Goal: Information Seeking & Learning: Learn about a topic

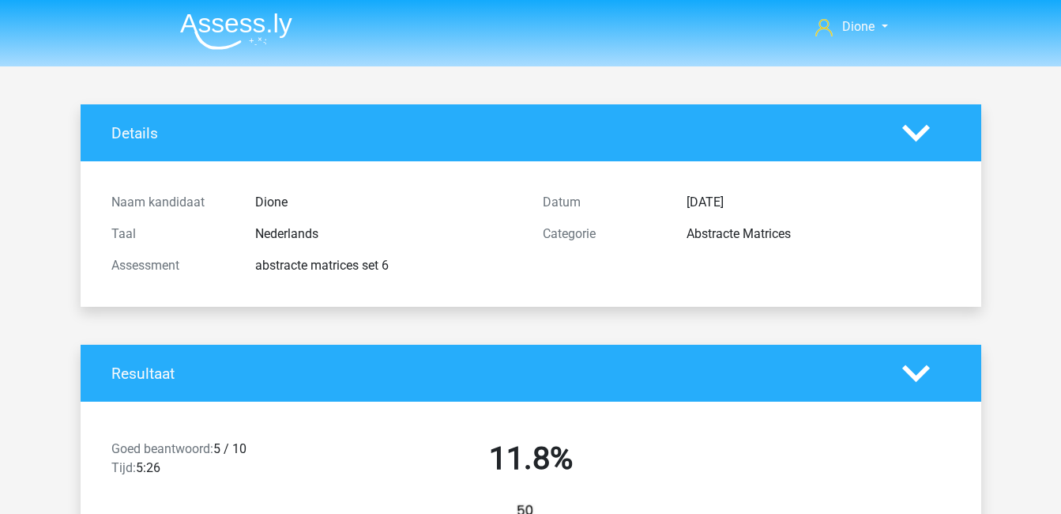
scroll to position [1847, 0]
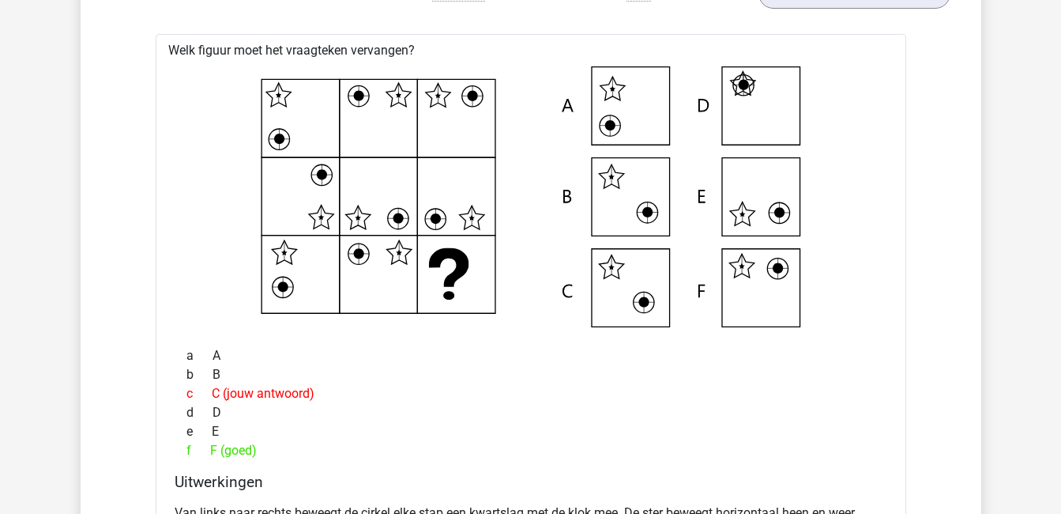
click at [593, 452] on div "f F (goed)" at bounding box center [531, 450] width 713 height 19
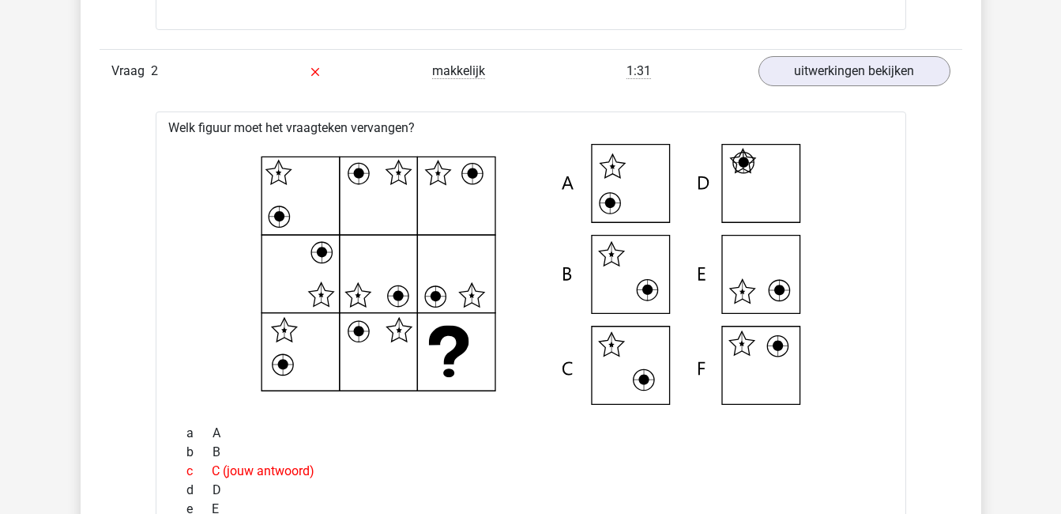
scroll to position [1768, 0]
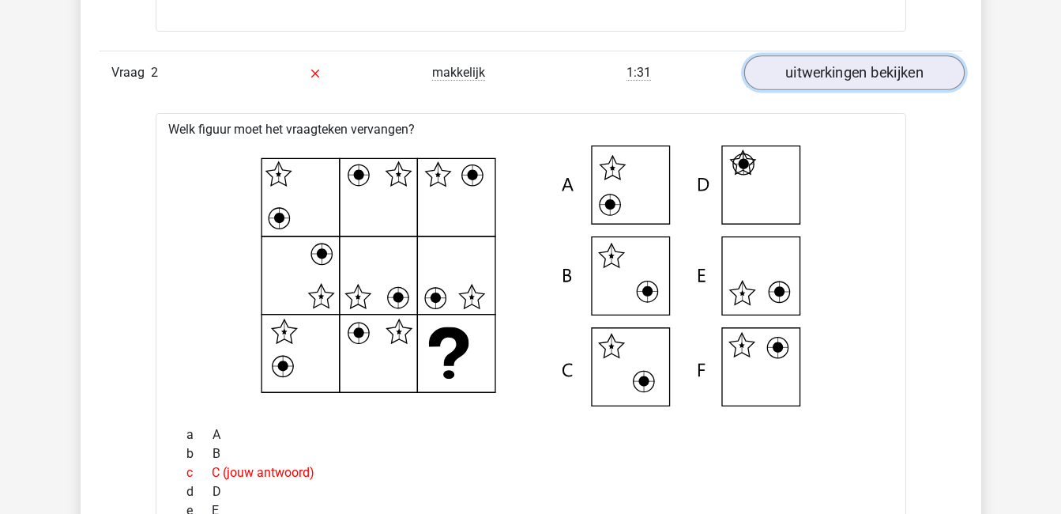
click at [837, 74] on link "uitwerkingen bekijken" at bounding box center [854, 72] width 220 height 35
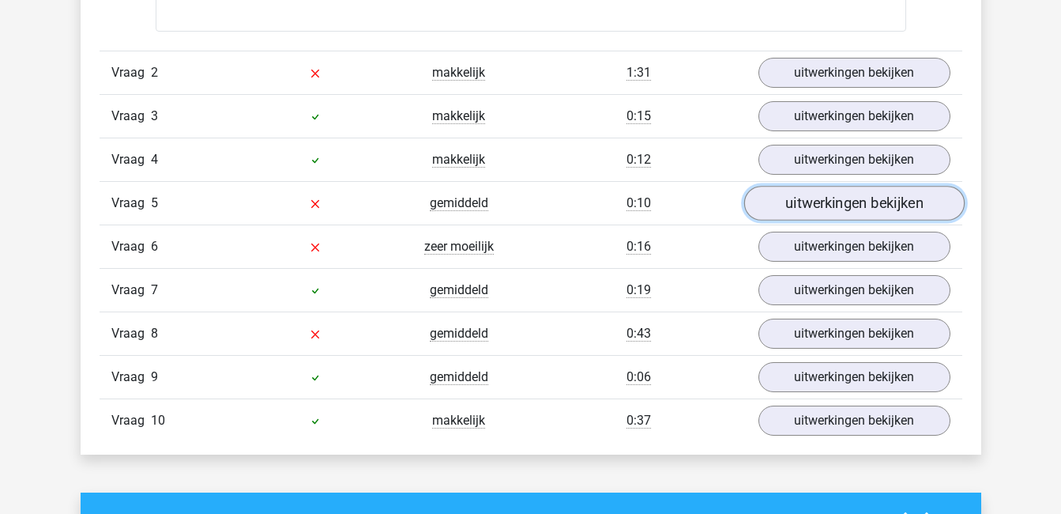
click at [816, 194] on link "uitwerkingen bekijken" at bounding box center [854, 203] width 220 height 35
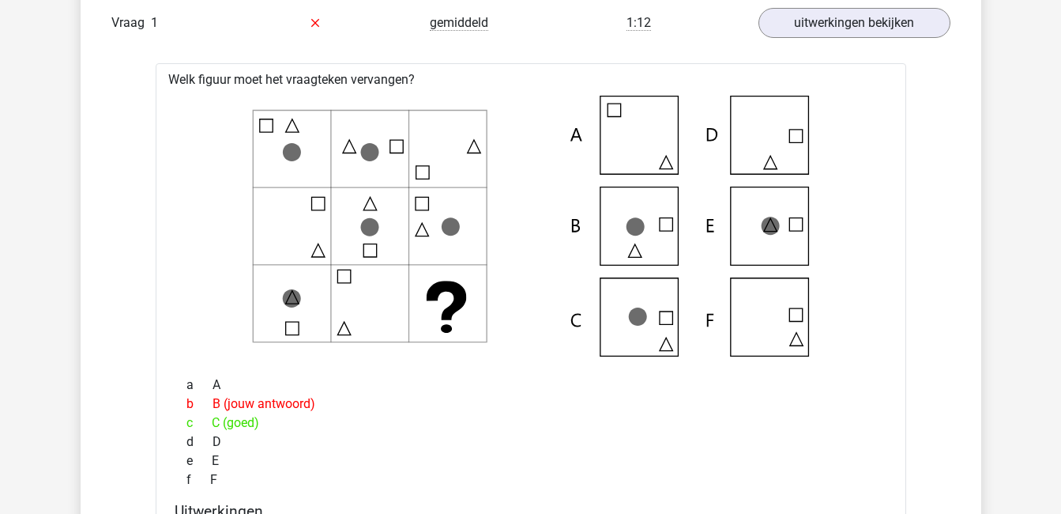
scroll to position [1075, 0]
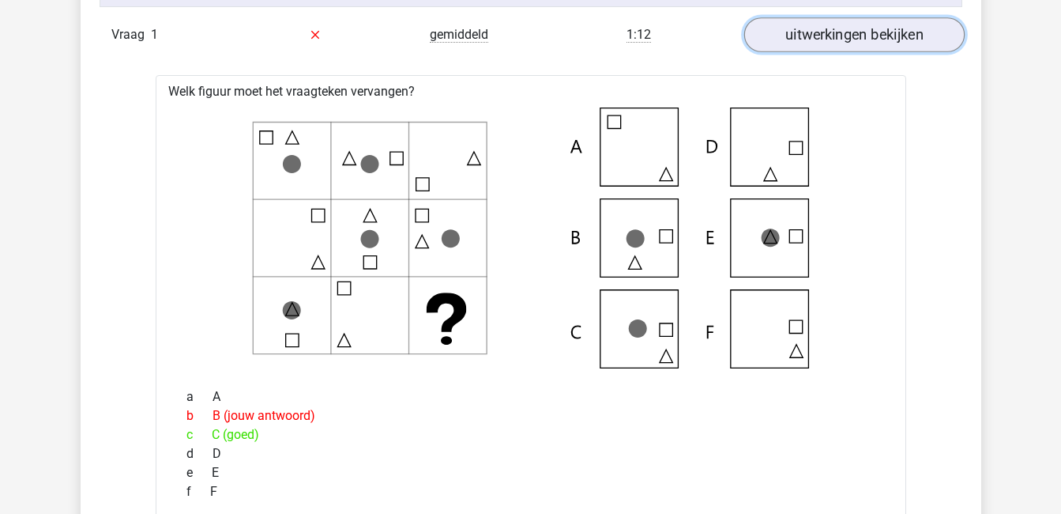
click at [914, 46] on link "uitwerkingen bekijken" at bounding box center [854, 34] width 220 height 35
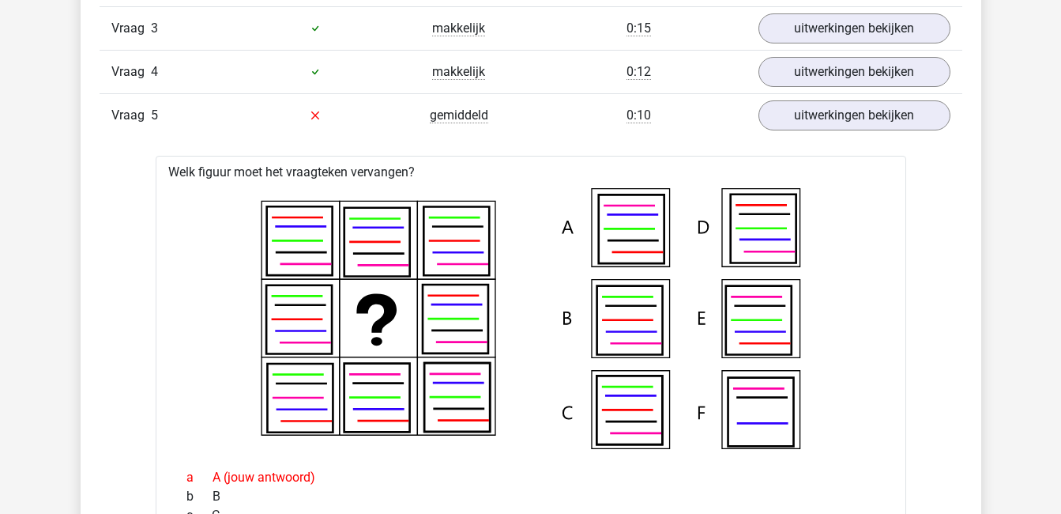
scroll to position [1169, 0]
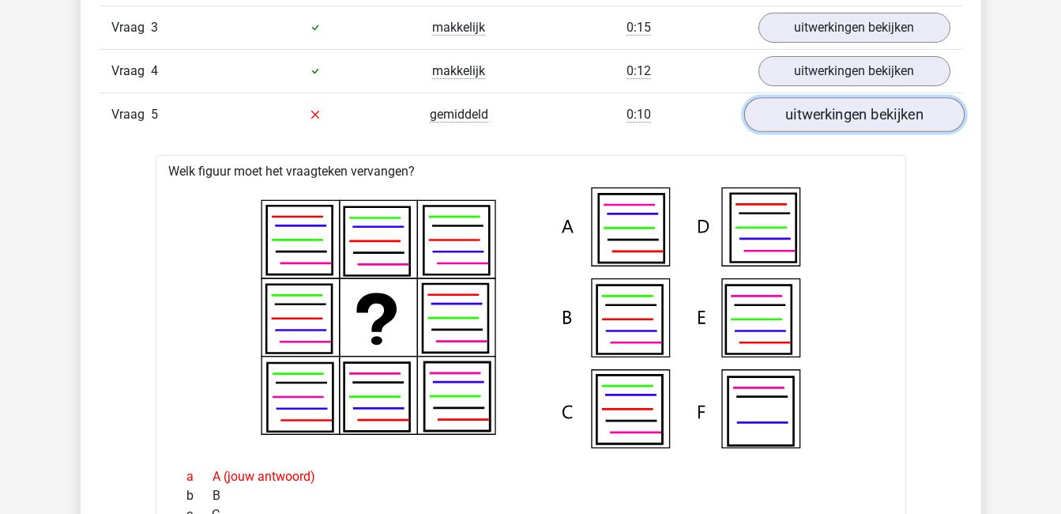
click at [854, 115] on link "uitwerkingen bekijken" at bounding box center [854, 114] width 220 height 35
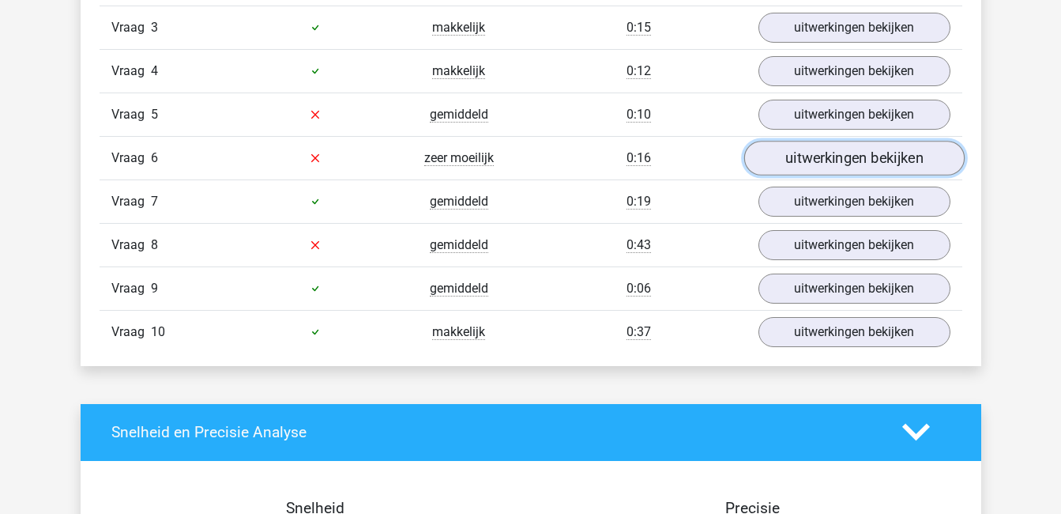
click at [863, 156] on link "uitwerkingen bekijken" at bounding box center [854, 158] width 220 height 35
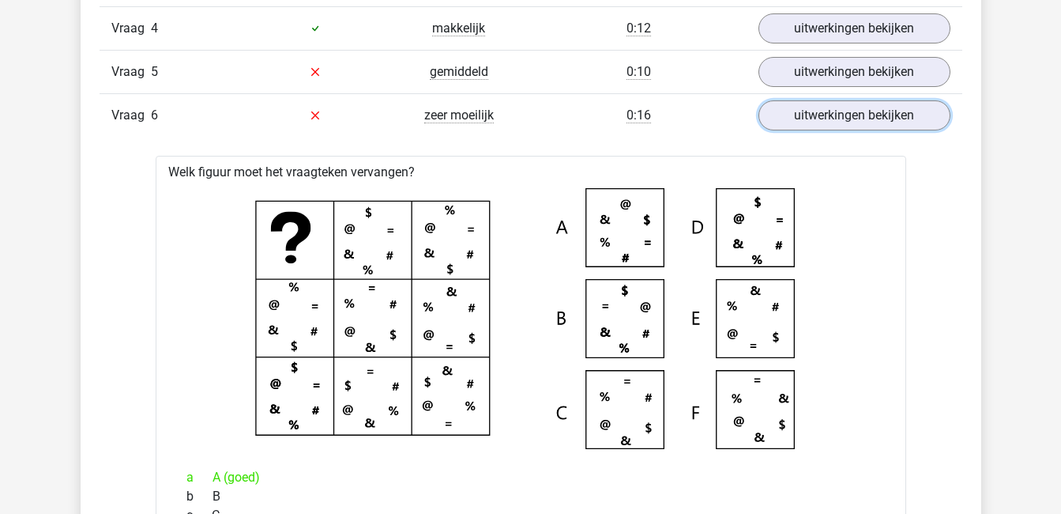
scroll to position [1211, 0]
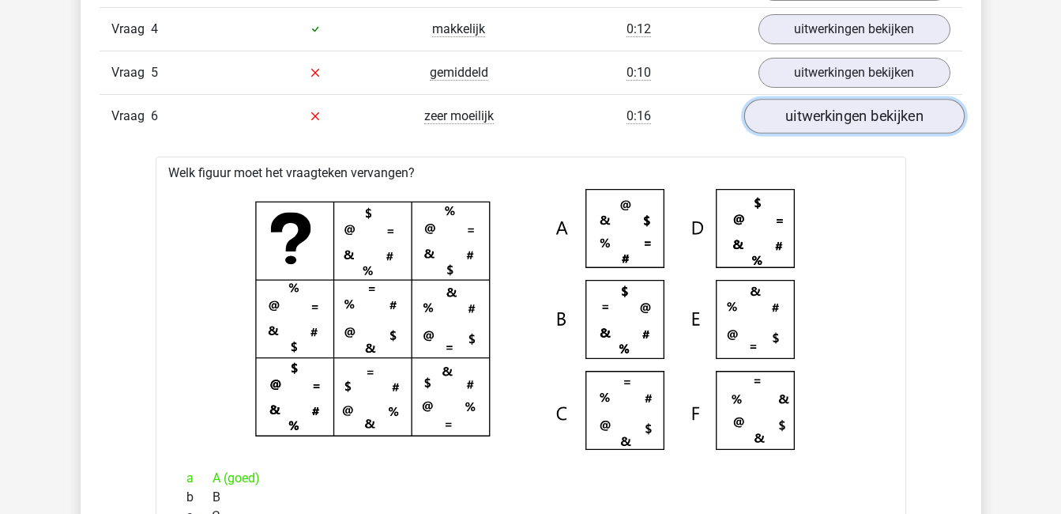
click at [883, 107] on link "uitwerkingen bekijken" at bounding box center [854, 116] width 220 height 35
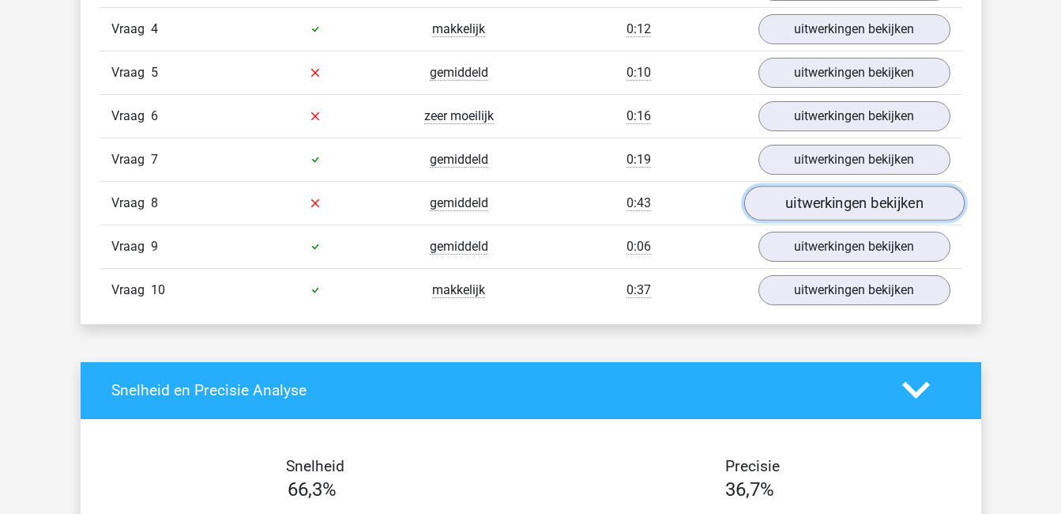
click at [910, 198] on link "uitwerkingen bekijken" at bounding box center [854, 203] width 220 height 35
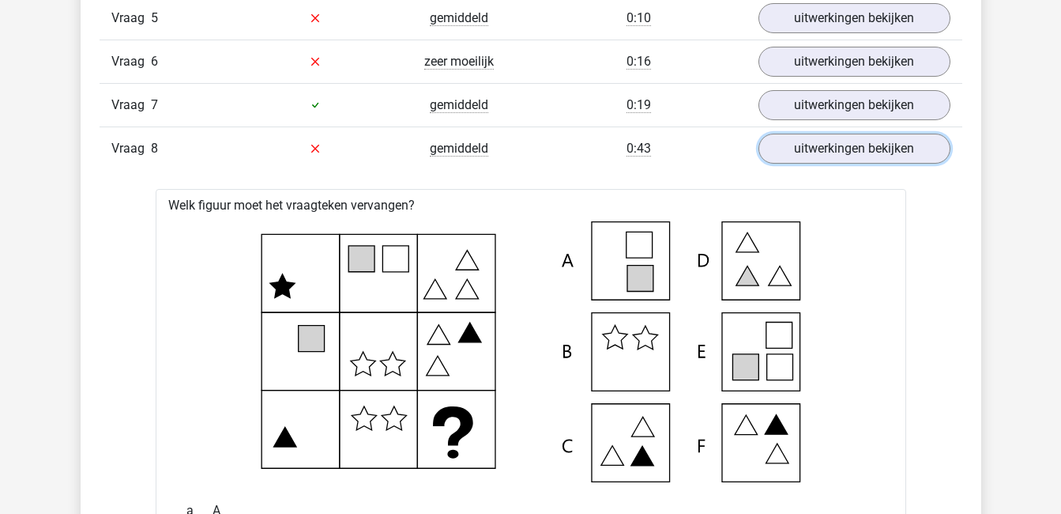
scroll to position [1244, 0]
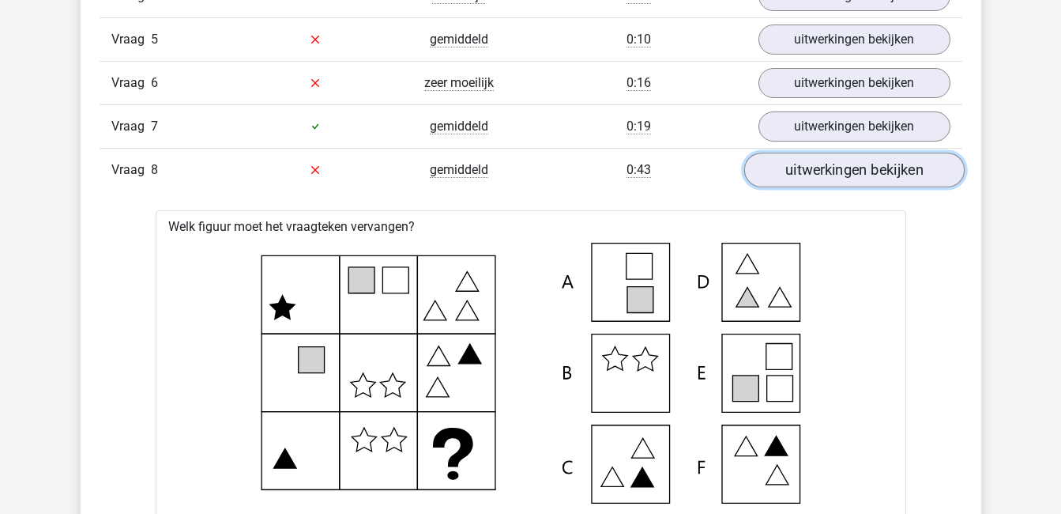
click at [789, 159] on link "uitwerkingen bekijken" at bounding box center [854, 170] width 220 height 35
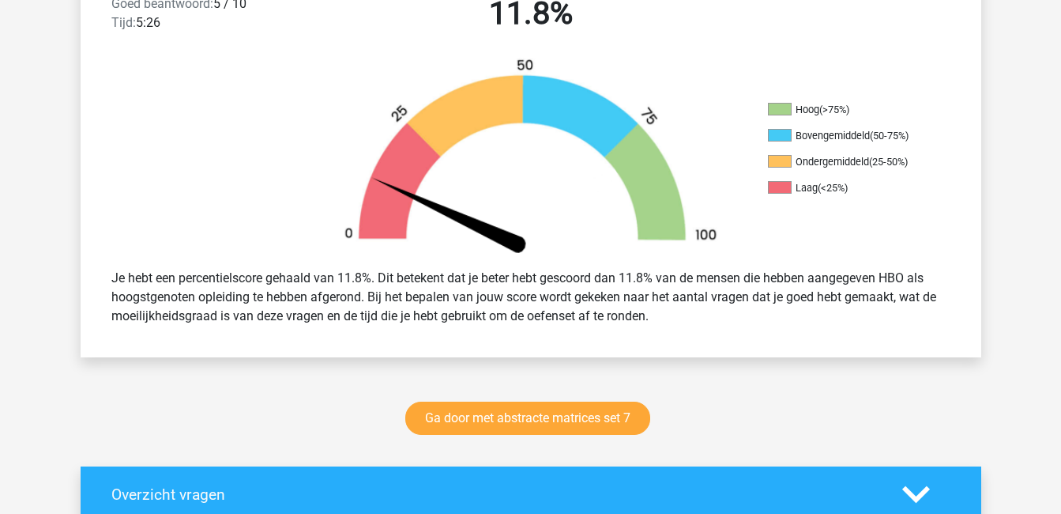
scroll to position [427, 0]
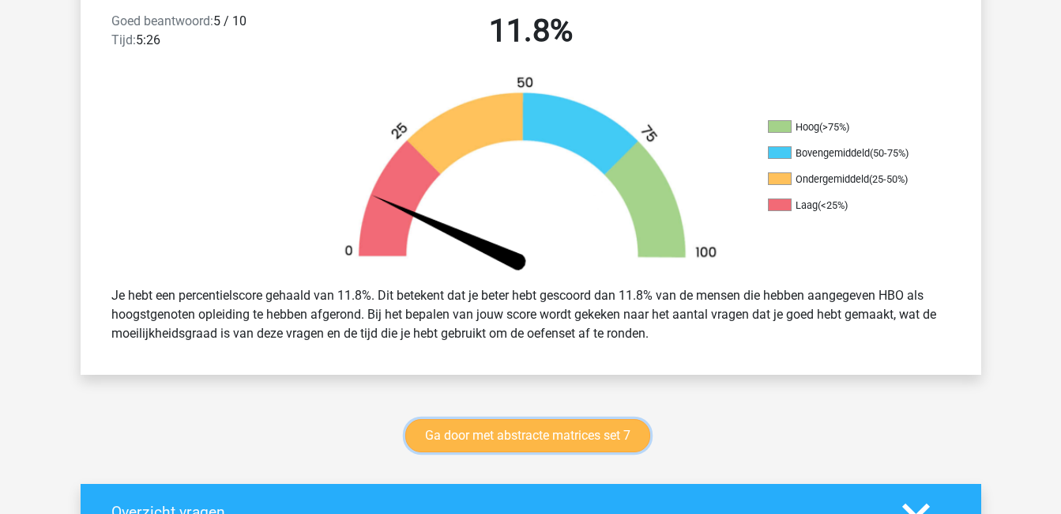
click at [573, 442] on link "Ga door met abstracte matrices set 7" at bounding box center [527, 435] width 245 height 33
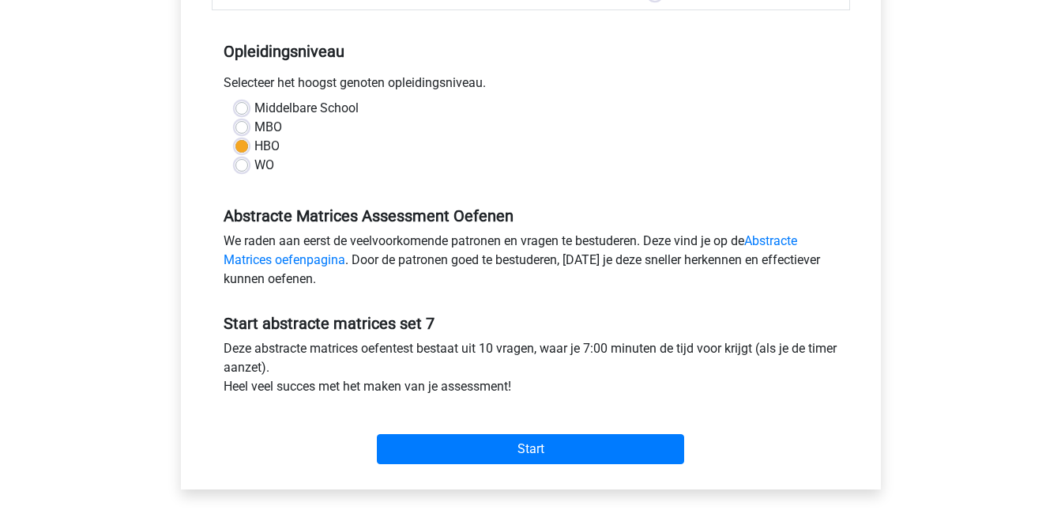
scroll to position [299, 0]
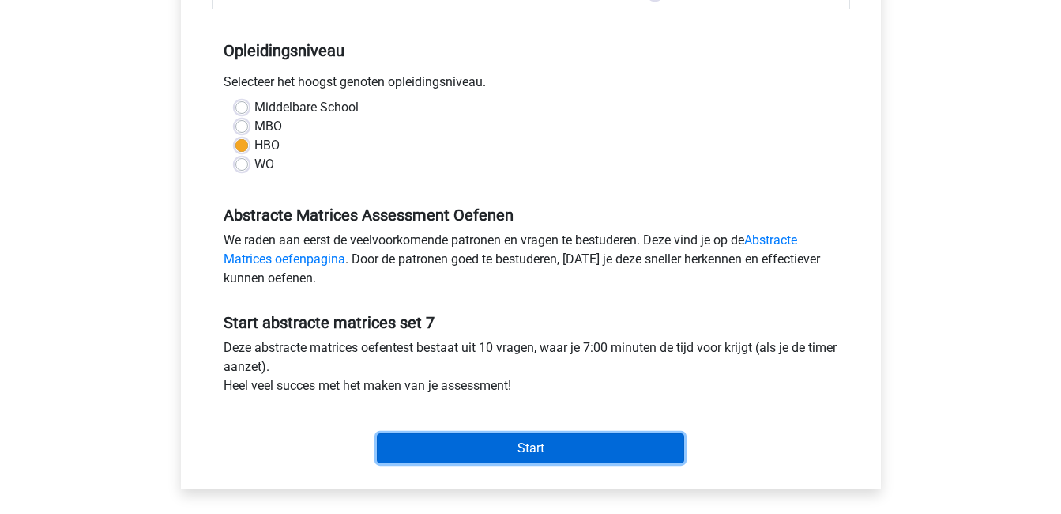
click at [554, 443] on input "Start" at bounding box center [530, 448] width 307 height 30
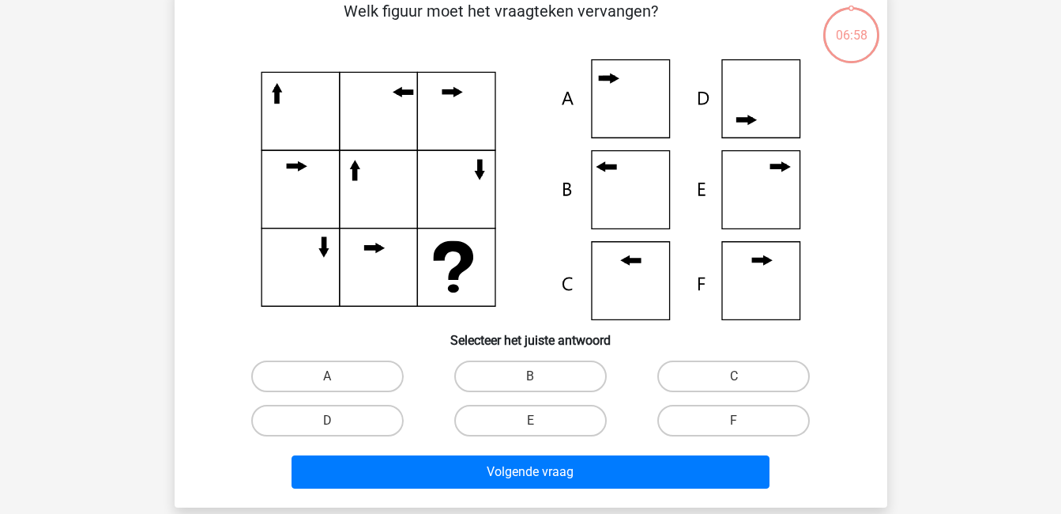
scroll to position [89, 0]
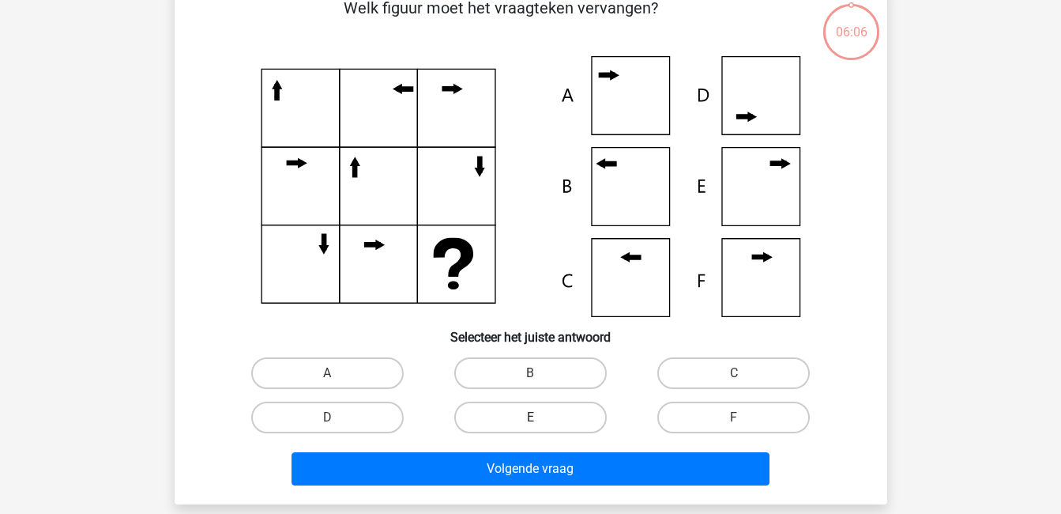
click at [577, 416] on label "E" at bounding box center [530, 417] width 153 height 32
click at [540, 417] on input "E" at bounding box center [535, 422] width 10 height 10
radio input "true"
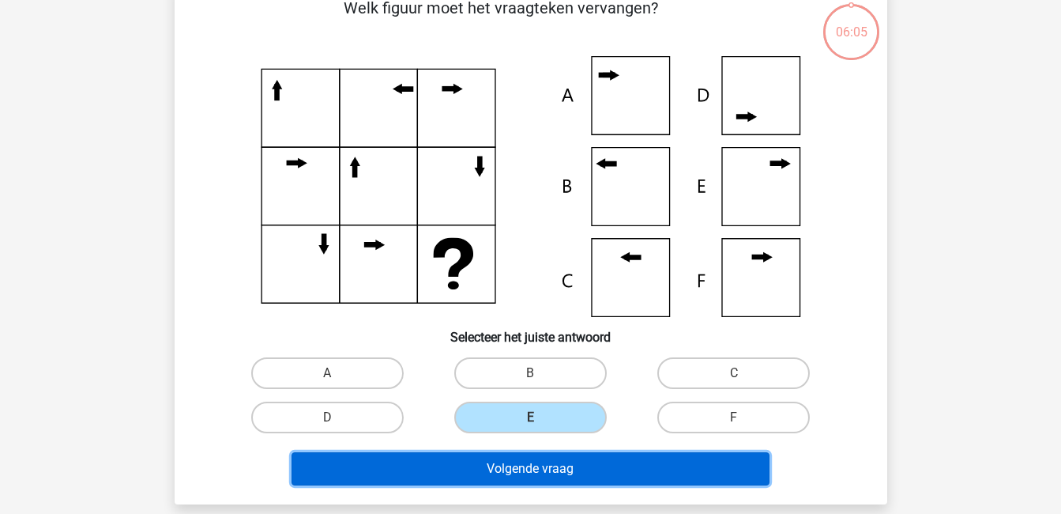
click at [613, 470] on button "Volgende vraag" at bounding box center [531, 468] width 478 height 33
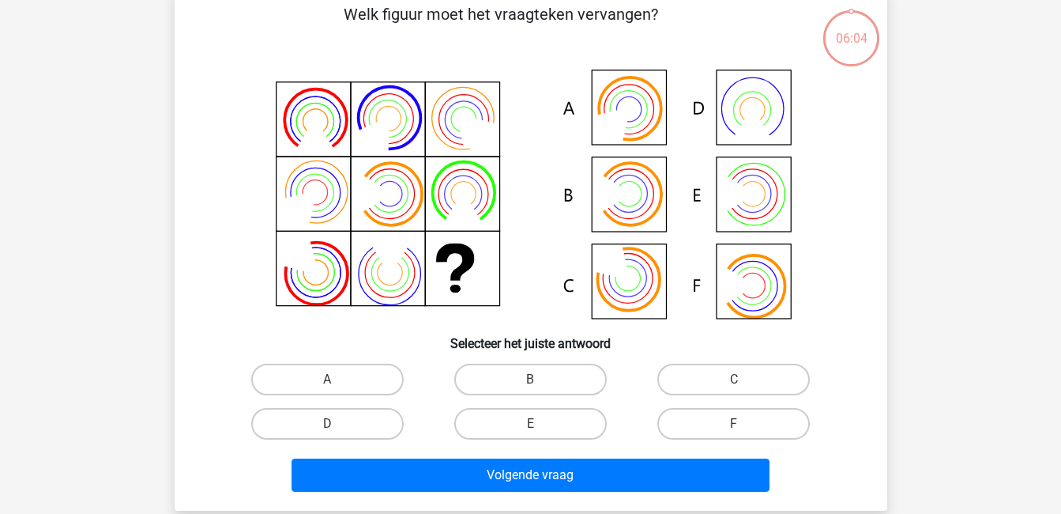
scroll to position [73, 0]
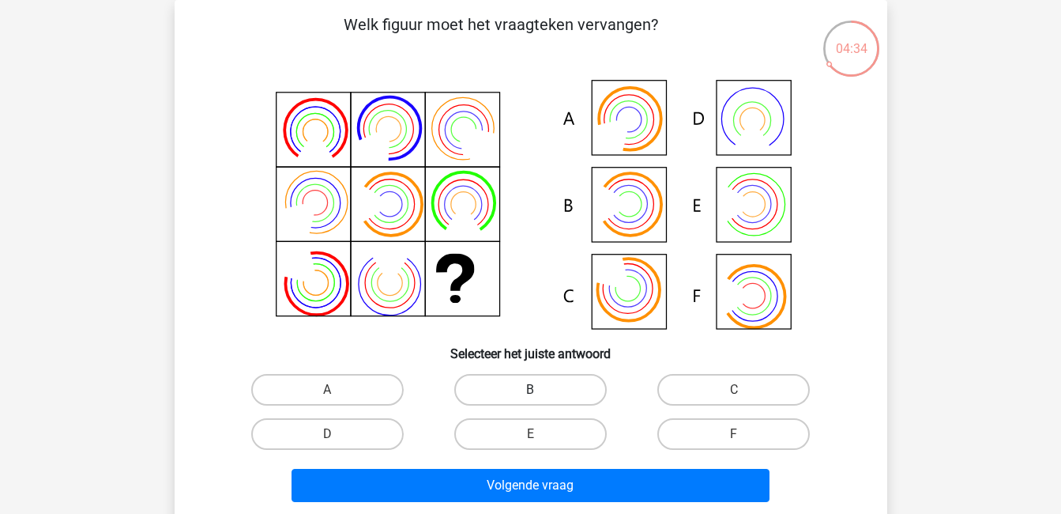
click at [573, 388] on label "B" at bounding box center [530, 390] width 153 height 32
click at [540, 390] on input "B" at bounding box center [535, 395] width 10 height 10
radio input "true"
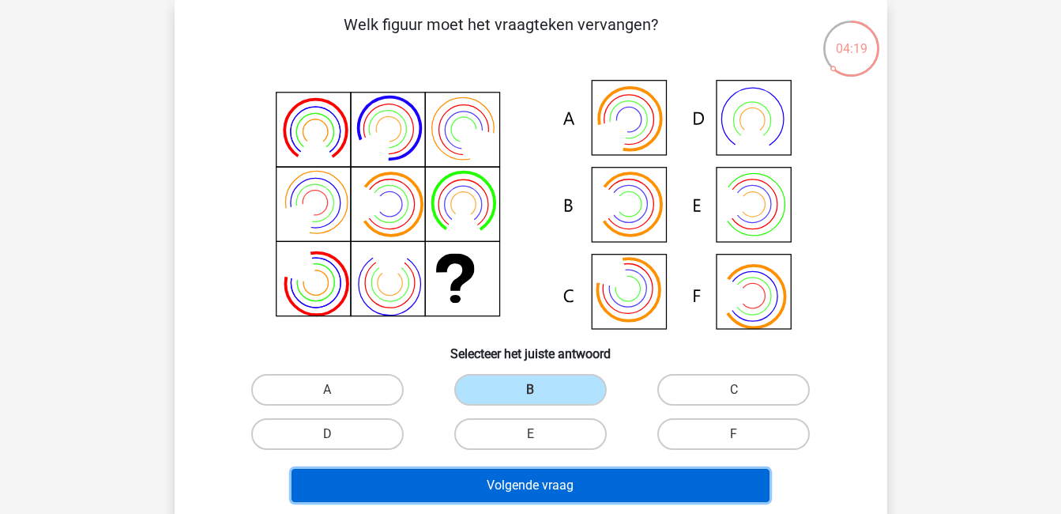
click at [602, 486] on button "Volgende vraag" at bounding box center [531, 485] width 478 height 33
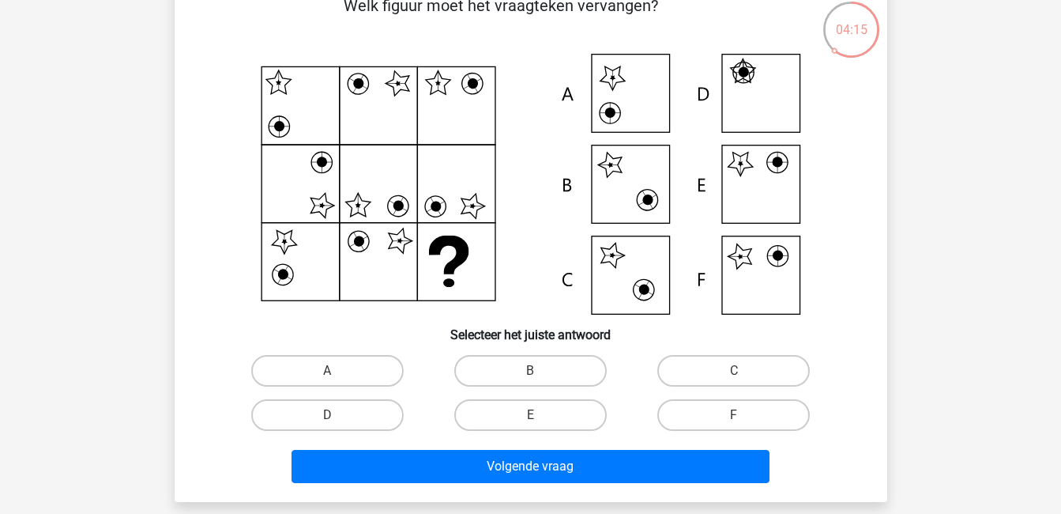
scroll to position [102, 0]
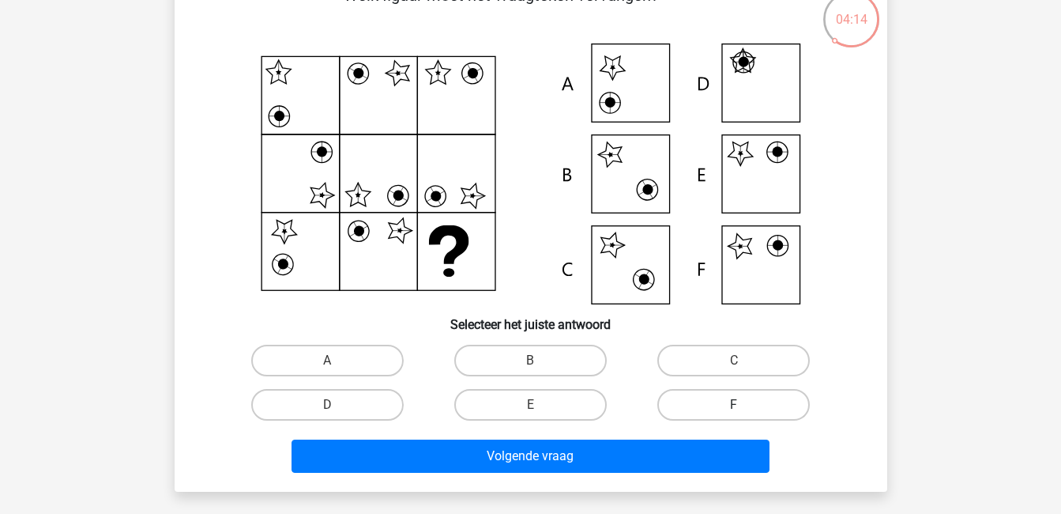
click at [741, 404] on label "F" at bounding box center [733, 405] width 153 height 32
click at [741, 405] on input "F" at bounding box center [739, 410] width 10 height 10
radio input "true"
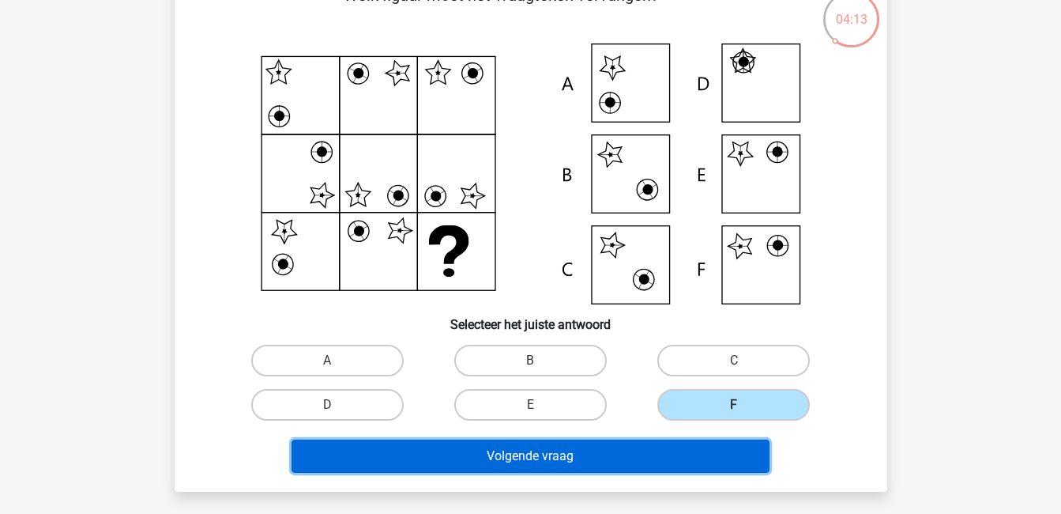
click at [748, 458] on button "Volgende vraag" at bounding box center [531, 455] width 478 height 33
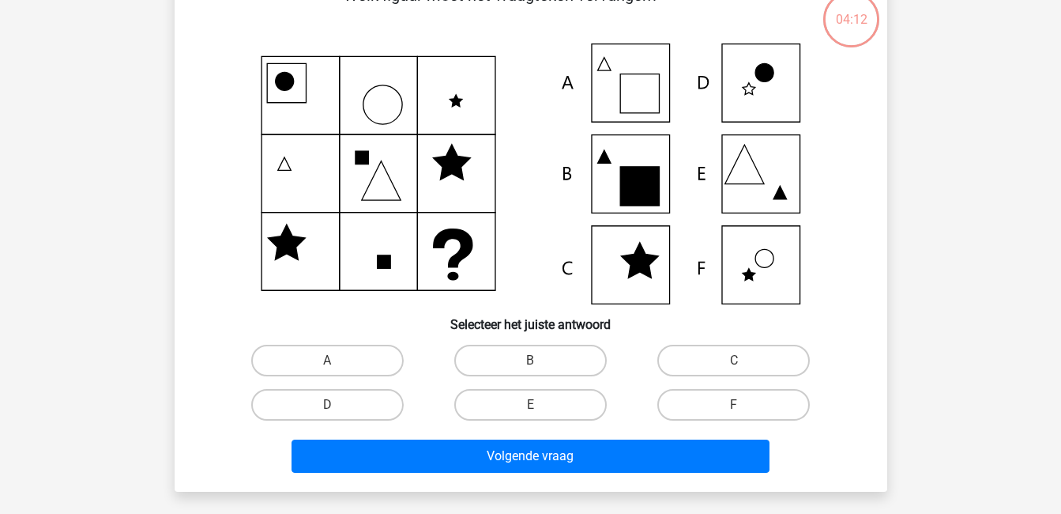
scroll to position [73, 0]
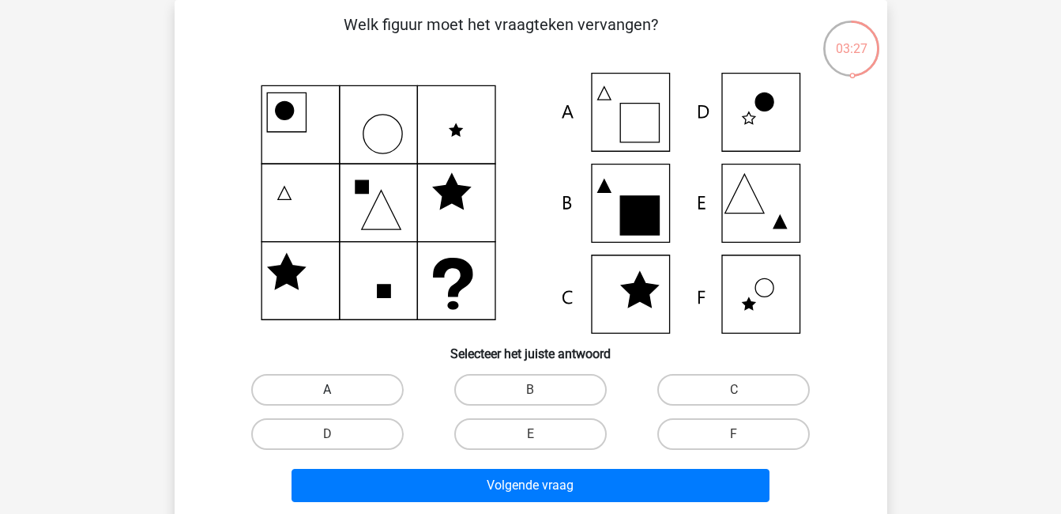
click at [349, 383] on label "A" at bounding box center [327, 390] width 153 height 32
click at [337, 390] on input "A" at bounding box center [332, 395] width 10 height 10
radio input "true"
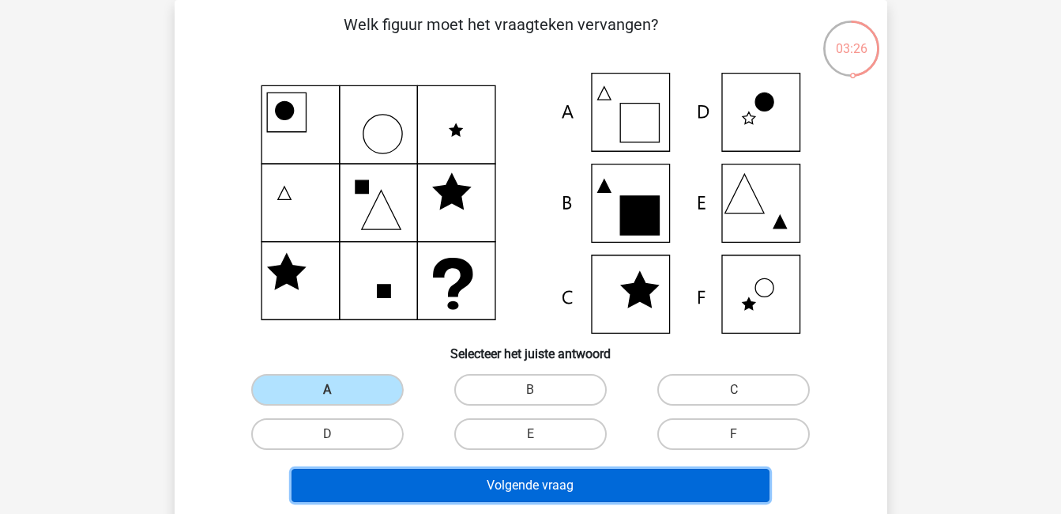
click at [522, 486] on button "Volgende vraag" at bounding box center [531, 485] width 478 height 33
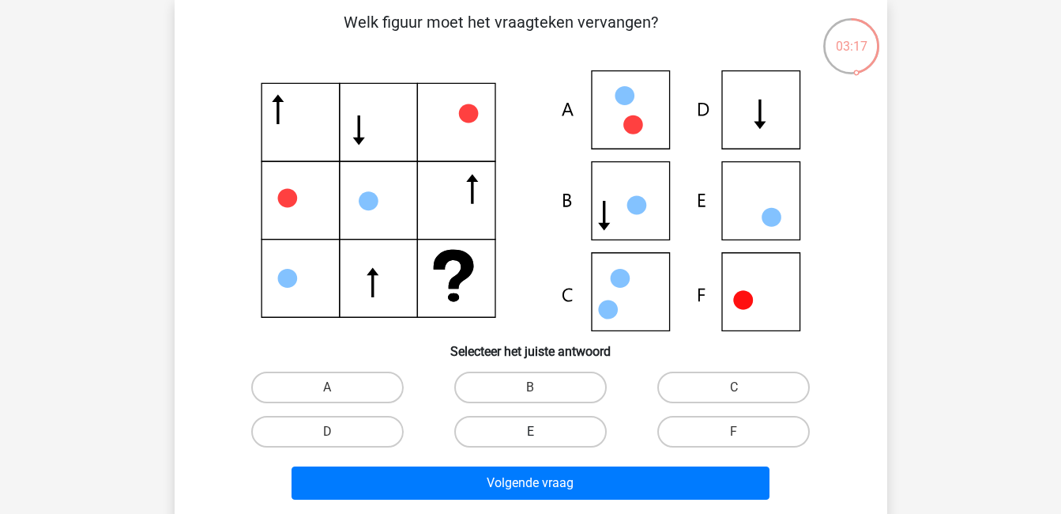
scroll to position [74, 0]
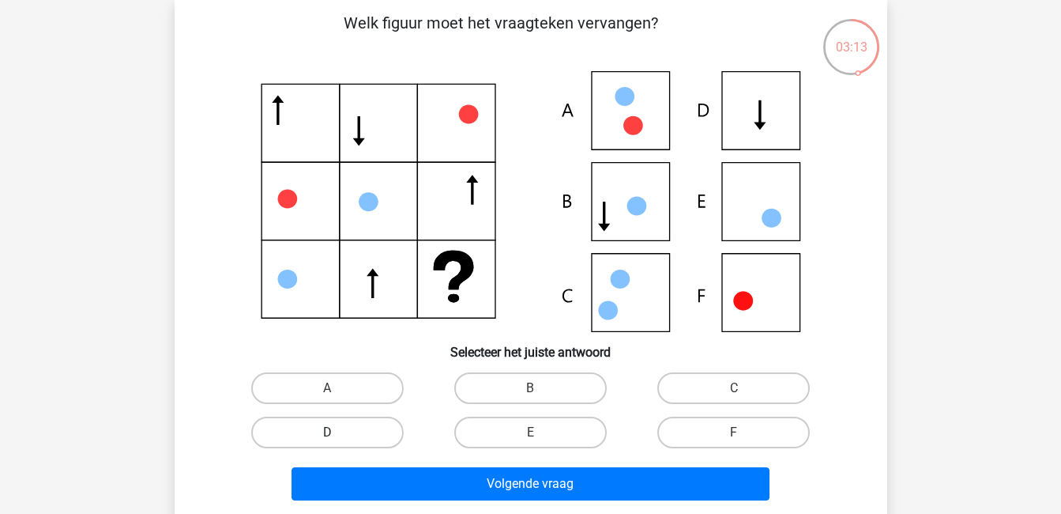
click at [378, 435] on label "D" at bounding box center [327, 432] width 153 height 32
click at [337, 435] on input "D" at bounding box center [332, 437] width 10 height 10
radio input "true"
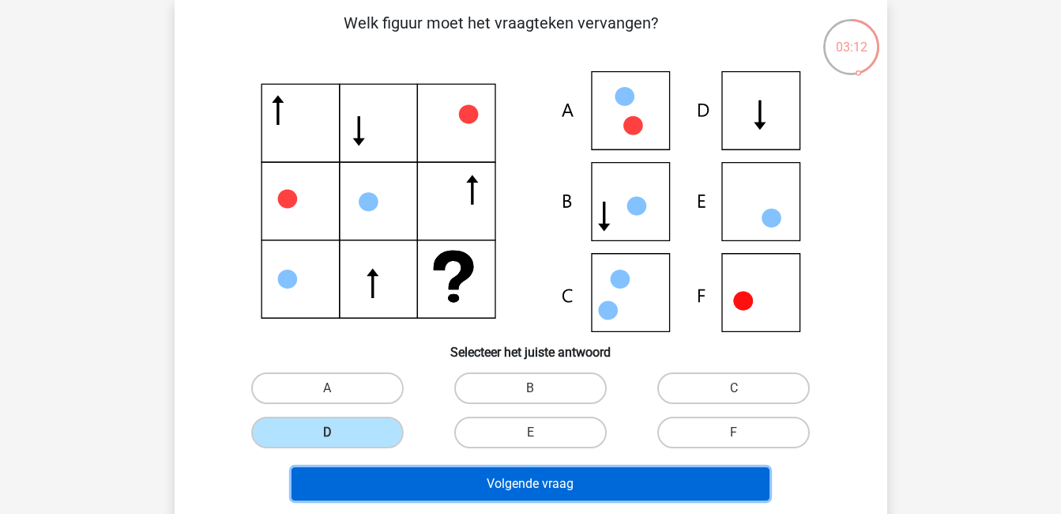
click at [495, 488] on button "Volgende vraag" at bounding box center [531, 483] width 478 height 33
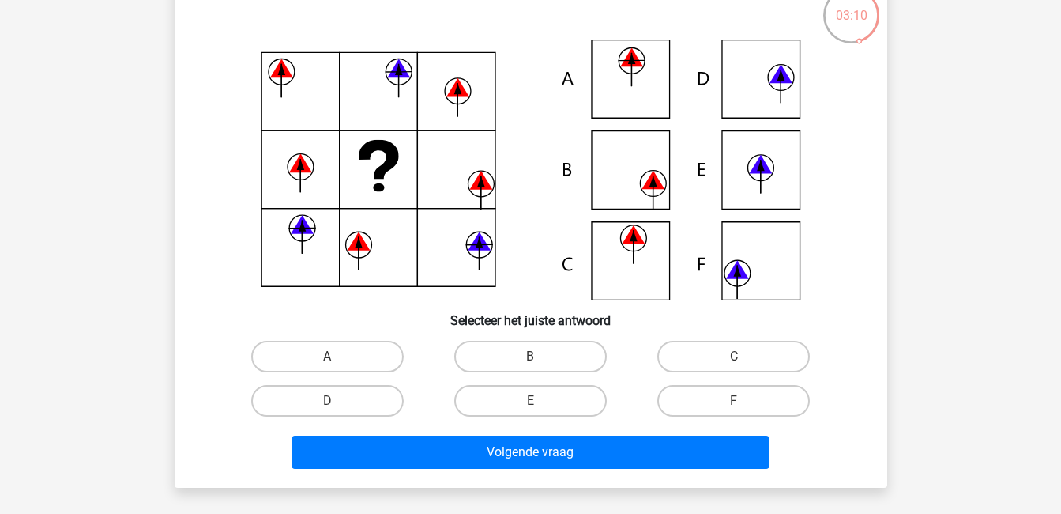
scroll to position [107, 0]
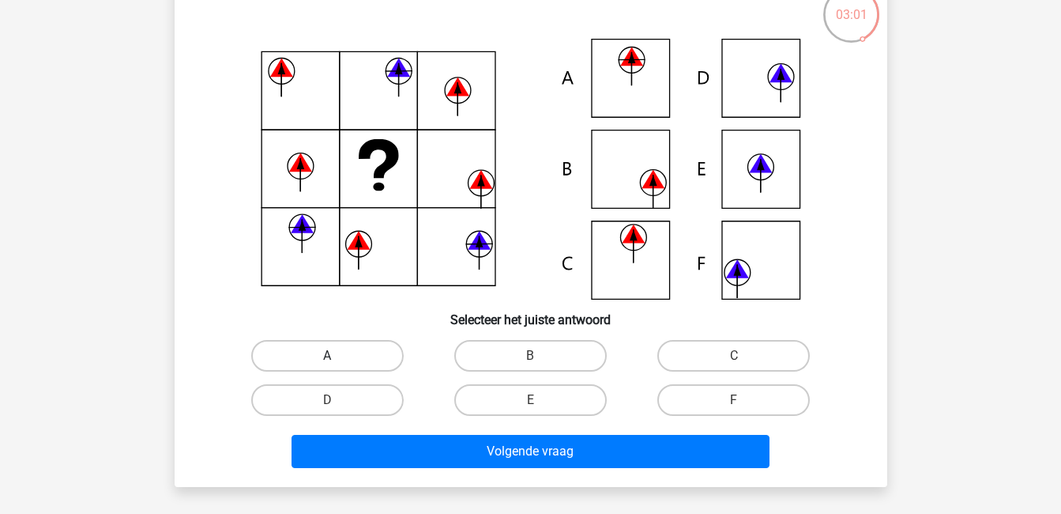
click at [330, 354] on label "A" at bounding box center [327, 356] width 153 height 32
click at [330, 356] on input "A" at bounding box center [332, 361] width 10 height 10
radio input "true"
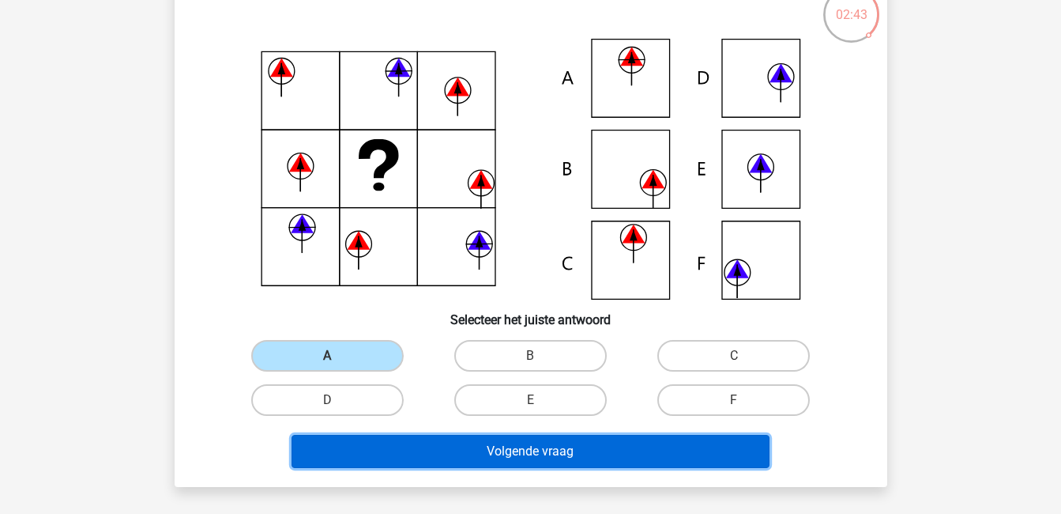
click at [531, 461] on button "Volgende vraag" at bounding box center [531, 451] width 478 height 33
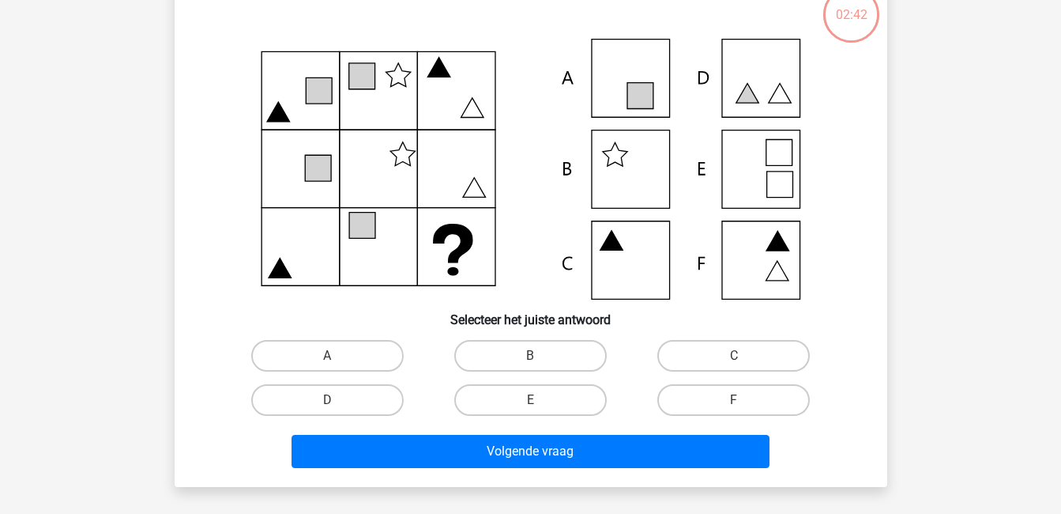
scroll to position [73, 0]
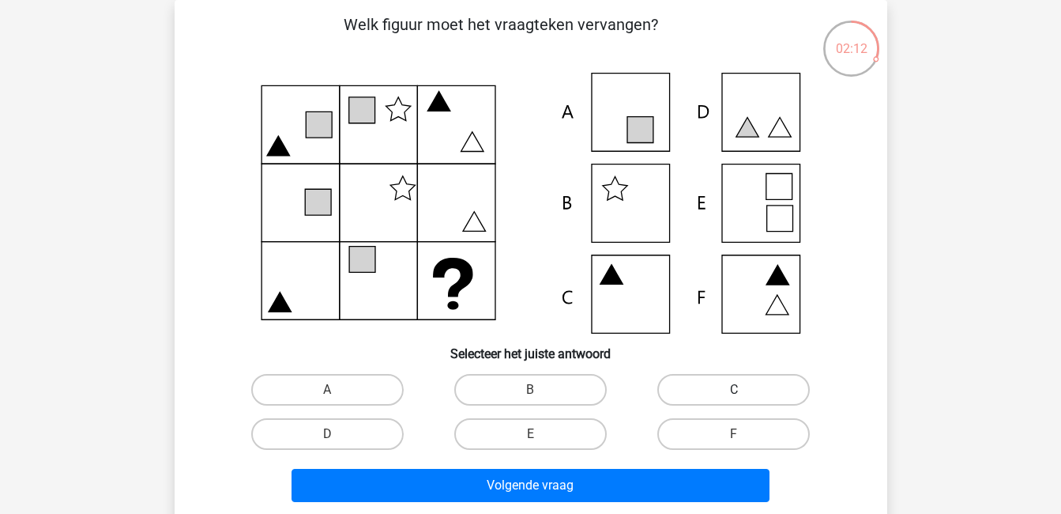
click at [717, 395] on label "C" at bounding box center [733, 390] width 153 height 32
click at [734, 395] on input "C" at bounding box center [739, 395] width 10 height 10
radio input "true"
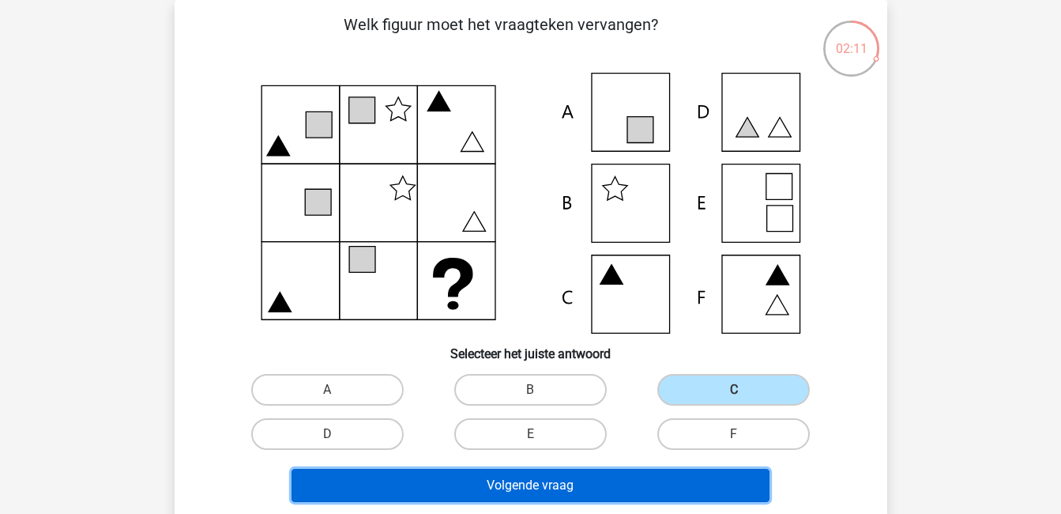
click at [714, 477] on button "Volgende vraag" at bounding box center [531, 485] width 478 height 33
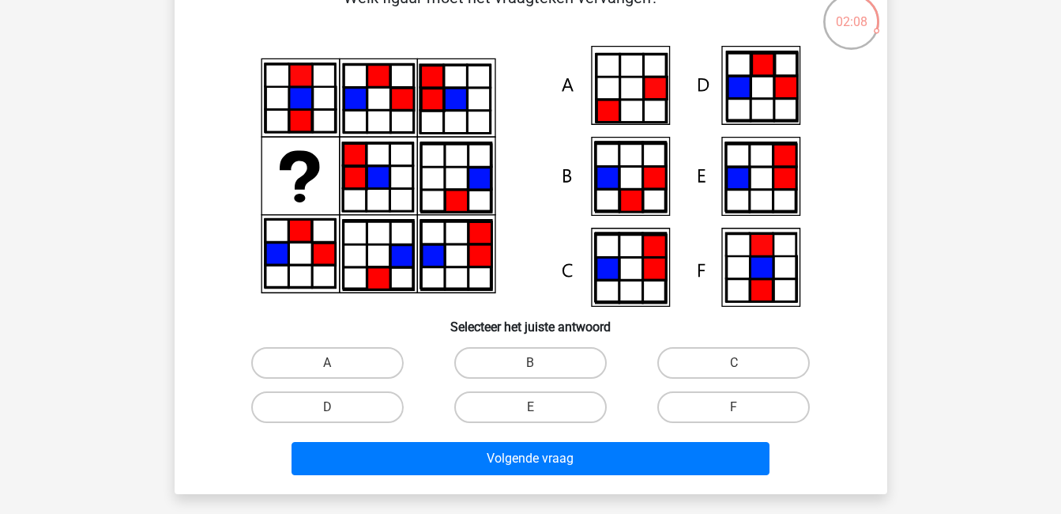
scroll to position [100, 0]
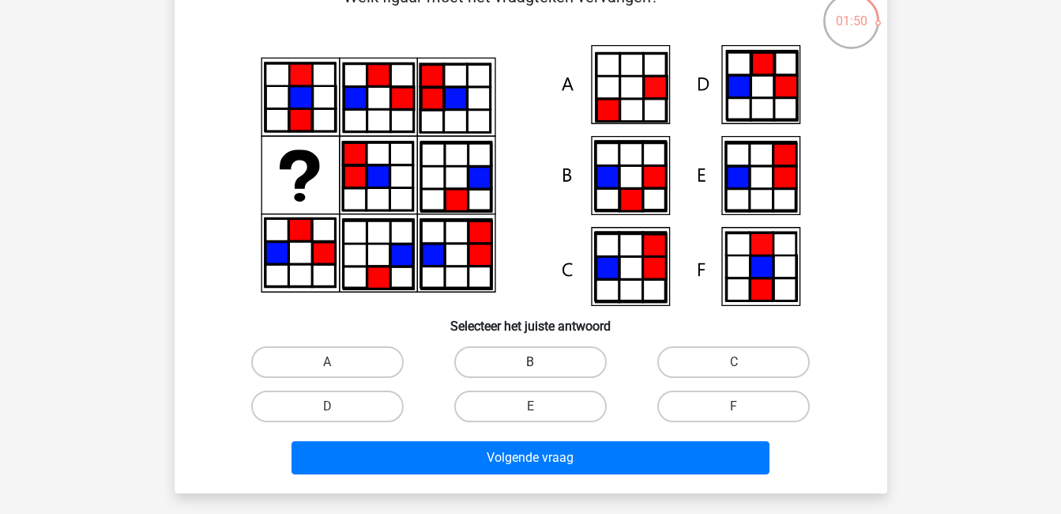
click at [507, 360] on label "B" at bounding box center [530, 362] width 153 height 32
click at [530, 362] on input "B" at bounding box center [535, 367] width 10 height 10
radio input "true"
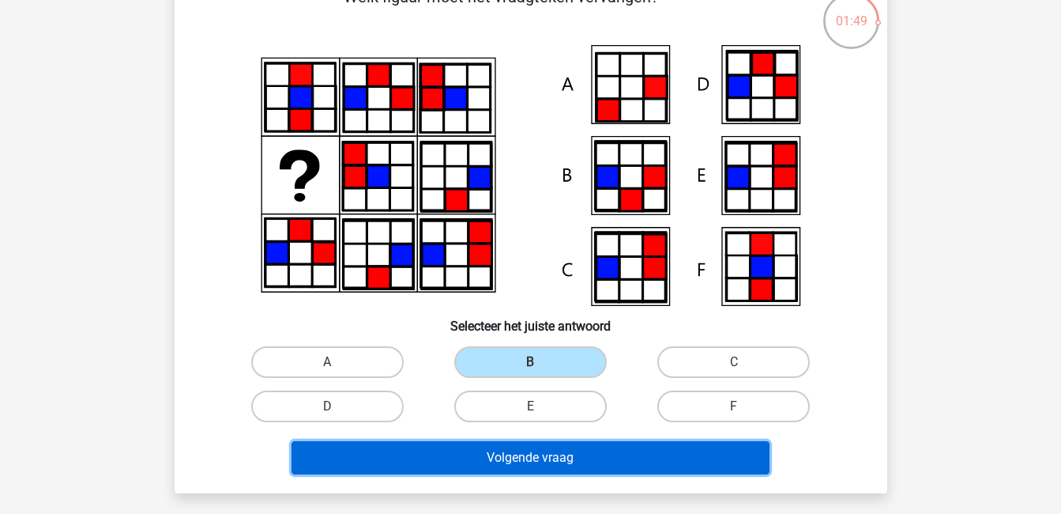
click at [613, 452] on button "Volgende vraag" at bounding box center [531, 457] width 478 height 33
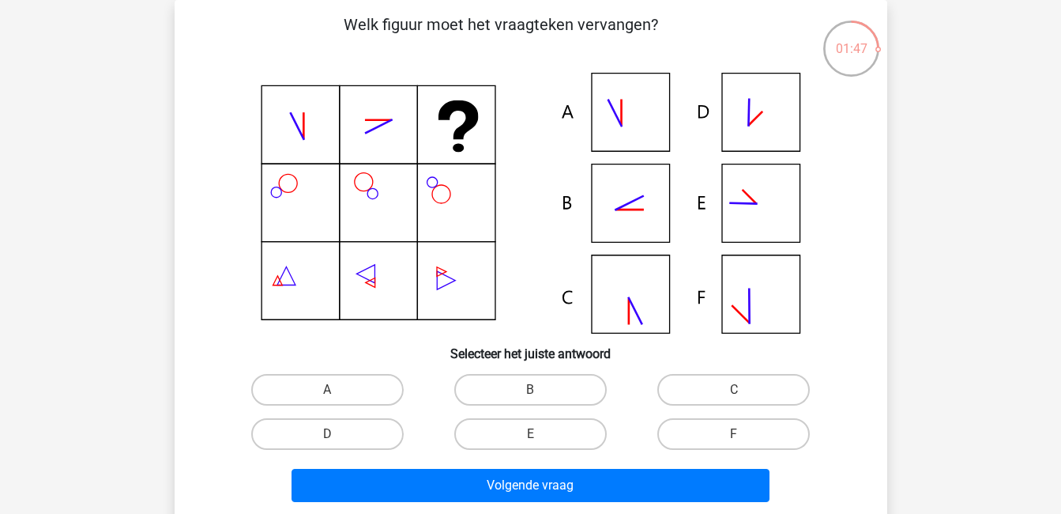
scroll to position [47, 0]
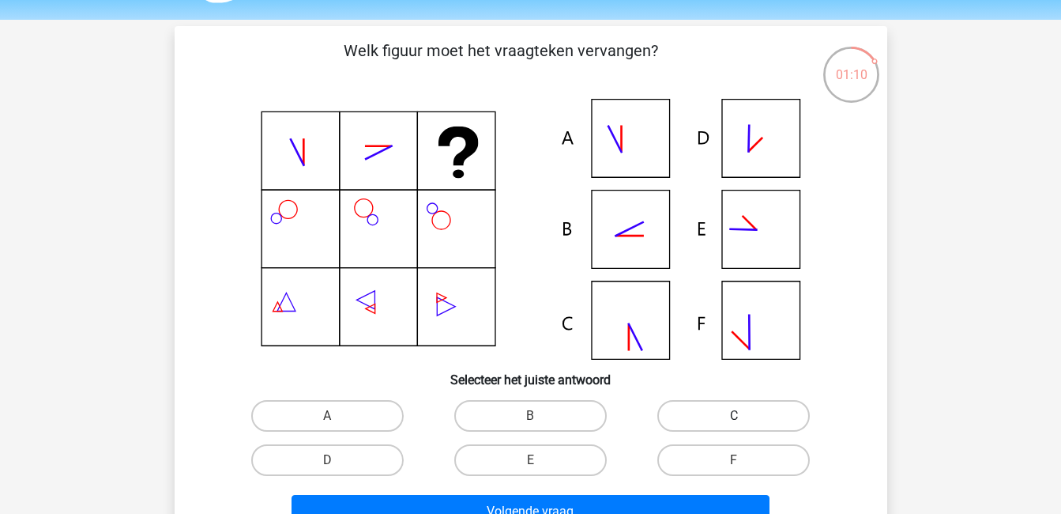
click at [716, 406] on label "C" at bounding box center [733, 416] width 153 height 32
click at [734, 416] on input "C" at bounding box center [739, 421] width 10 height 10
radio input "true"
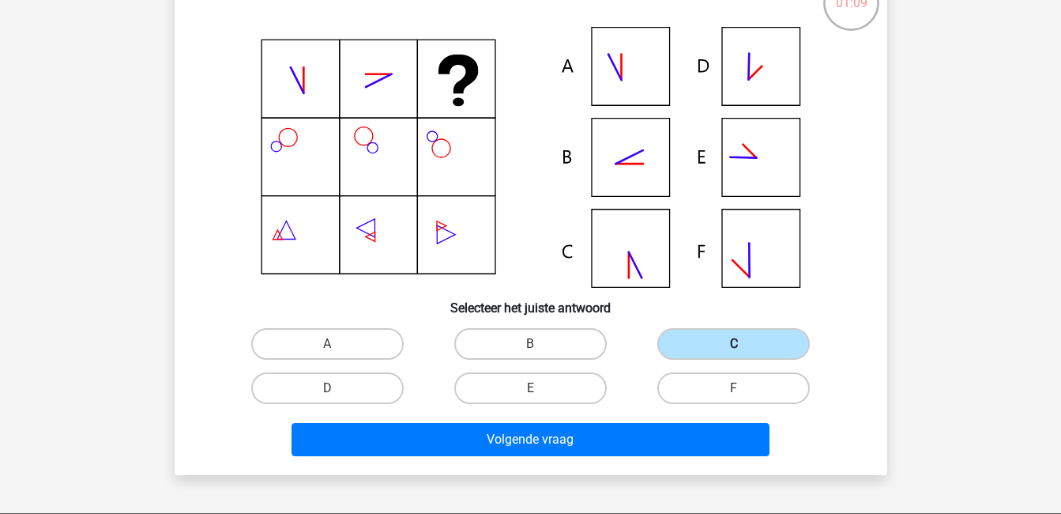
scroll to position [120, 0]
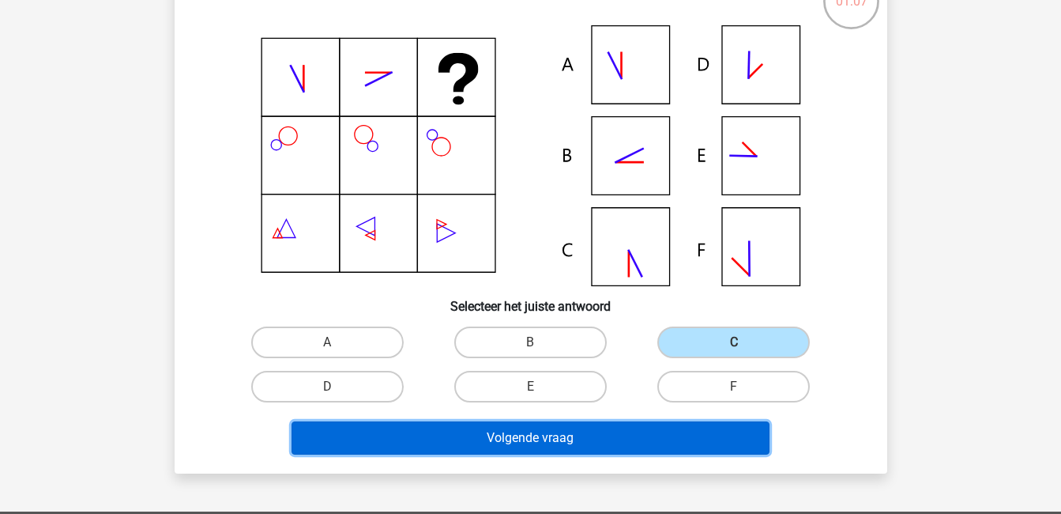
click at [673, 430] on button "Volgende vraag" at bounding box center [531, 437] width 478 height 33
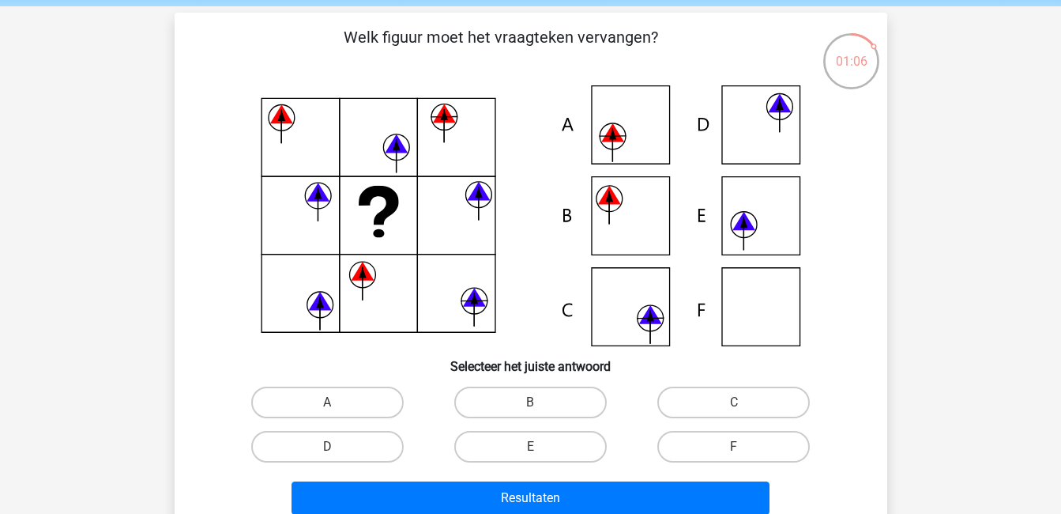
scroll to position [58, 0]
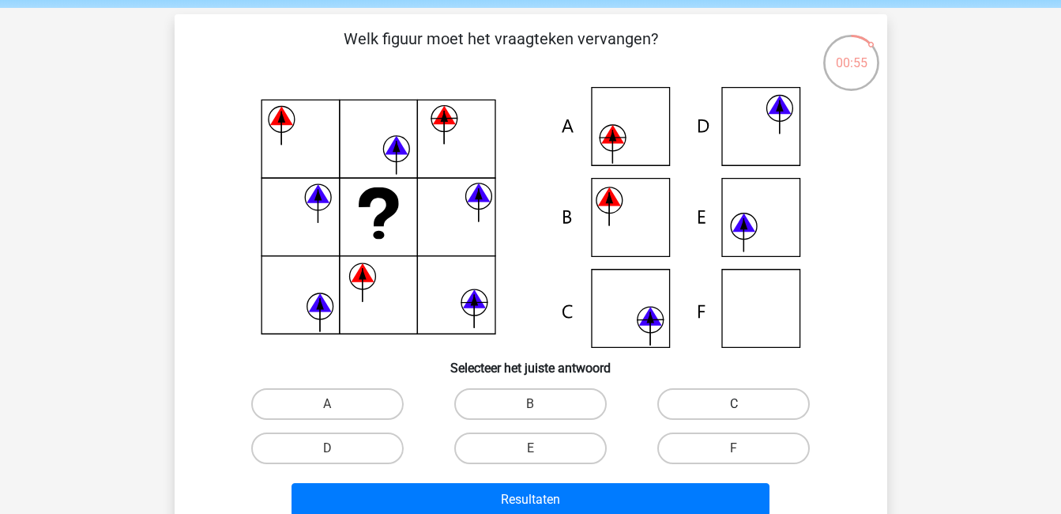
click at [728, 394] on label "C" at bounding box center [733, 404] width 153 height 32
click at [734, 404] on input "C" at bounding box center [739, 409] width 10 height 10
radio input "true"
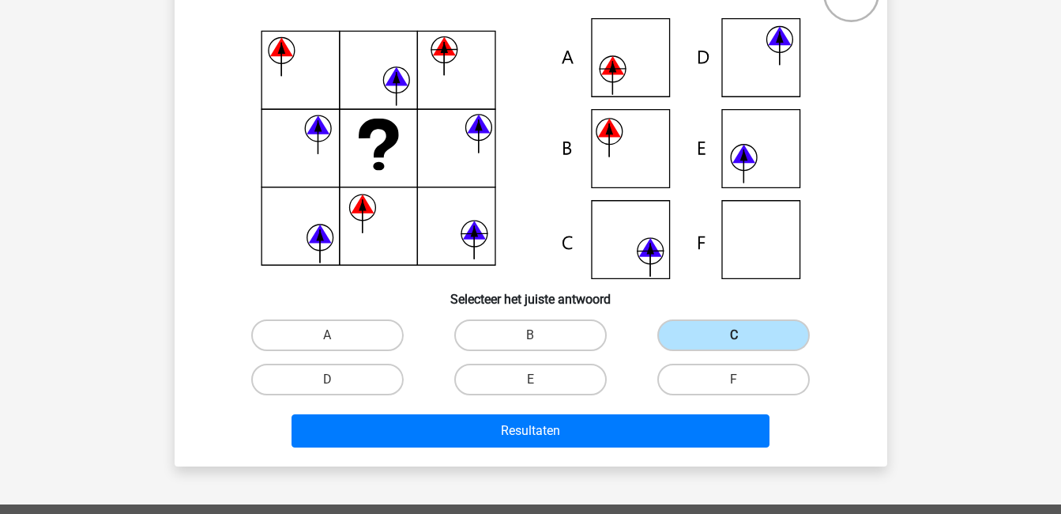
scroll to position [130, 0]
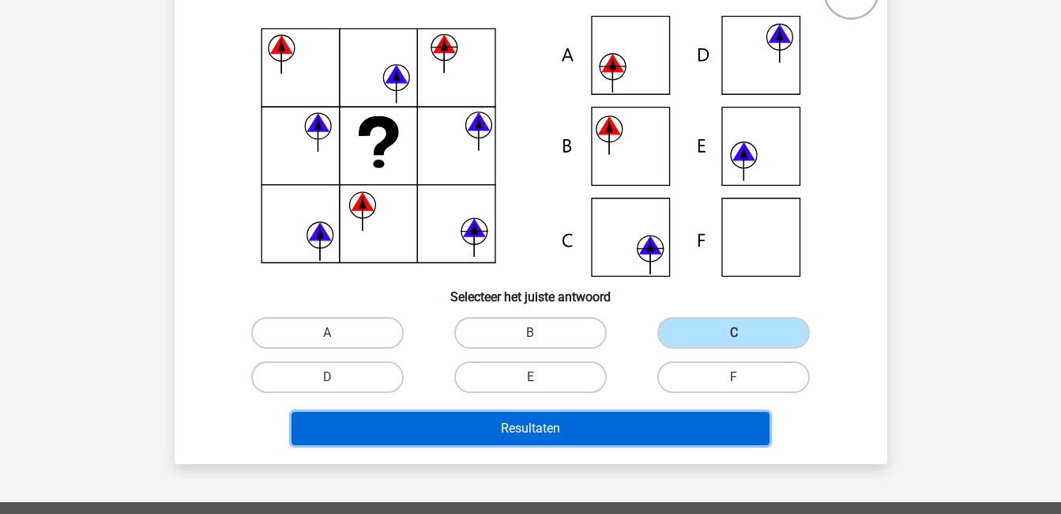
click at [710, 426] on button "Resultaten" at bounding box center [531, 428] width 478 height 33
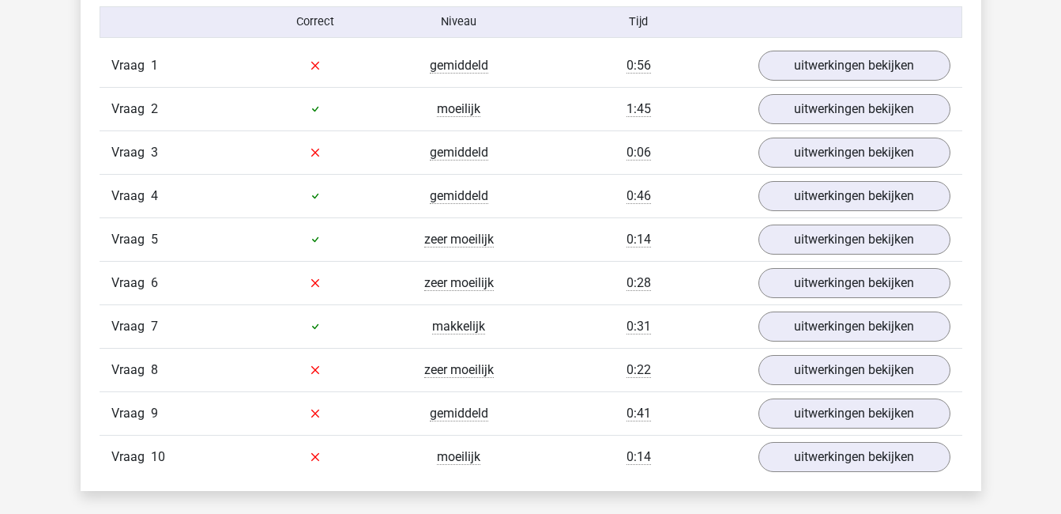
scroll to position [1043, 0]
click at [892, 76] on link "uitwerkingen bekijken" at bounding box center [854, 66] width 220 height 35
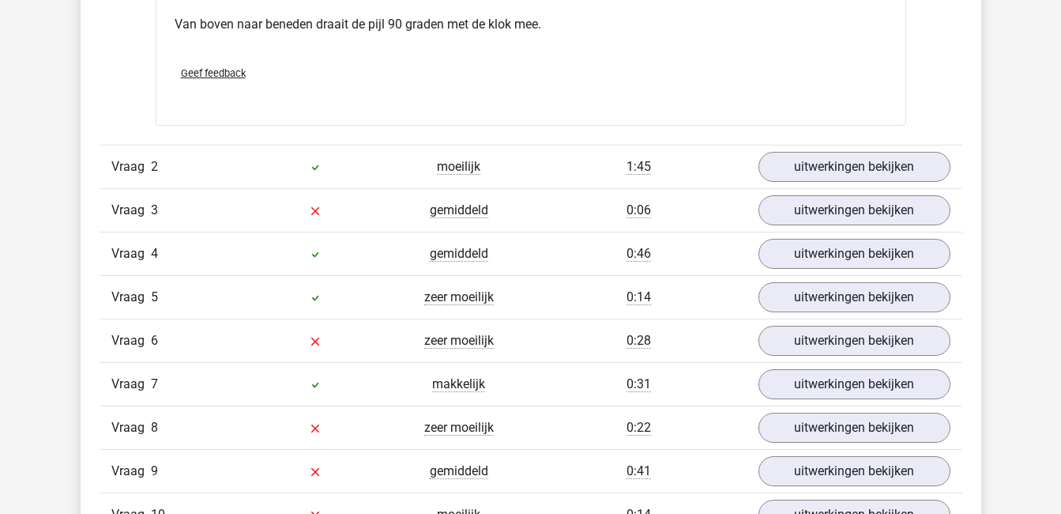
scroll to position [1637, 0]
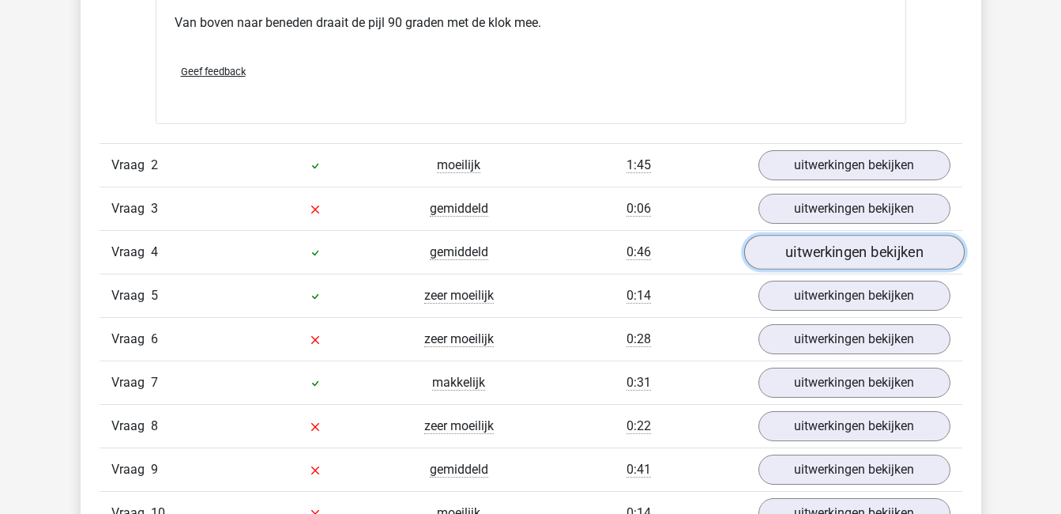
click at [801, 240] on link "uitwerkingen bekijken" at bounding box center [854, 252] width 220 height 35
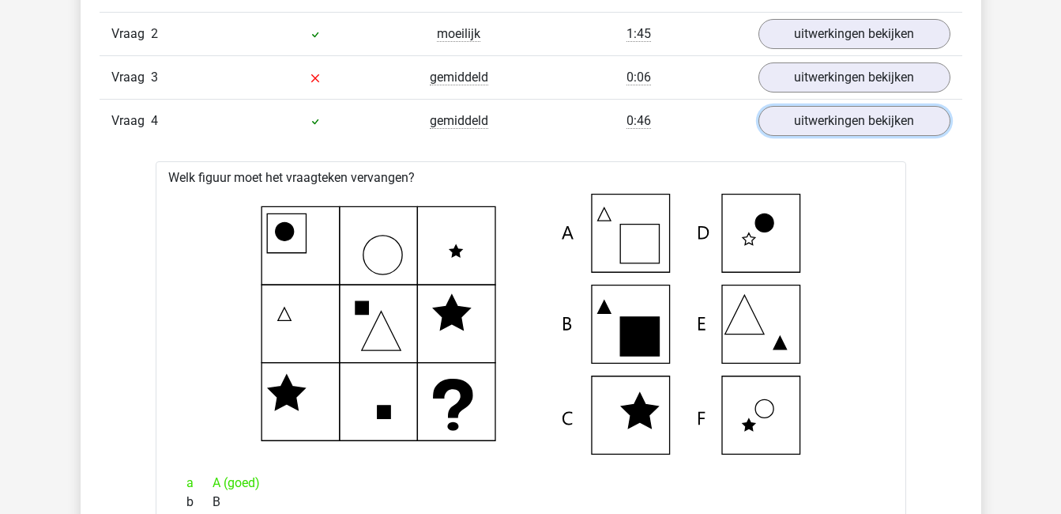
scroll to position [1764, 0]
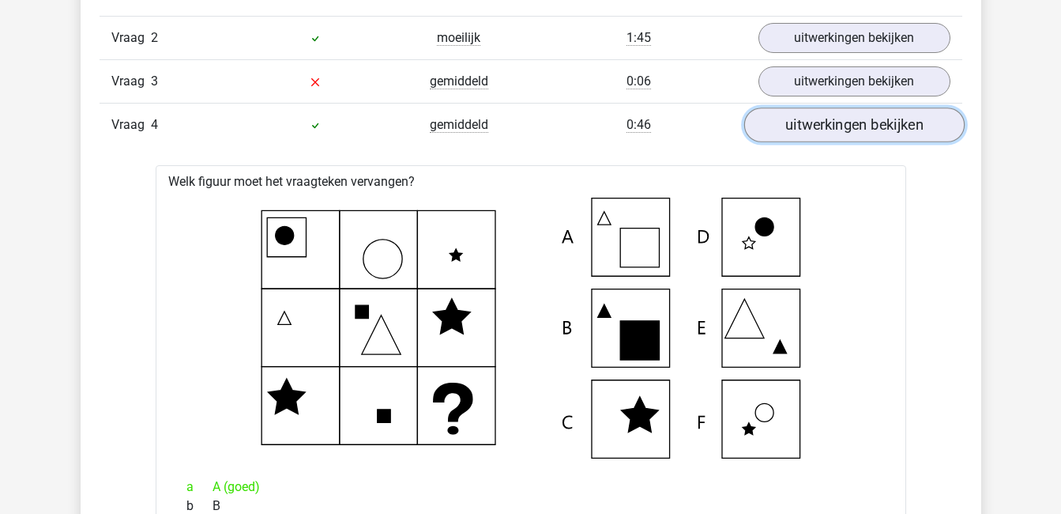
click at [863, 130] on link "uitwerkingen bekijken" at bounding box center [854, 124] width 220 height 35
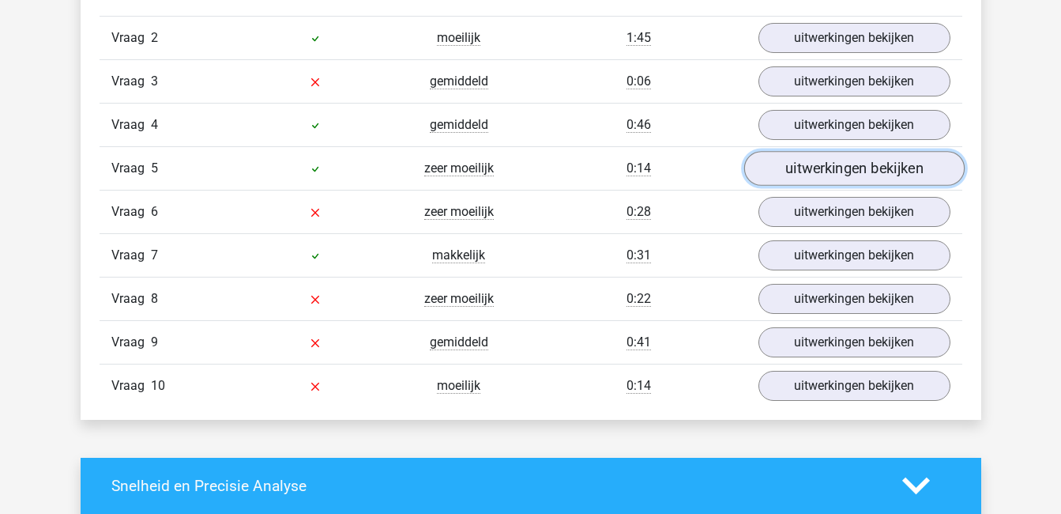
click at [870, 166] on link "uitwerkingen bekijken" at bounding box center [854, 168] width 220 height 35
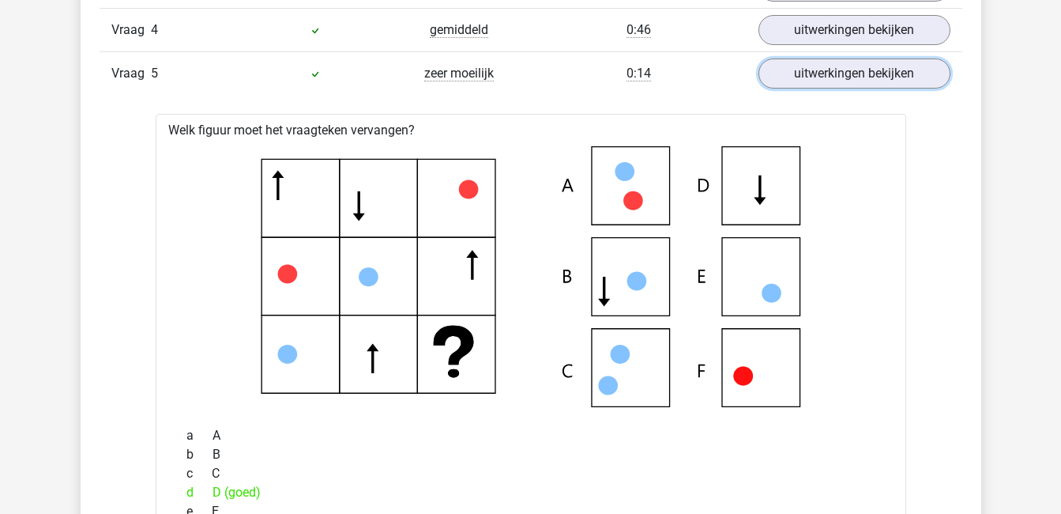
scroll to position [1857, 0]
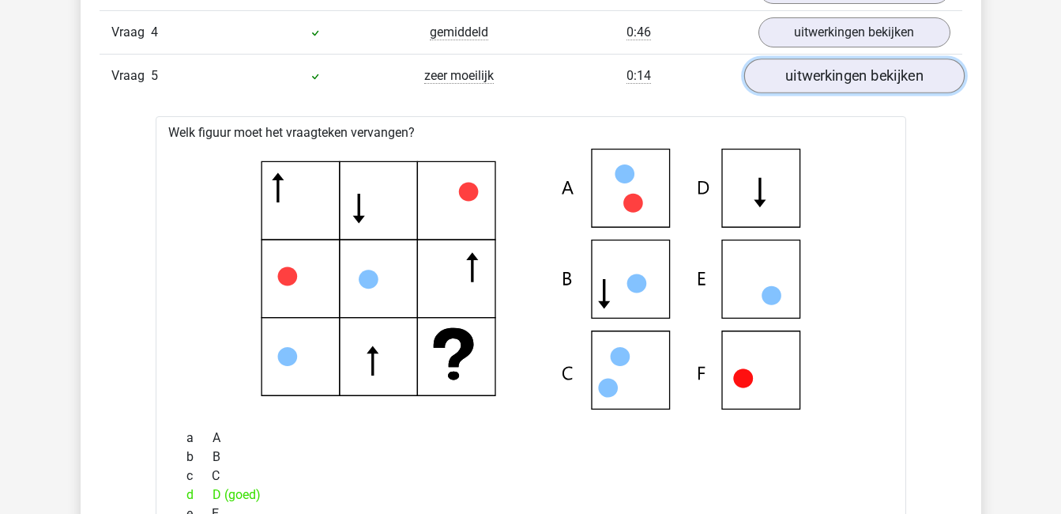
click at [868, 70] on link "uitwerkingen bekijken" at bounding box center [854, 75] width 220 height 35
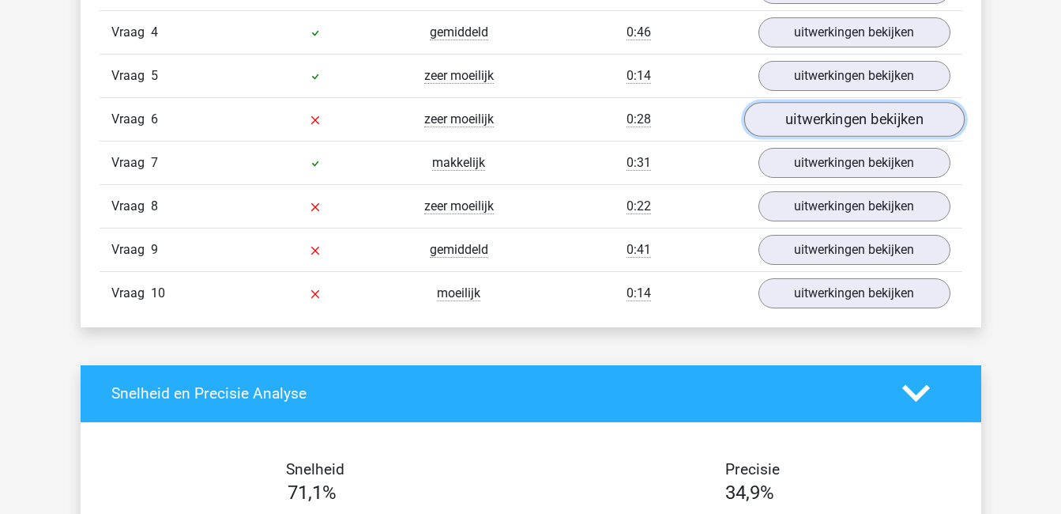
click at [883, 114] on link "uitwerkingen bekijken" at bounding box center [854, 119] width 220 height 35
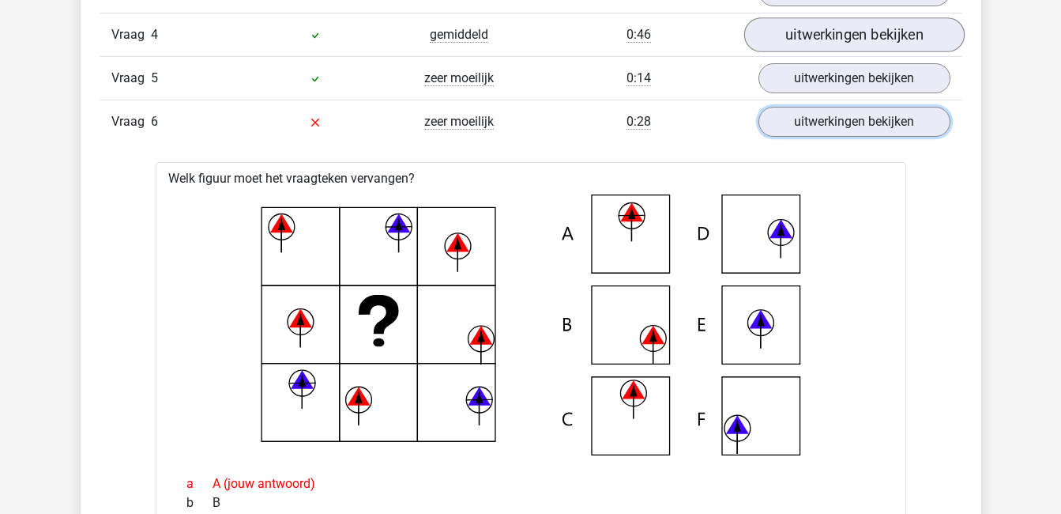
scroll to position [1854, 0]
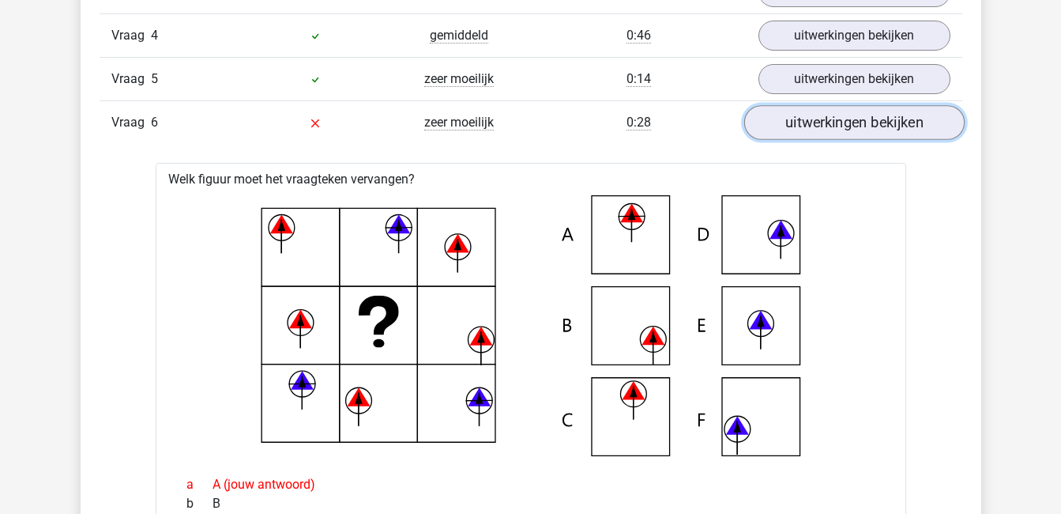
click at [912, 117] on link "uitwerkingen bekijken" at bounding box center [854, 122] width 220 height 35
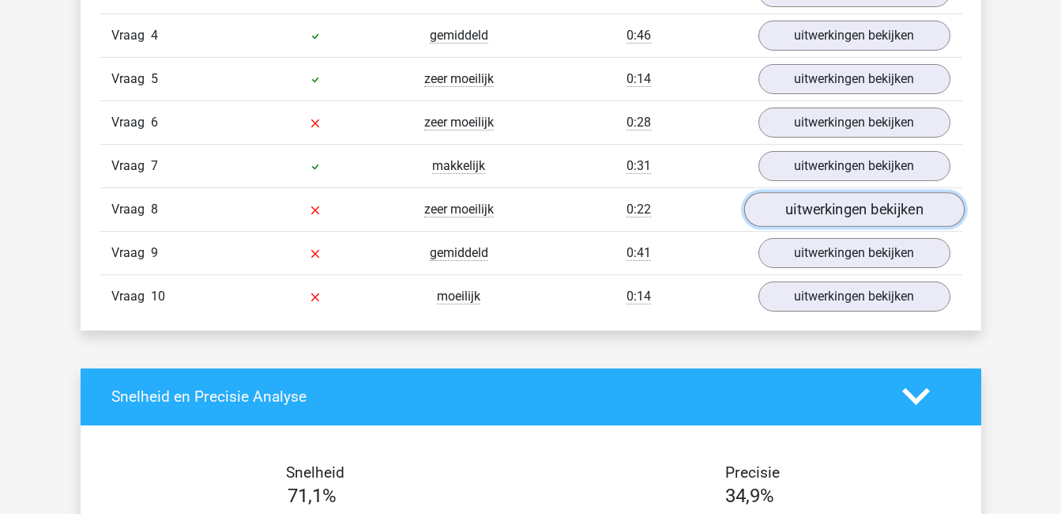
click at [874, 214] on link "uitwerkingen bekijken" at bounding box center [854, 209] width 220 height 35
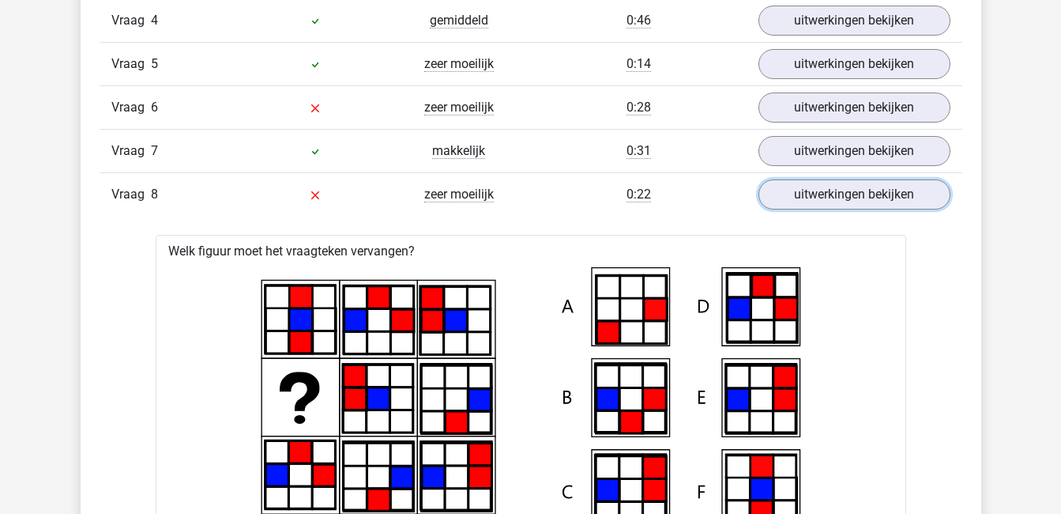
scroll to position [1868, 0]
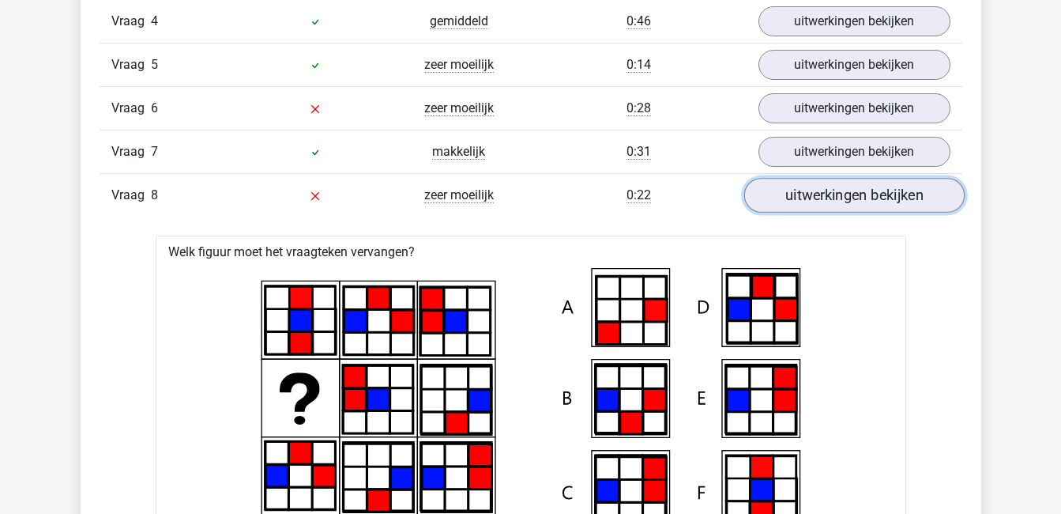
click at [879, 186] on link "uitwerkingen bekijken" at bounding box center [854, 195] width 220 height 35
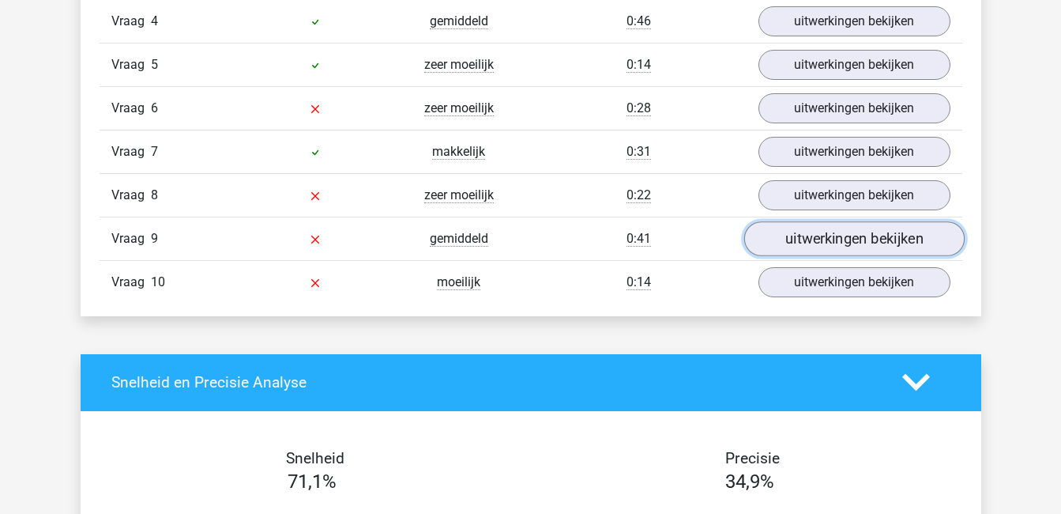
click at [879, 236] on link "uitwerkingen bekijken" at bounding box center [854, 238] width 220 height 35
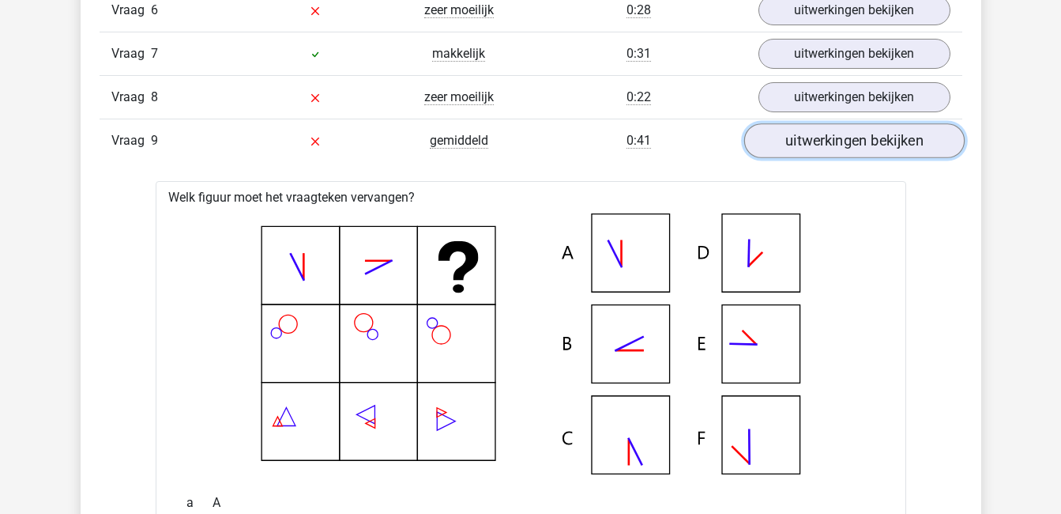
scroll to position [1965, 0]
click at [864, 137] on link "uitwerkingen bekijken" at bounding box center [854, 141] width 220 height 35
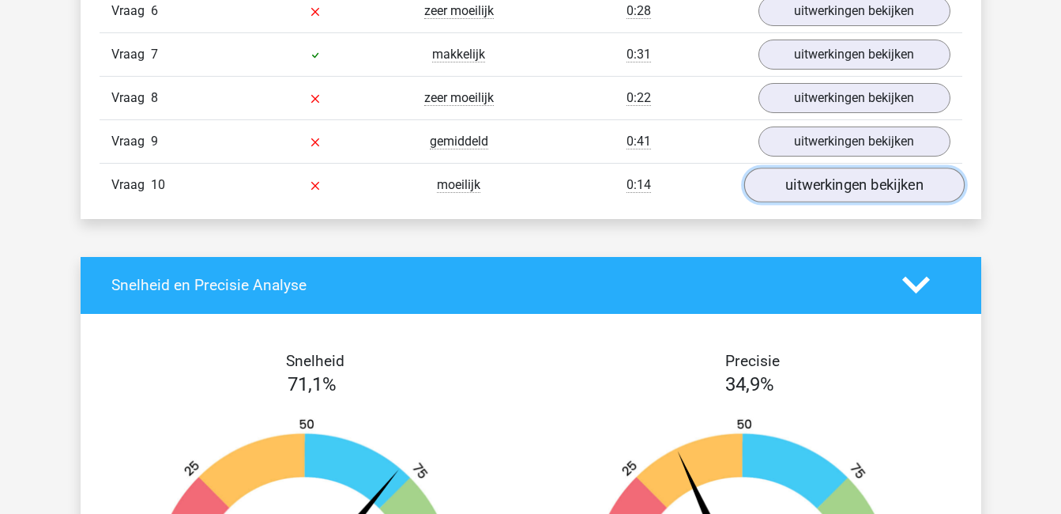
click at [876, 181] on link "uitwerkingen bekijken" at bounding box center [854, 185] width 220 height 35
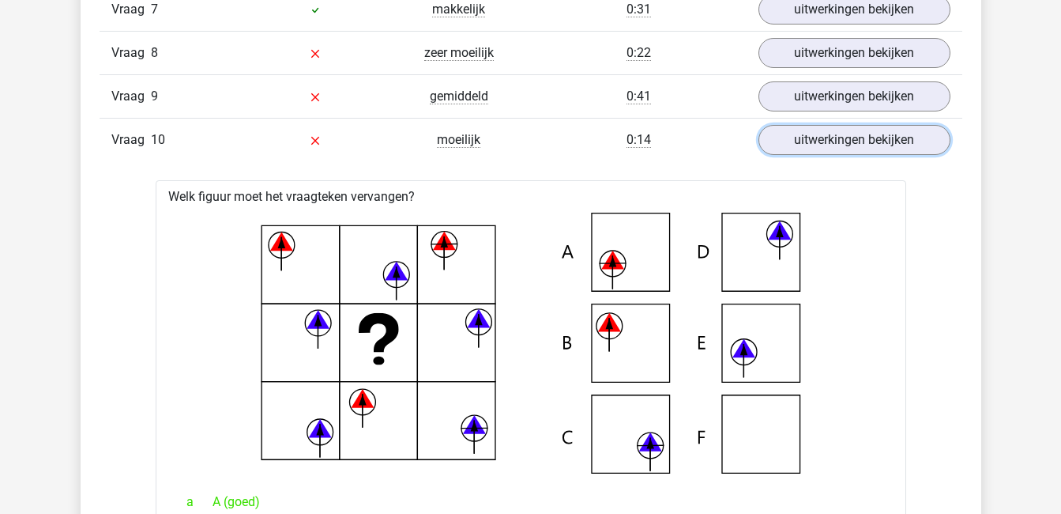
scroll to position [2006, 0]
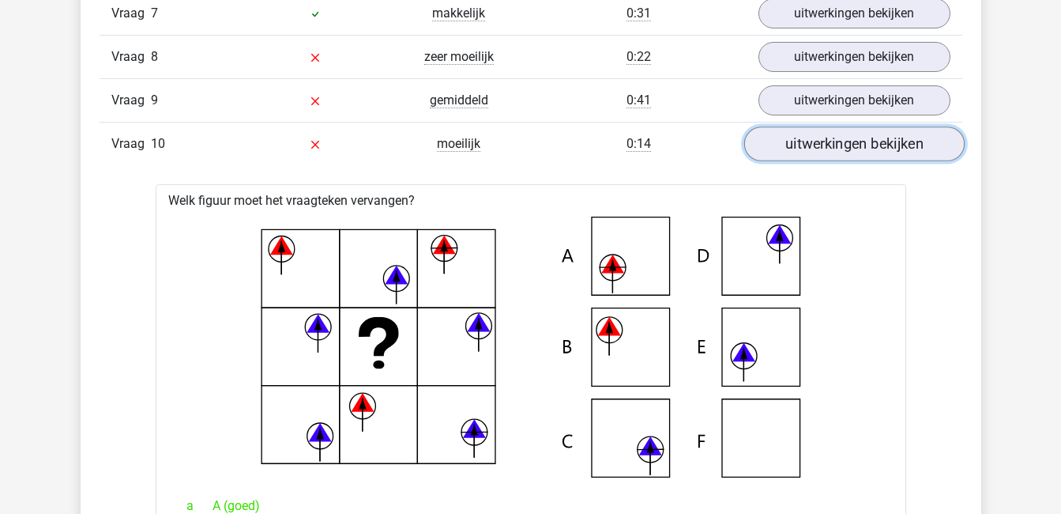
click at [864, 151] on link "uitwerkingen bekijken" at bounding box center [854, 143] width 220 height 35
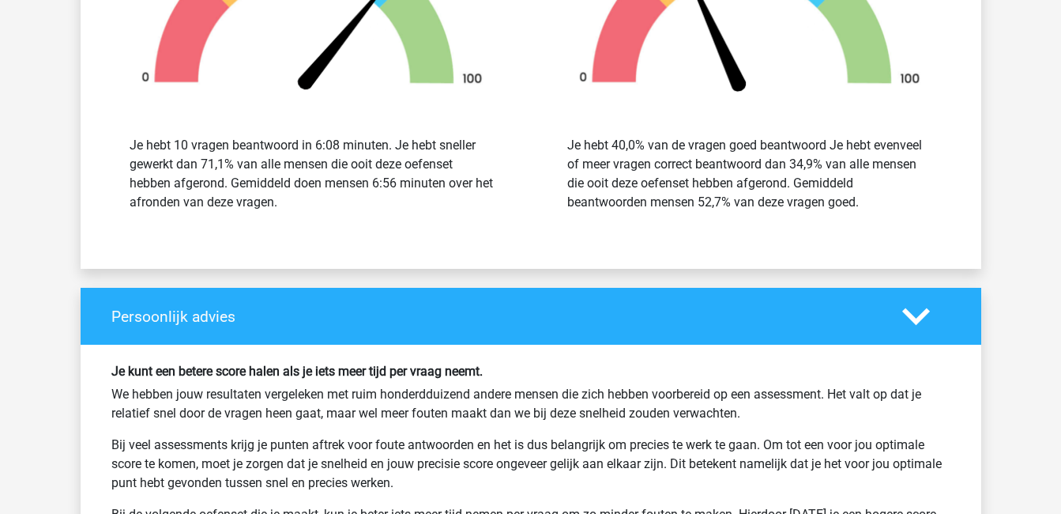
scroll to position [2837, 0]
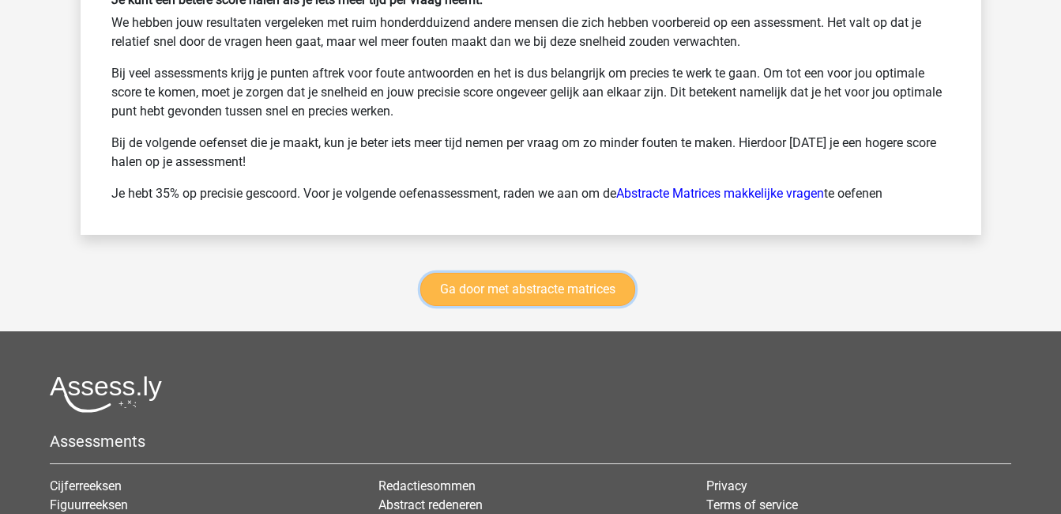
click at [529, 292] on link "Ga door met abstracte matrices" at bounding box center [527, 289] width 215 height 33
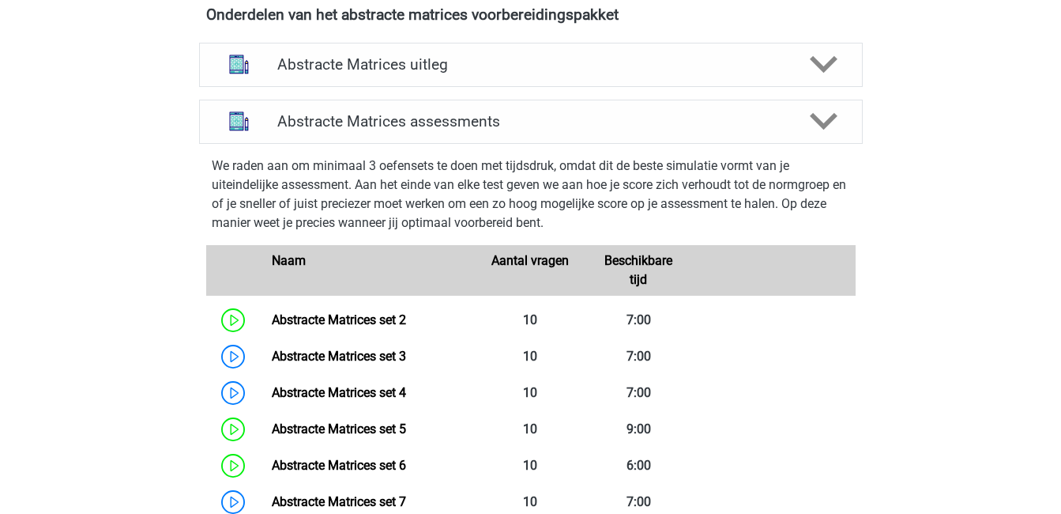
scroll to position [613, 0]
click at [815, 121] on icon at bounding box center [824, 121] width 28 height 28
click at [829, 121] on polygon at bounding box center [824, 120] width 28 height 17
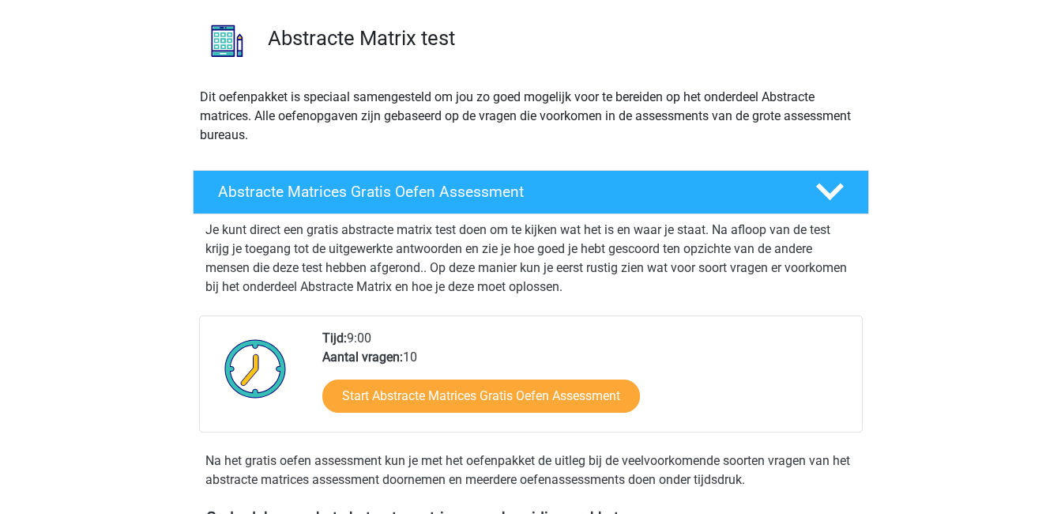
scroll to position [0, 0]
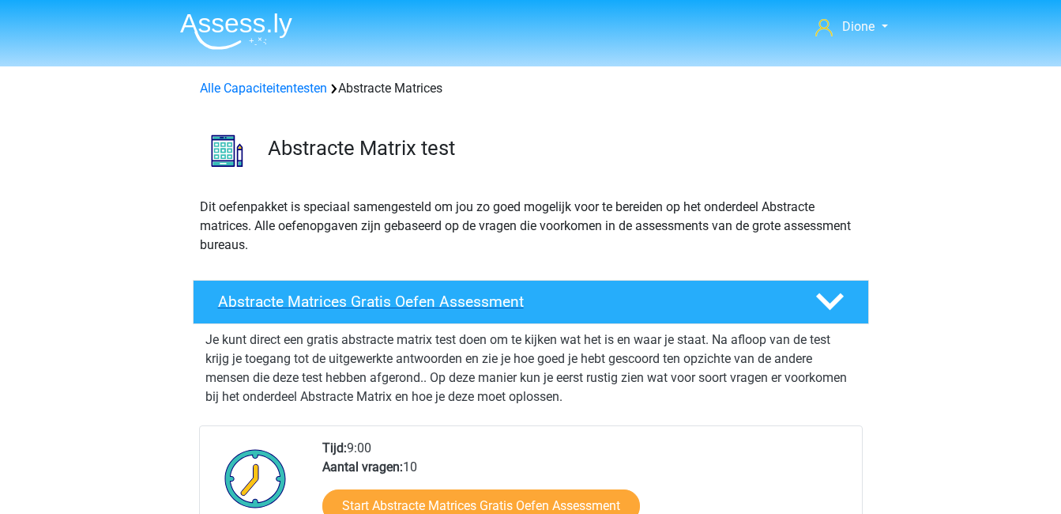
click at [832, 303] on polygon at bounding box center [830, 301] width 28 height 17
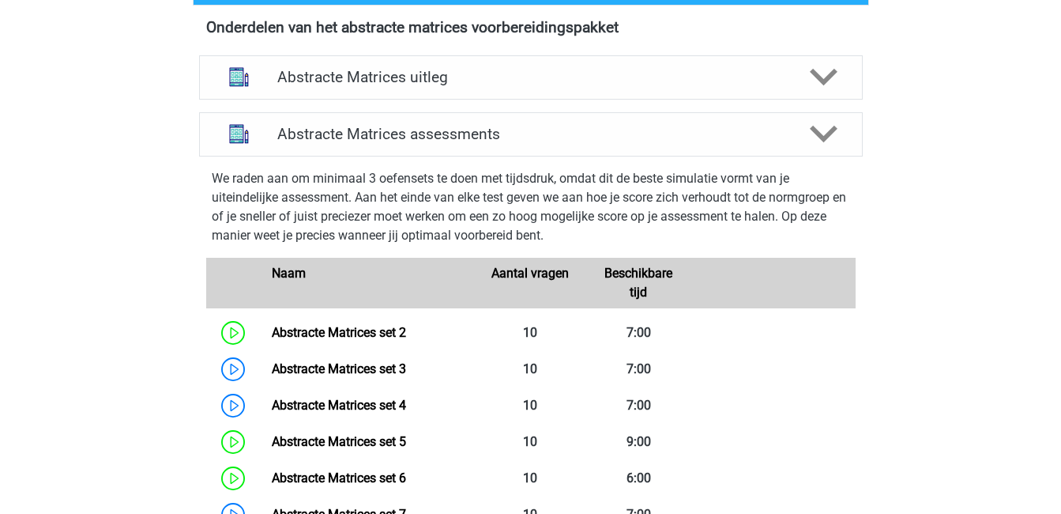
scroll to position [319, 0]
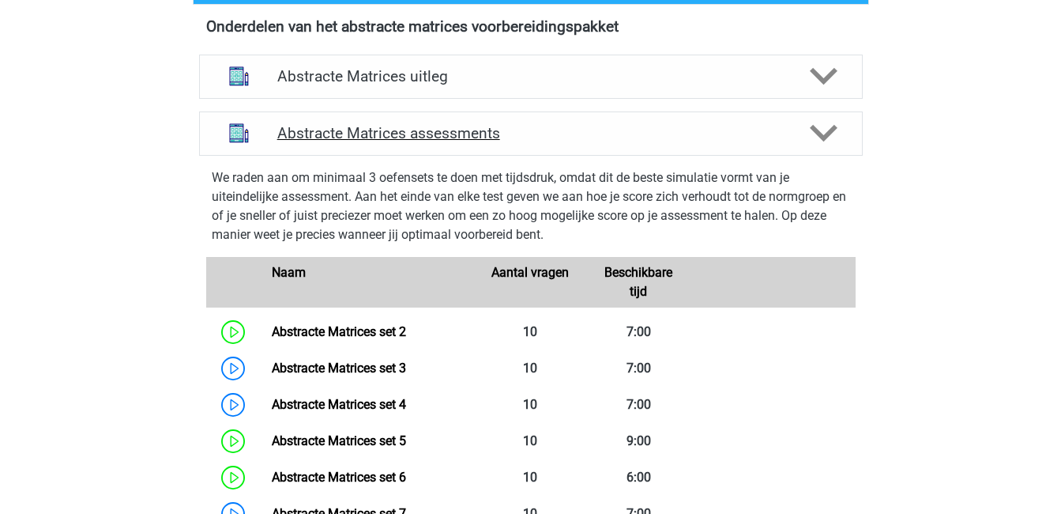
click at [818, 130] on polygon at bounding box center [824, 133] width 28 height 17
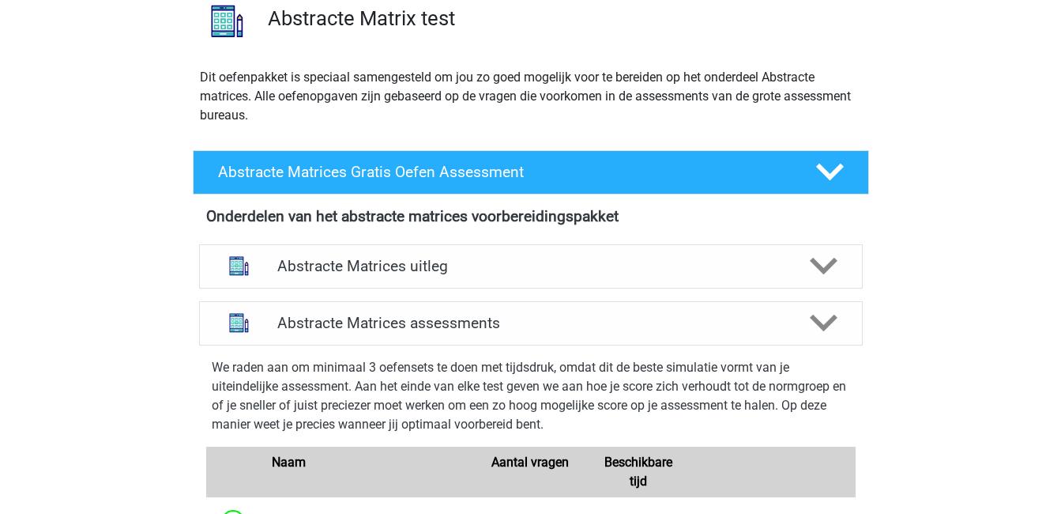
scroll to position [0, 0]
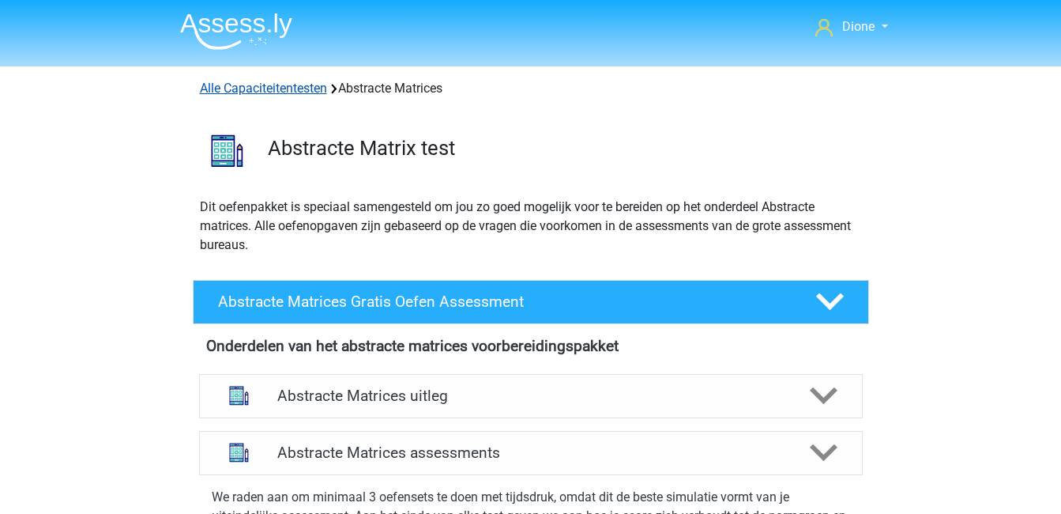
click at [296, 89] on link "Alle Capaciteitentesten" at bounding box center [263, 88] width 127 height 15
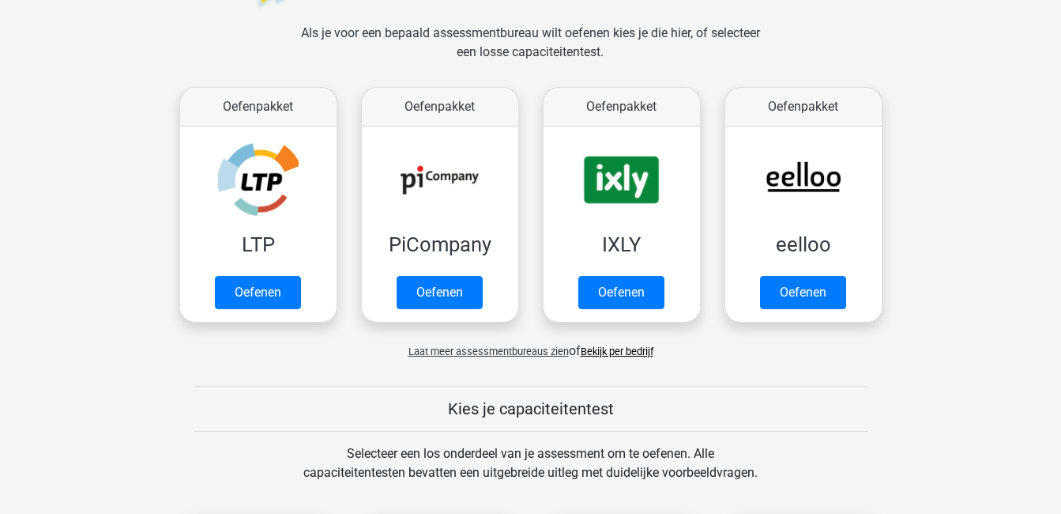
scroll to position [227, 0]
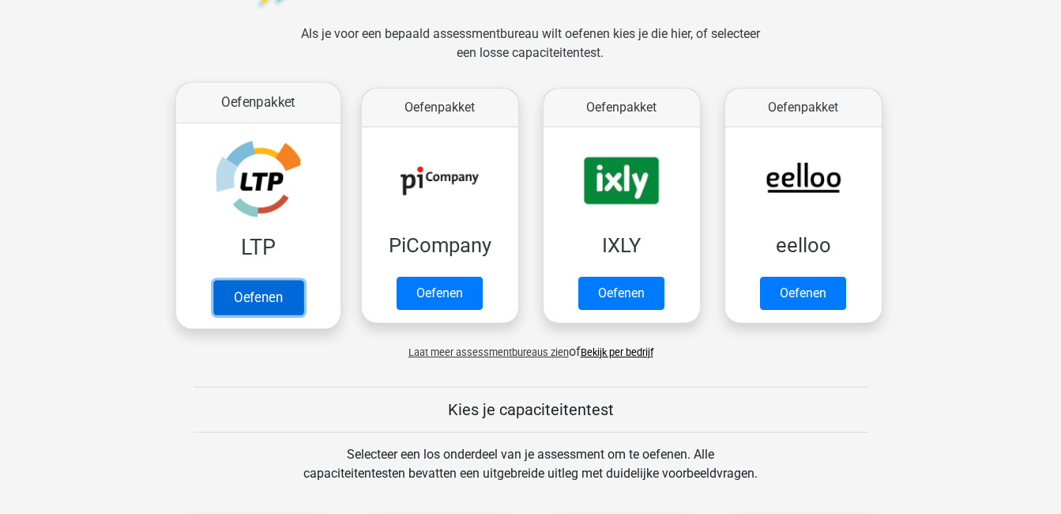
click at [281, 280] on link "Oefenen" at bounding box center [258, 297] width 90 height 35
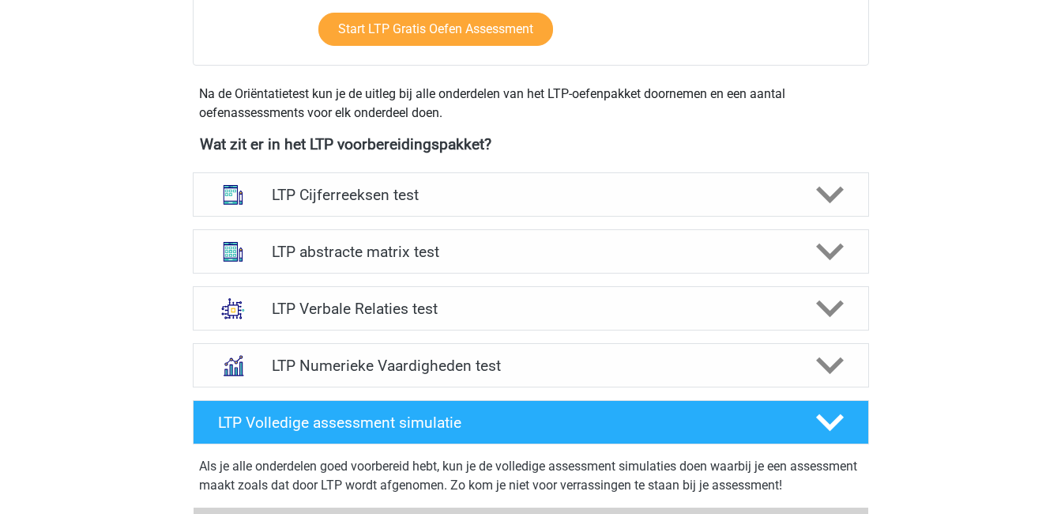
scroll to position [504, 0]
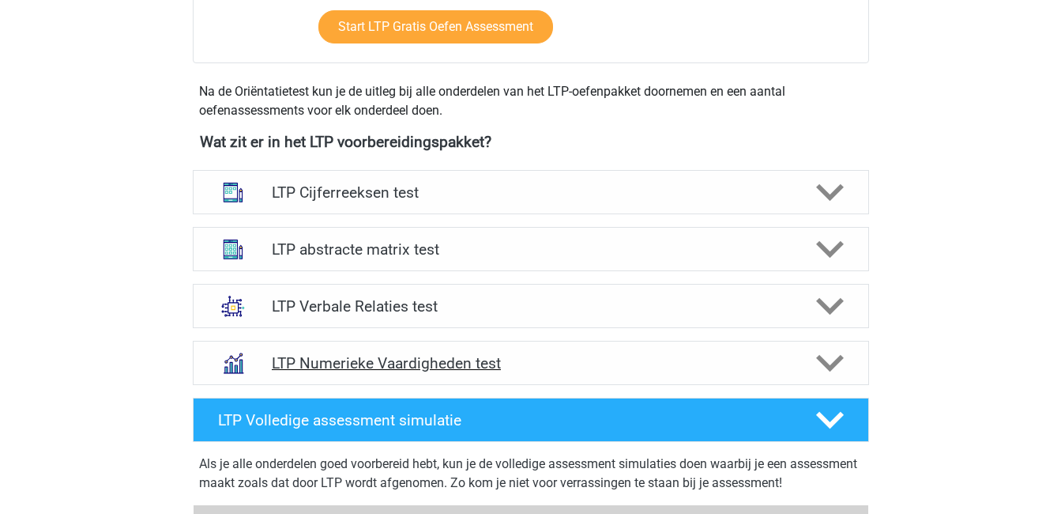
click at [831, 356] on icon at bounding box center [830, 363] width 28 height 28
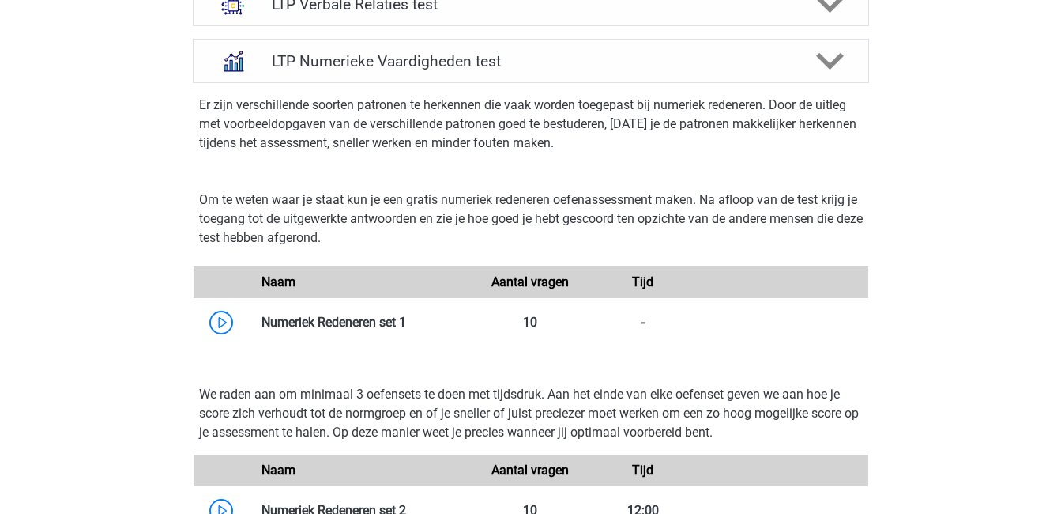
scroll to position [821, 0]
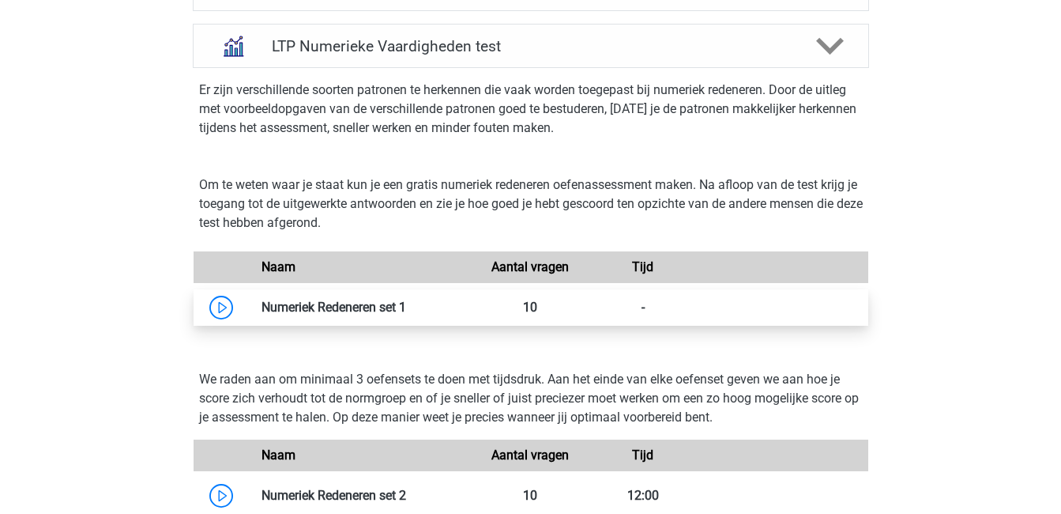
click at [406, 300] on link at bounding box center [406, 306] width 0 height 15
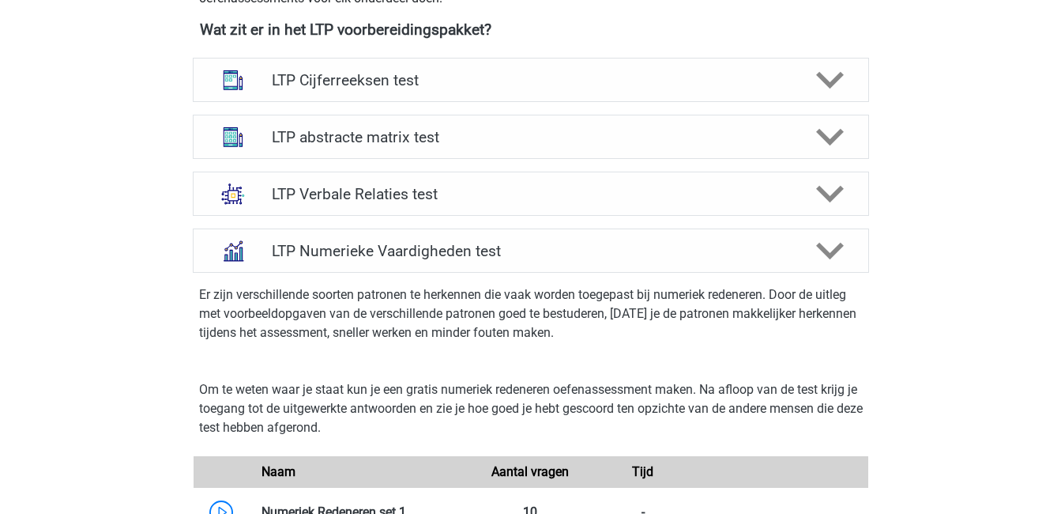
scroll to position [616, 0]
click at [832, 82] on polygon at bounding box center [830, 81] width 28 height 17
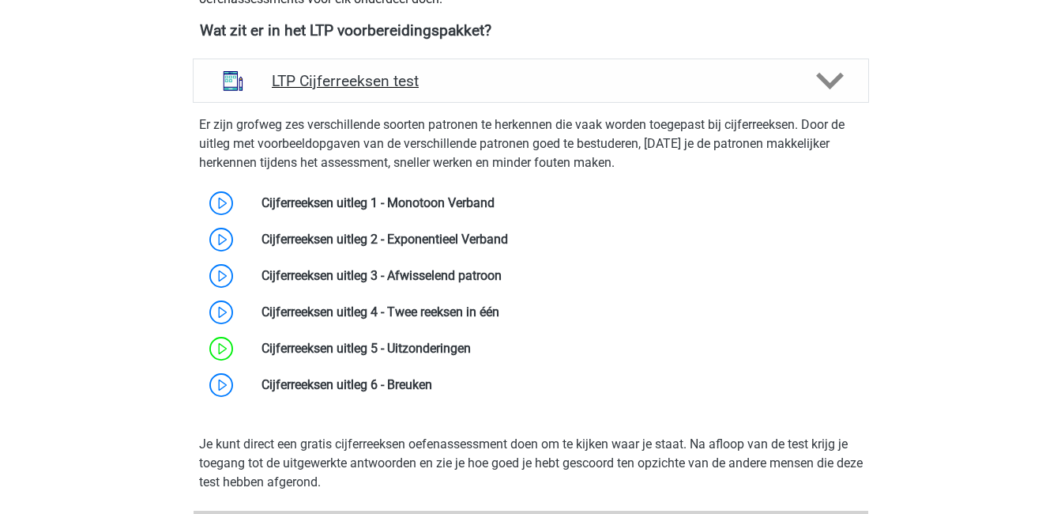
click at [832, 82] on polygon at bounding box center [830, 81] width 28 height 17
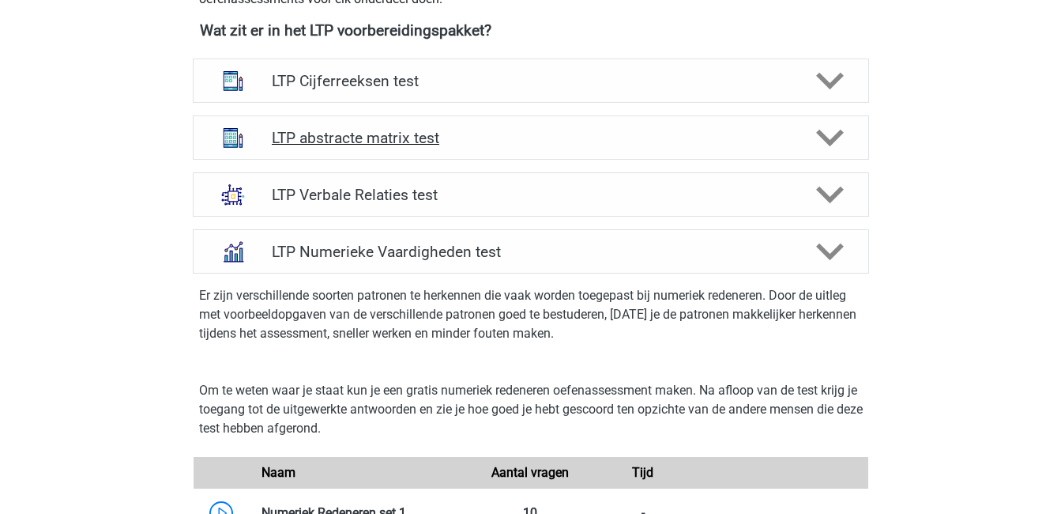
click at [842, 130] on icon at bounding box center [830, 138] width 28 height 28
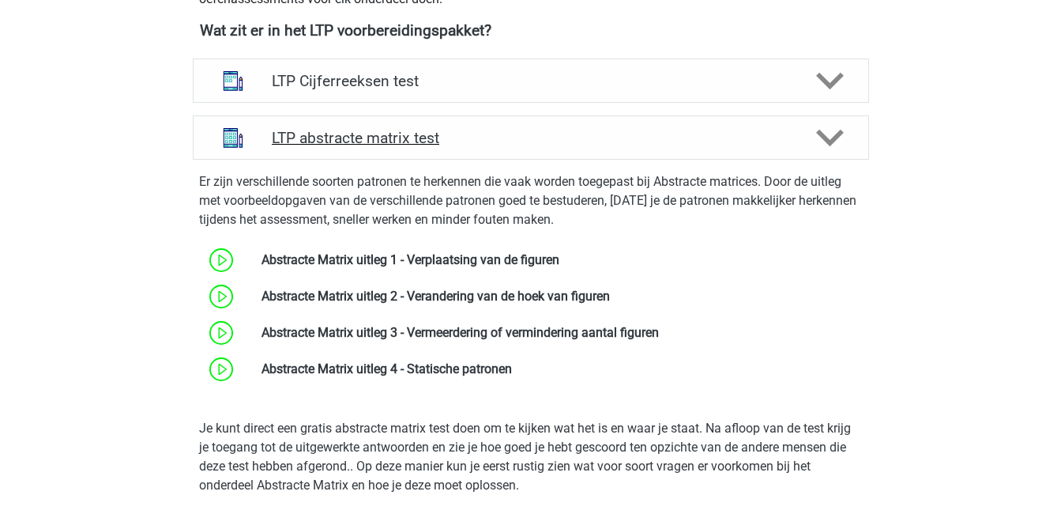
click at [842, 130] on icon at bounding box center [830, 138] width 28 height 28
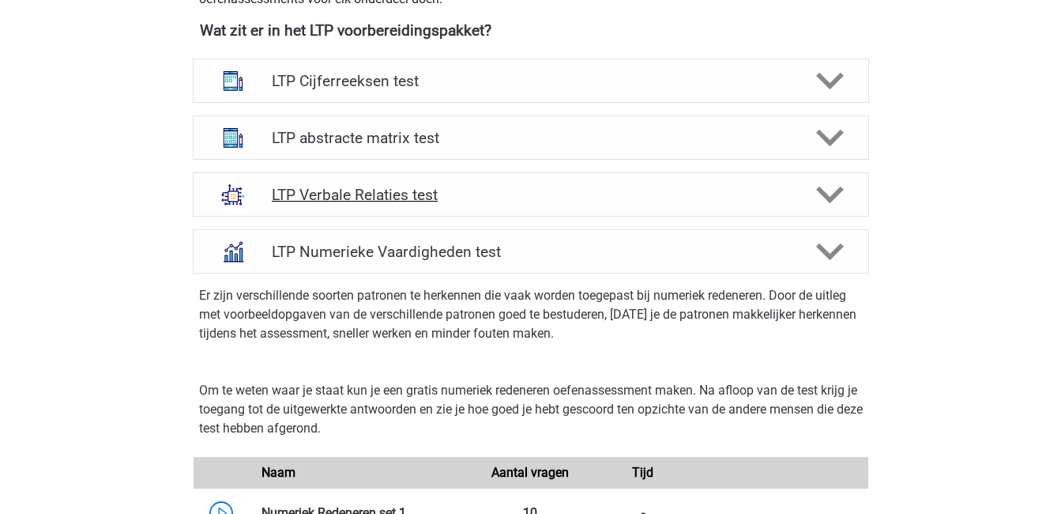
click at [842, 190] on polygon at bounding box center [830, 194] width 28 height 17
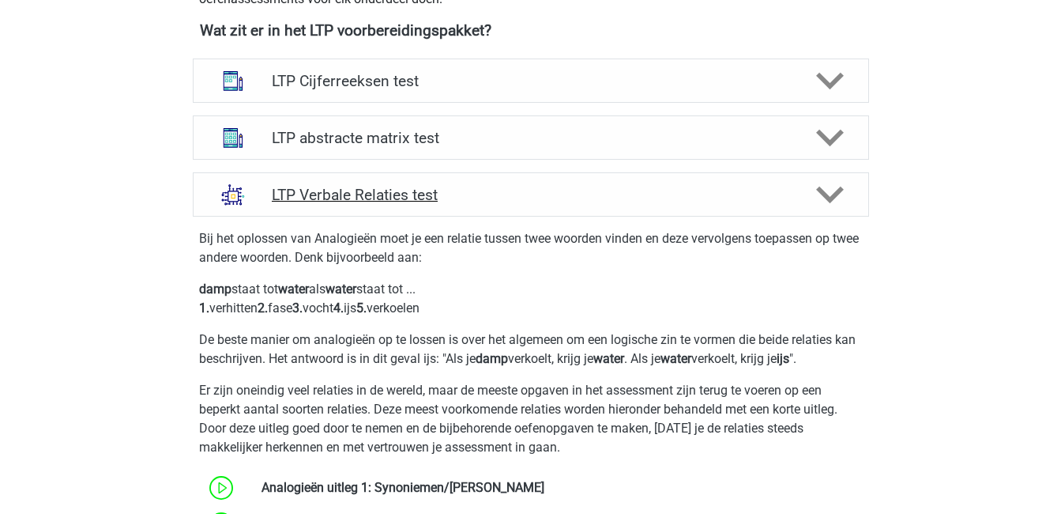
click at [842, 190] on polygon at bounding box center [830, 194] width 28 height 17
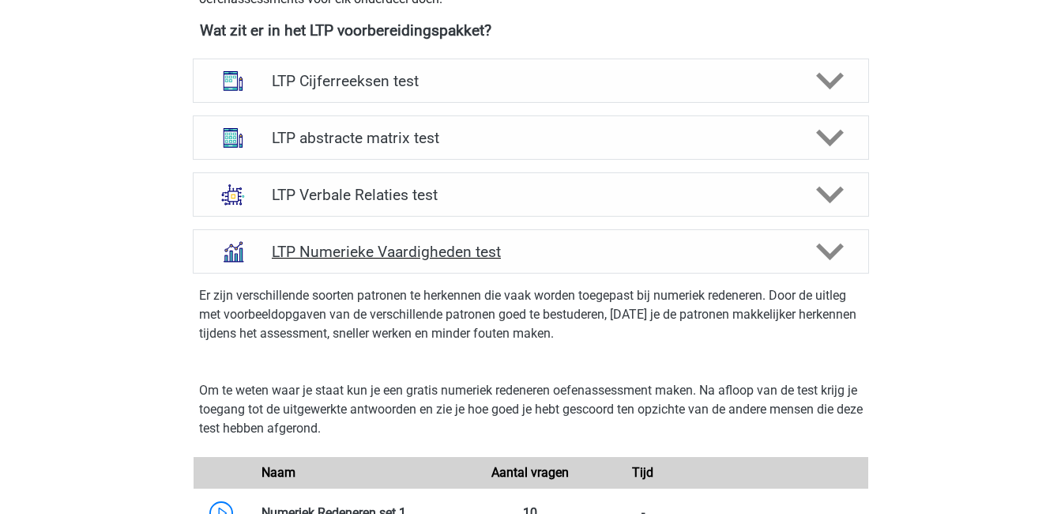
click at [837, 249] on polygon at bounding box center [830, 251] width 28 height 17
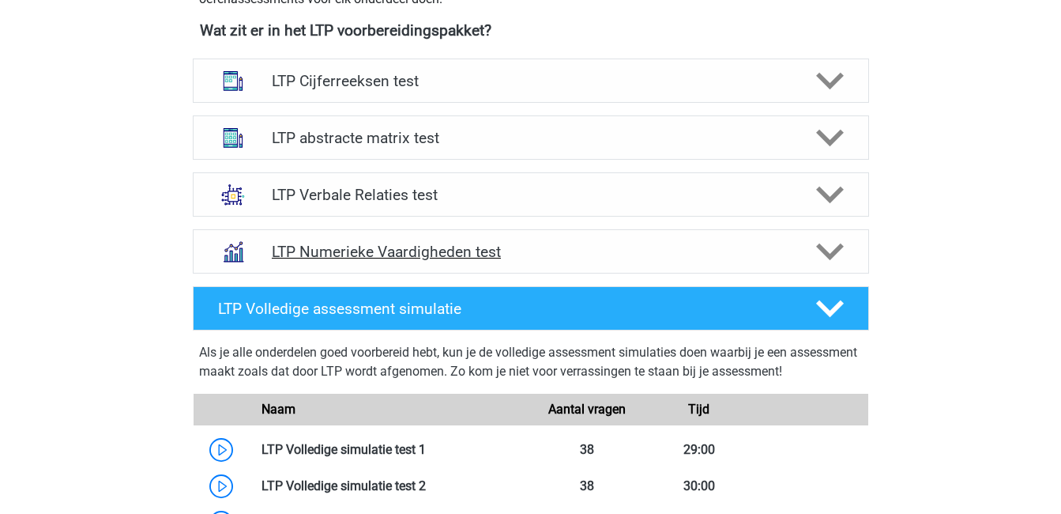
click at [837, 249] on polygon at bounding box center [830, 251] width 28 height 17
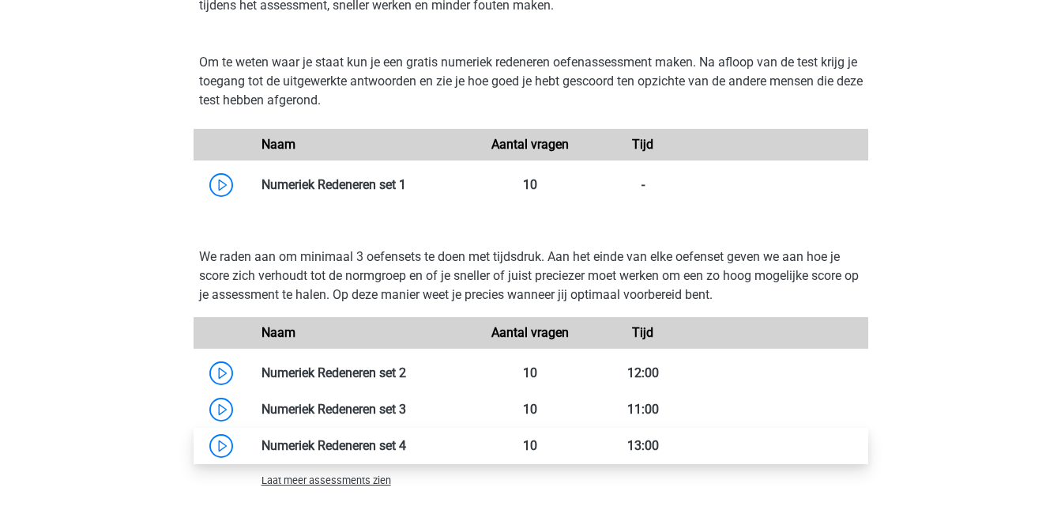
scroll to position [940, 0]
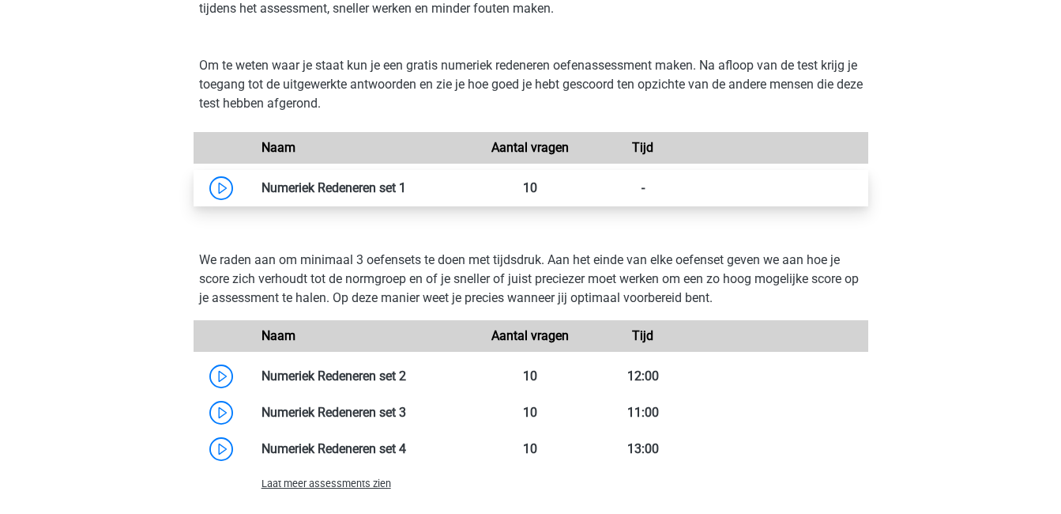
click at [406, 184] on link at bounding box center [406, 187] width 0 height 15
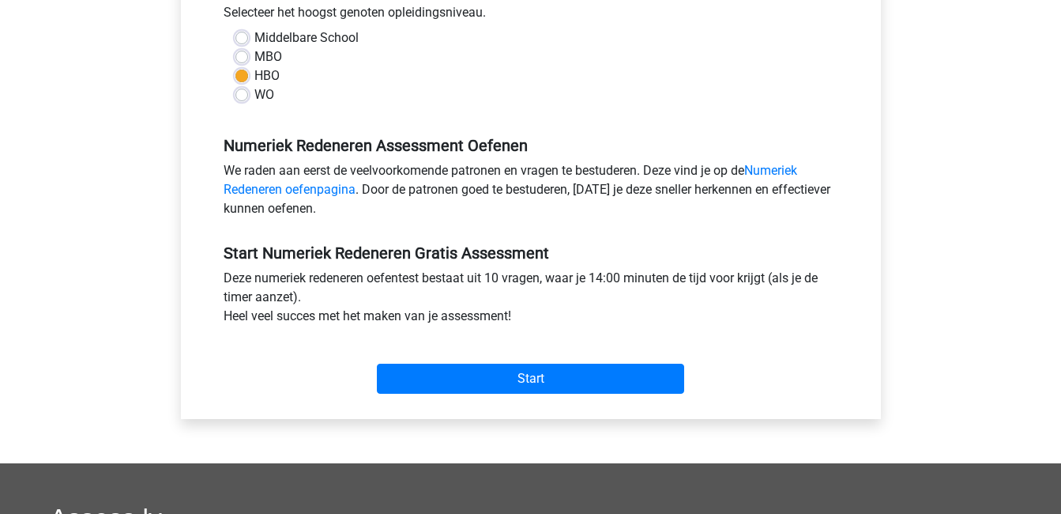
scroll to position [369, 0]
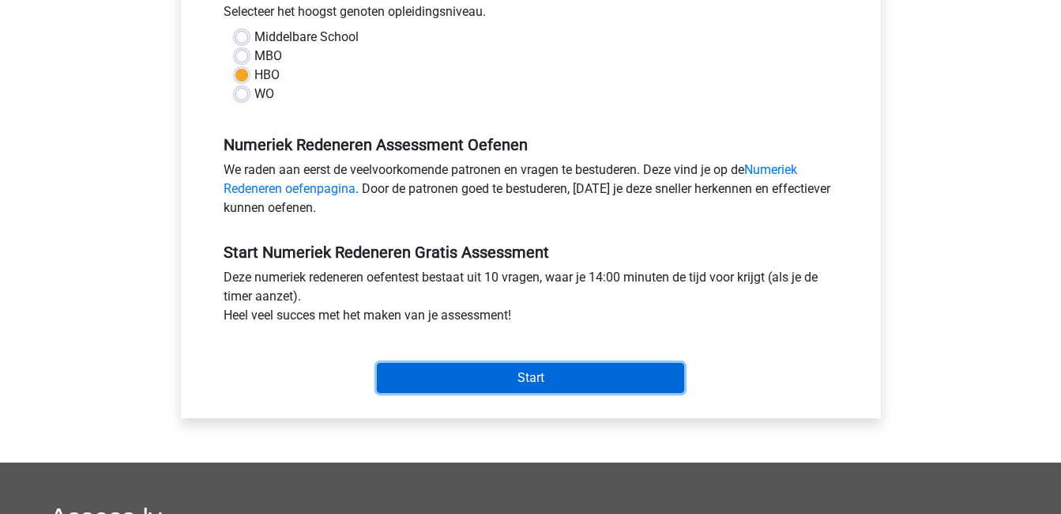
click at [509, 376] on input "Start" at bounding box center [530, 378] width 307 height 30
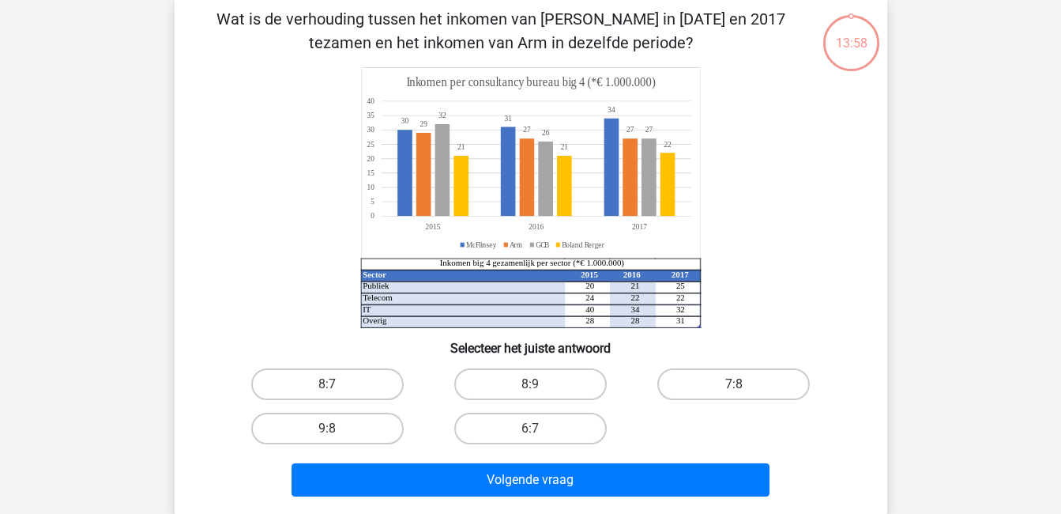
scroll to position [76, 0]
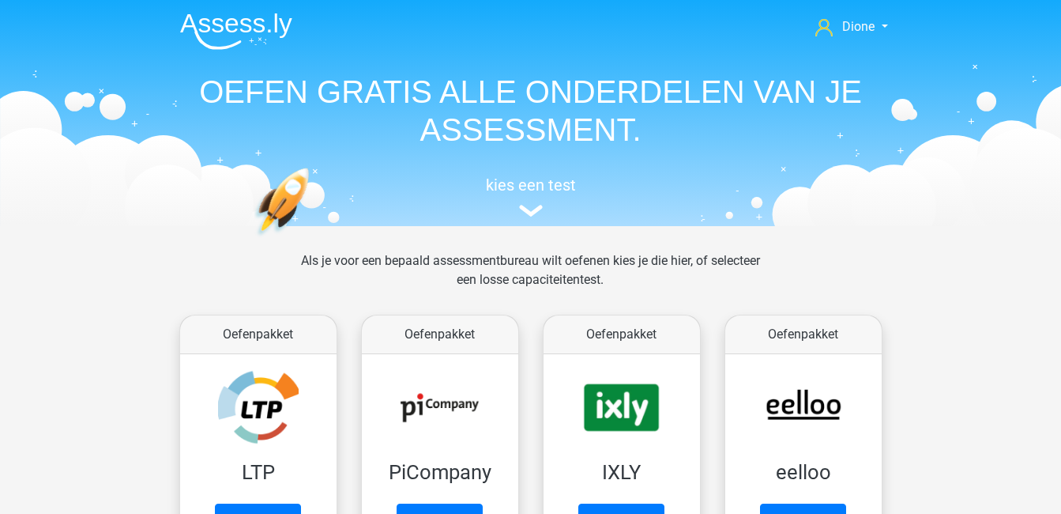
scroll to position [227, 0]
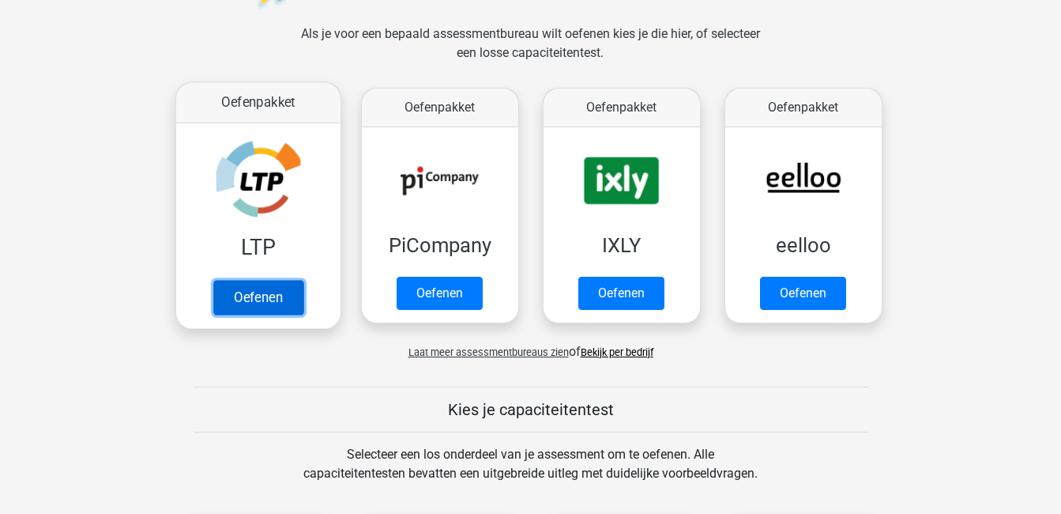
click at [263, 290] on link "Oefenen" at bounding box center [258, 297] width 90 height 35
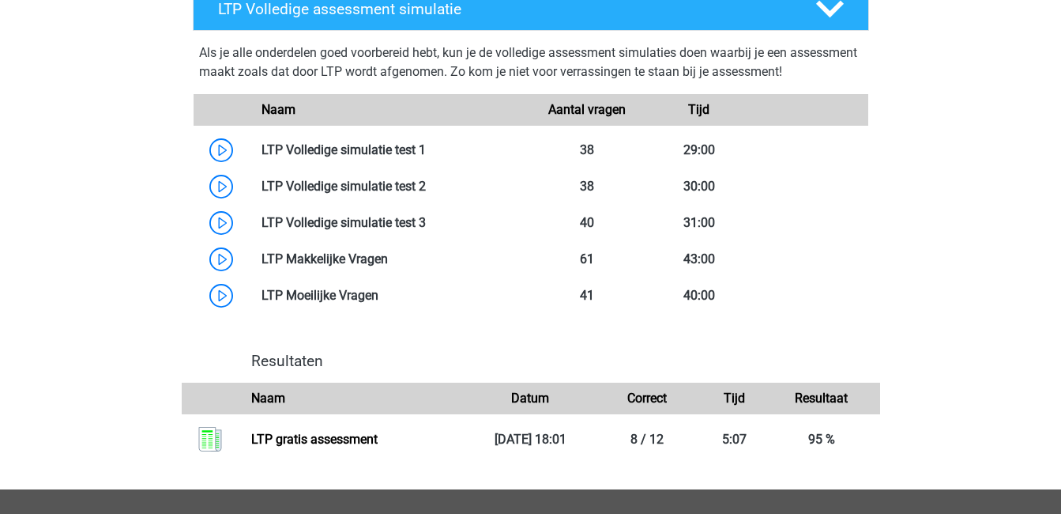
scroll to position [914, 0]
click at [833, 17] on icon at bounding box center [830, 10] width 28 height 28
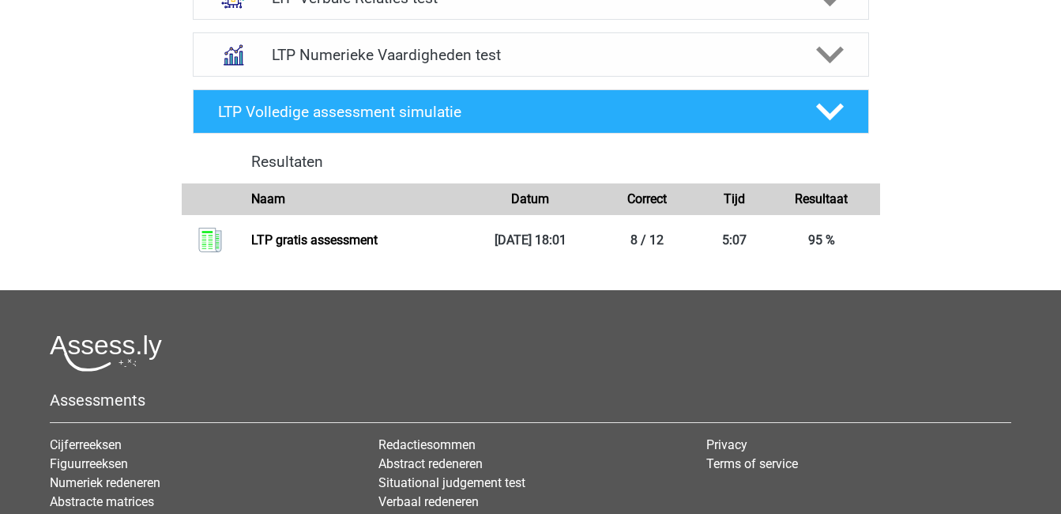
scroll to position [810, 0]
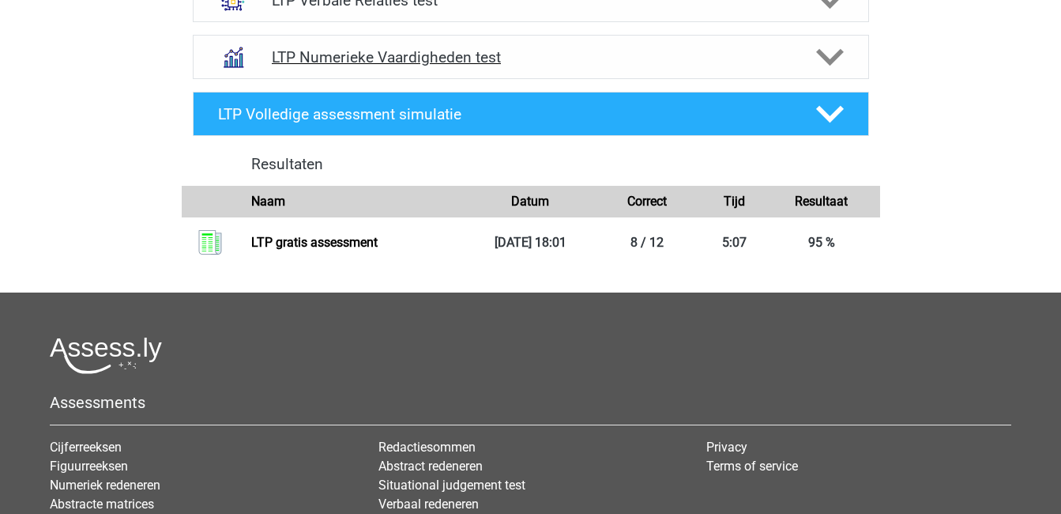
click at [834, 50] on icon at bounding box center [830, 57] width 28 height 28
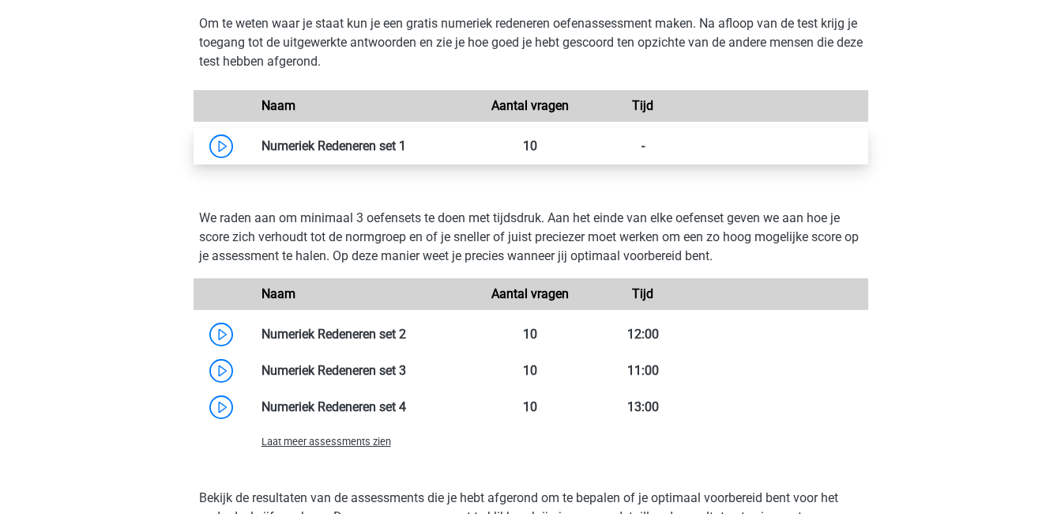
scroll to position [981, 0]
click at [406, 153] on link at bounding box center [406, 146] width 0 height 15
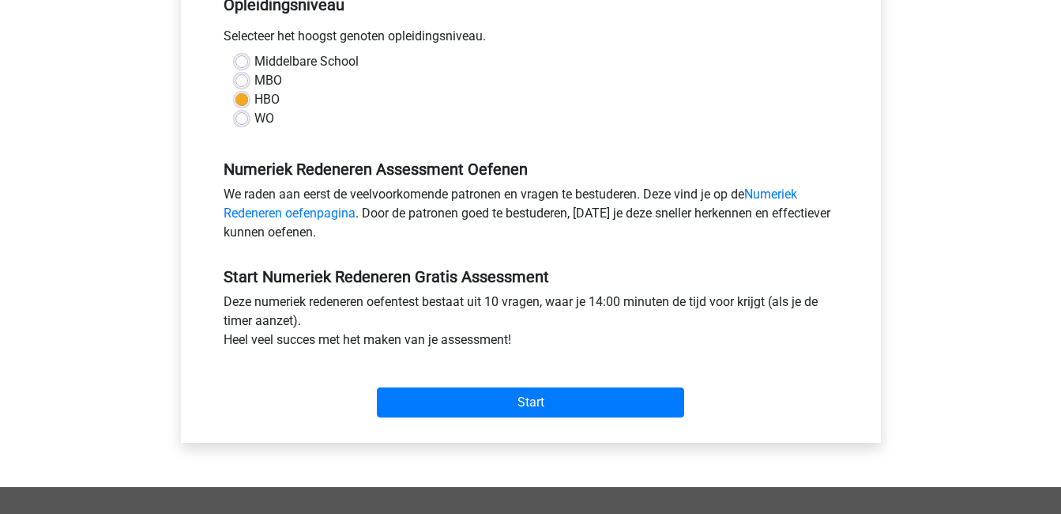
scroll to position [344, 0]
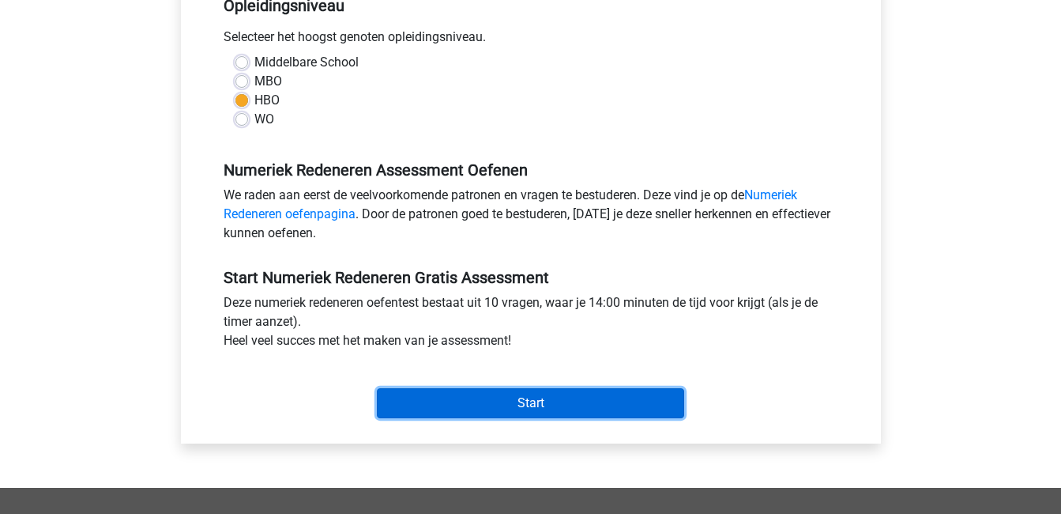
click at [433, 406] on input "Start" at bounding box center [530, 403] width 307 height 30
click at [567, 411] on input "Start" at bounding box center [530, 403] width 307 height 30
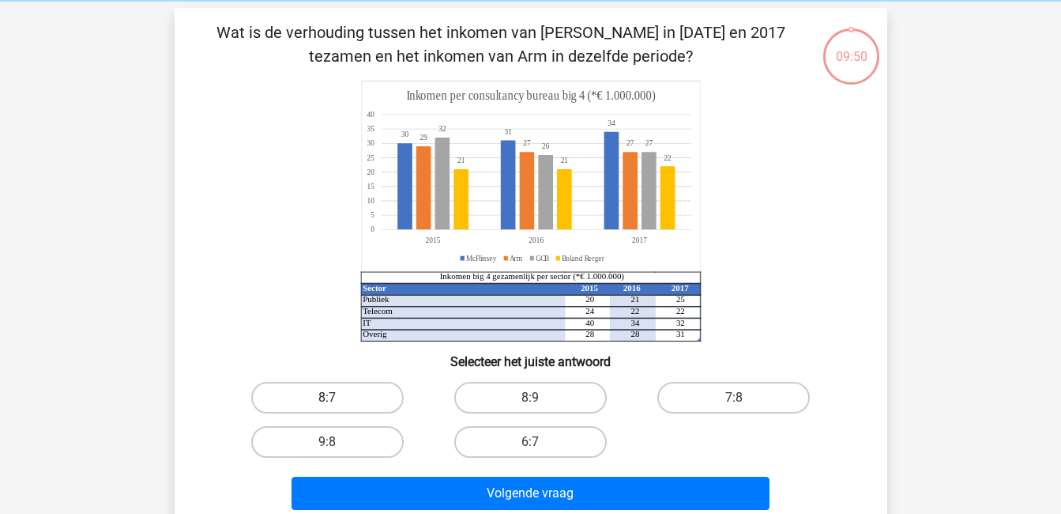
scroll to position [48, 0]
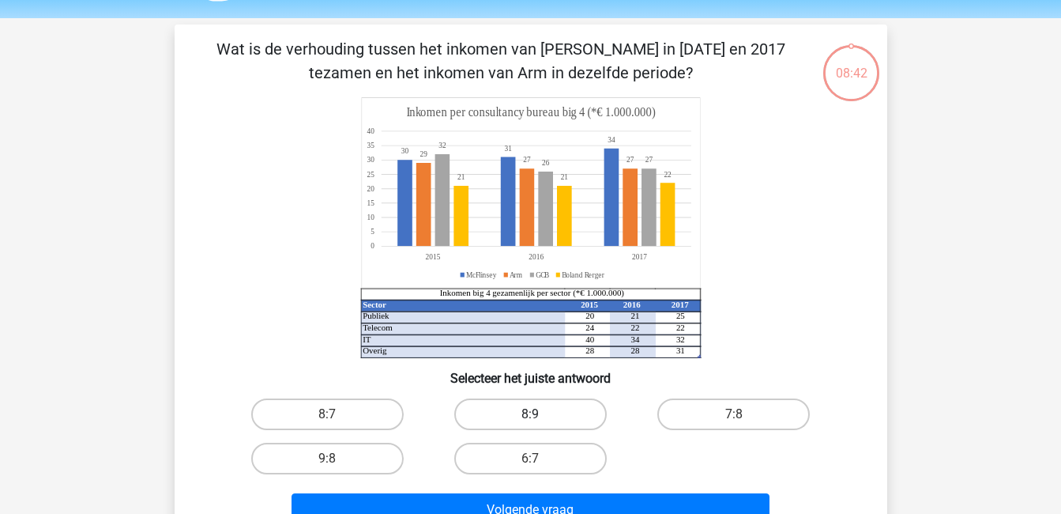
click at [481, 414] on label "8:9" at bounding box center [530, 414] width 153 height 32
click at [530, 414] on input "8:9" at bounding box center [535, 419] width 10 height 10
radio input "true"
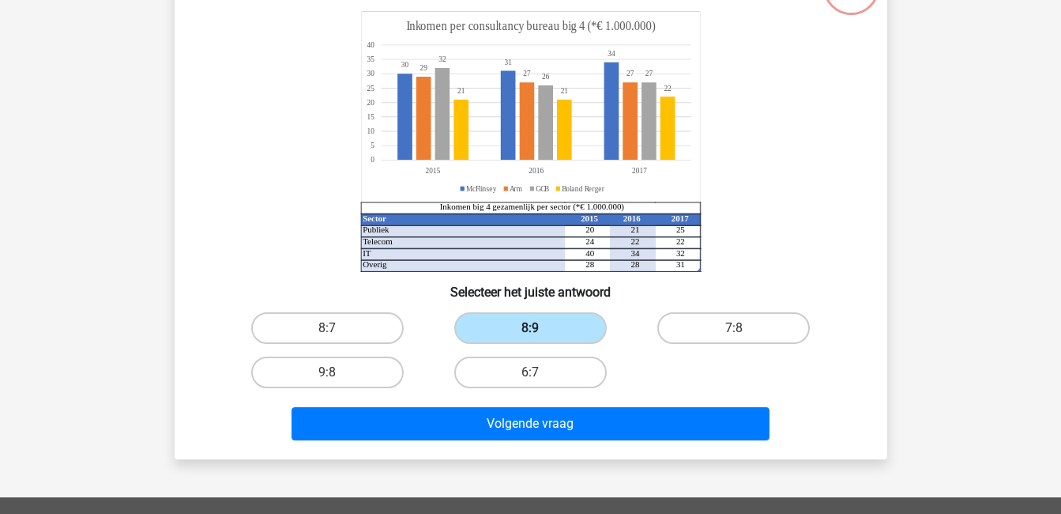
scroll to position [135, 0]
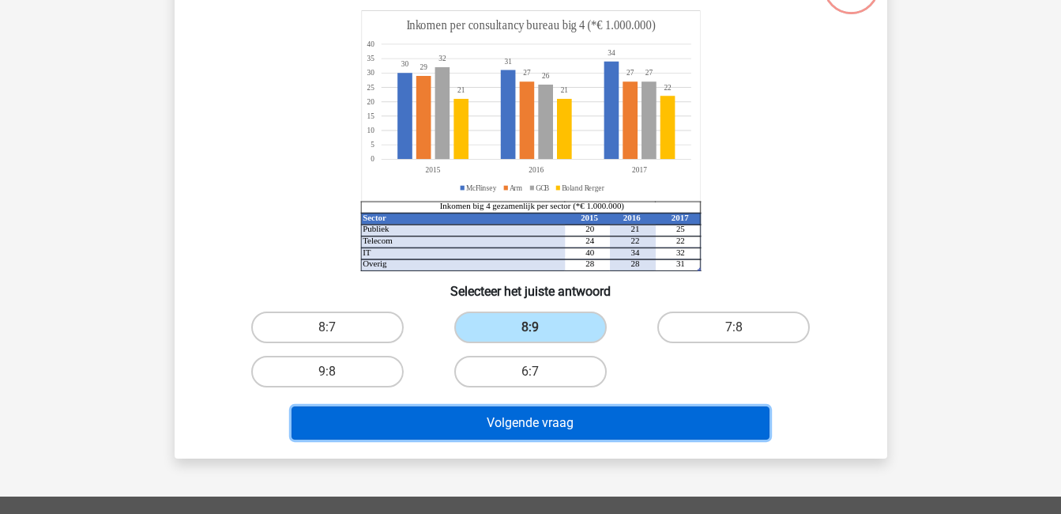
click at [487, 418] on button "Volgende vraag" at bounding box center [531, 422] width 478 height 33
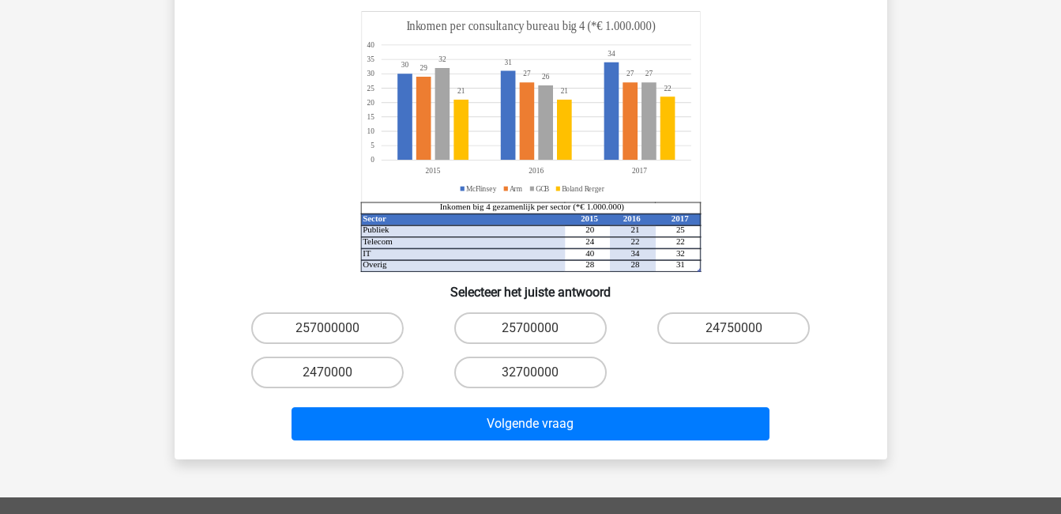
scroll to position [204, 0]
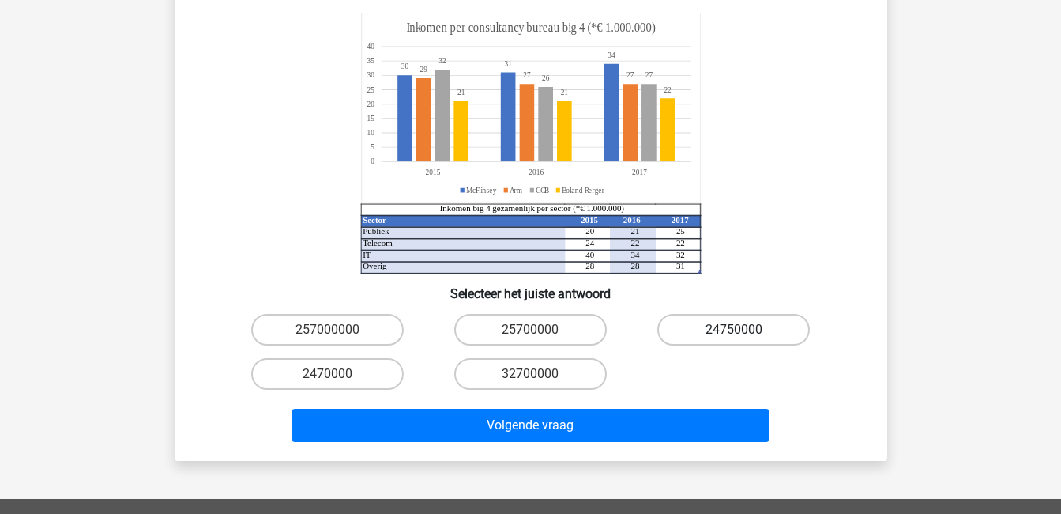
click at [714, 314] on label "24750000" at bounding box center [733, 330] width 153 height 32
click at [734, 330] on input "24750000" at bounding box center [739, 335] width 10 height 10
radio input "true"
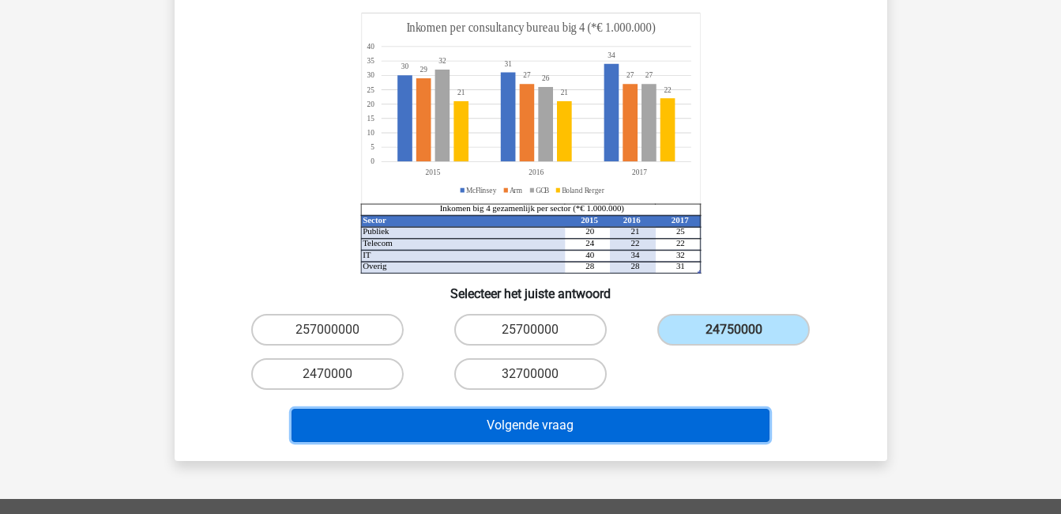
click at [705, 409] on button "Volgende vraag" at bounding box center [531, 425] width 478 height 33
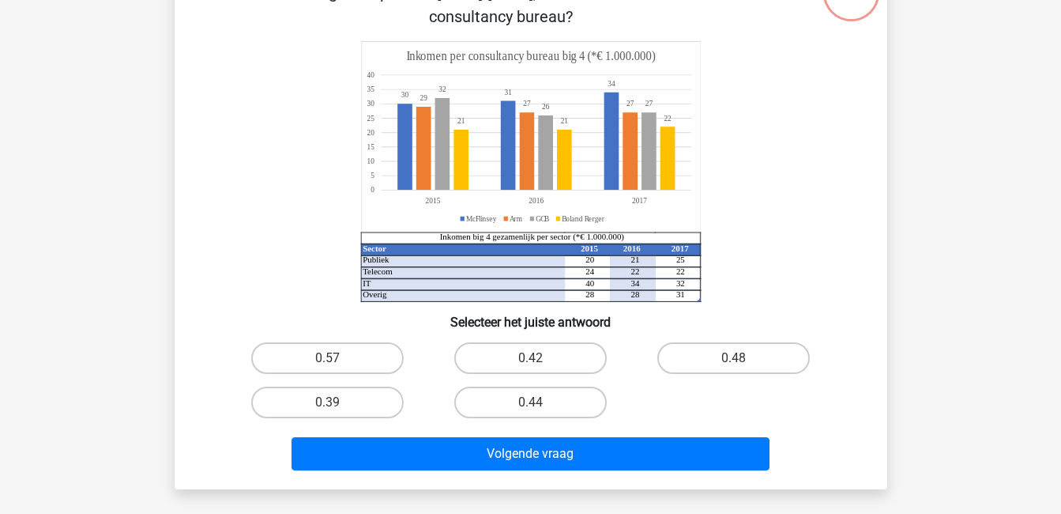
scroll to position [73, 0]
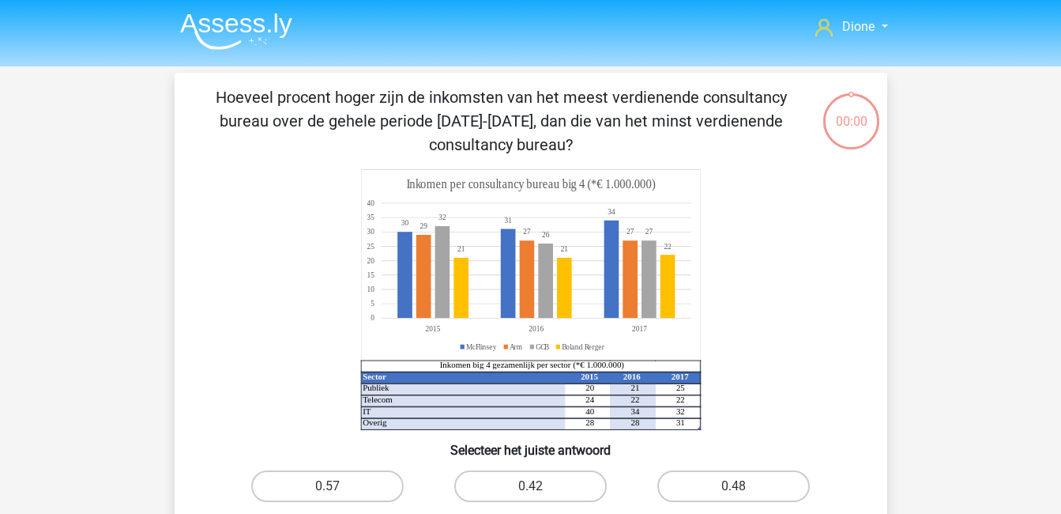
scroll to position [73, 0]
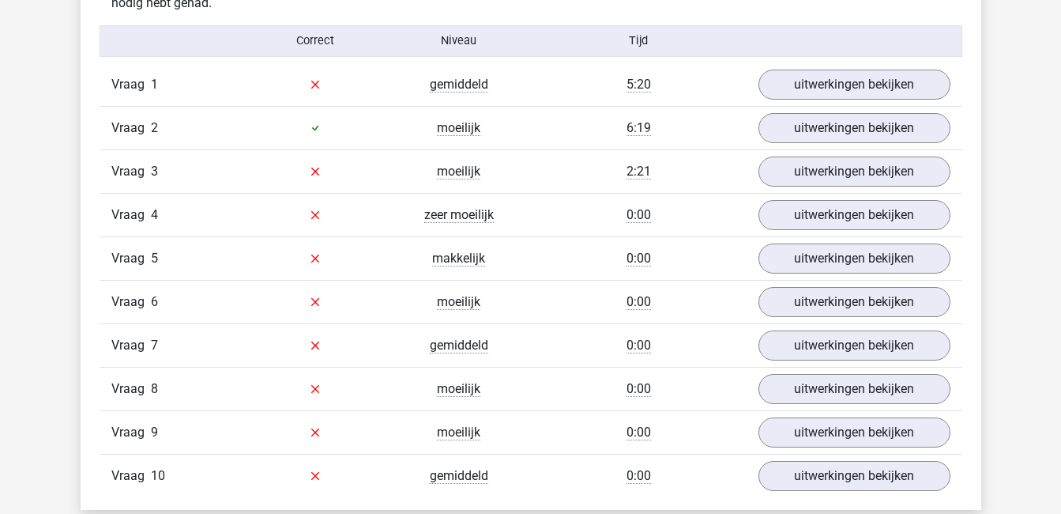
scroll to position [1023, 0]
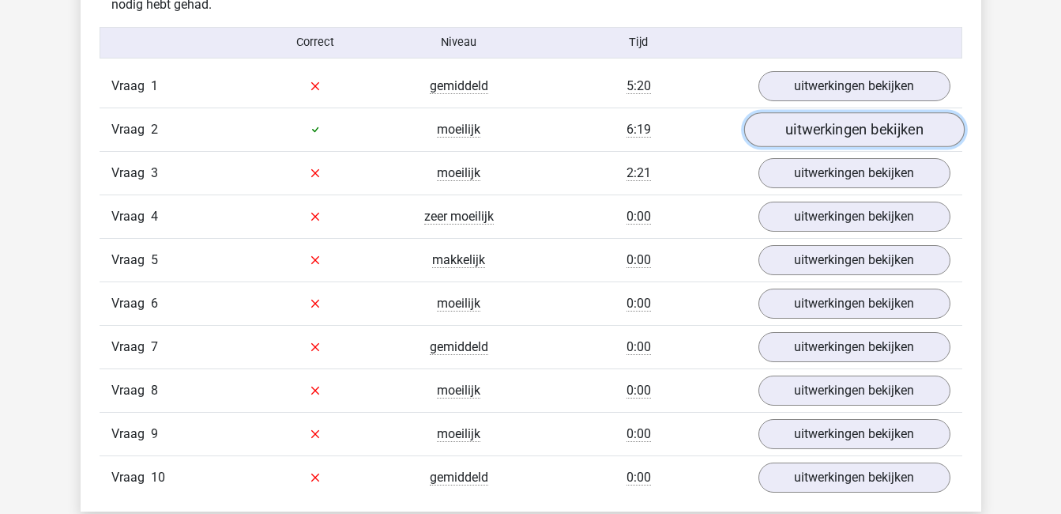
click at [866, 127] on link "uitwerkingen bekijken" at bounding box center [854, 129] width 220 height 35
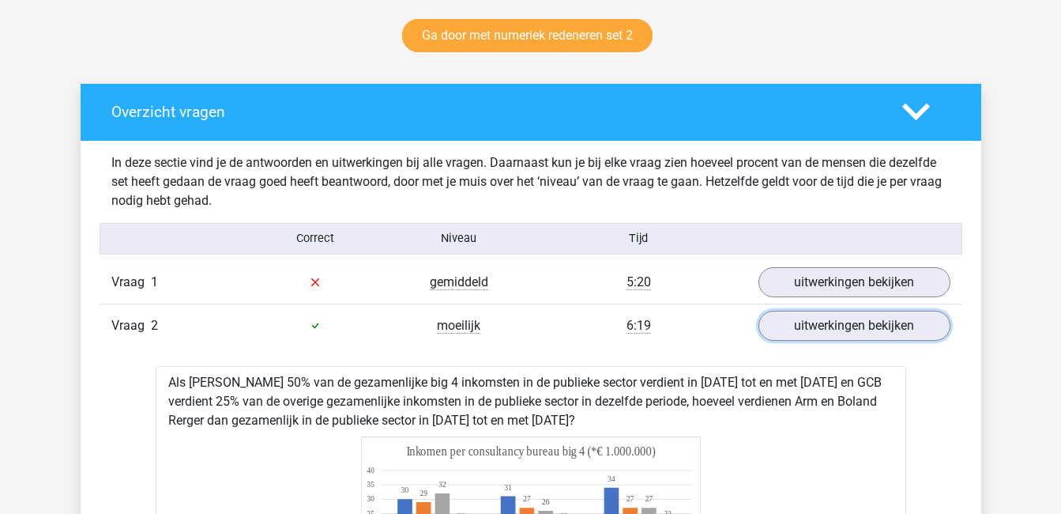
scroll to position [823, 0]
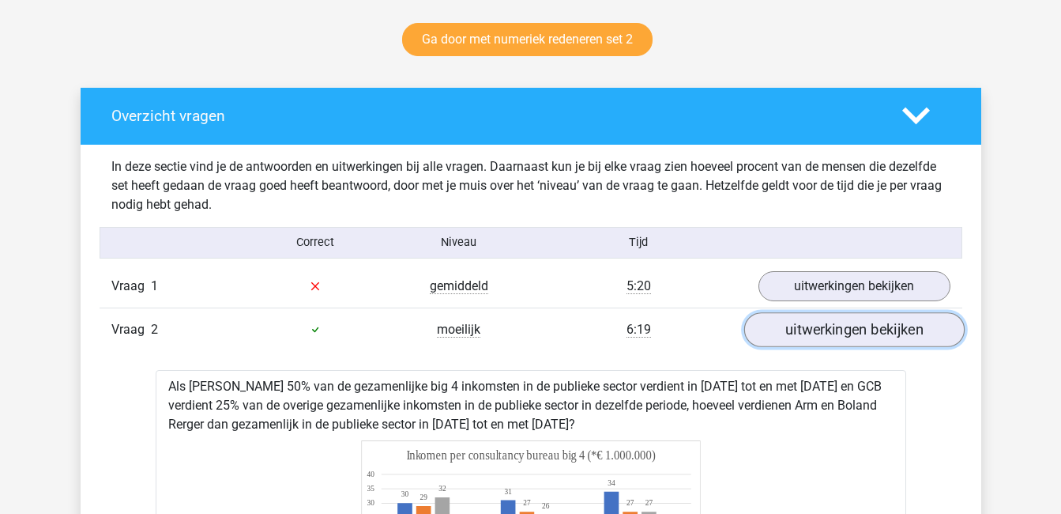
click at [824, 332] on link "uitwerkingen bekijken" at bounding box center [854, 329] width 220 height 35
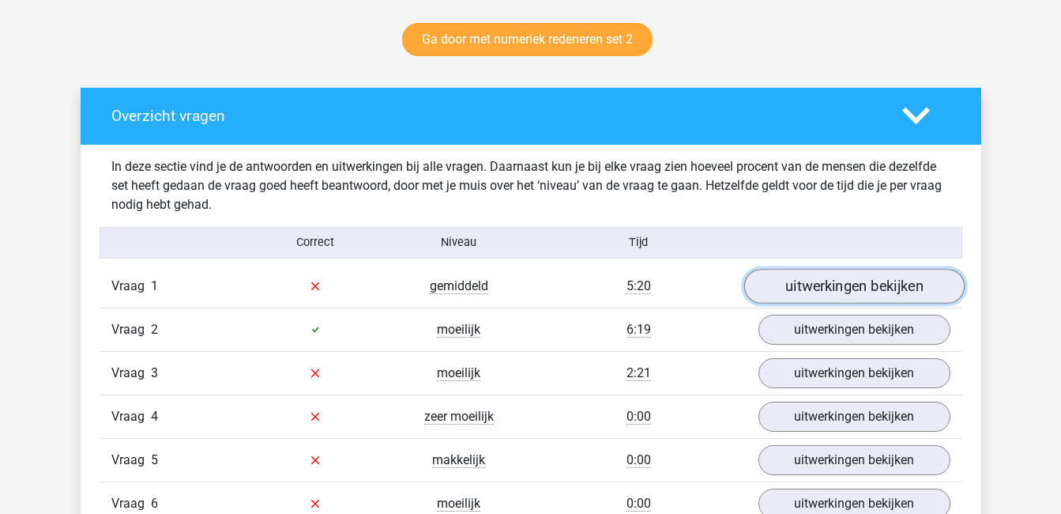
click at [840, 280] on link "uitwerkingen bekijken" at bounding box center [854, 286] width 220 height 35
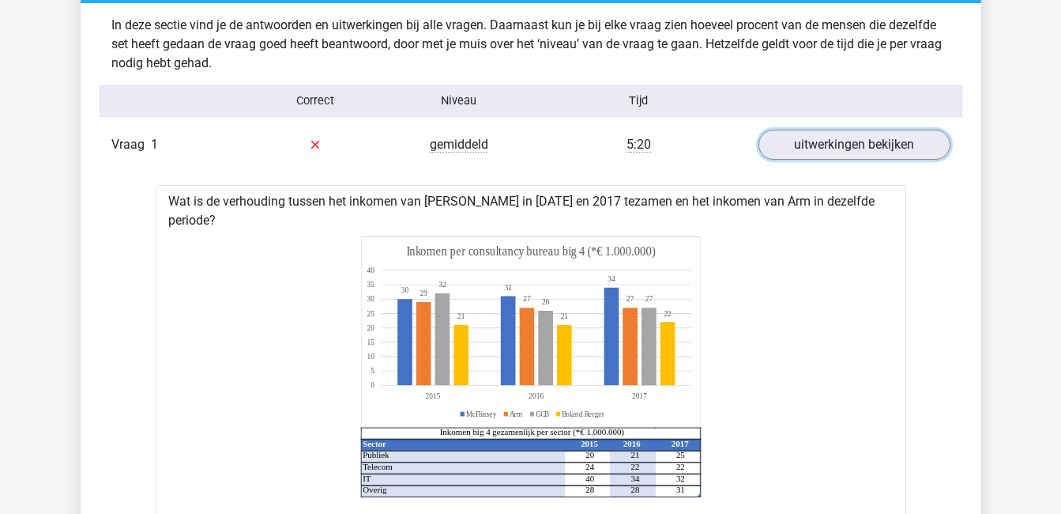
scroll to position [961, 0]
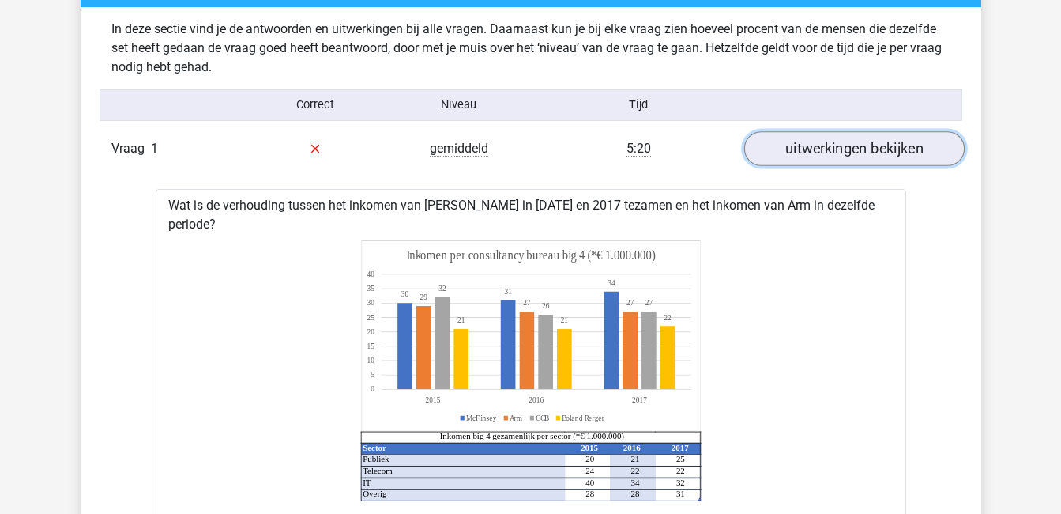
click at [881, 152] on link "uitwerkingen bekijken" at bounding box center [854, 148] width 220 height 35
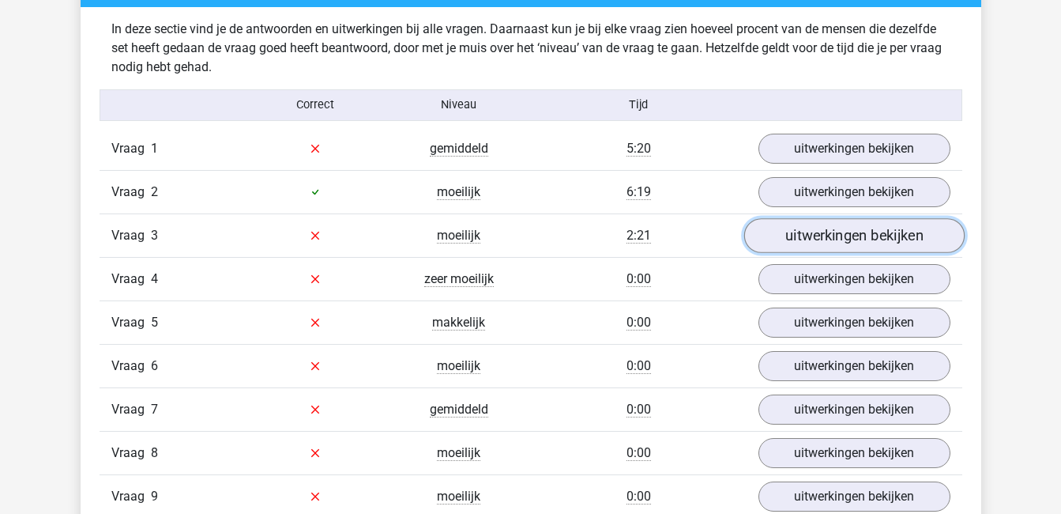
click at [887, 224] on link "uitwerkingen bekijken" at bounding box center [854, 235] width 220 height 35
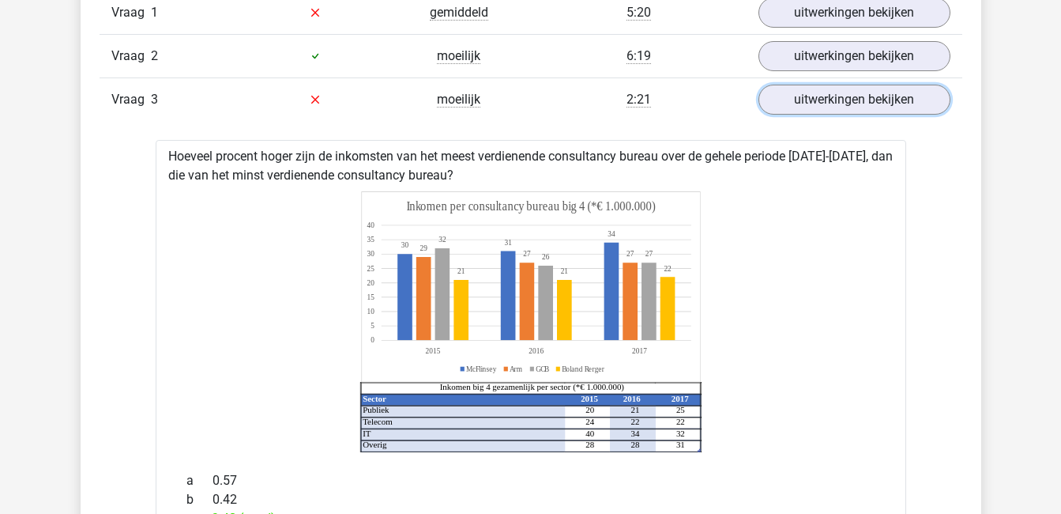
scroll to position [1151, 0]
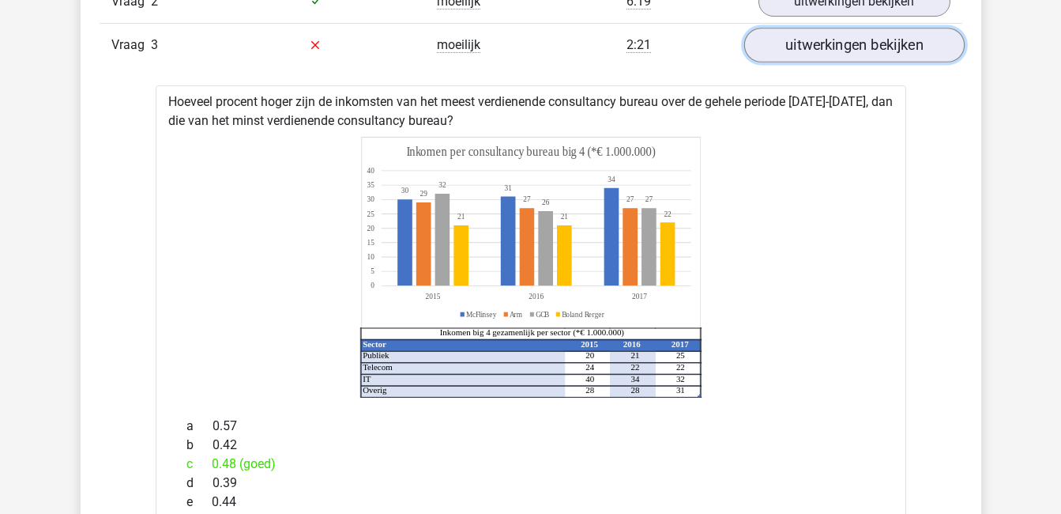
click at [872, 40] on link "uitwerkingen bekijken" at bounding box center [854, 45] width 220 height 35
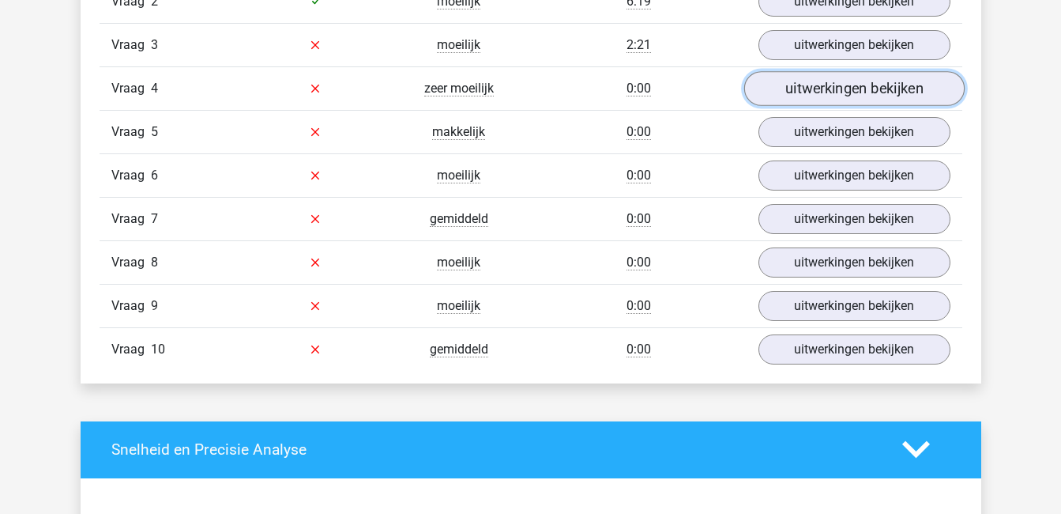
click at [864, 84] on link "uitwerkingen bekijken" at bounding box center [854, 88] width 220 height 35
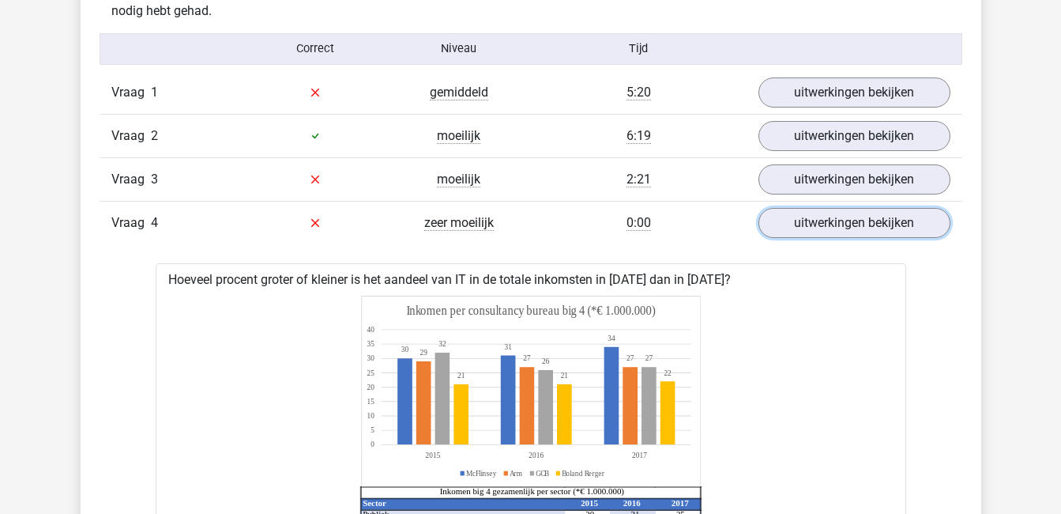
scroll to position [1018, 0]
click at [846, 232] on link "uitwerkingen bekijken" at bounding box center [854, 222] width 220 height 35
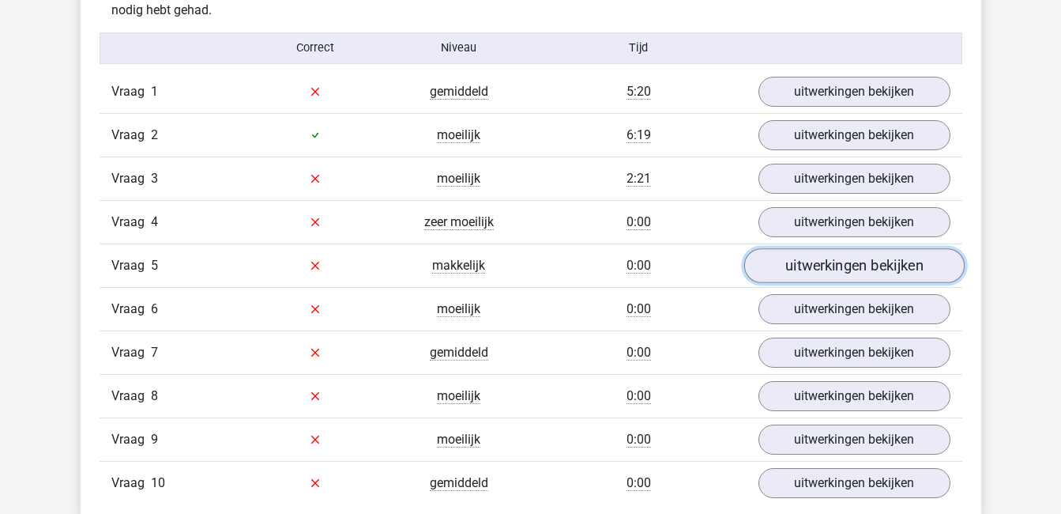
click at [864, 273] on link "uitwerkingen bekijken" at bounding box center [854, 265] width 220 height 35
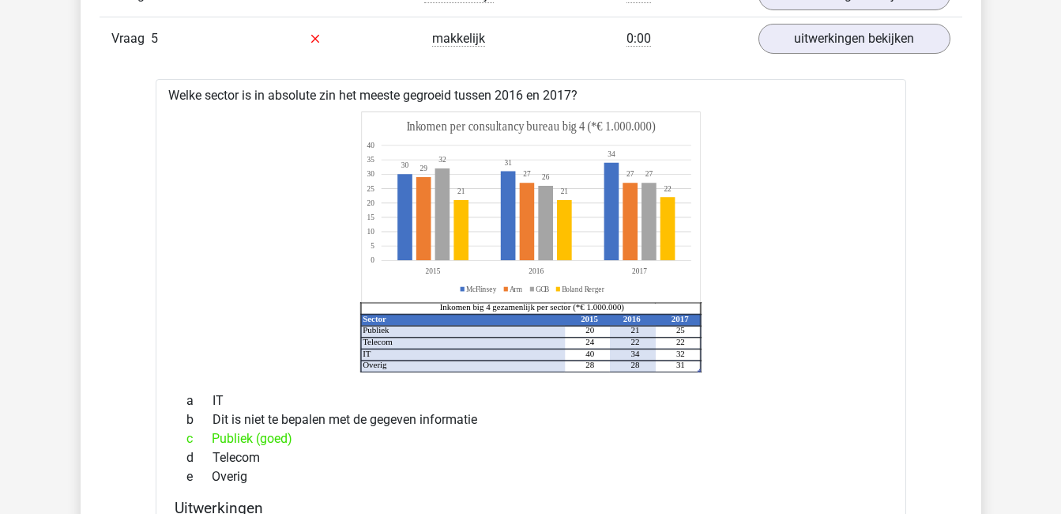
scroll to position [1244, 0]
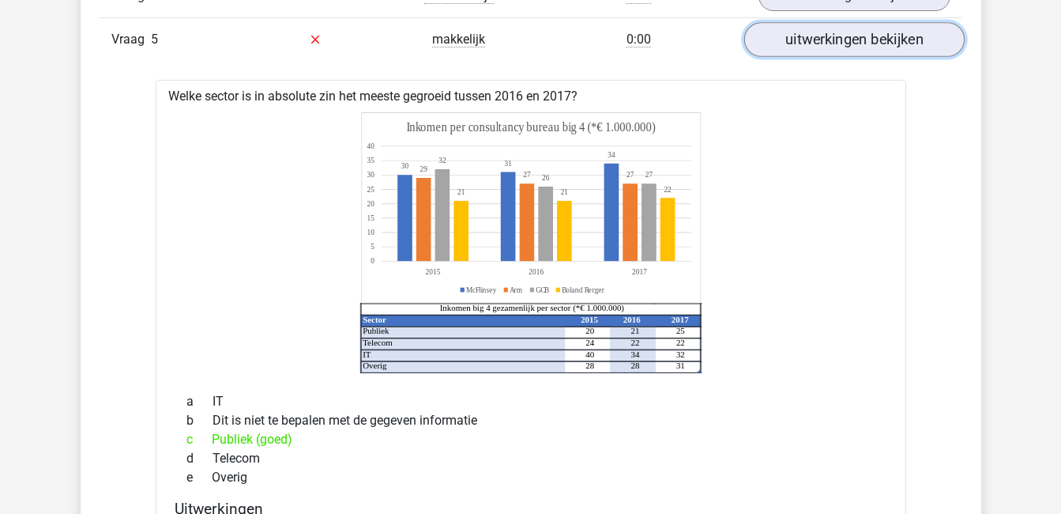
click at [876, 35] on link "uitwerkingen bekijken" at bounding box center [854, 39] width 220 height 35
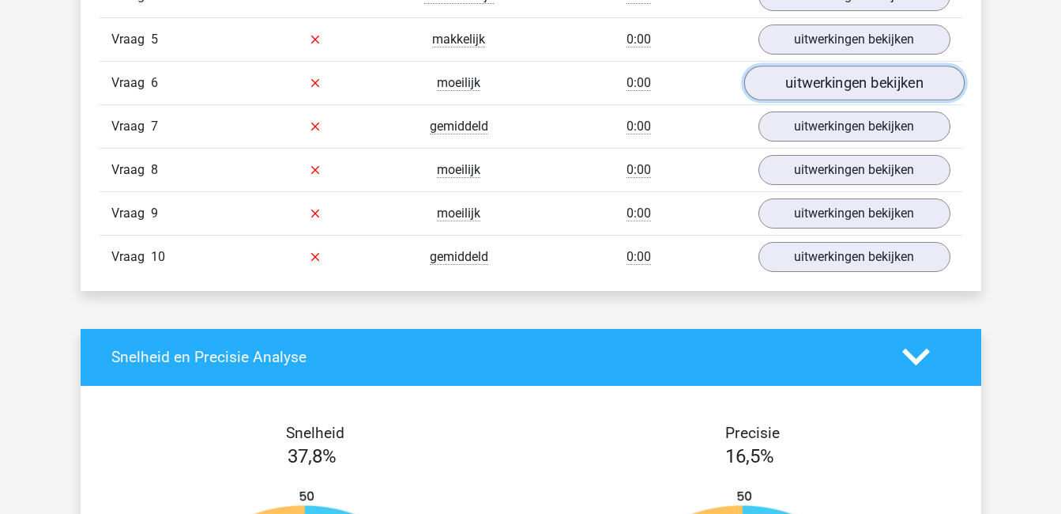
click at [850, 73] on link "uitwerkingen bekijken" at bounding box center [854, 83] width 220 height 35
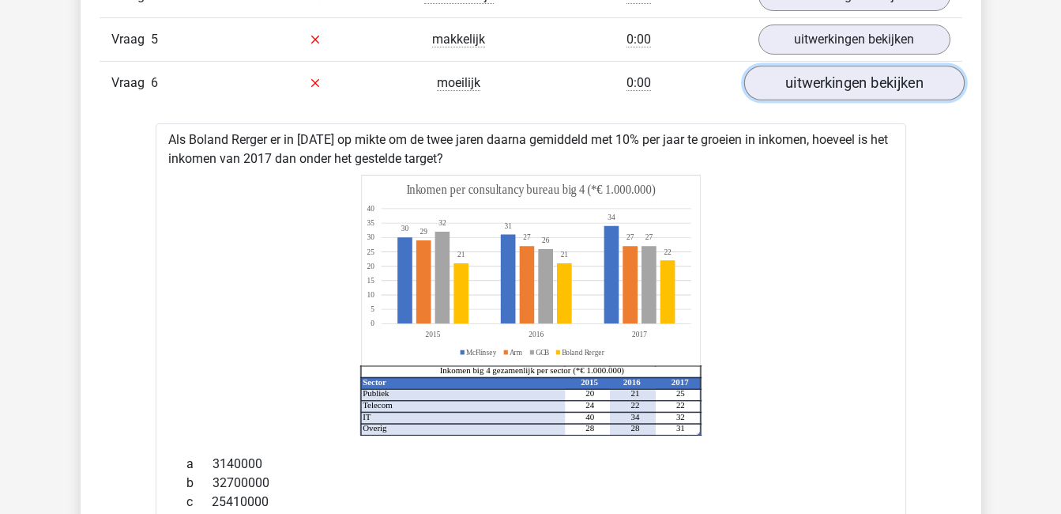
click at [850, 73] on link "uitwerkingen bekijken" at bounding box center [854, 83] width 220 height 35
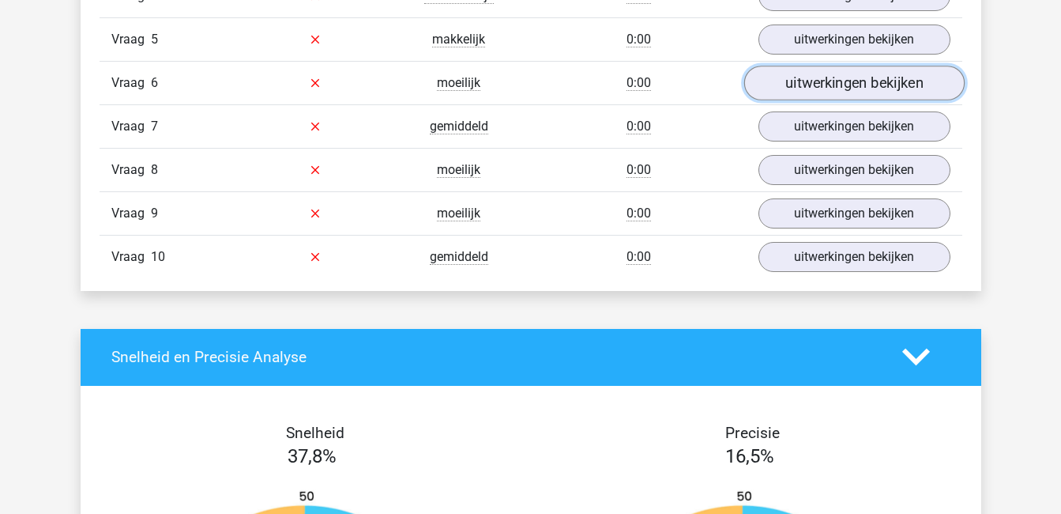
click at [850, 73] on link "uitwerkingen bekijken" at bounding box center [854, 83] width 220 height 35
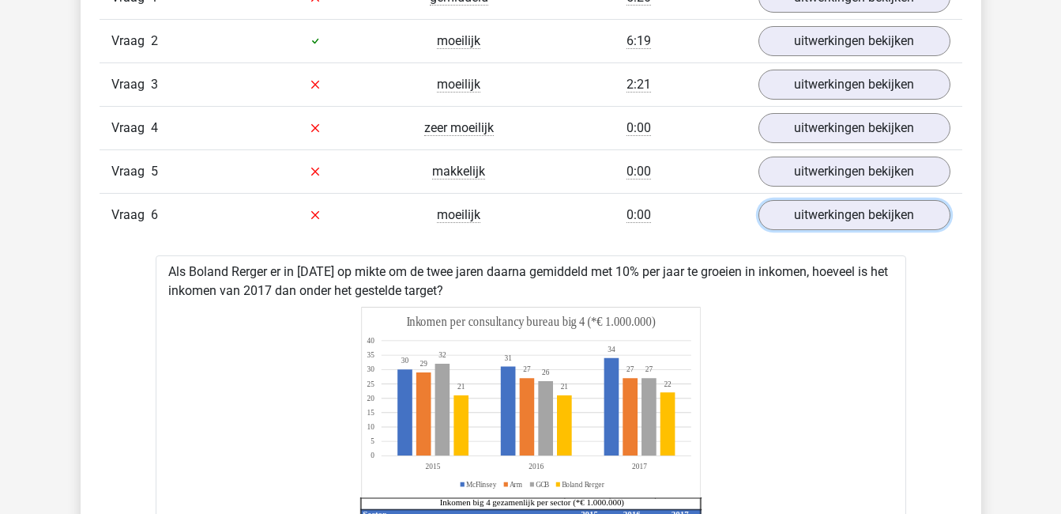
scroll to position [1111, 0]
click at [845, 209] on link "uitwerkingen bekijken" at bounding box center [854, 215] width 220 height 35
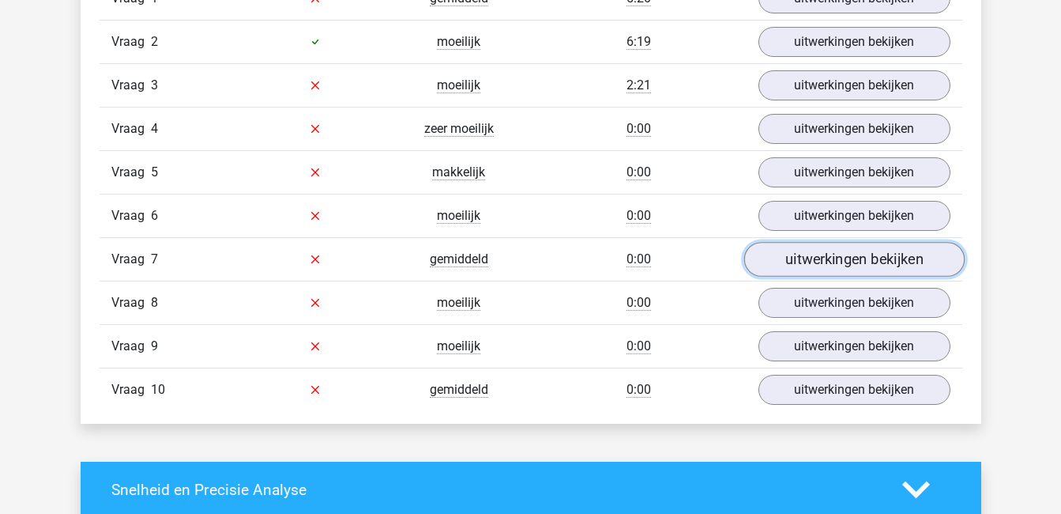
click at [849, 254] on link "uitwerkingen bekijken" at bounding box center [854, 259] width 220 height 35
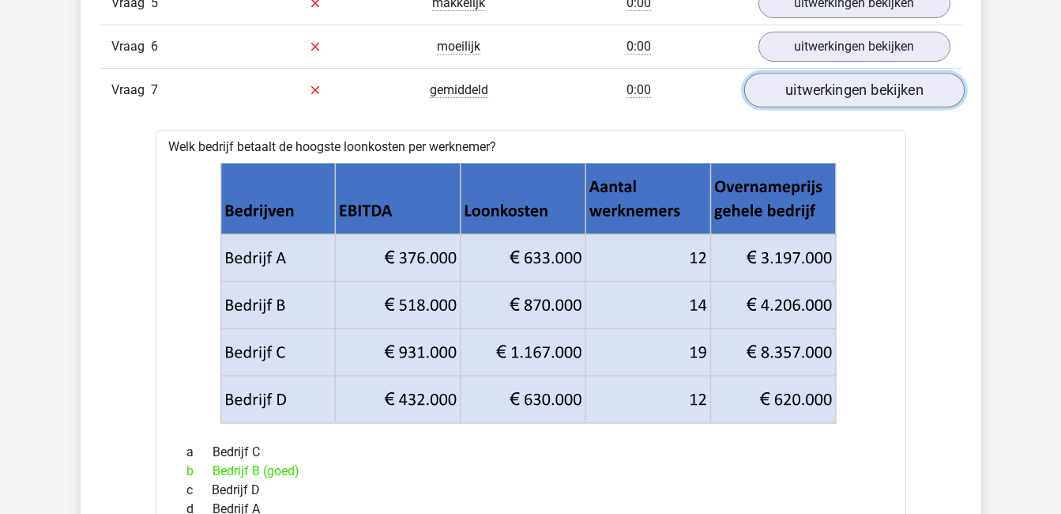
scroll to position [1282, 0]
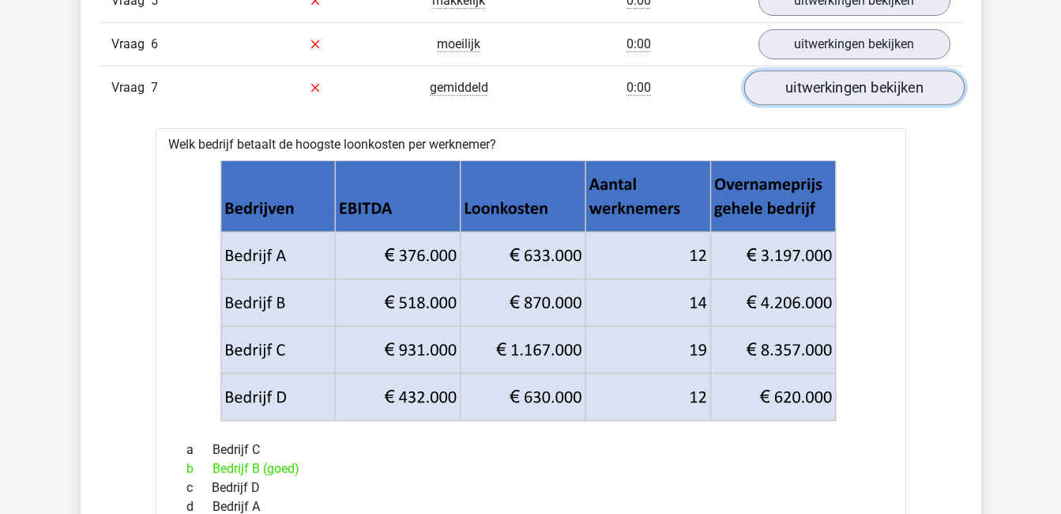
click at [902, 87] on link "uitwerkingen bekijken" at bounding box center [854, 87] width 220 height 35
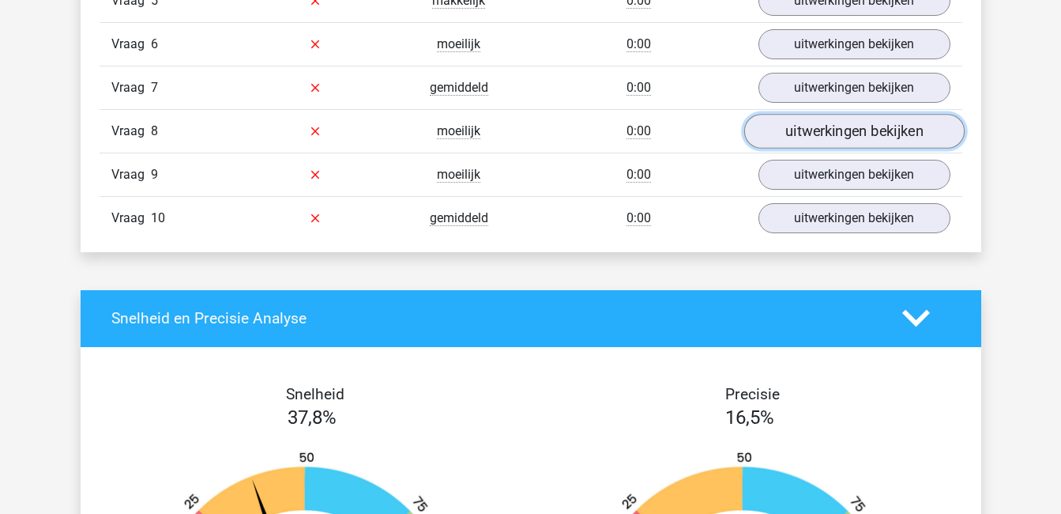
click at [870, 124] on link "uitwerkingen bekijken" at bounding box center [854, 131] width 220 height 35
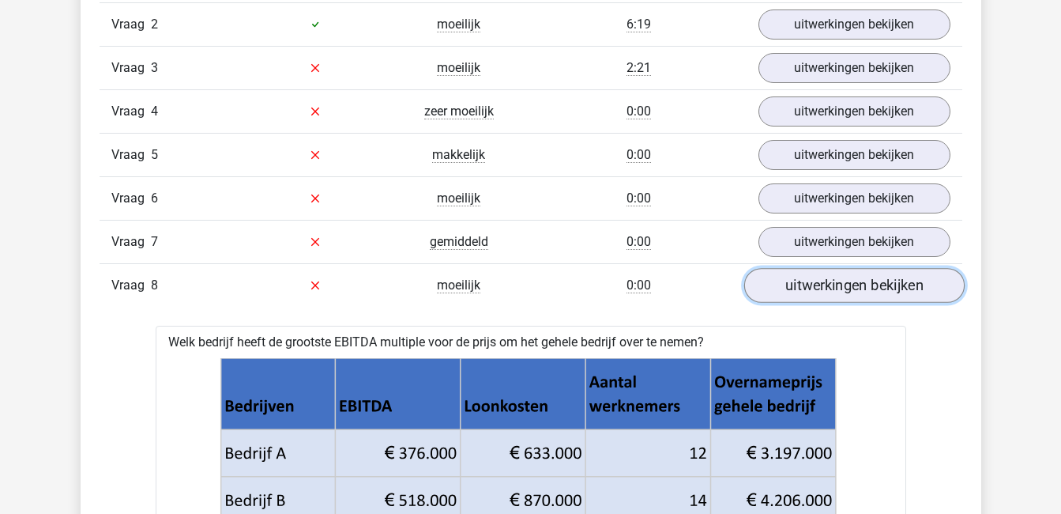
scroll to position [1123, 0]
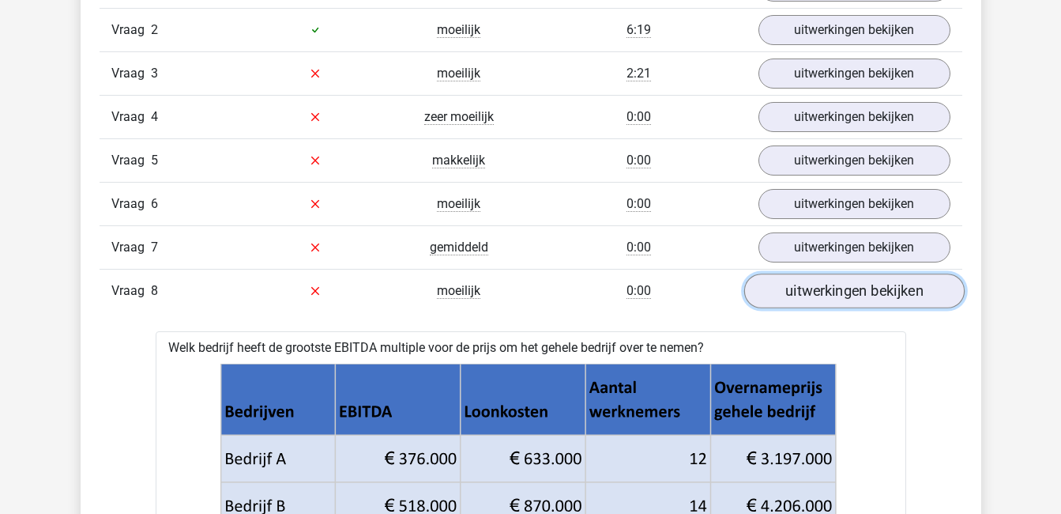
click at [876, 283] on link "uitwerkingen bekijken" at bounding box center [854, 290] width 220 height 35
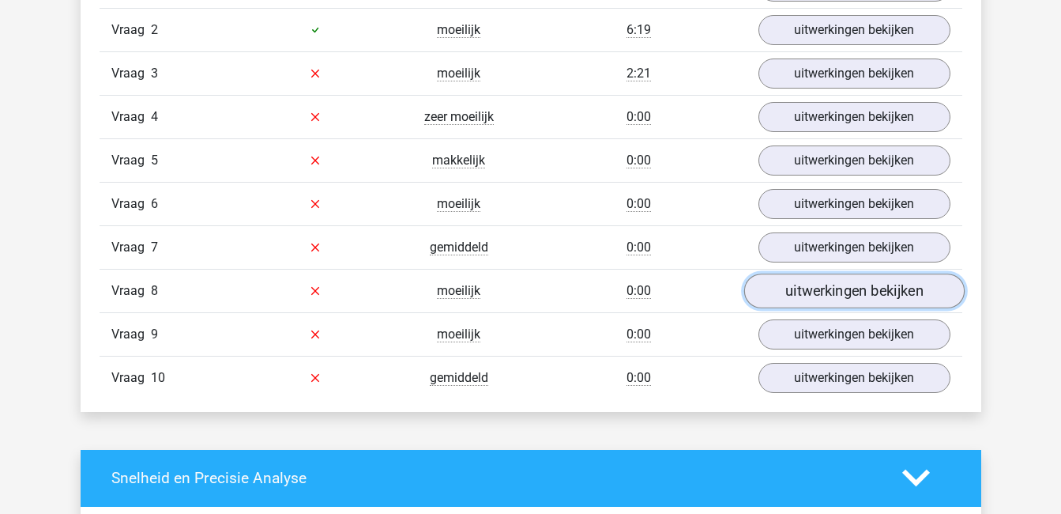
click at [876, 283] on link "uitwerkingen bekijken" at bounding box center [854, 290] width 220 height 35
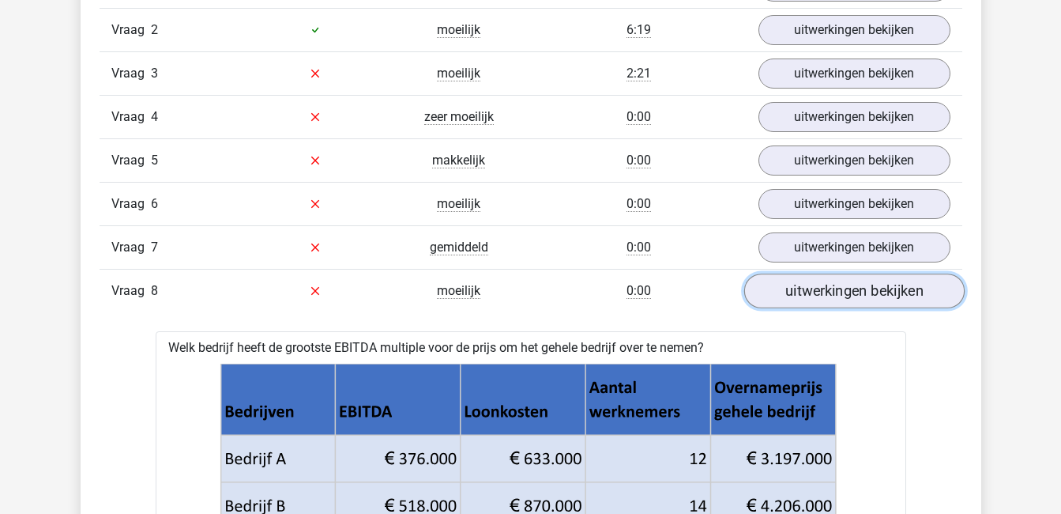
click at [876, 283] on link "uitwerkingen bekijken" at bounding box center [854, 290] width 220 height 35
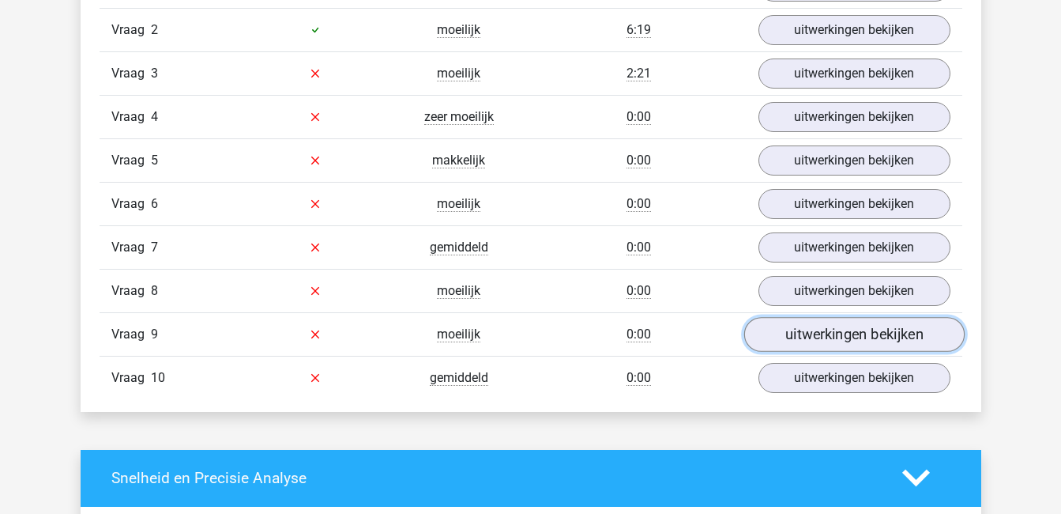
click at [900, 332] on link "uitwerkingen bekijken" at bounding box center [854, 334] width 220 height 35
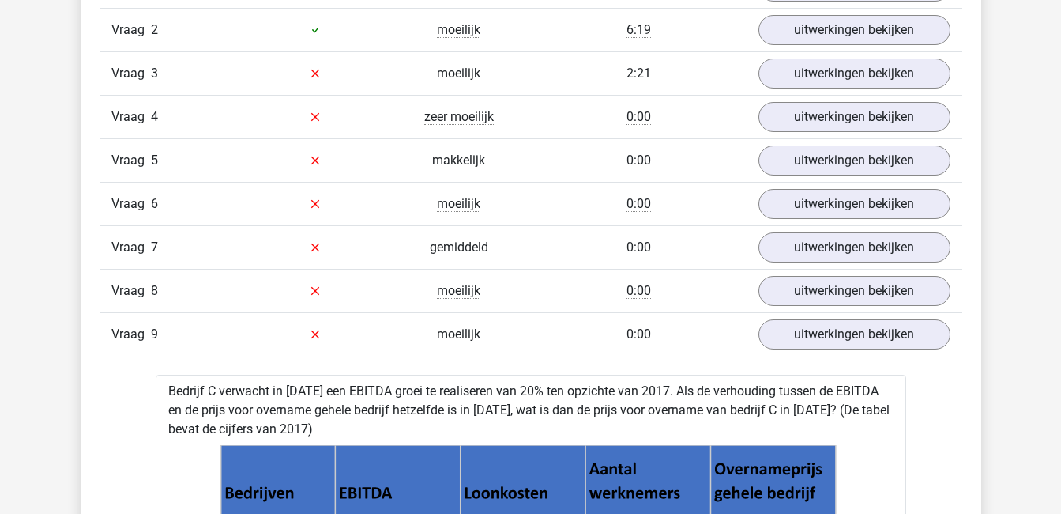
click at [943, 437] on div "Vraag 1 gemiddeld 5:20 uitwerkingen bekijken Wat is de verhouding tussen het in…" at bounding box center [530, 510] width 839 height 1090
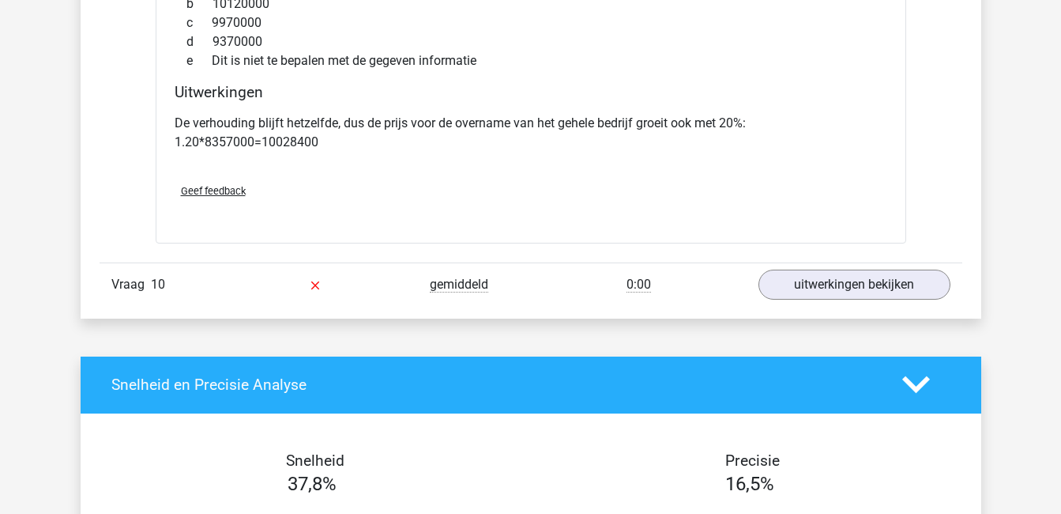
scroll to position [1874, 0]
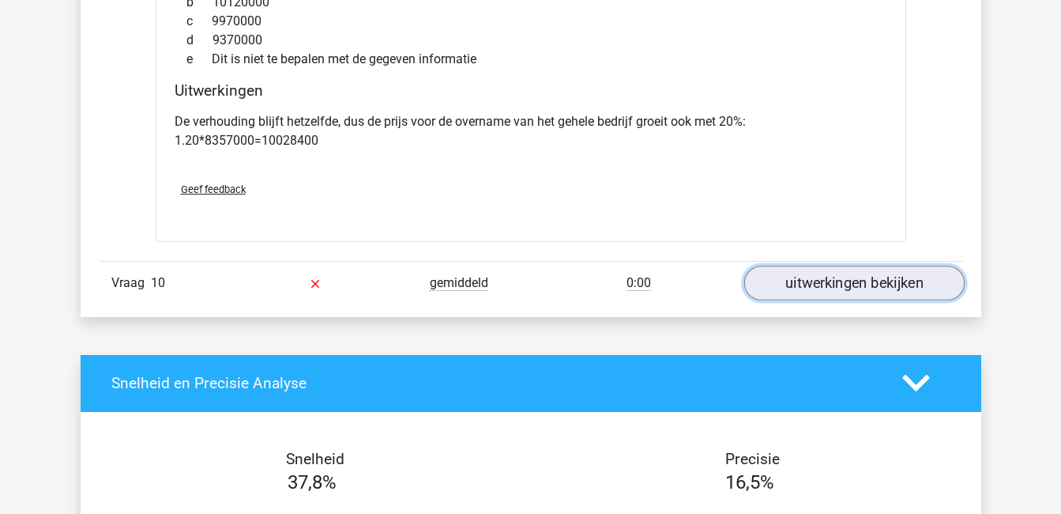
click at [864, 294] on link "uitwerkingen bekijken" at bounding box center [854, 283] width 220 height 35
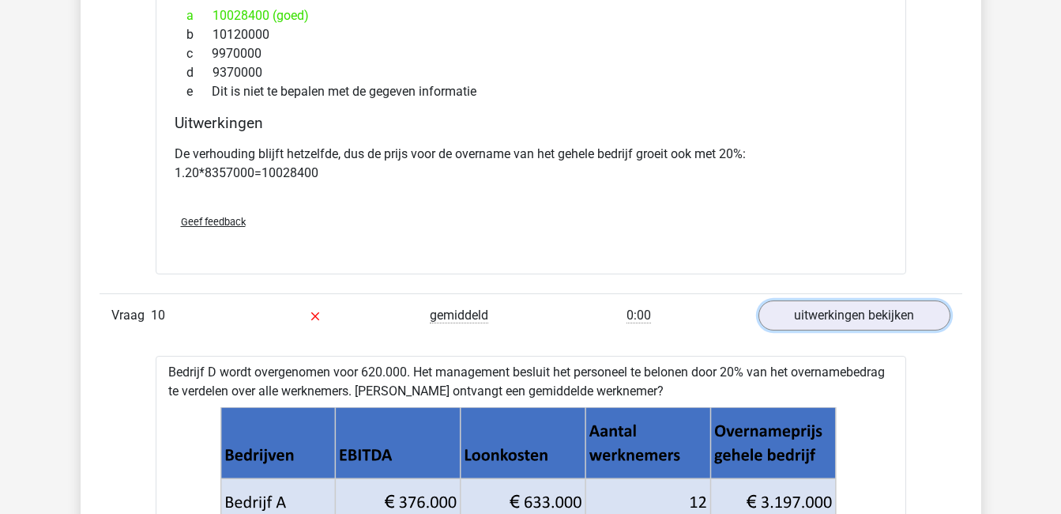
scroll to position [1832, 0]
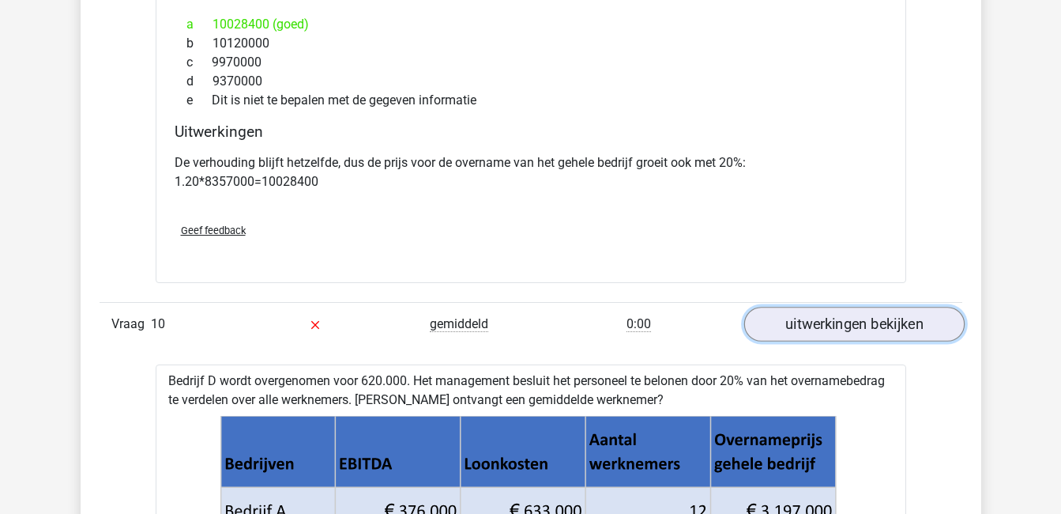
click at [855, 330] on link "uitwerkingen bekijken" at bounding box center [854, 324] width 220 height 35
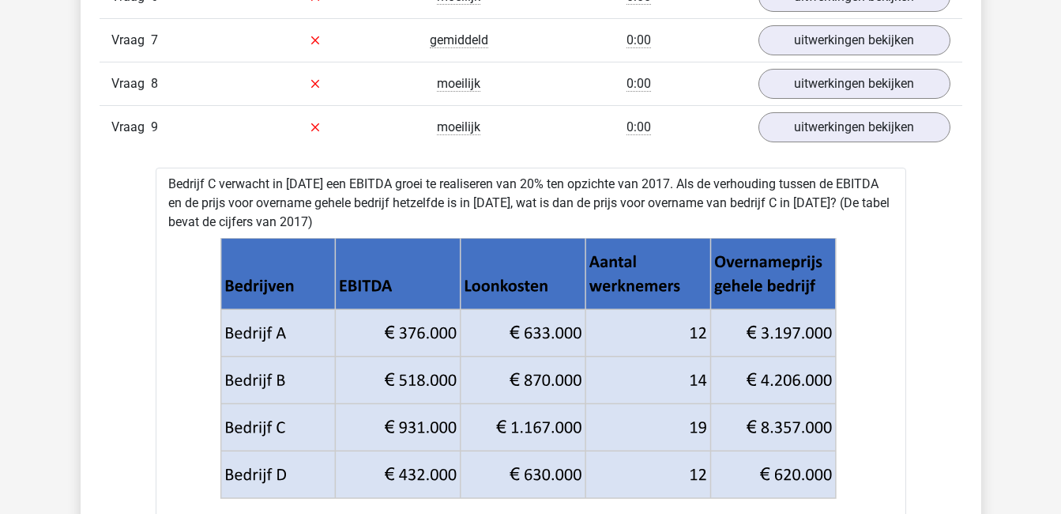
scroll to position [1329, 0]
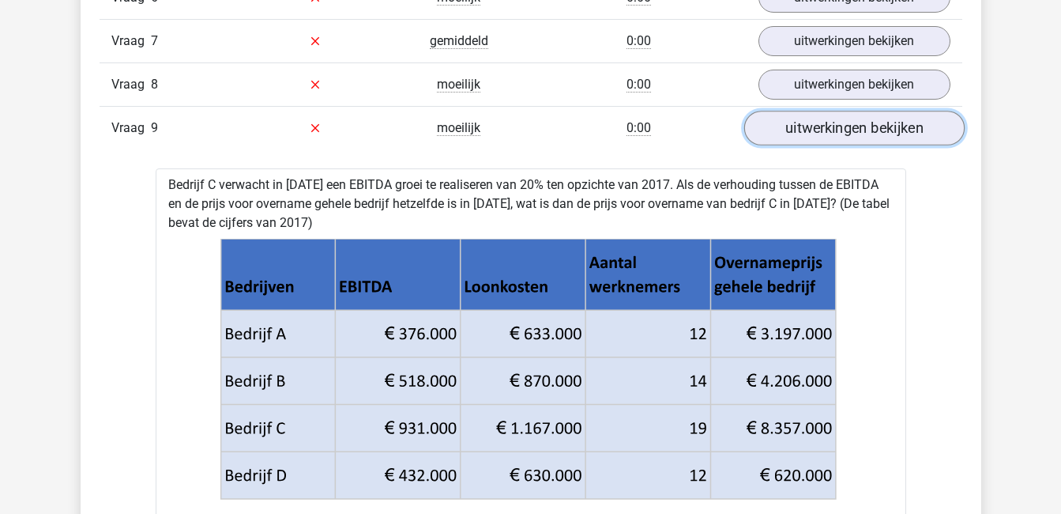
click at [827, 125] on link "uitwerkingen bekijken" at bounding box center [854, 128] width 220 height 35
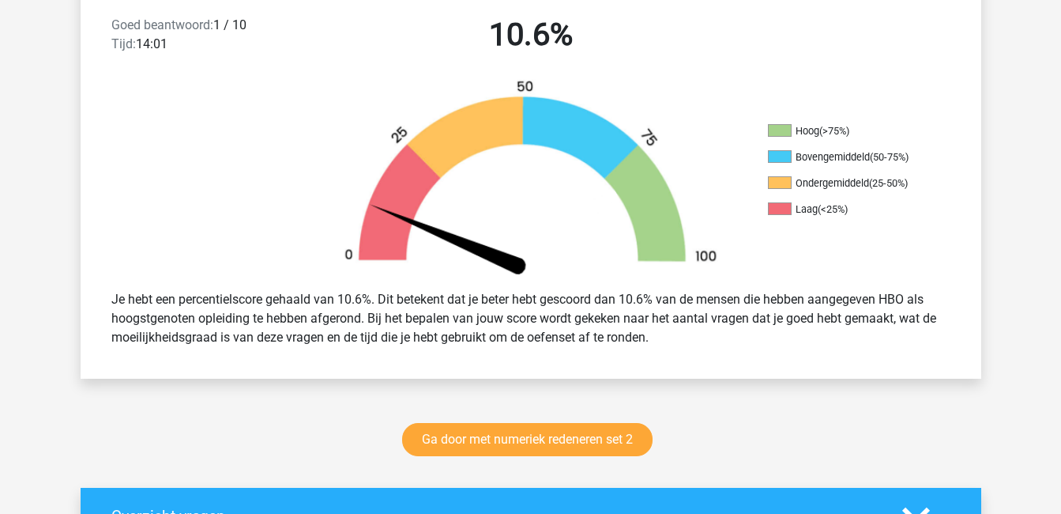
scroll to position [425, 0]
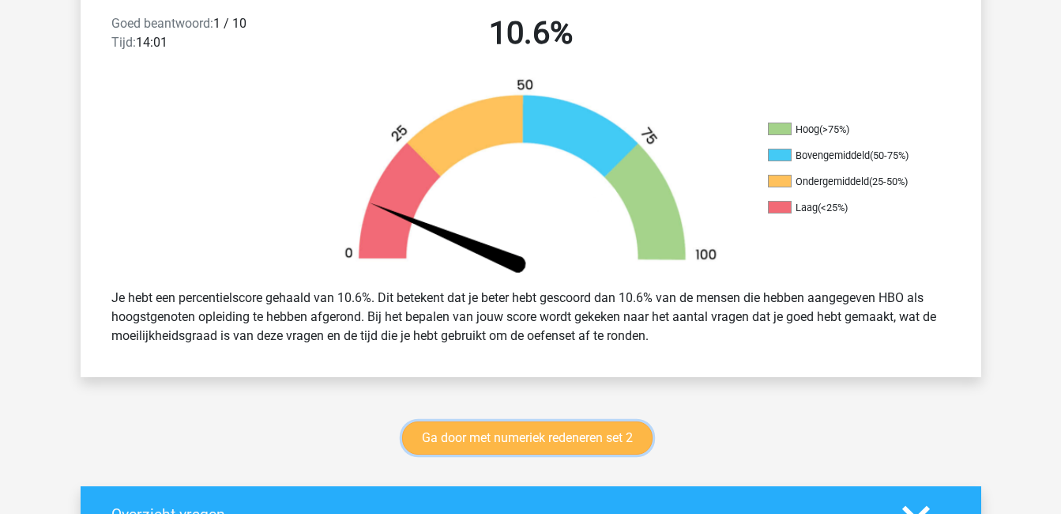
click at [625, 439] on link "Ga door met numeriek redeneren set 2" at bounding box center [527, 437] width 250 height 33
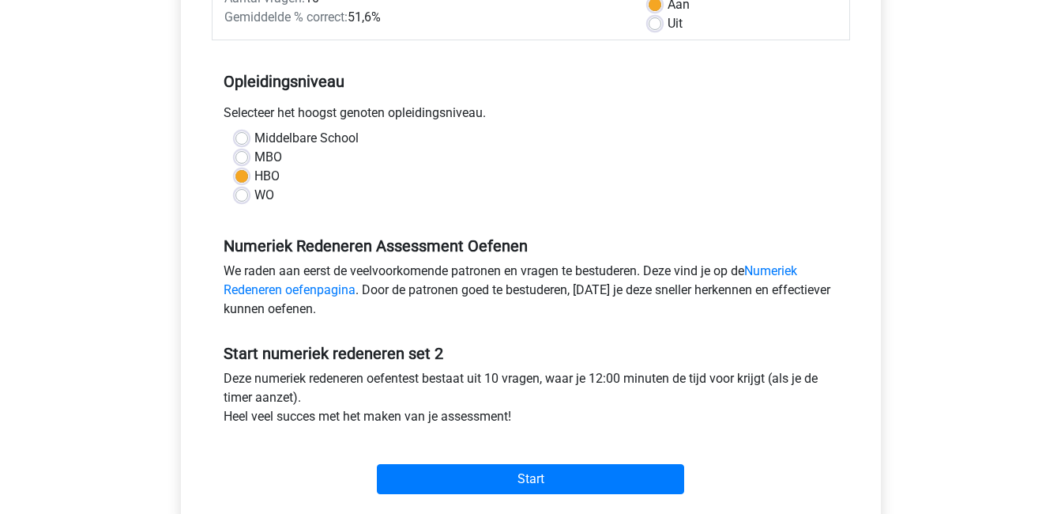
scroll to position [270, 0]
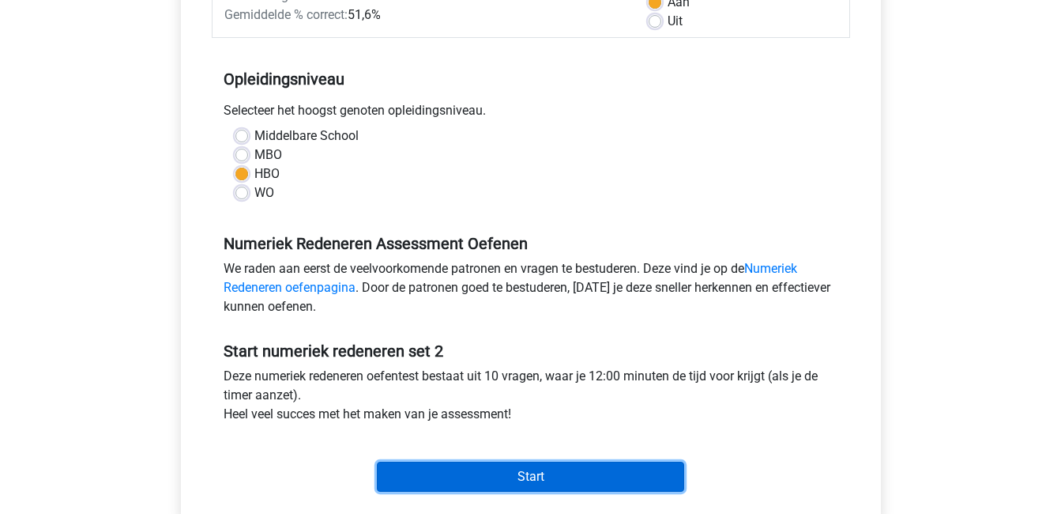
click at [596, 480] on input "Start" at bounding box center [530, 476] width 307 height 30
click at [464, 466] on input "Start" at bounding box center [530, 476] width 307 height 30
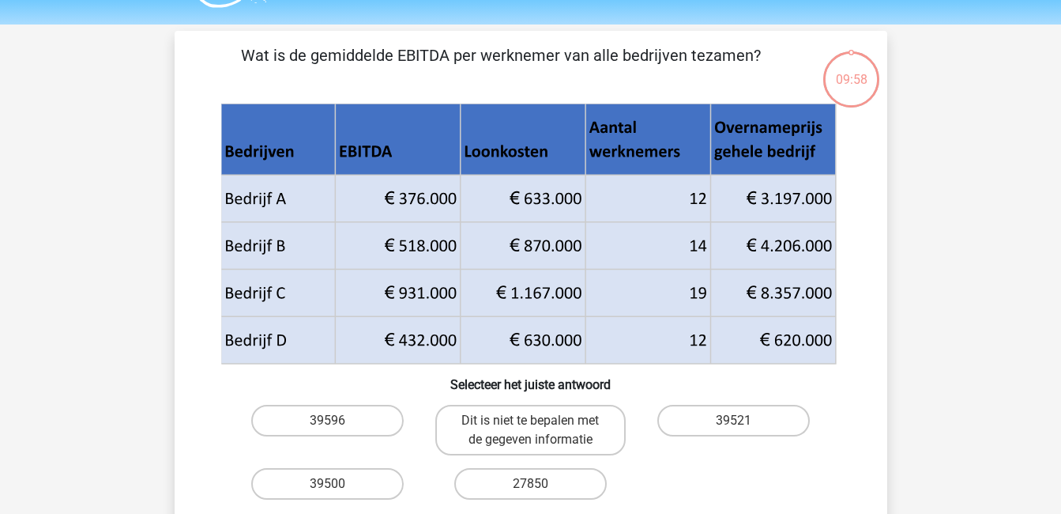
scroll to position [41, 0]
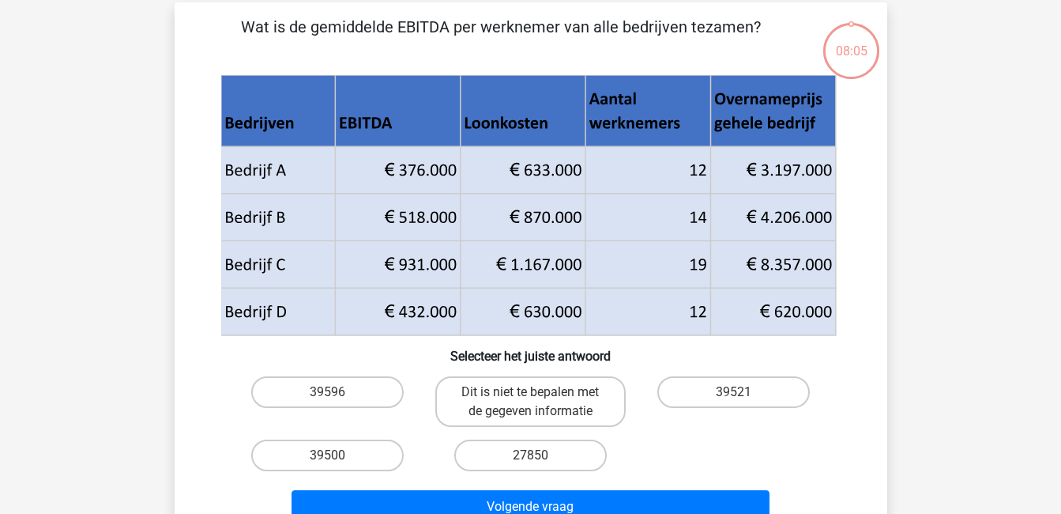
scroll to position [71, 0]
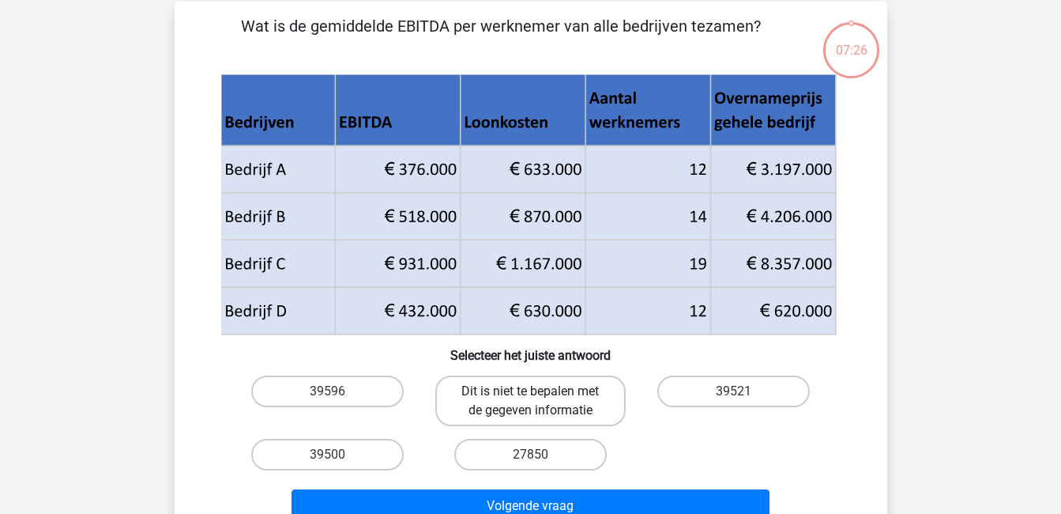
click at [491, 411] on label "Dit is niet te bepalen met de gegeven informatie" at bounding box center [530, 400] width 190 height 51
click at [530, 401] on input "Dit is niet te bepalen met de gegeven informatie" at bounding box center [535, 396] width 10 height 10
radio input "true"
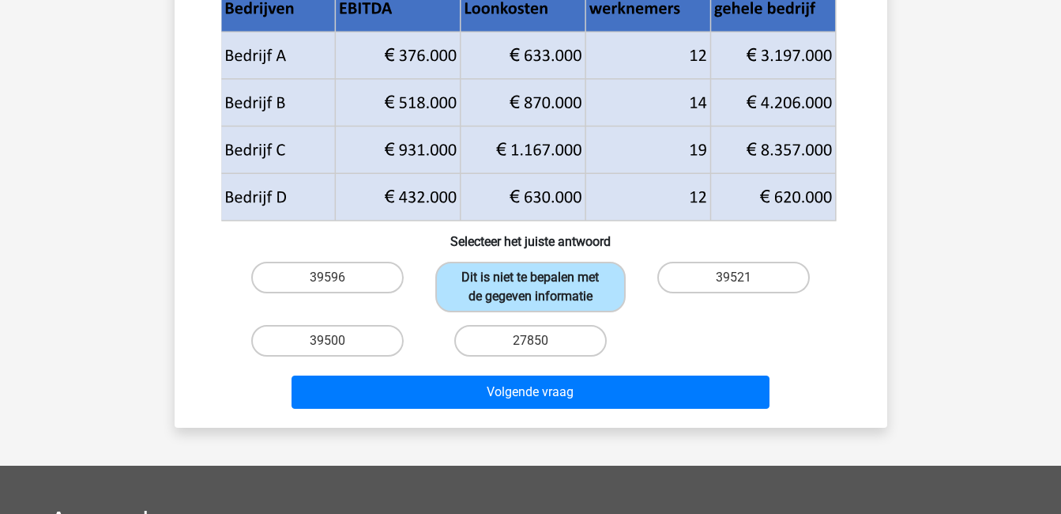
scroll to position [186, 0]
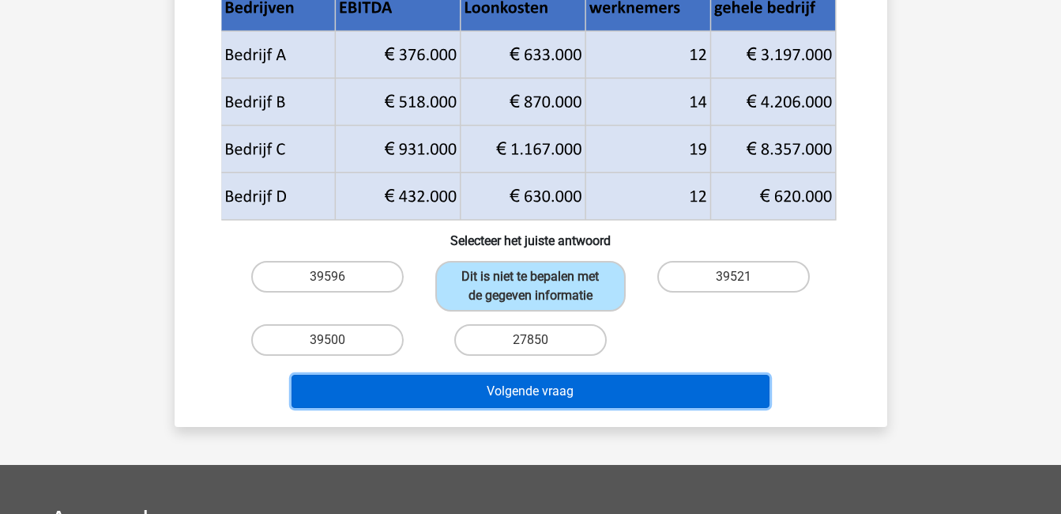
click at [506, 384] on button "Volgende vraag" at bounding box center [531, 391] width 478 height 33
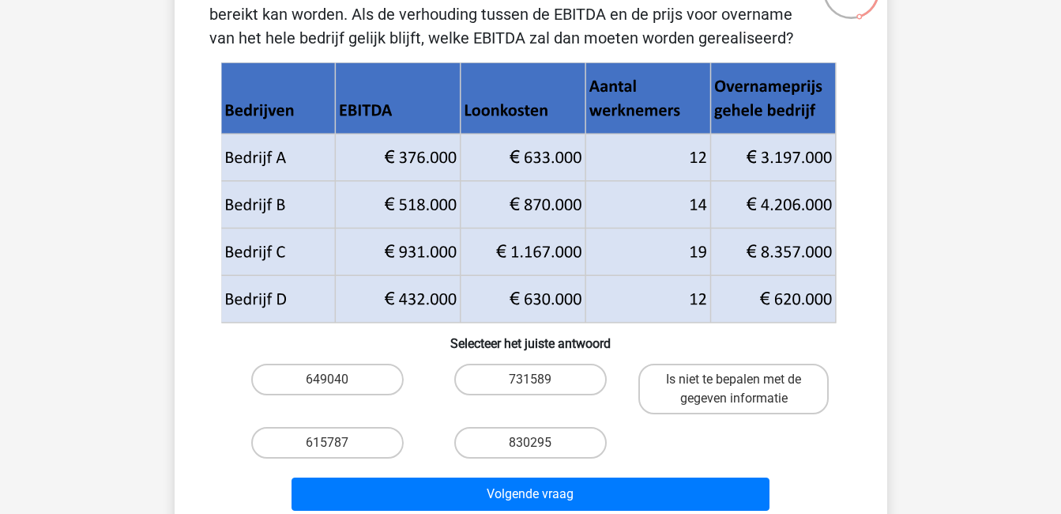
scroll to position [129, 0]
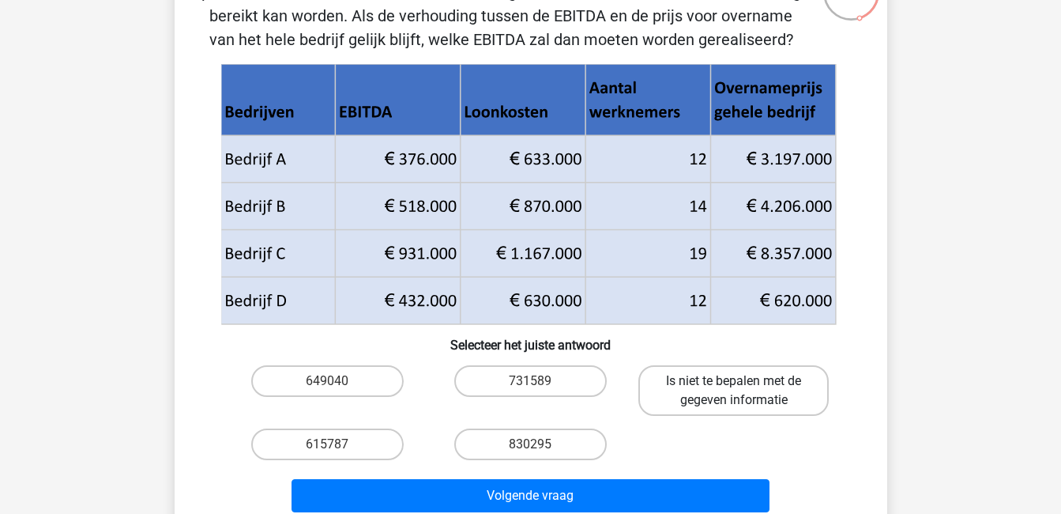
click at [684, 385] on label "Is niet te bepalen met de gegeven informatie" at bounding box center [733, 390] width 190 height 51
click at [734, 385] on input "Is niet te bepalen met de gegeven informatie" at bounding box center [739, 386] width 10 height 10
radio input "true"
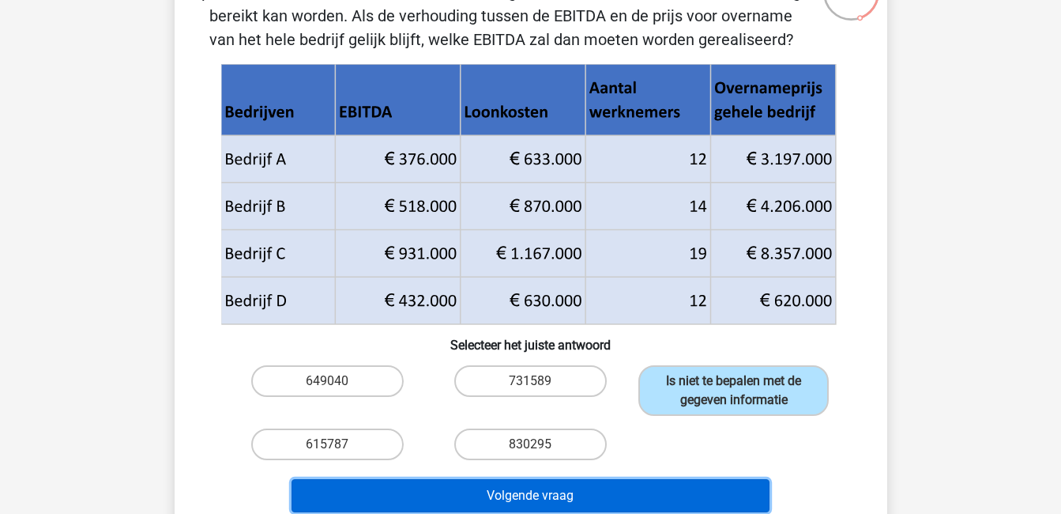
click at [695, 485] on button "Volgende vraag" at bounding box center [531, 495] width 478 height 33
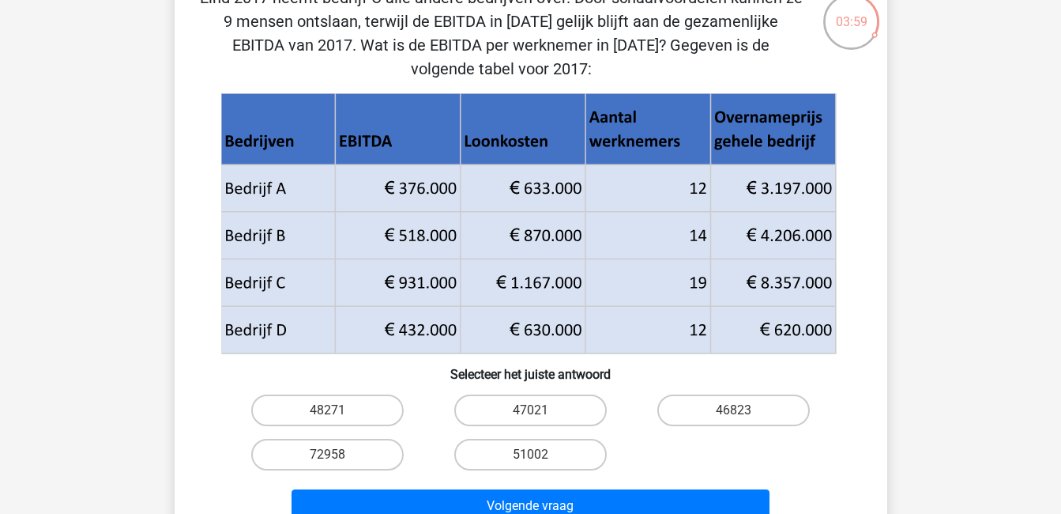
scroll to position [84, 0]
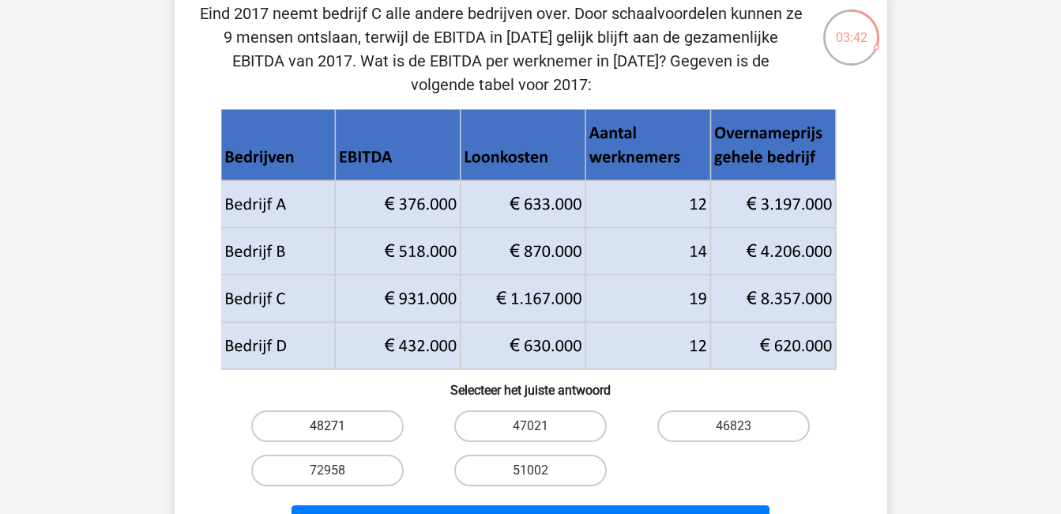
click at [347, 427] on label "48271" at bounding box center [327, 426] width 153 height 32
click at [337, 427] on input "48271" at bounding box center [332, 431] width 10 height 10
radio input "true"
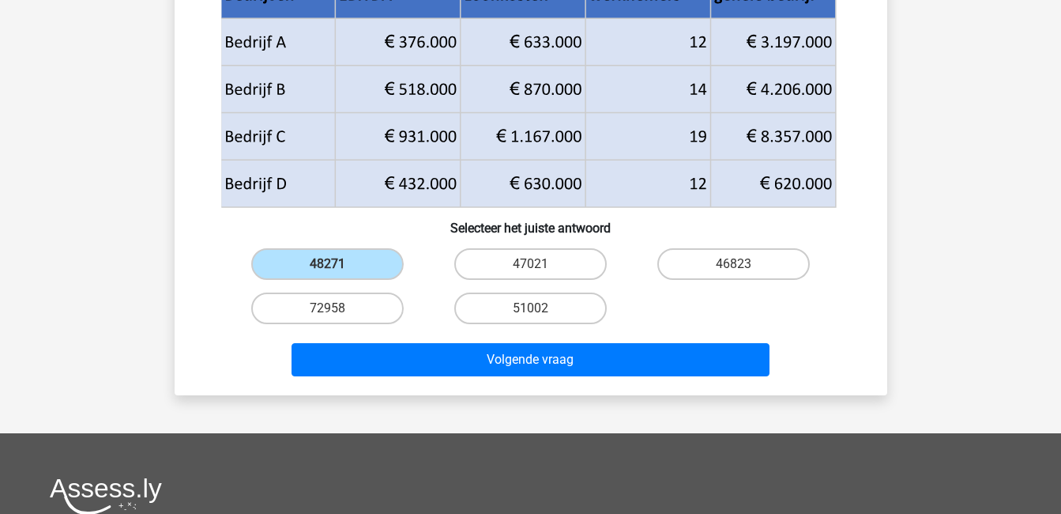
scroll to position [250, 0]
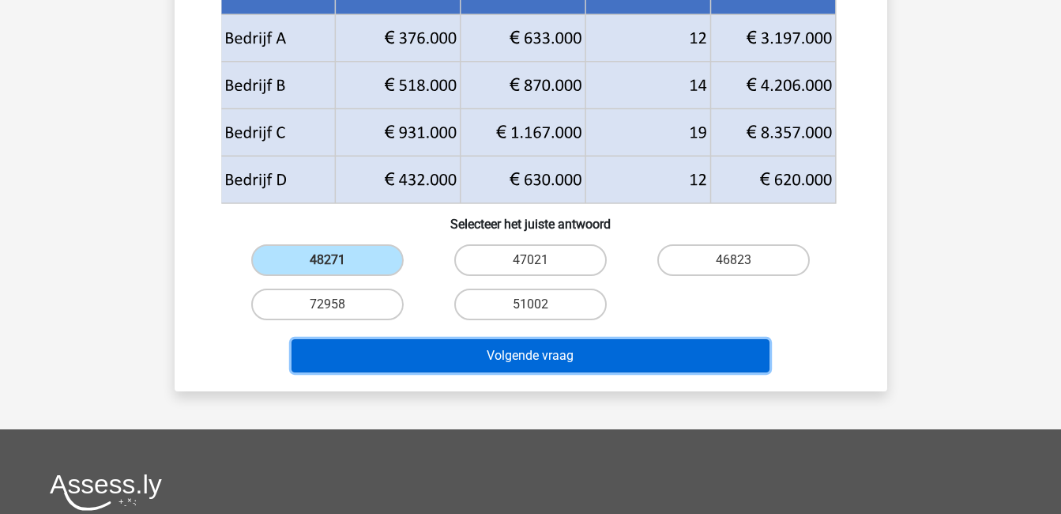
click at [540, 356] on button "Volgende vraag" at bounding box center [531, 355] width 478 height 33
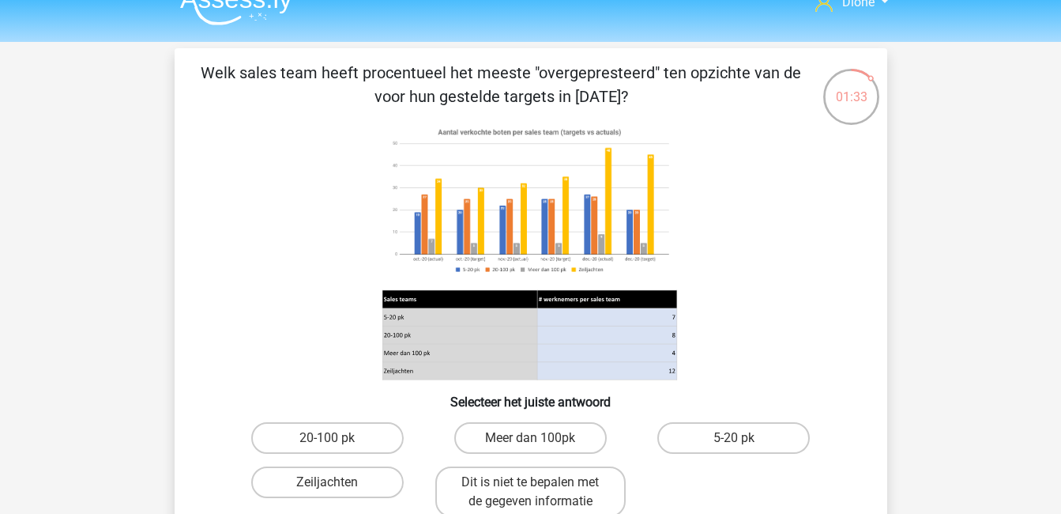
scroll to position [25, 0]
click at [364, 476] on label "Zeiljachten" at bounding box center [327, 481] width 153 height 32
click at [337, 481] on input "Zeiljachten" at bounding box center [332, 486] width 10 height 10
radio input "true"
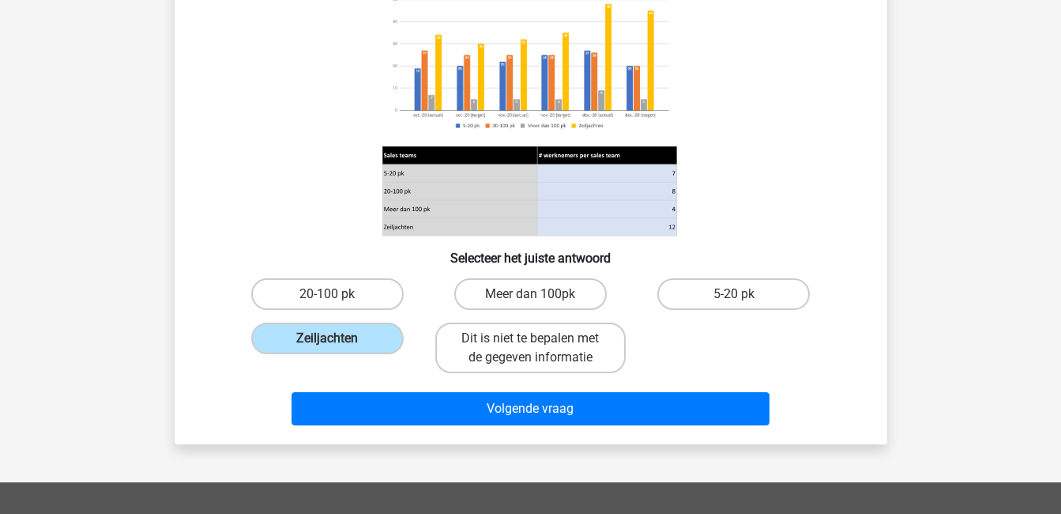
scroll to position [175, 0]
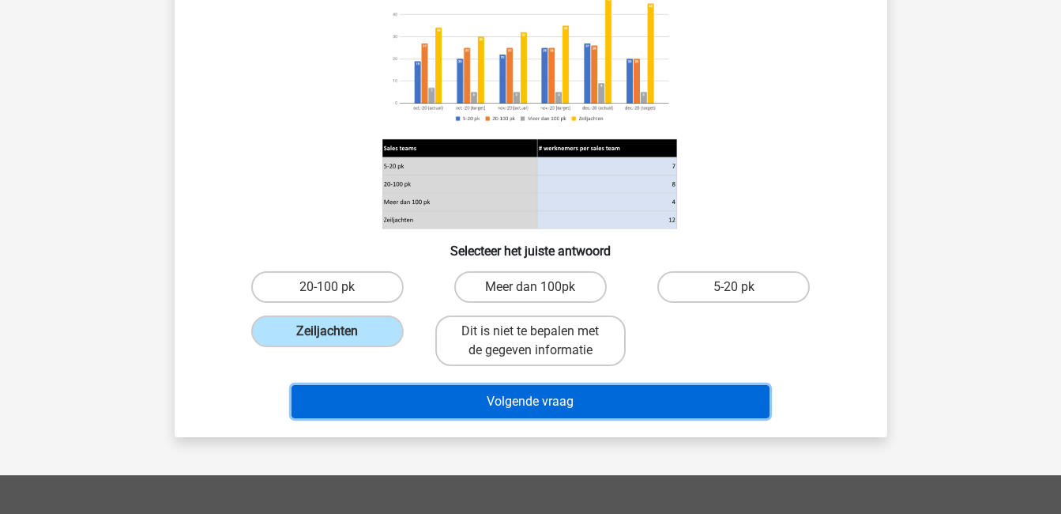
click at [607, 394] on button "Volgende vraag" at bounding box center [531, 401] width 478 height 33
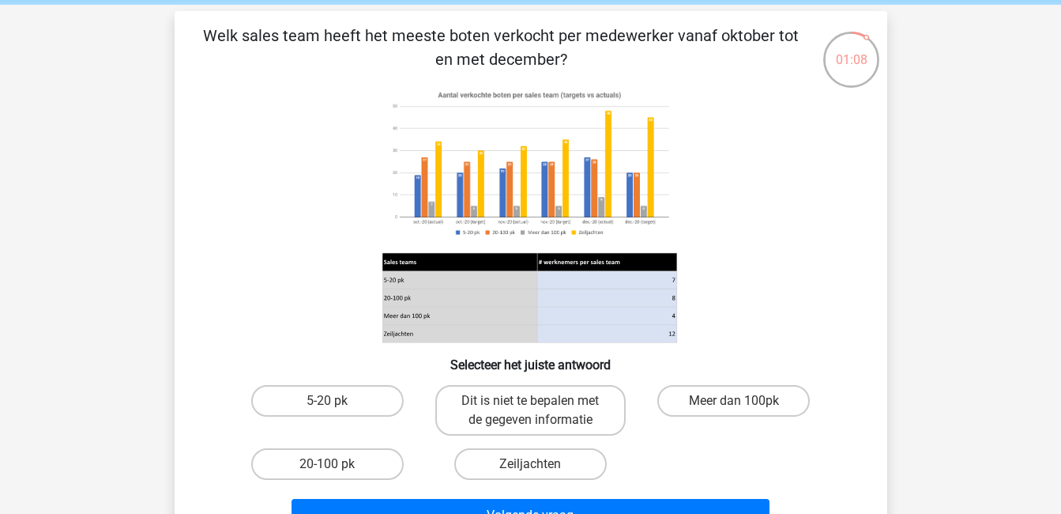
scroll to position [62, 0]
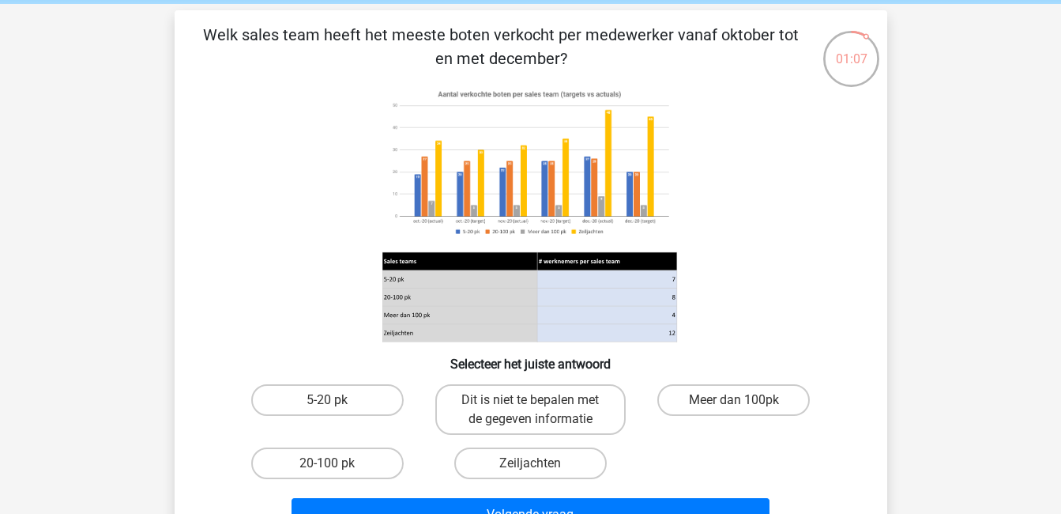
click at [540, 467] on input "Zeiljachten" at bounding box center [535, 468] width 10 height 10
radio input "true"
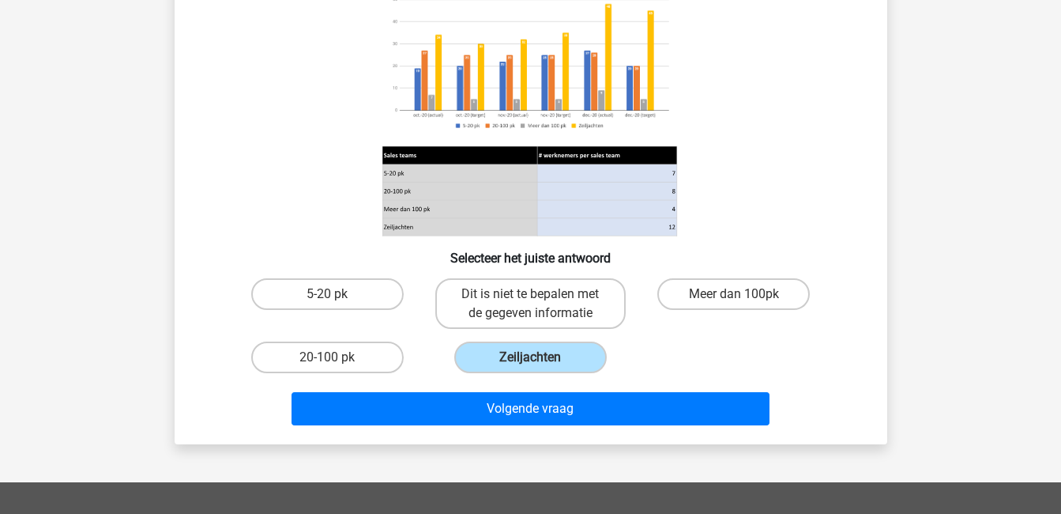
scroll to position [169, 0]
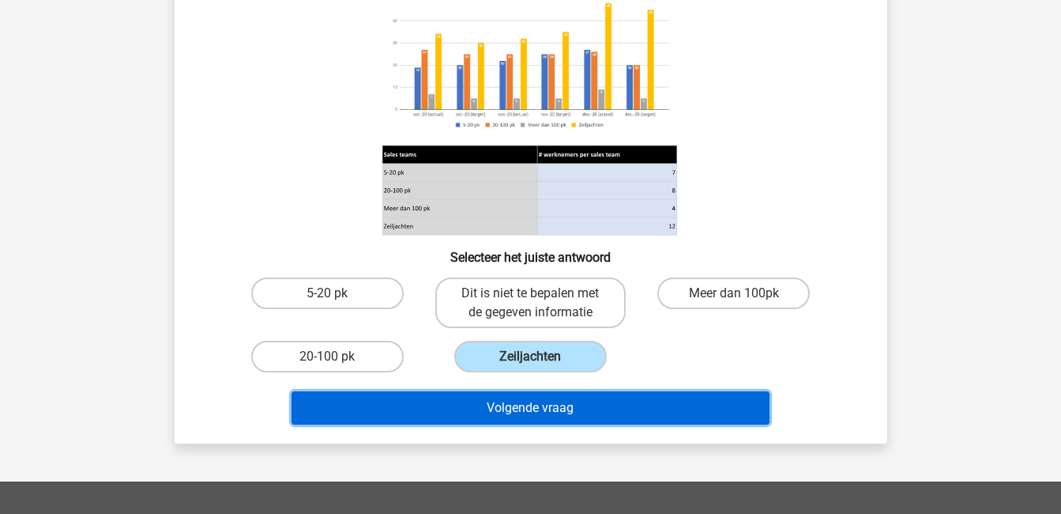
click at [543, 407] on button "Volgende vraag" at bounding box center [531, 407] width 478 height 33
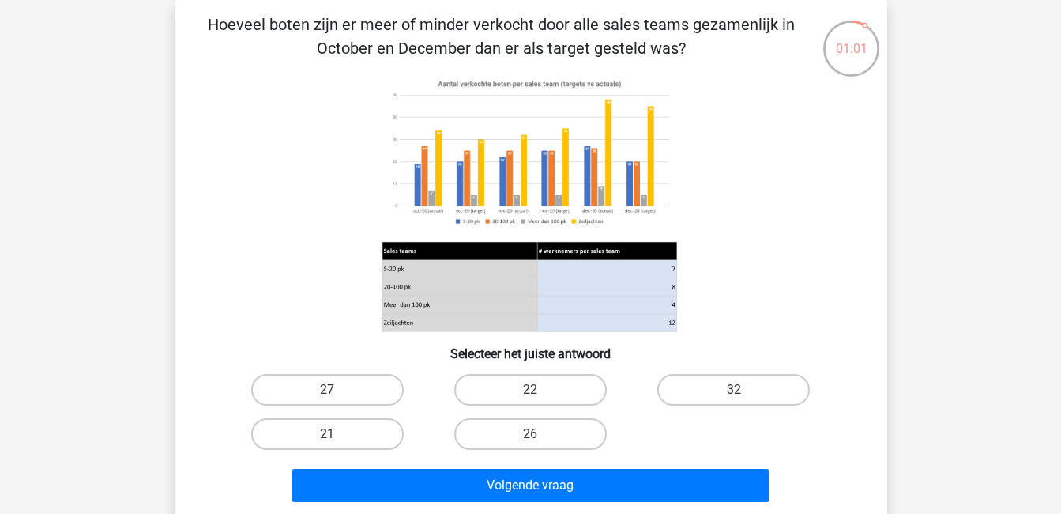
scroll to position [67, 0]
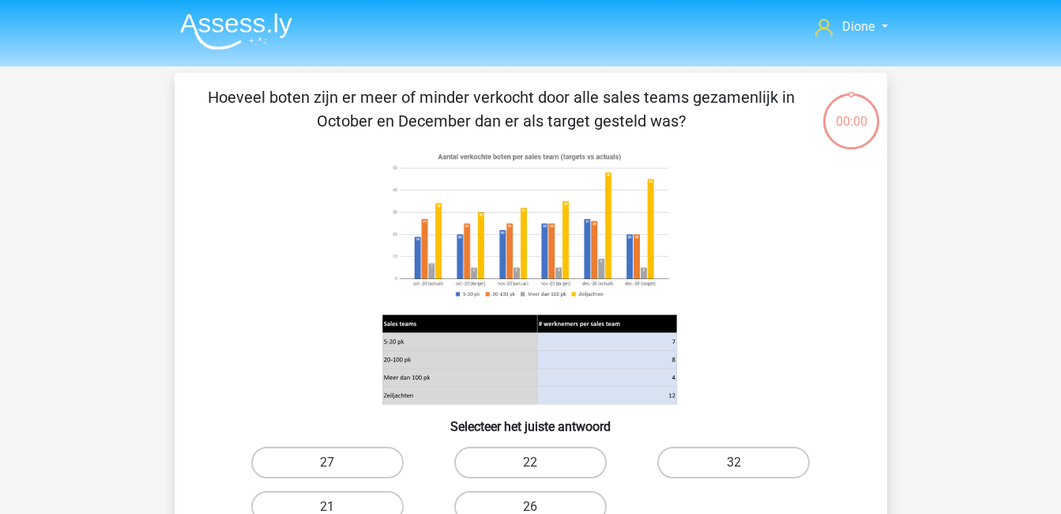
scroll to position [67, 0]
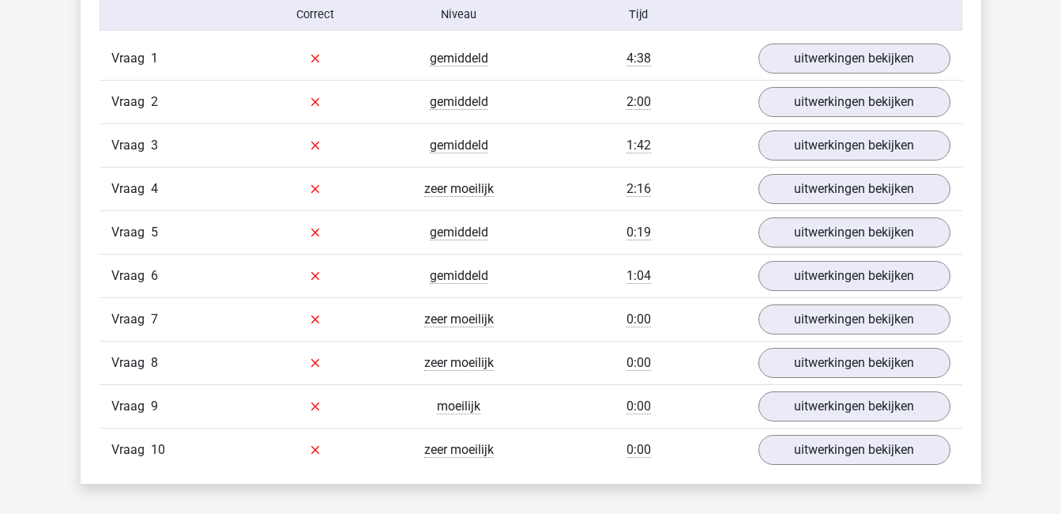
scroll to position [1020, 0]
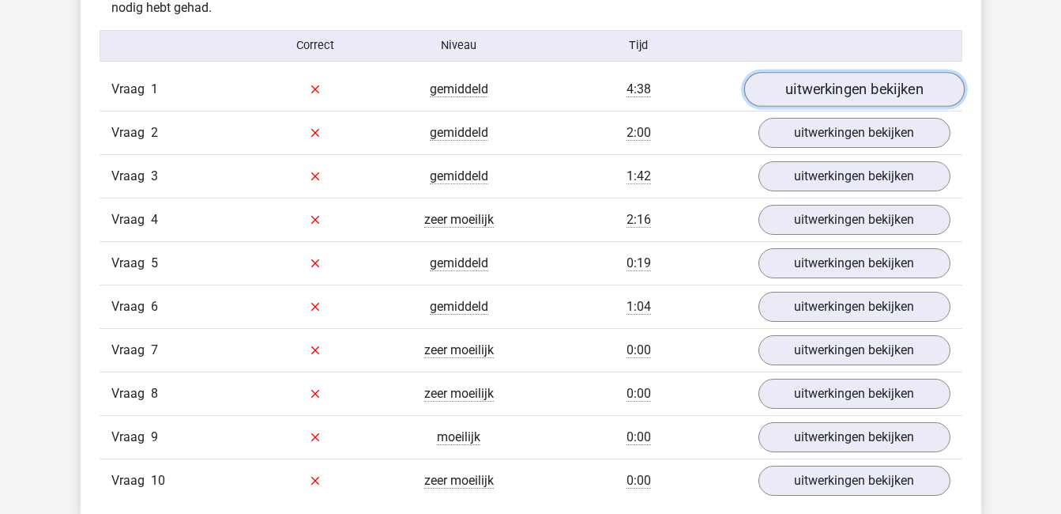
click at [847, 82] on link "uitwerkingen bekijken" at bounding box center [854, 89] width 220 height 35
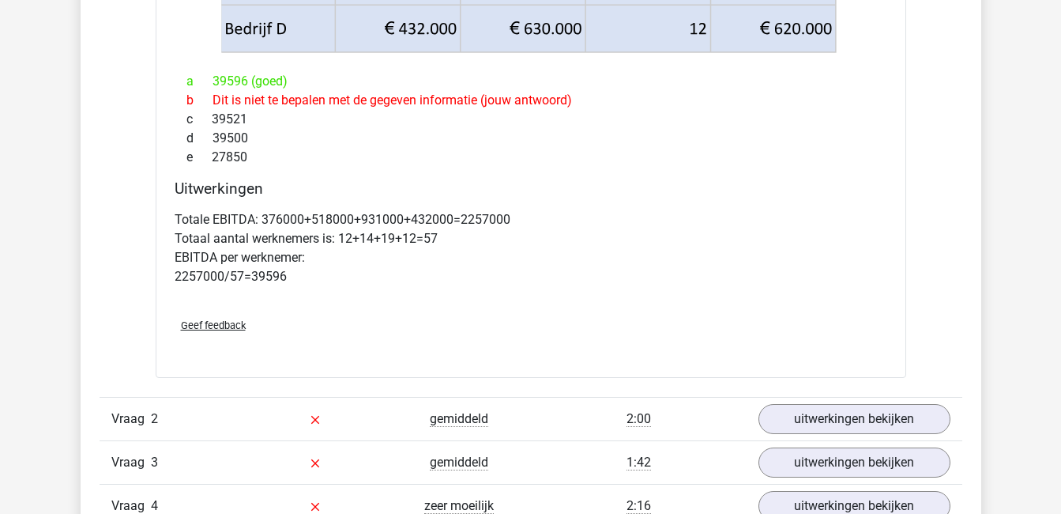
scroll to position [1376, 0]
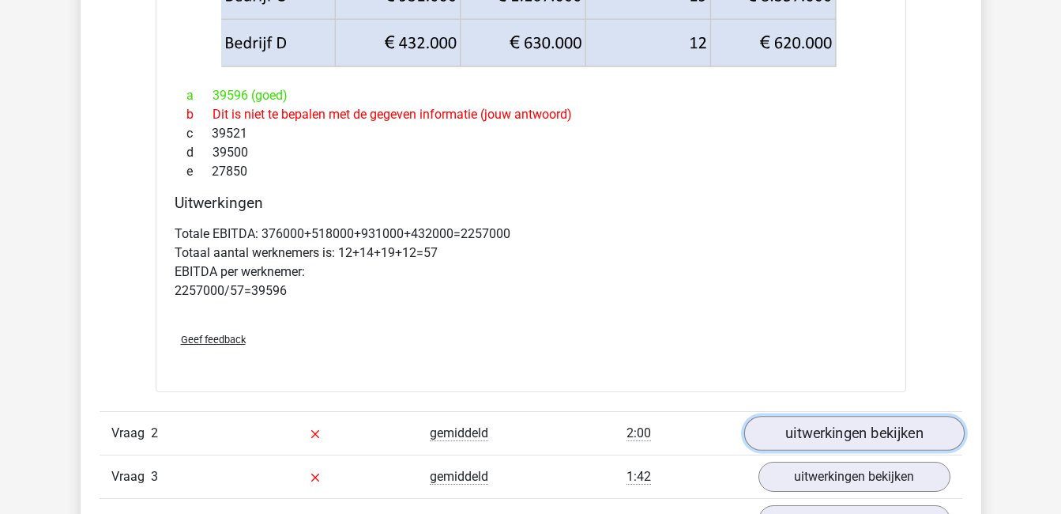
click at [886, 435] on link "uitwerkingen bekijken" at bounding box center [854, 433] width 220 height 35
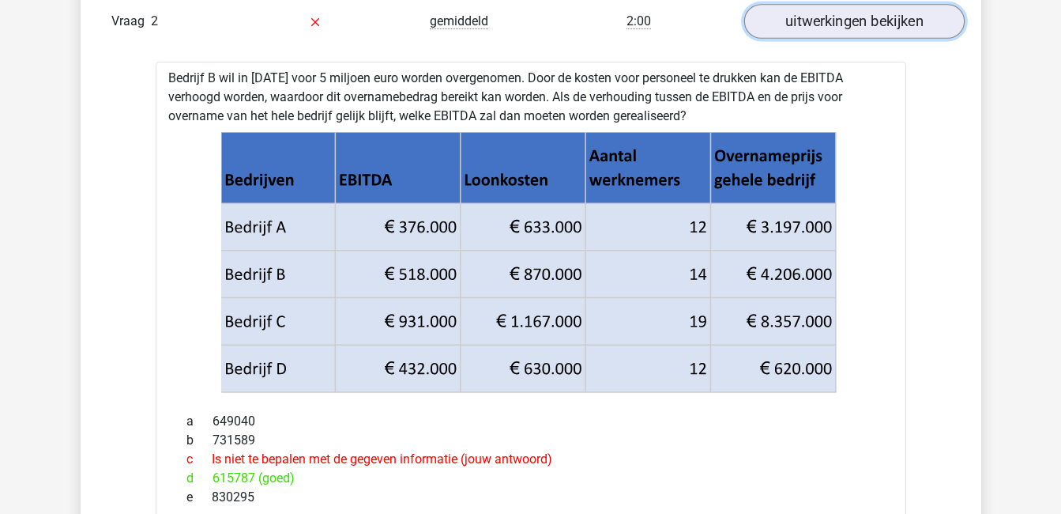
scroll to position [1788, 0]
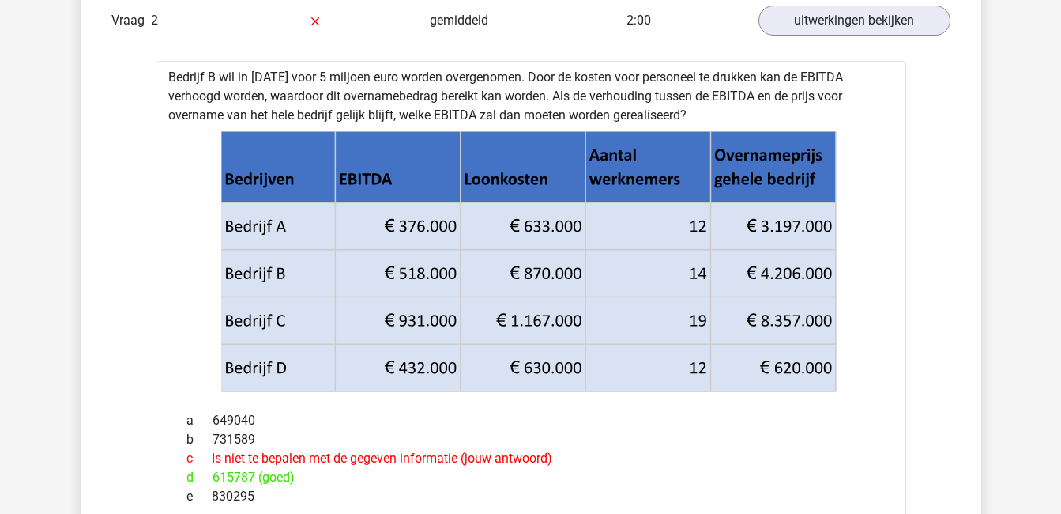
click at [742, 453] on div "c Is niet te bepalen met de gegeven informatie (jouw antwoord)" at bounding box center [531, 458] width 713 height 19
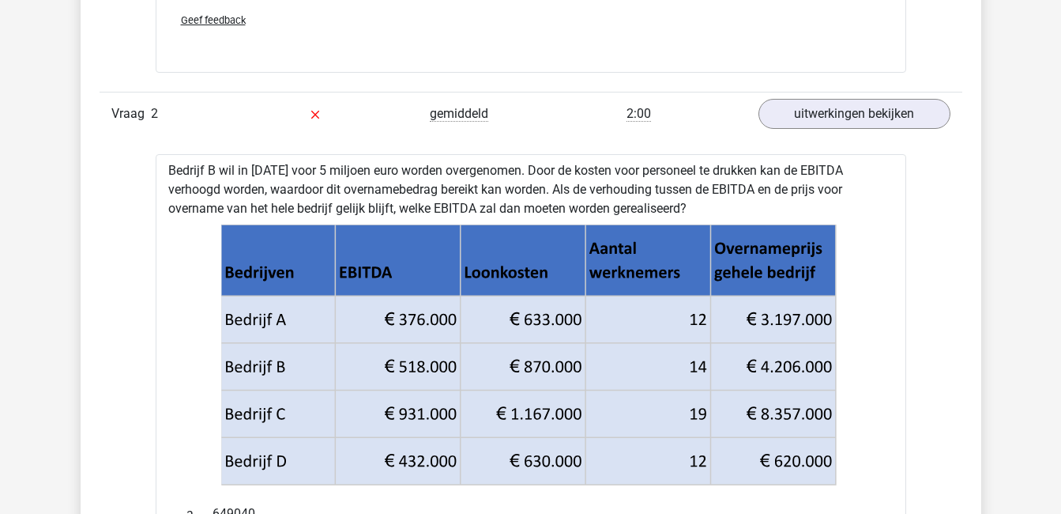
scroll to position [1684, 0]
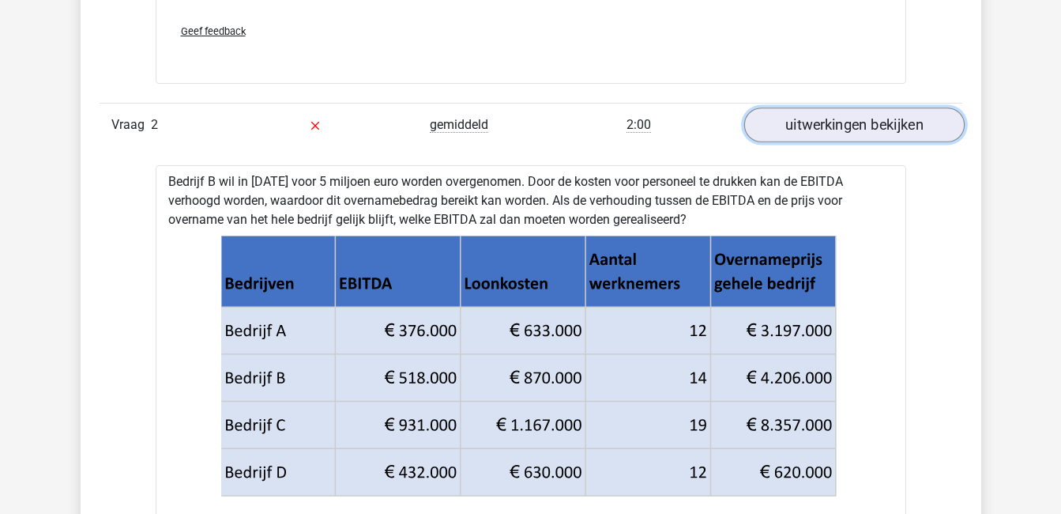
click at [863, 133] on link "uitwerkingen bekijken" at bounding box center [854, 124] width 220 height 35
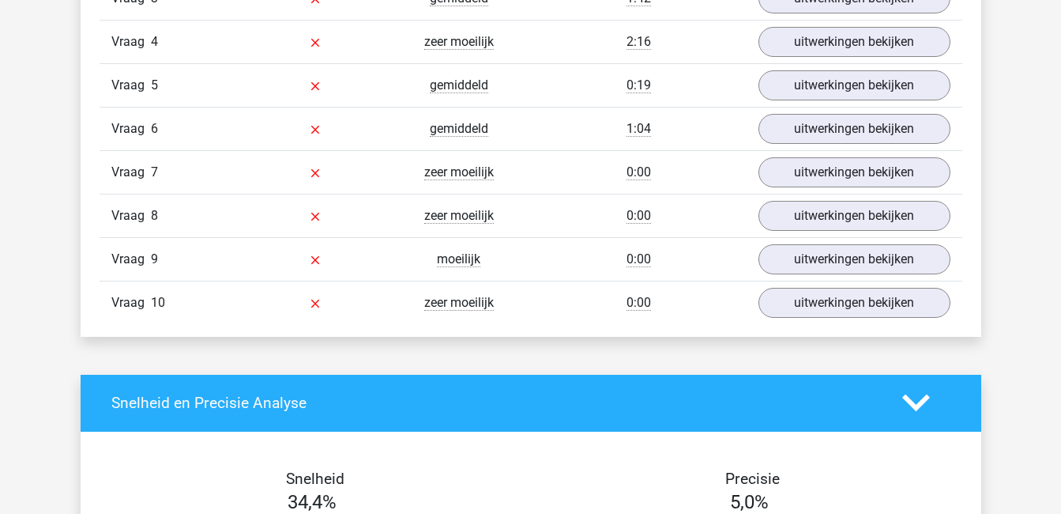
scroll to position [1855, 0]
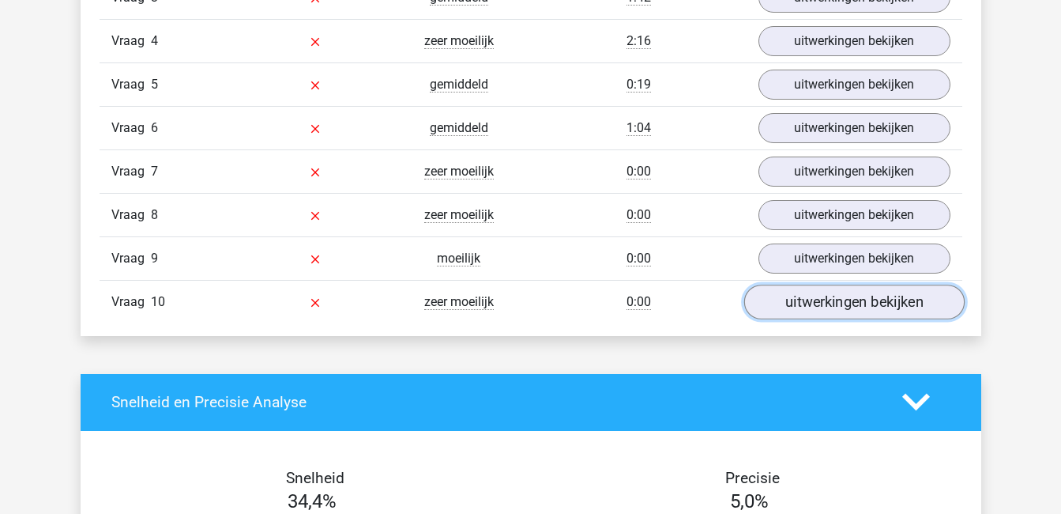
click at [881, 303] on link "uitwerkingen bekijken" at bounding box center [854, 301] width 220 height 35
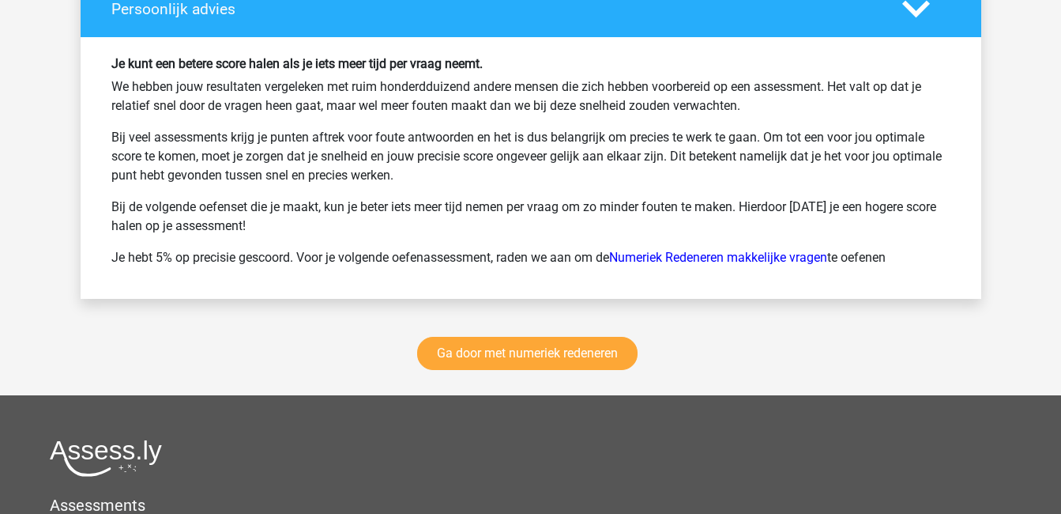
scroll to position [3430, 0]
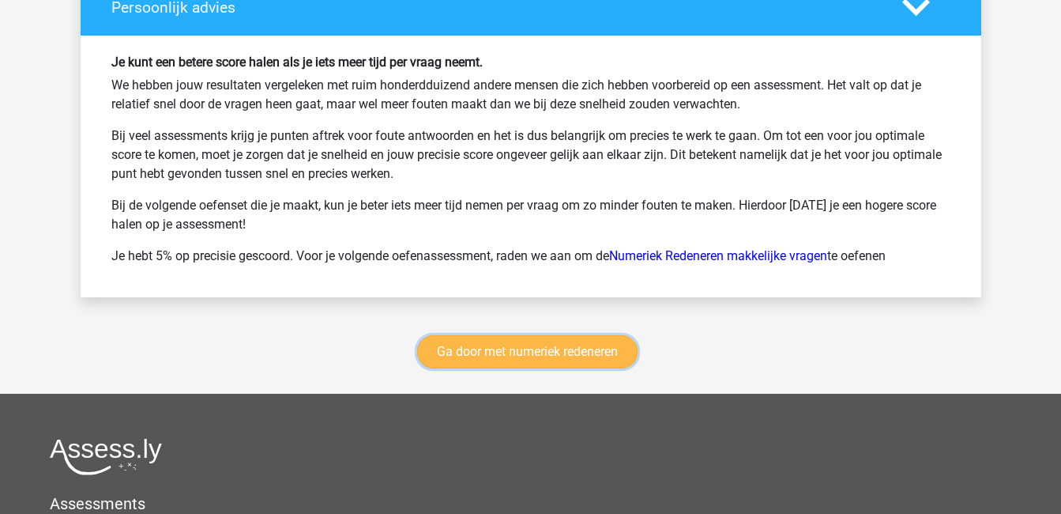
click at [526, 351] on link "Ga door met numeriek redeneren" at bounding box center [527, 351] width 220 height 33
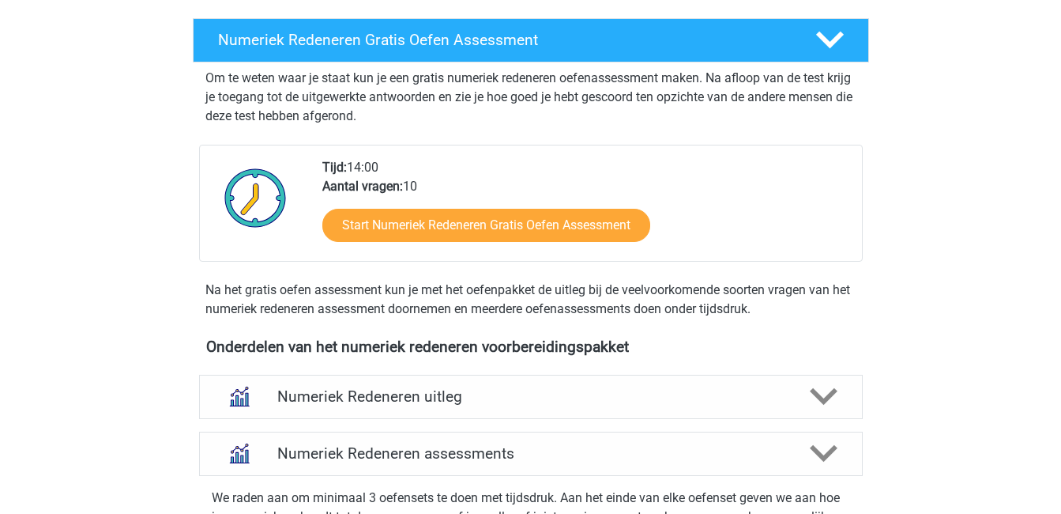
scroll to position [298, 0]
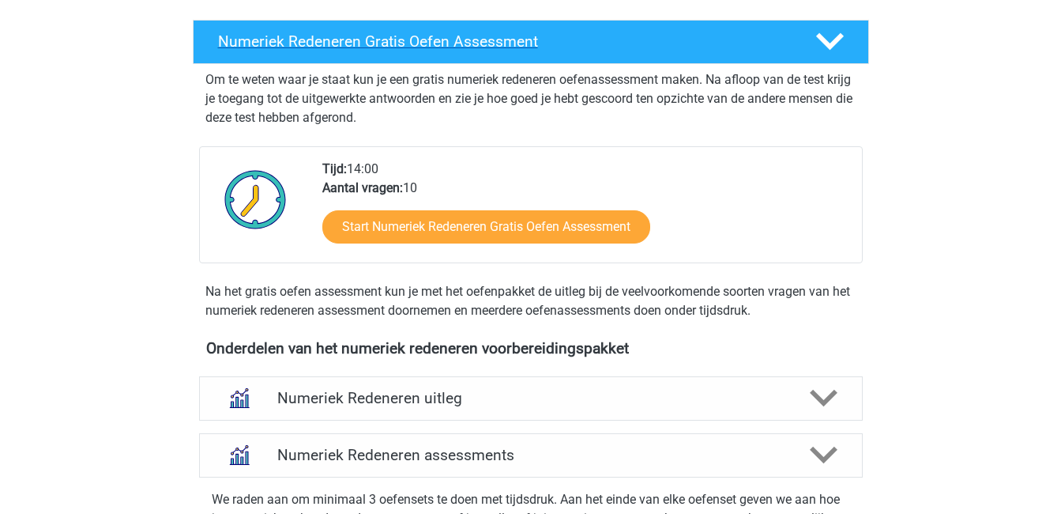
click at [802, 33] on div at bounding box center [828, 42] width 54 height 28
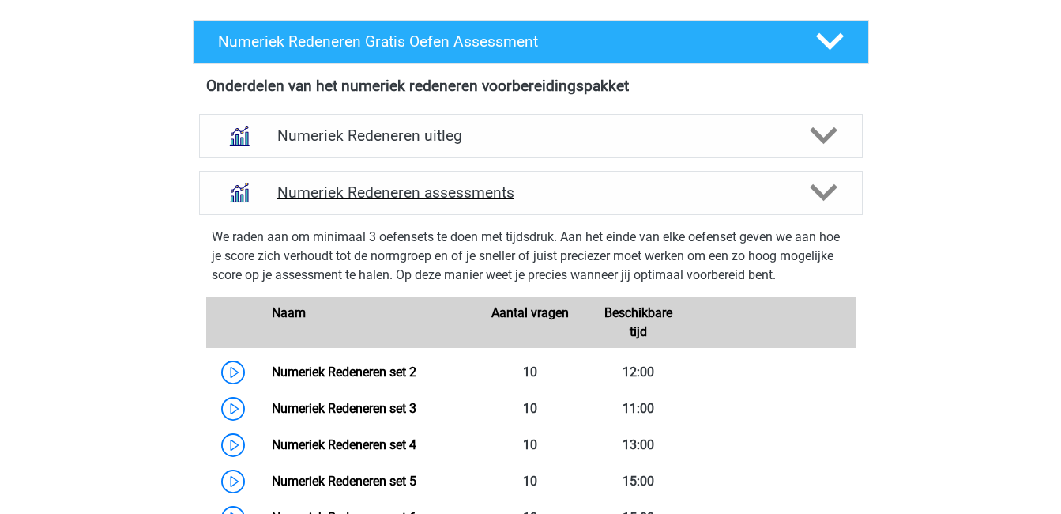
click at [479, 186] on h4 "Numeriek Redeneren assessments" at bounding box center [530, 192] width 507 height 18
click at [416, 132] on h4 "Numeriek Redeneren uitleg" at bounding box center [530, 135] width 507 height 18
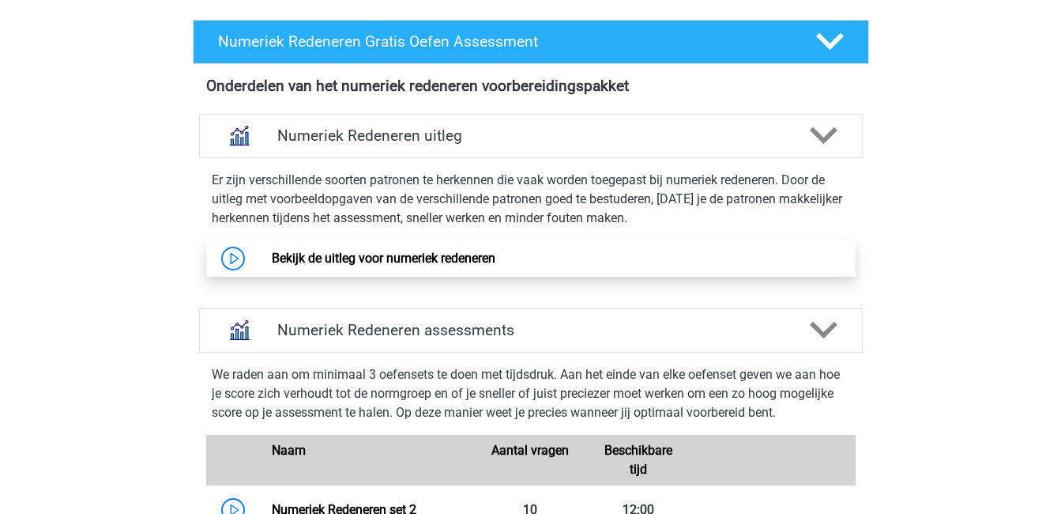
click at [422, 255] on link "Bekijk de uitleg voor numeriek redeneren" at bounding box center [384, 257] width 224 height 15
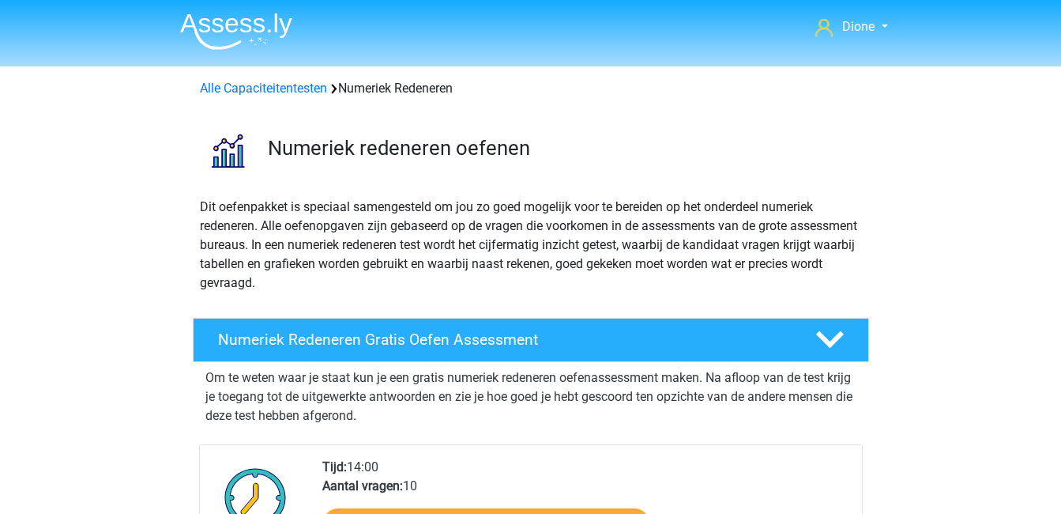
scroll to position [298, 0]
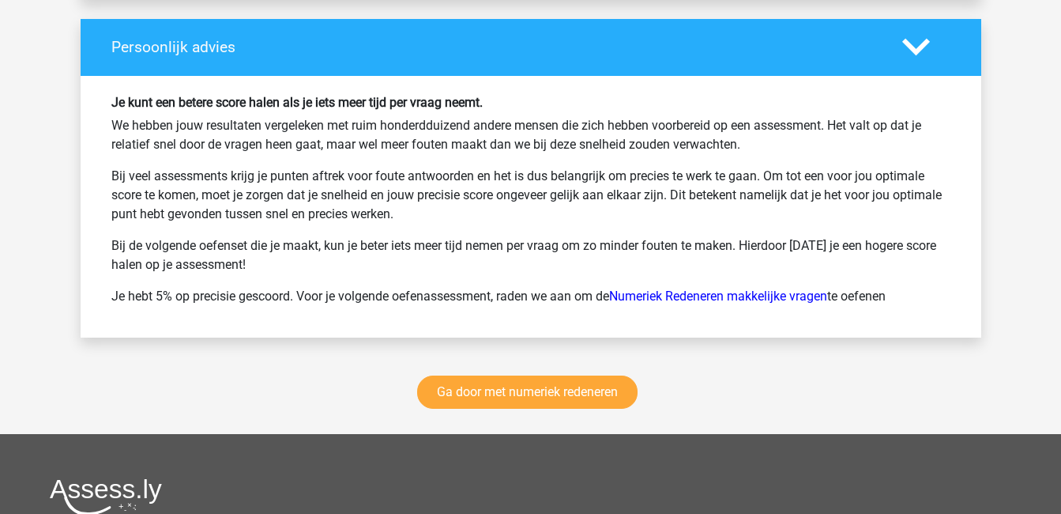
scroll to position [2086, 0]
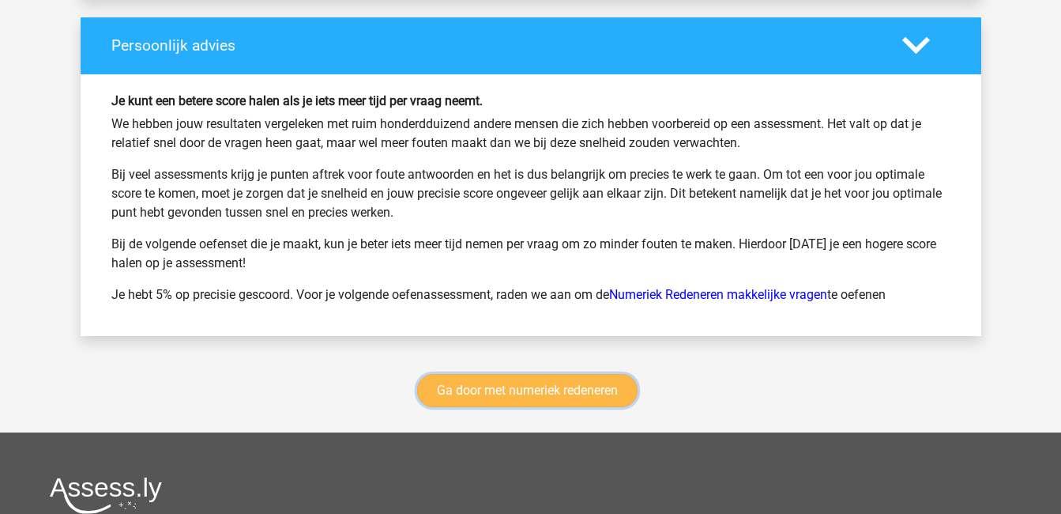
click at [525, 399] on link "Ga door met numeriek redeneren" at bounding box center [527, 390] width 220 height 33
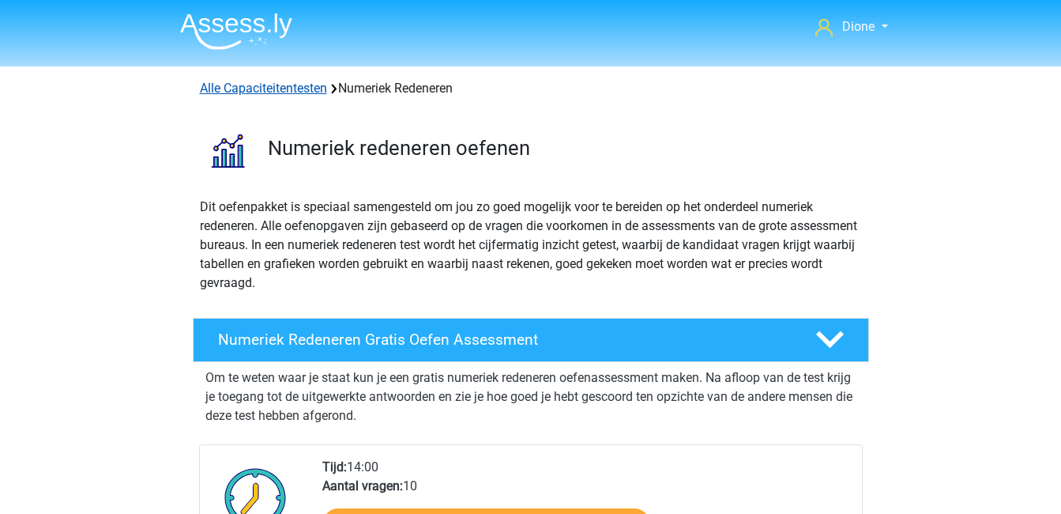
click at [284, 81] on link "Alle Capaciteitentesten" at bounding box center [263, 88] width 127 height 15
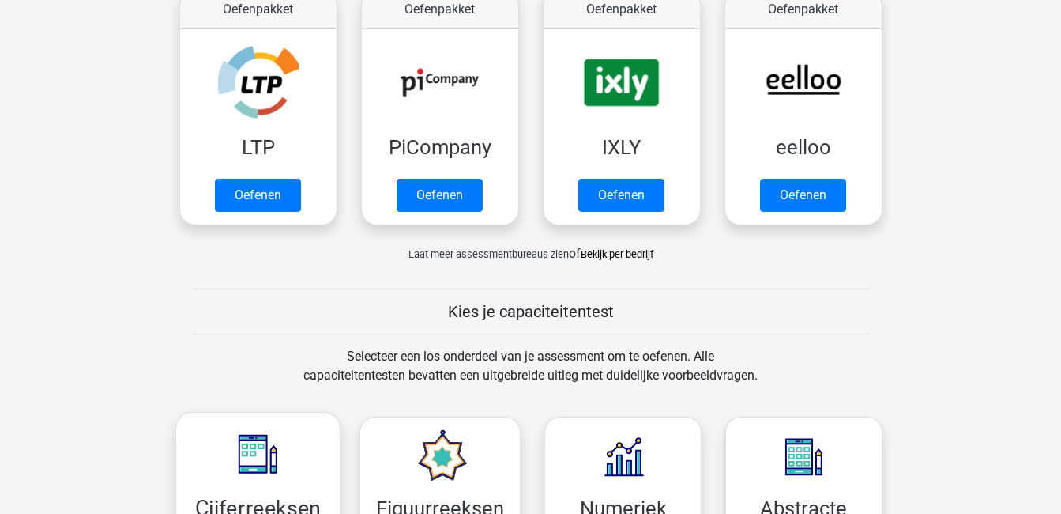
scroll to position [324, 0]
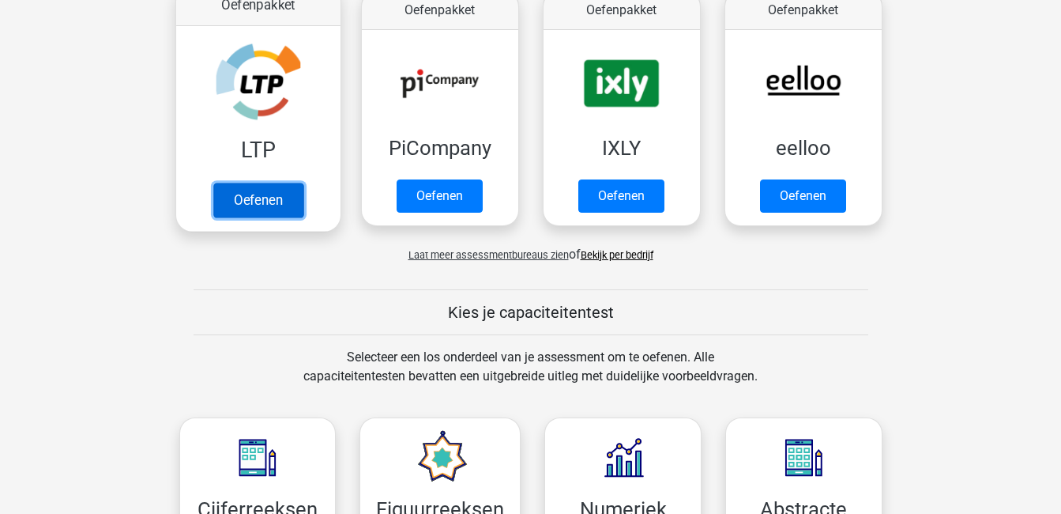
click at [237, 183] on link "Oefenen" at bounding box center [258, 200] width 90 height 35
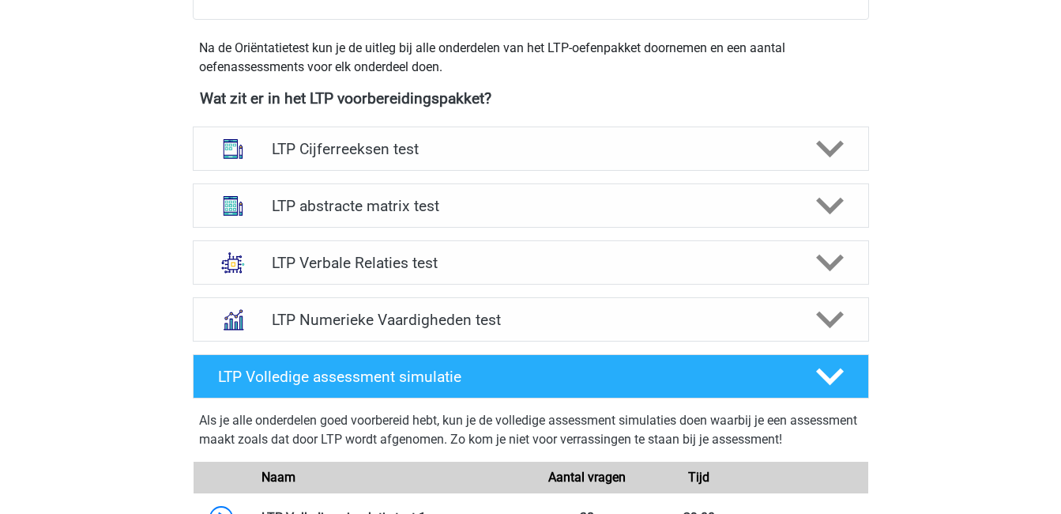
scroll to position [548, 0]
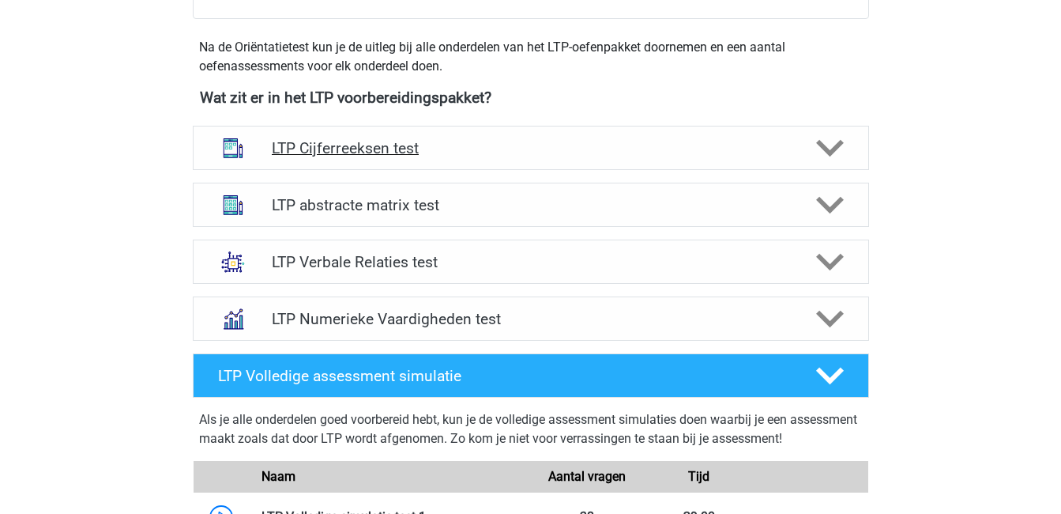
click at [808, 149] on div at bounding box center [828, 148] width 54 height 28
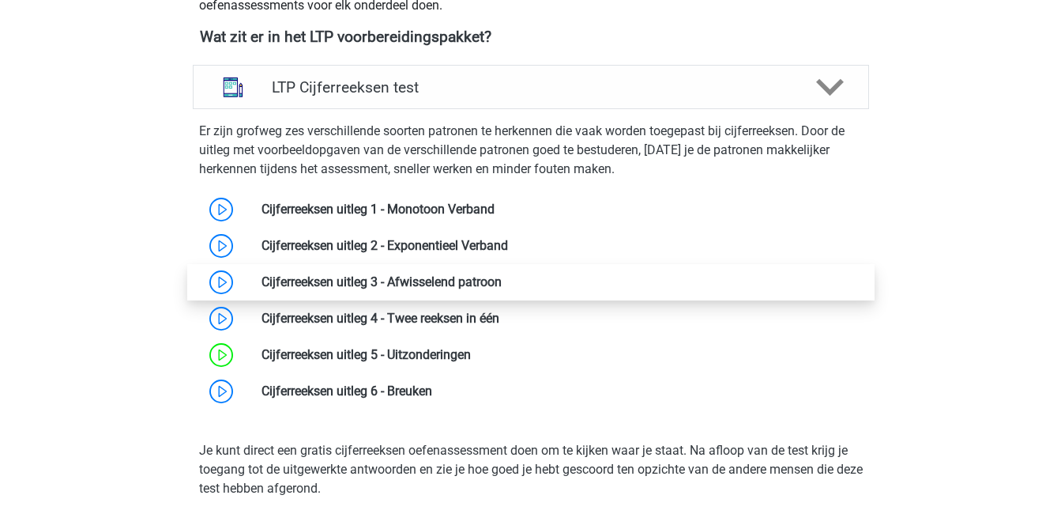
scroll to position [611, 0]
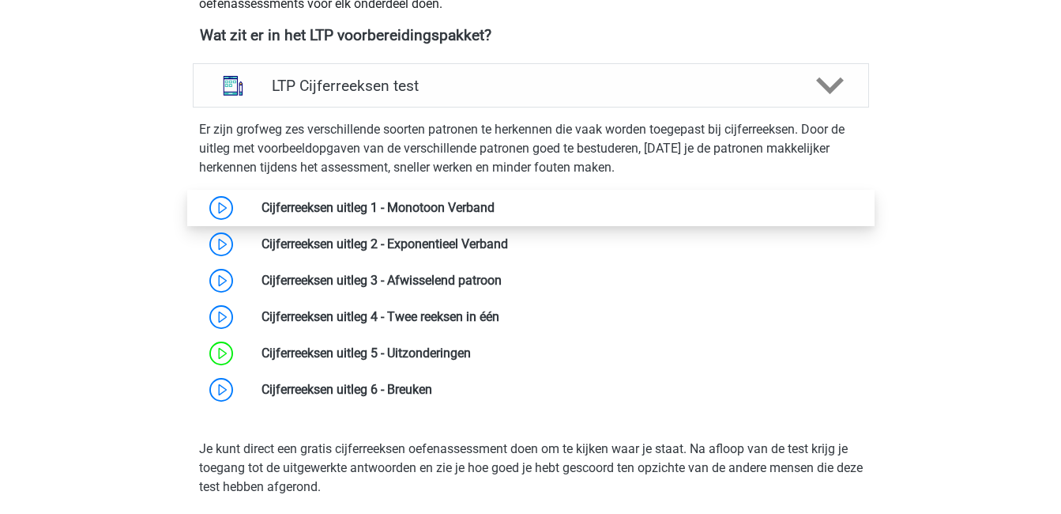
click at [495, 209] on link at bounding box center [495, 207] width 0 height 15
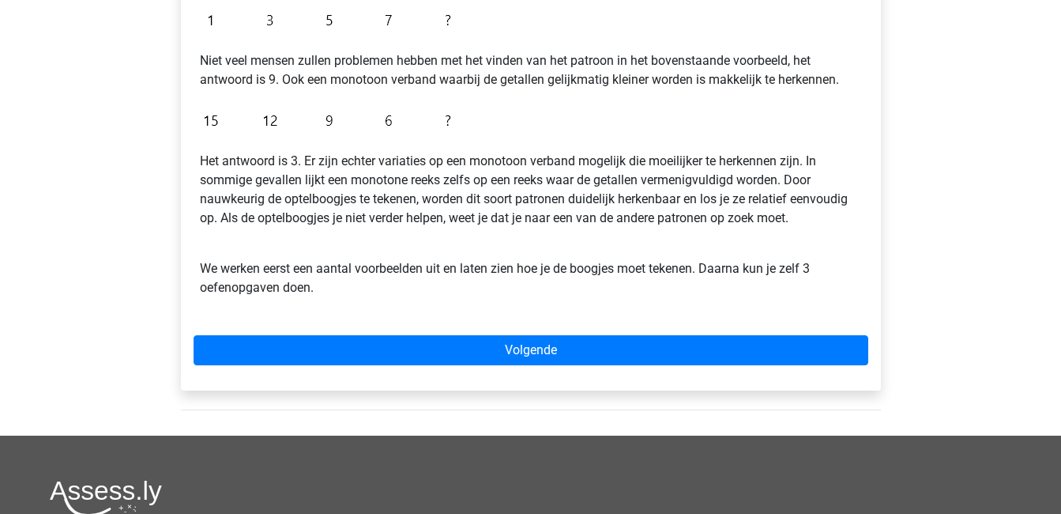
scroll to position [348, 0]
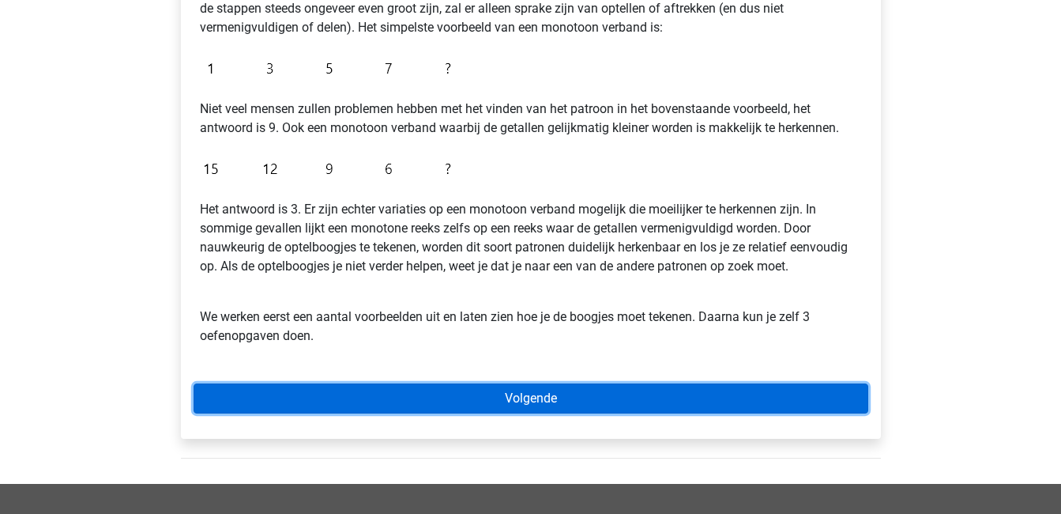
click at [476, 391] on link "Volgende" at bounding box center [531, 398] width 675 height 30
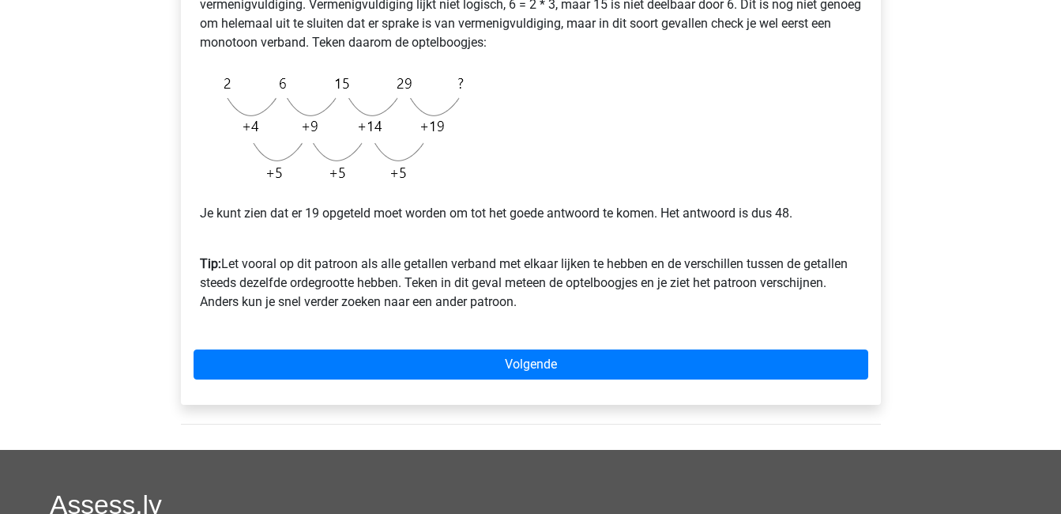
scroll to position [396, 0]
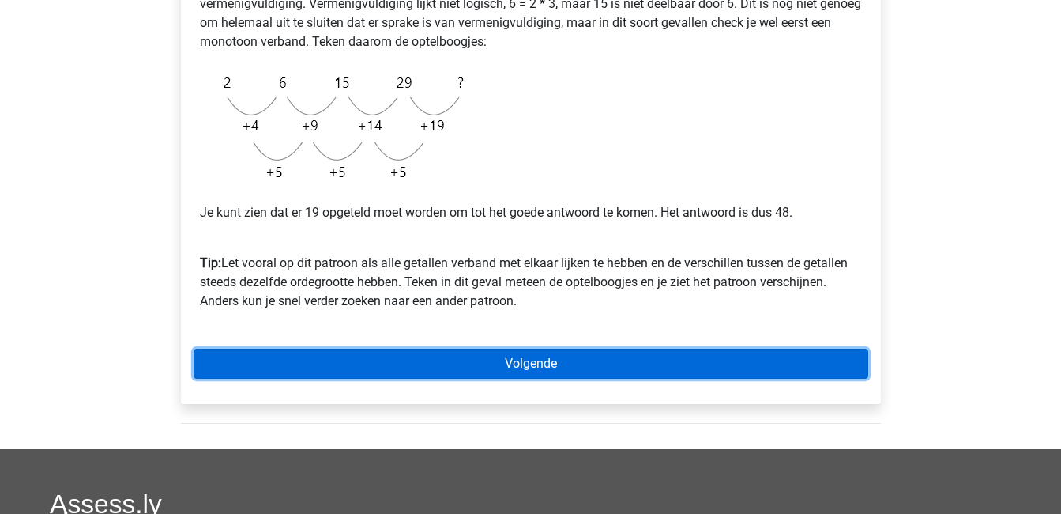
click at [499, 360] on link "Volgende" at bounding box center [531, 363] width 675 height 30
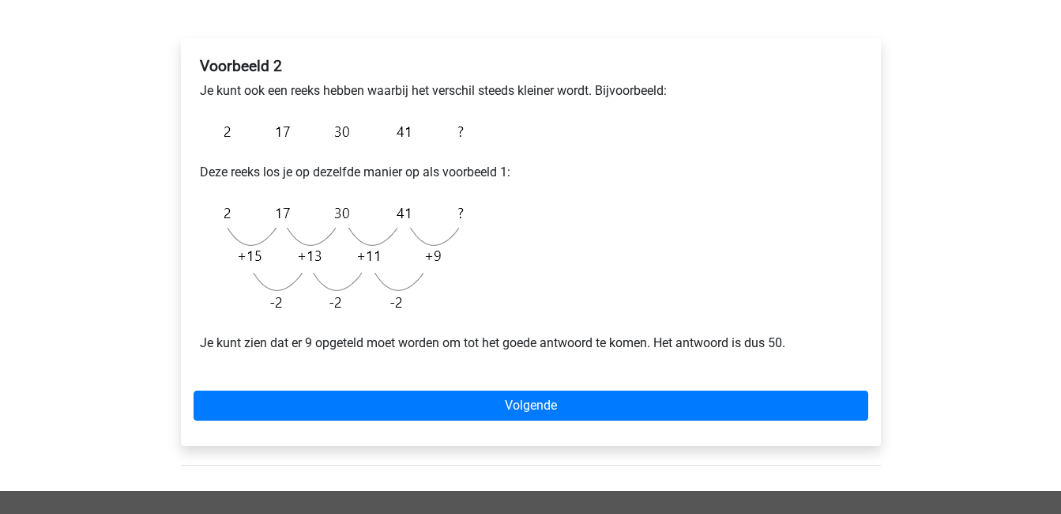
scroll to position [235, 0]
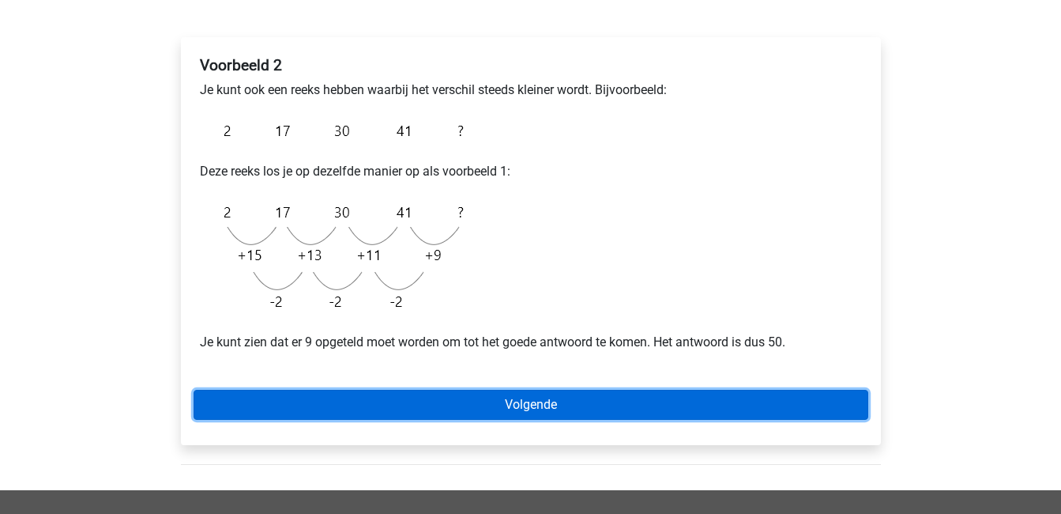
click at [503, 390] on link "Volgende" at bounding box center [531, 405] width 675 height 30
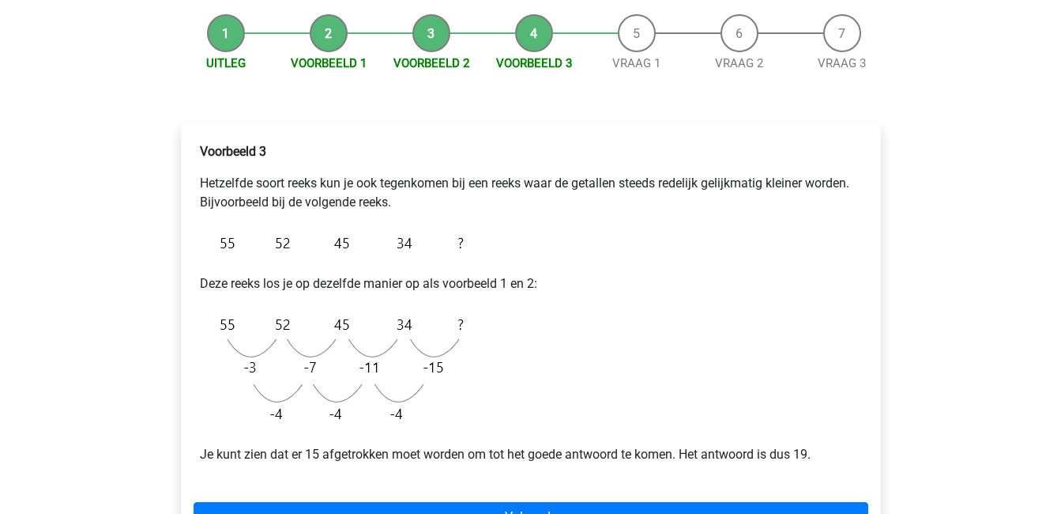
scroll to position [241, 0]
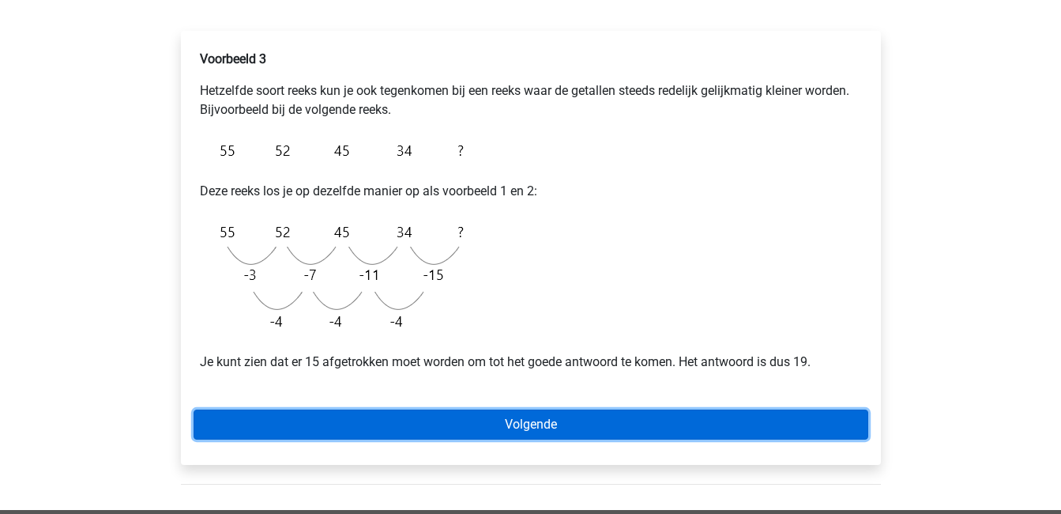
click at [499, 424] on link "Volgende" at bounding box center [531, 424] width 675 height 30
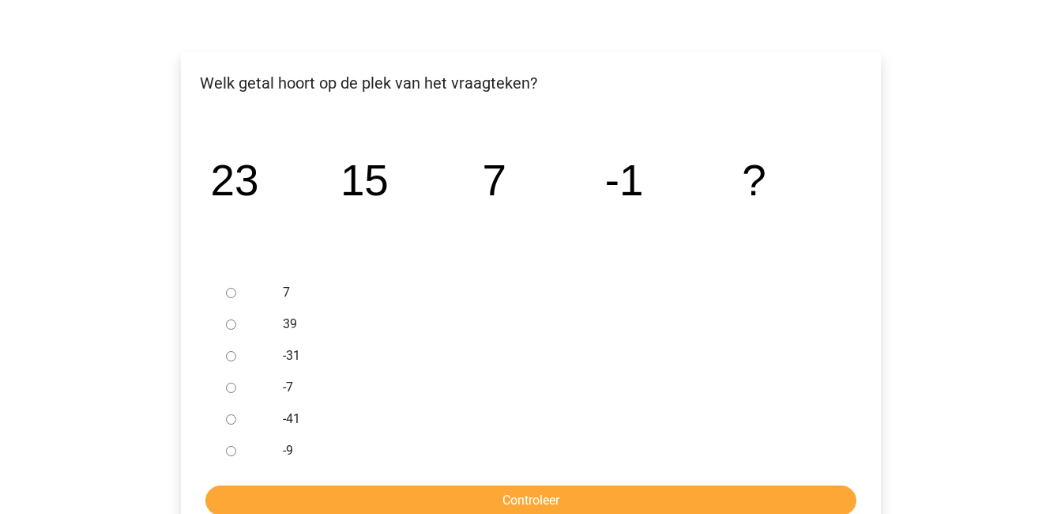
scroll to position [207, 0]
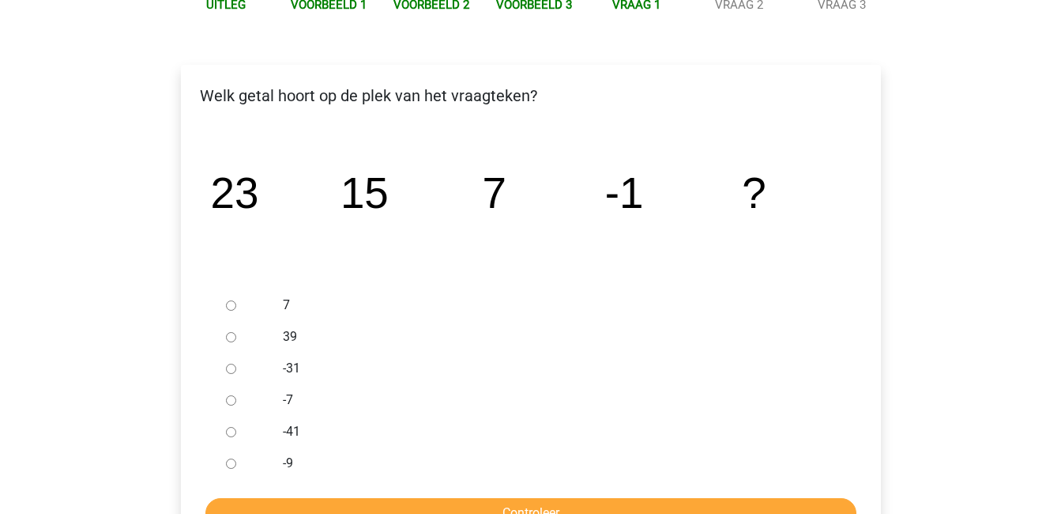
click at [235, 369] on input "-31" at bounding box center [231, 368] width 10 height 10
radio input "true"
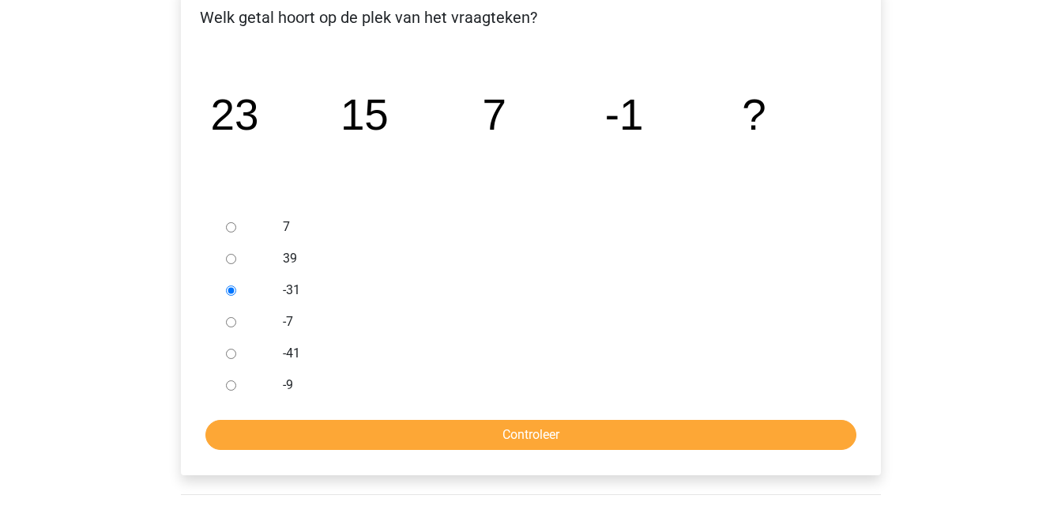
scroll to position [287, 0]
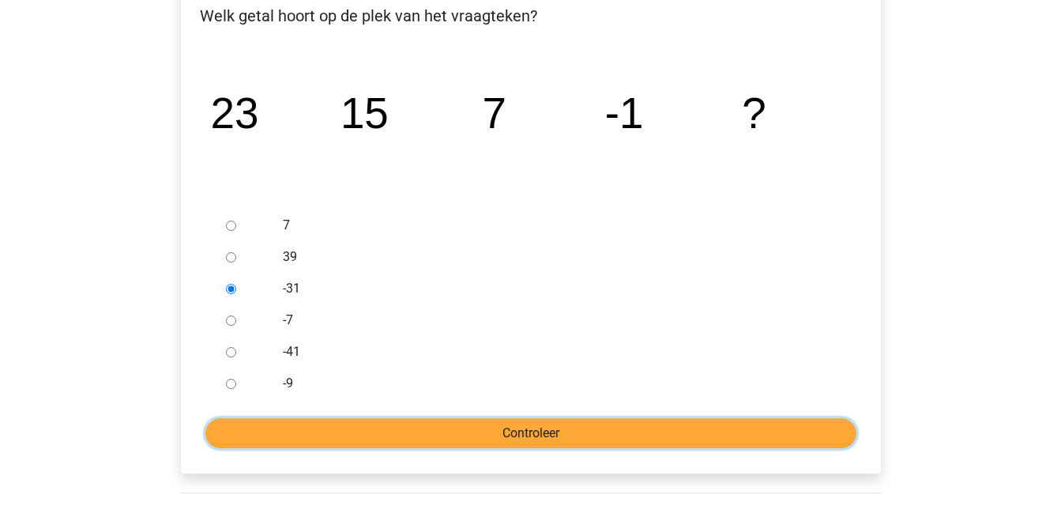
click at [379, 435] on input "Controleer" at bounding box center [530, 433] width 651 height 30
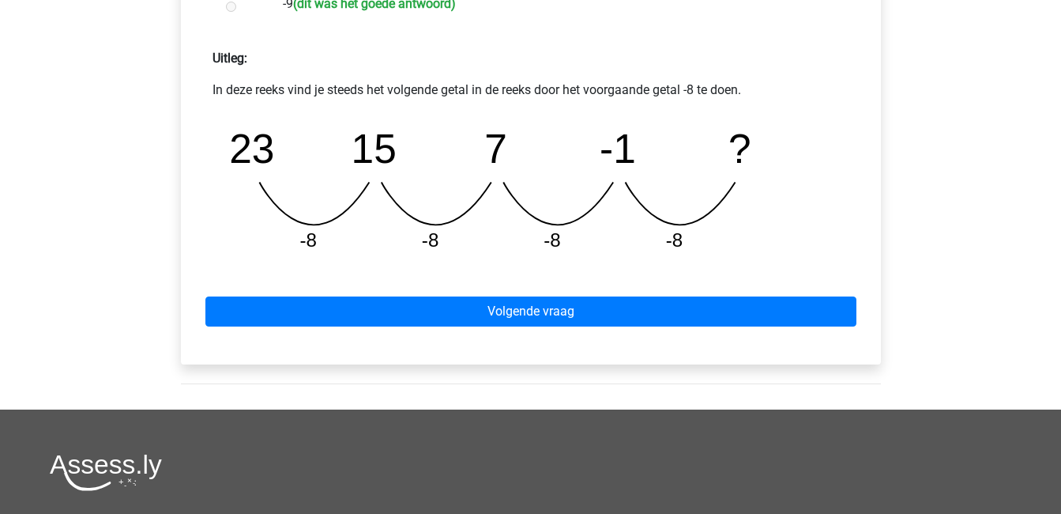
scroll to position [667, 0]
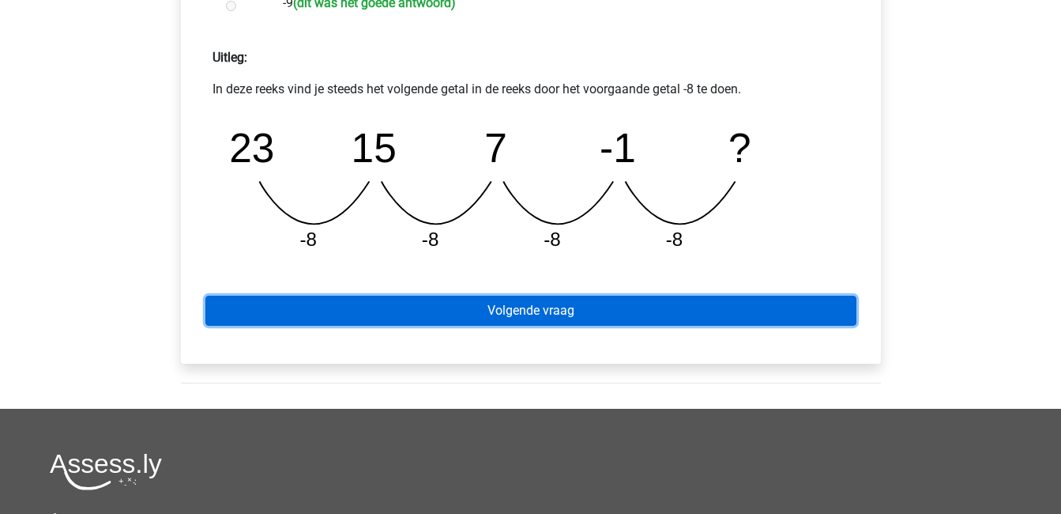
click at [499, 316] on link "Volgende vraag" at bounding box center [530, 311] width 651 height 30
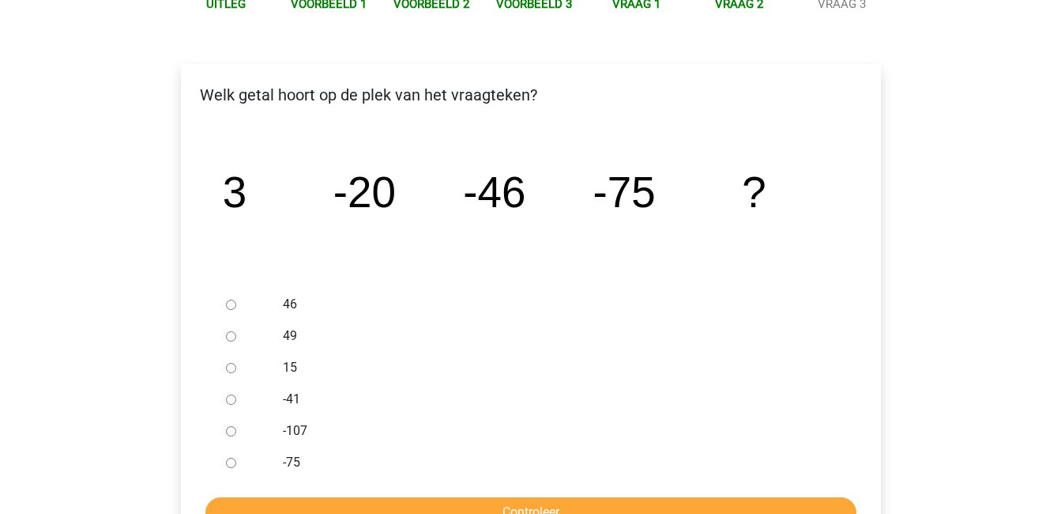
scroll to position [209, 0]
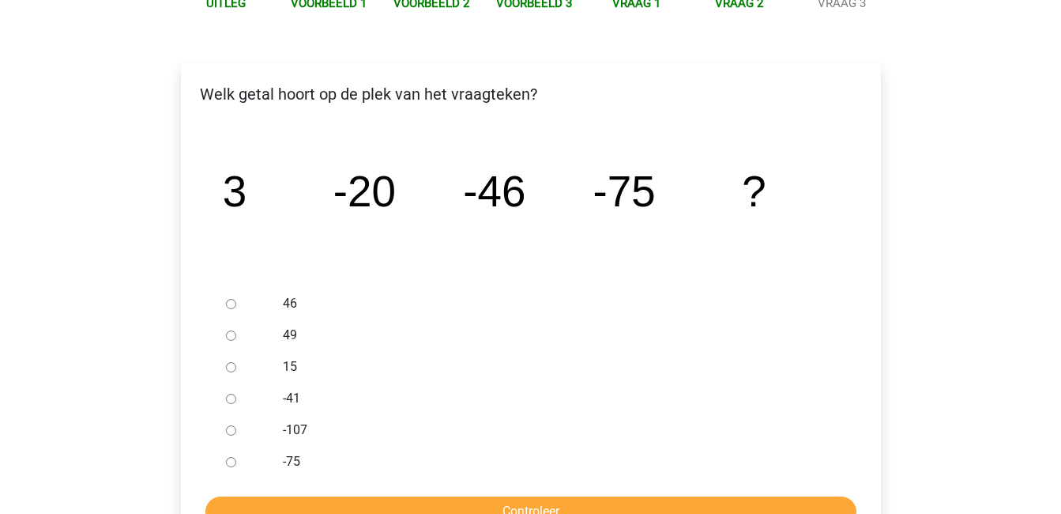
click at [231, 425] on input "-107" at bounding box center [231, 430] width 10 height 10
radio input "true"
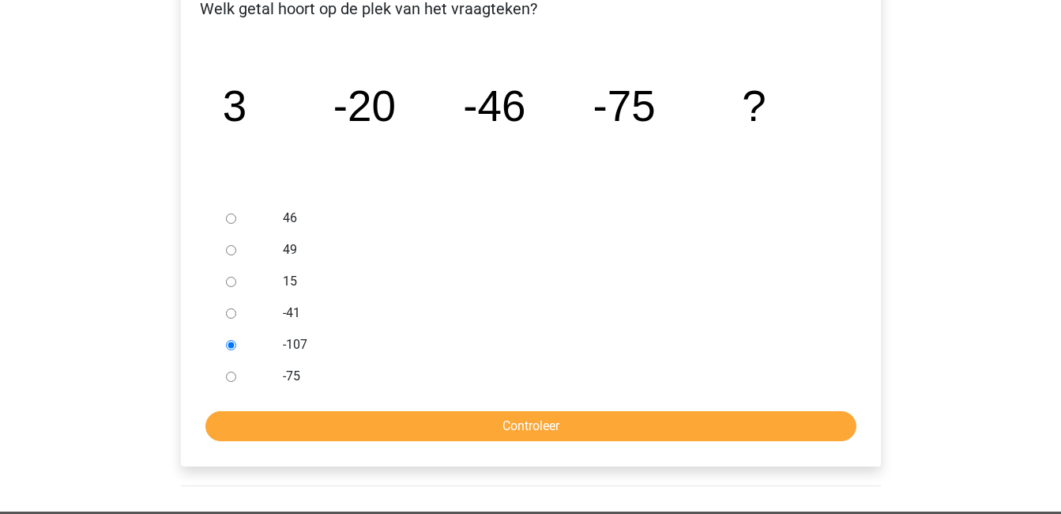
scroll to position [296, 0]
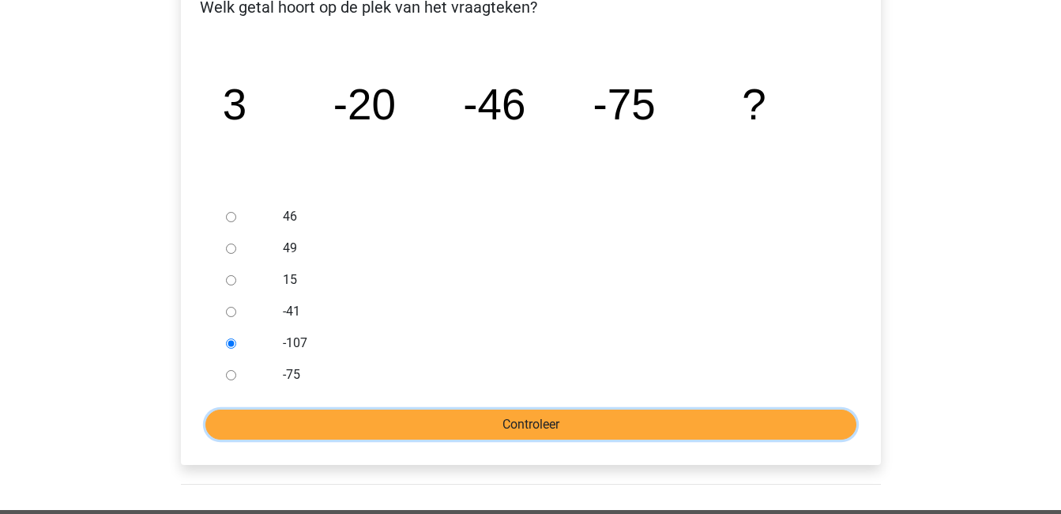
click at [274, 426] on input "Controleer" at bounding box center [530, 424] width 651 height 30
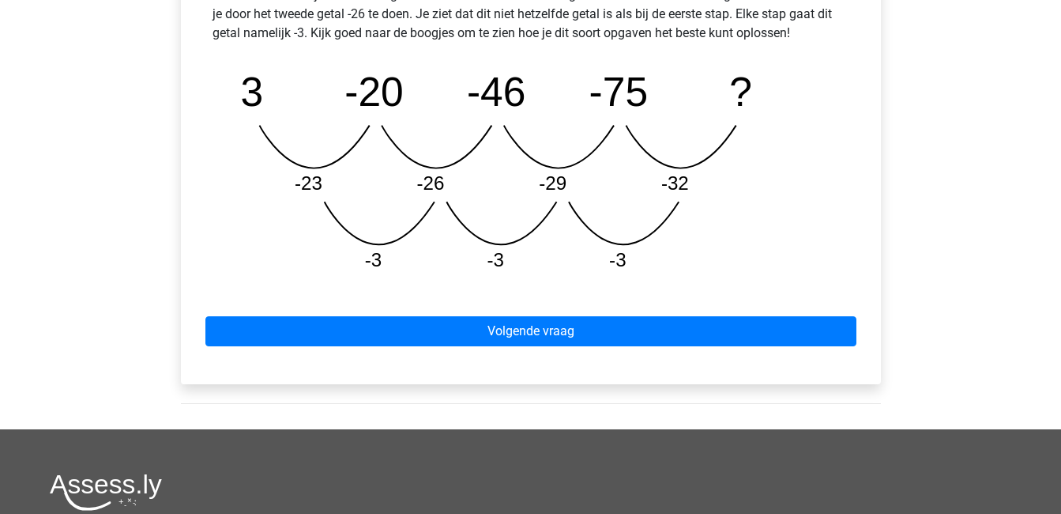
scroll to position [788, 0]
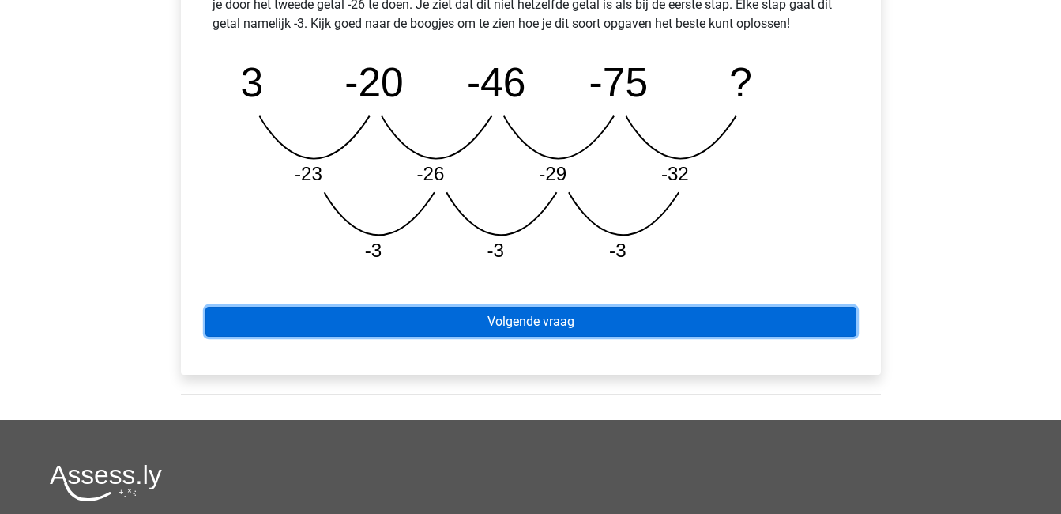
click at [397, 322] on link "Volgende vraag" at bounding box center [530, 322] width 651 height 30
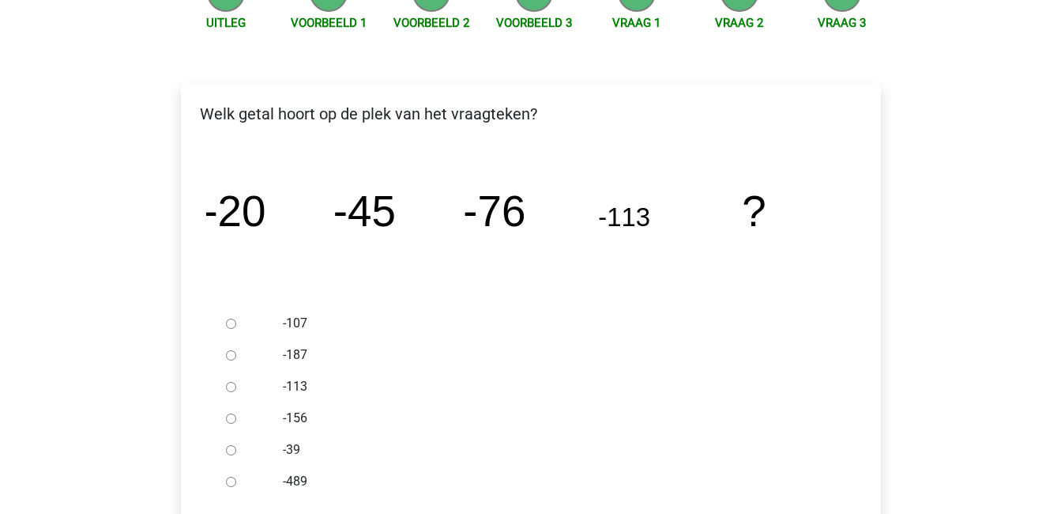
scroll to position [190, 0]
click at [226, 418] on input "-156" at bounding box center [231, 417] width 10 height 10
radio input "true"
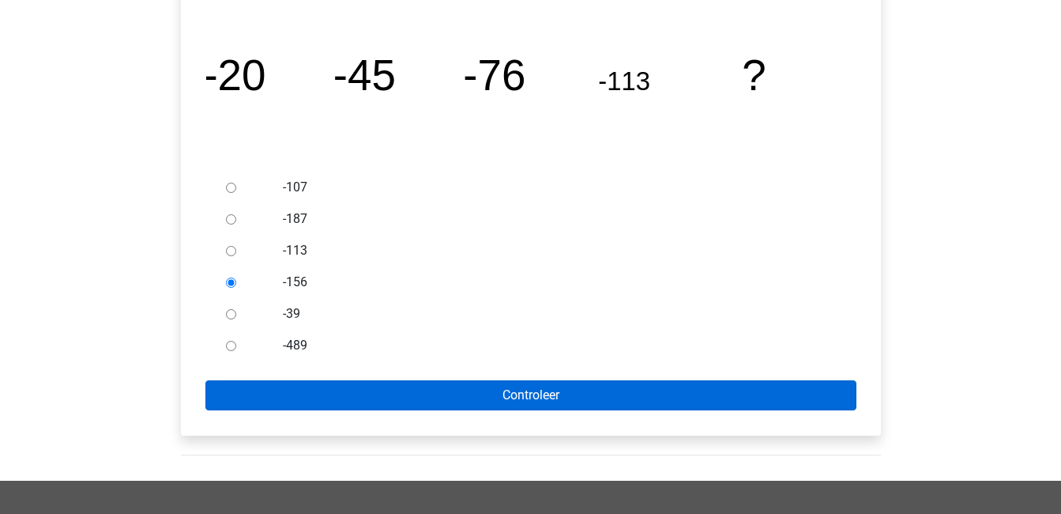
scroll to position [326, 0]
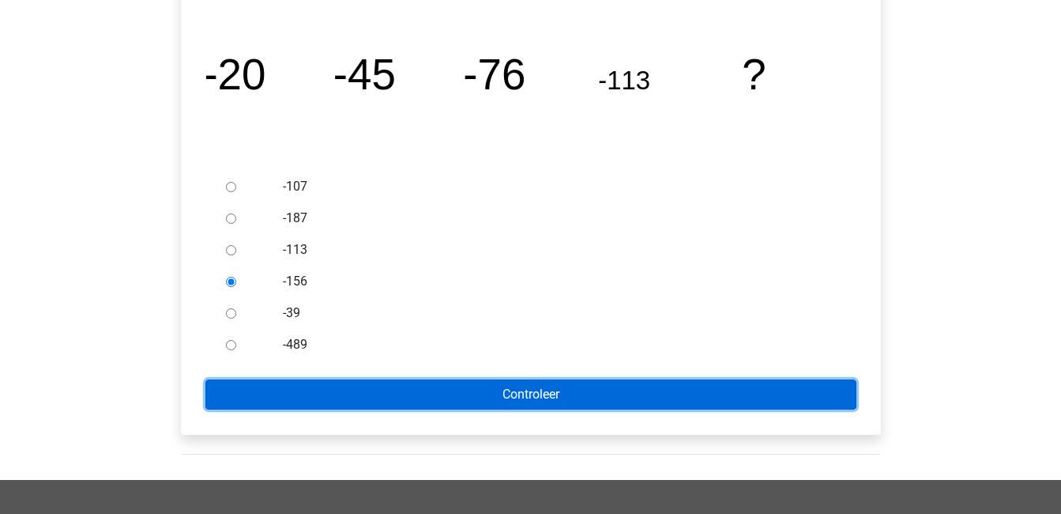
click at [339, 403] on input "Controleer" at bounding box center [530, 394] width 651 height 30
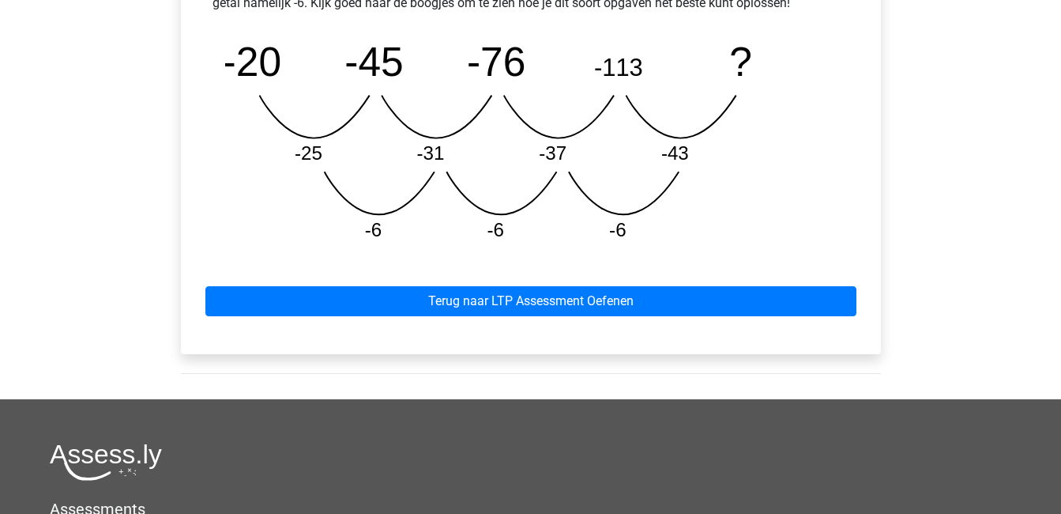
scroll to position [809, 0]
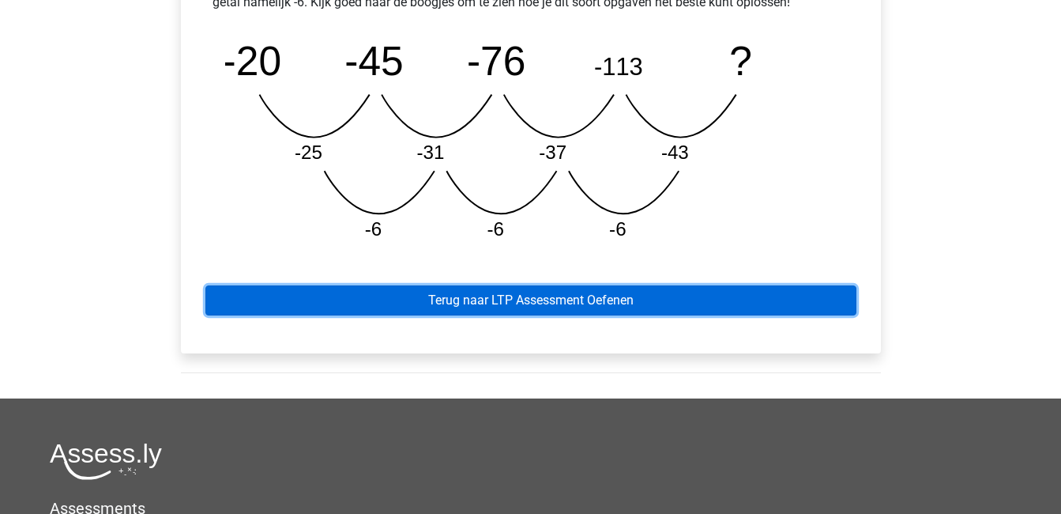
click at [417, 296] on link "Terug naar LTP Assessment Oefenen" at bounding box center [530, 300] width 651 height 30
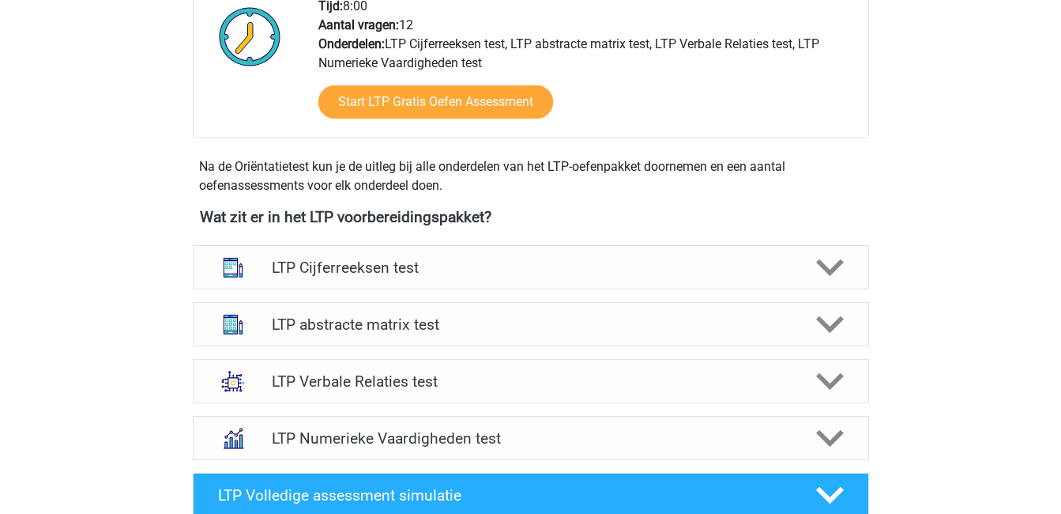
scroll to position [433, 0]
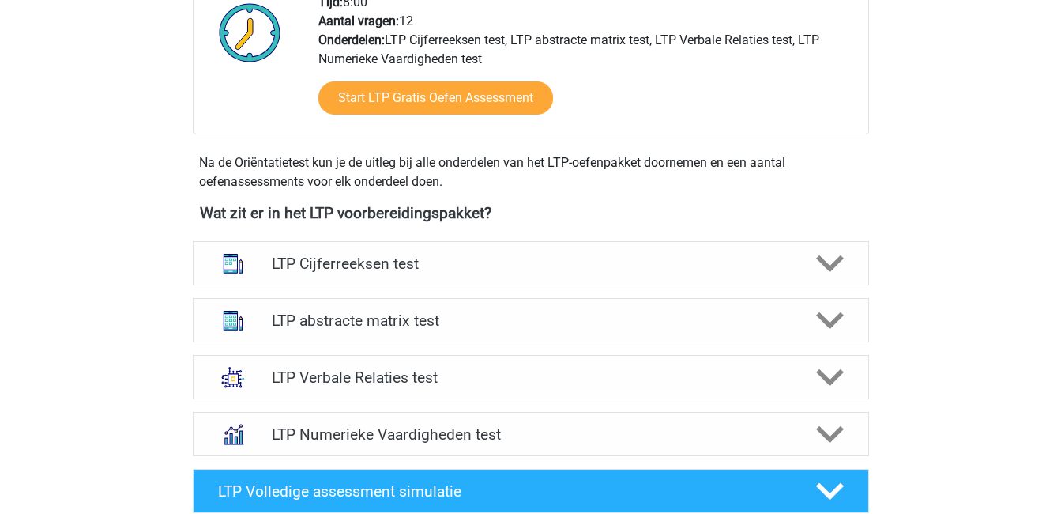
click at [830, 269] on polygon at bounding box center [830, 263] width 28 height 17
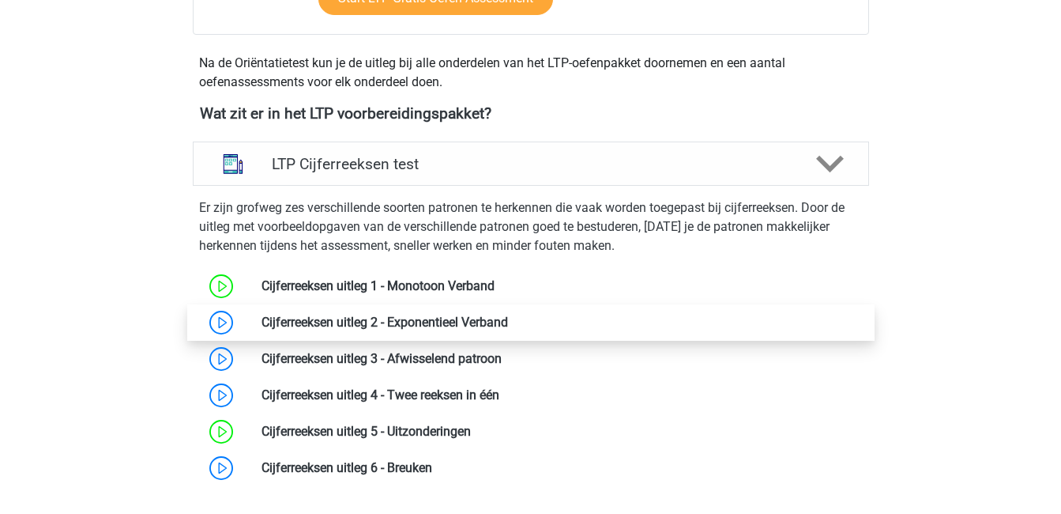
scroll to position [601, 0]
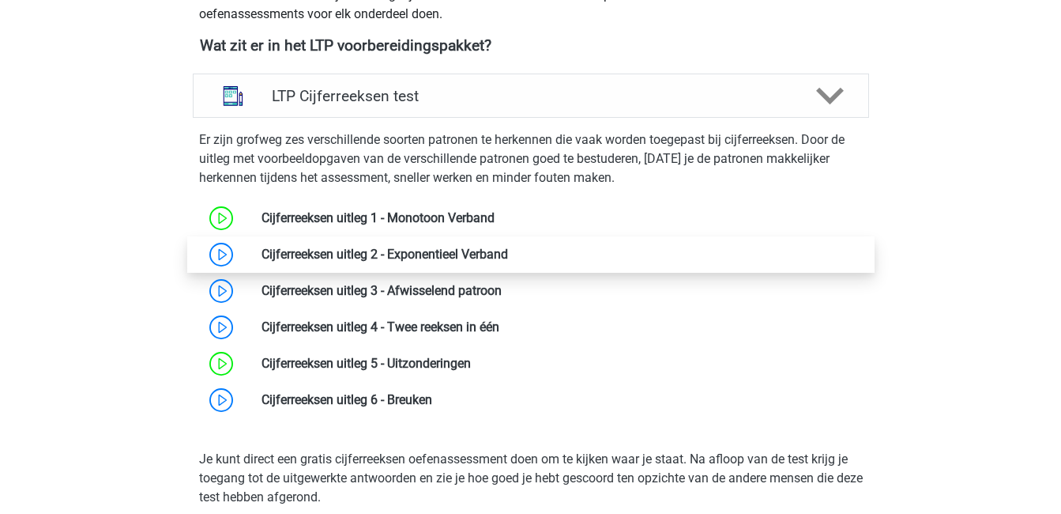
click at [508, 249] on link at bounding box center [508, 254] width 0 height 15
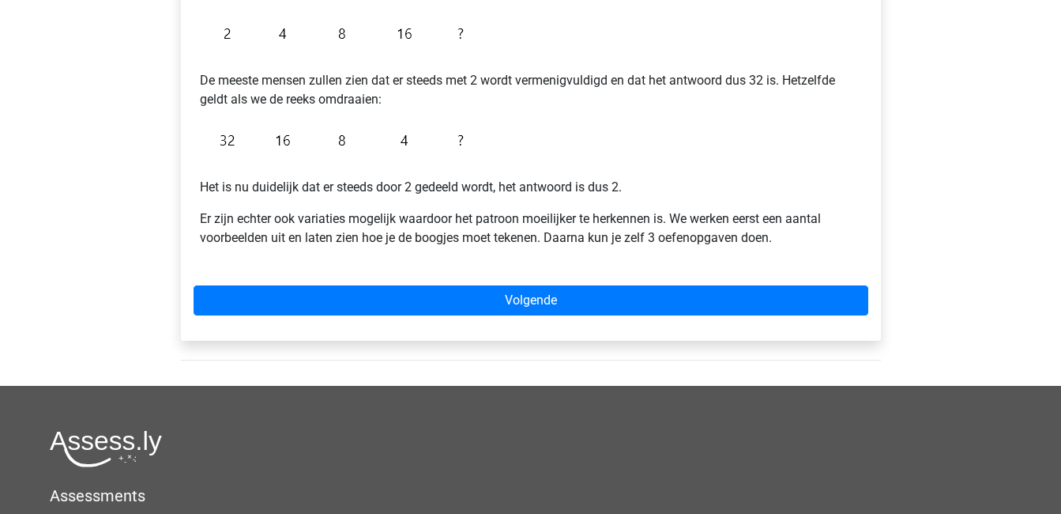
scroll to position [382, 0]
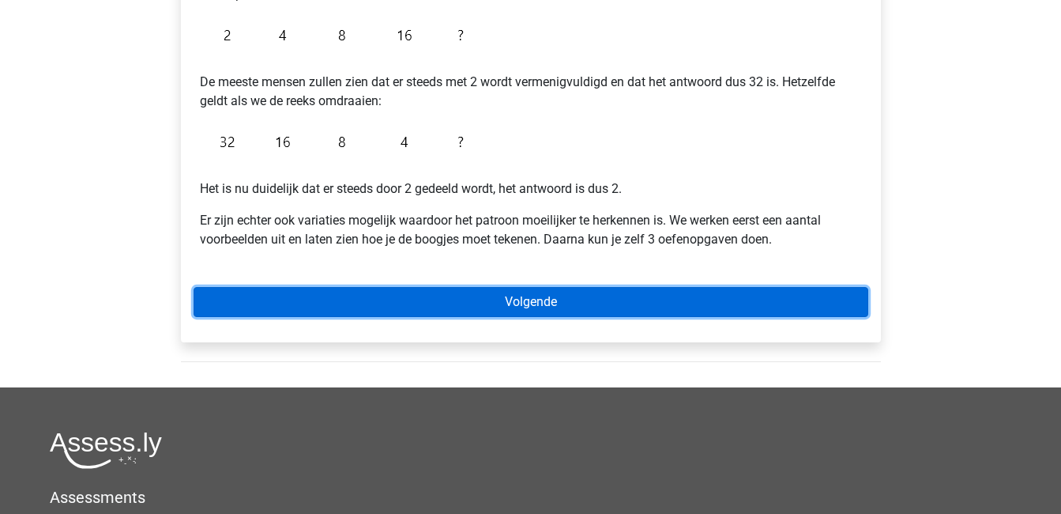
click at [488, 296] on link "Volgende" at bounding box center [531, 302] width 675 height 30
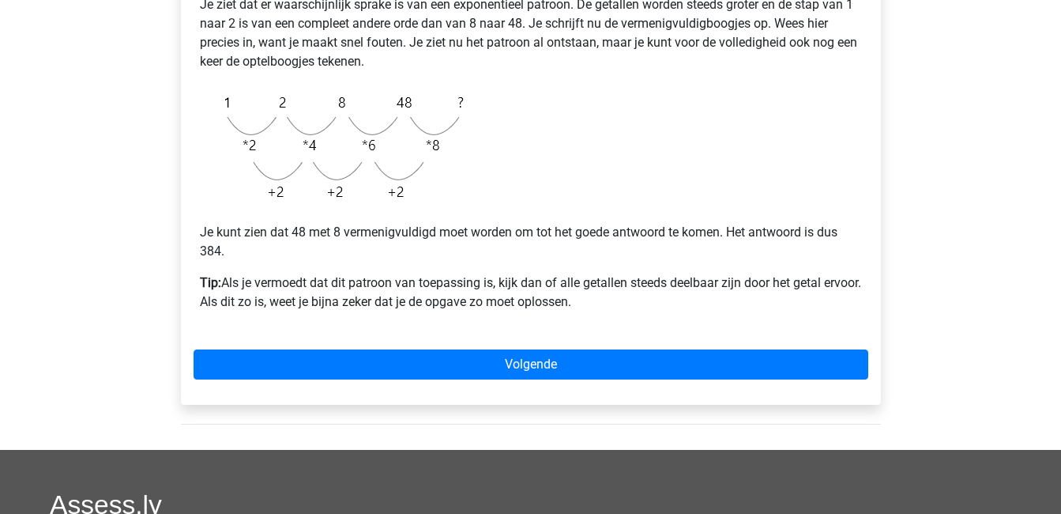
scroll to position [384, 0]
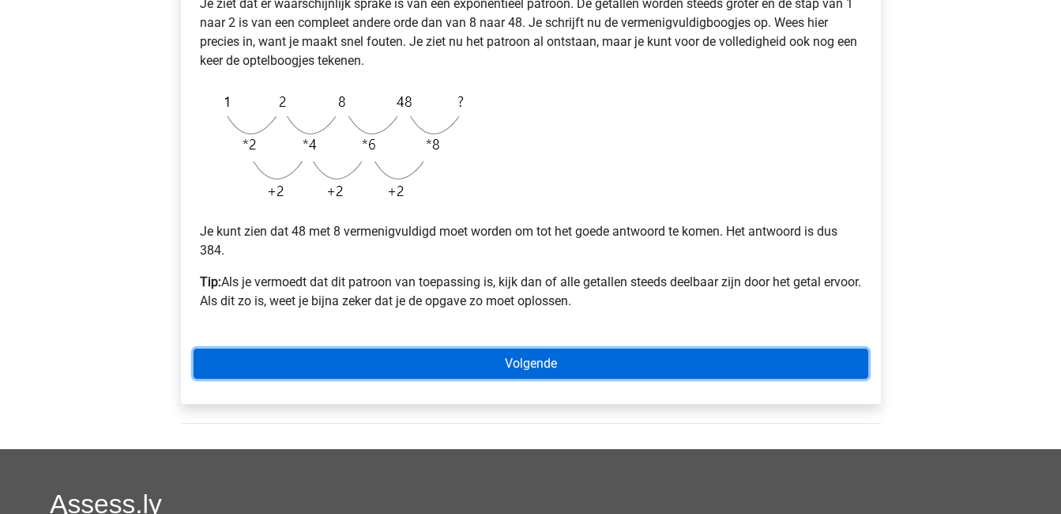
click at [522, 361] on link "Volgende" at bounding box center [531, 363] width 675 height 30
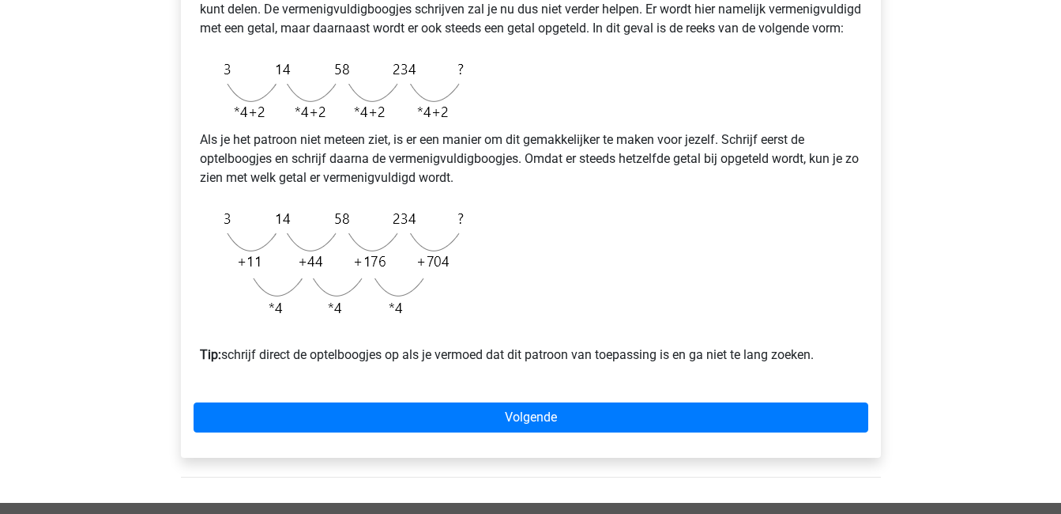
scroll to position [472, 0]
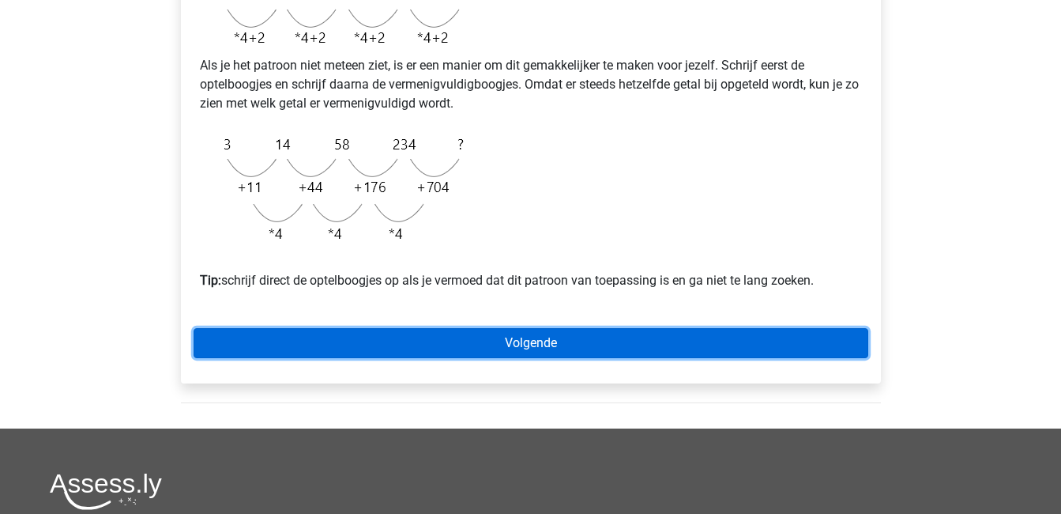
click at [517, 358] on link "Volgende" at bounding box center [531, 343] width 675 height 30
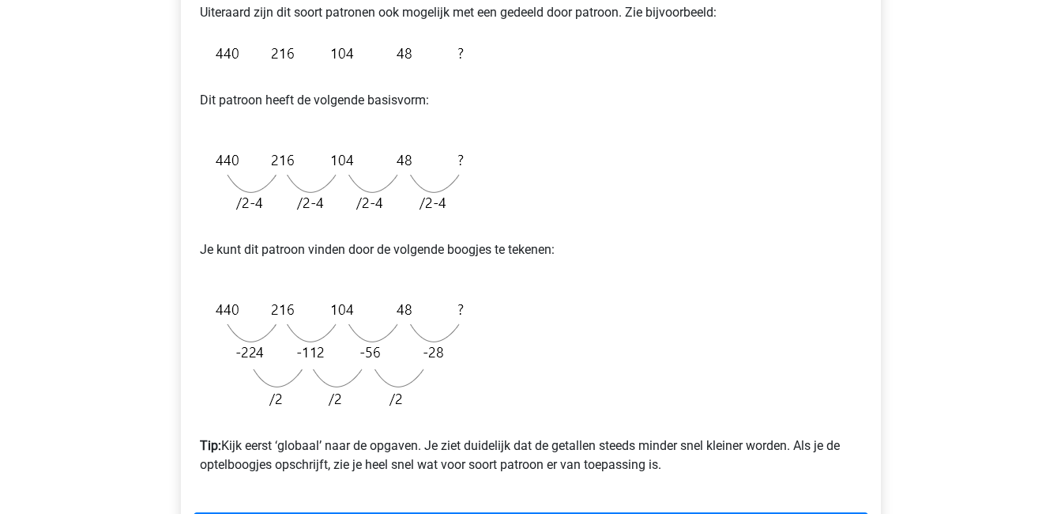
scroll to position [350, 0]
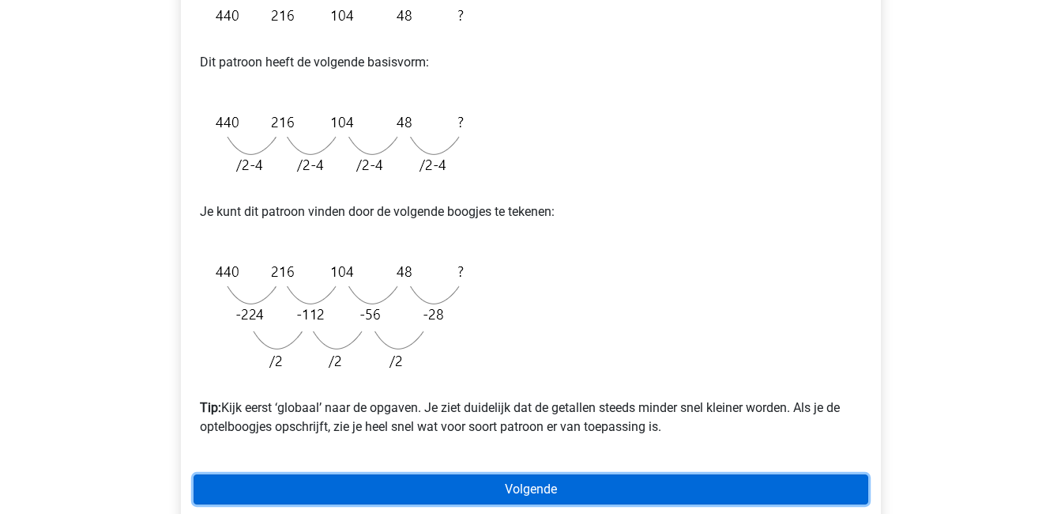
click at [552, 489] on link "Volgende" at bounding box center [531, 489] width 675 height 30
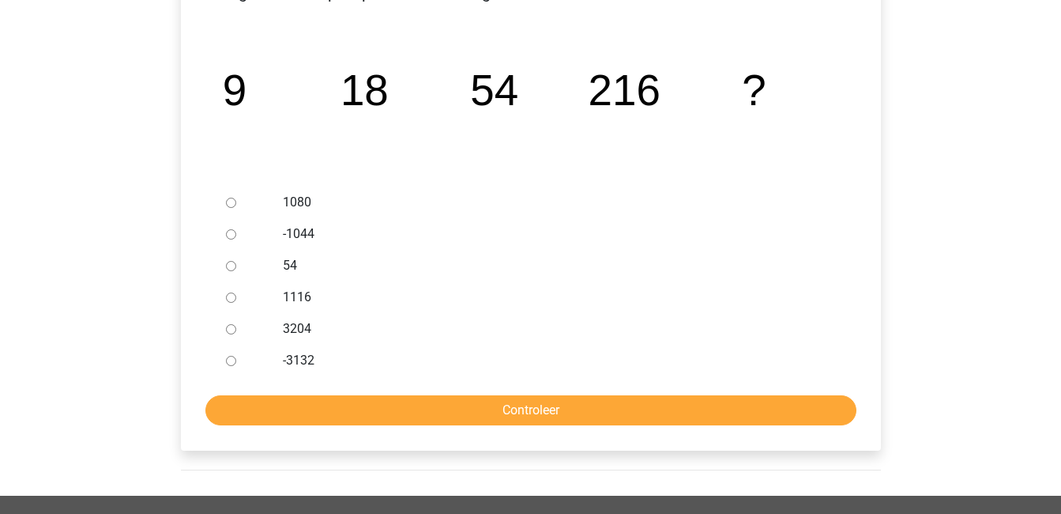
scroll to position [311, 0]
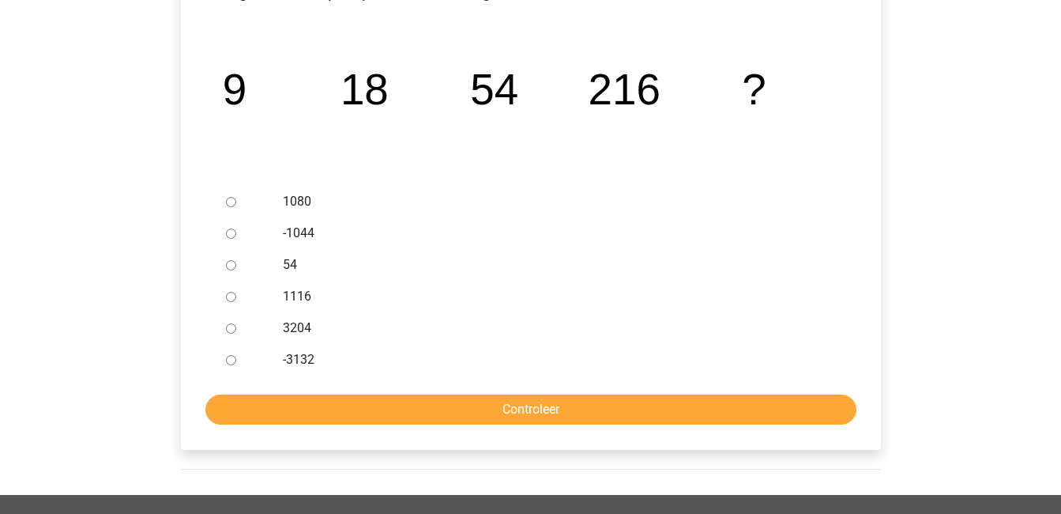
click at [234, 198] on input "1080" at bounding box center [231, 202] width 10 height 10
radio input "true"
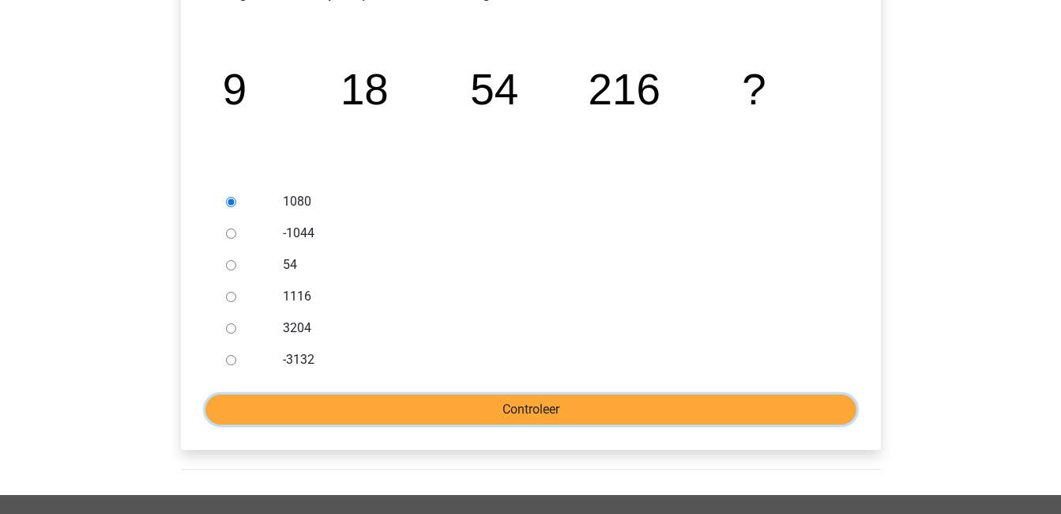
click at [394, 396] on input "Controleer" at bounding box center [530, 409] width 651 height 30
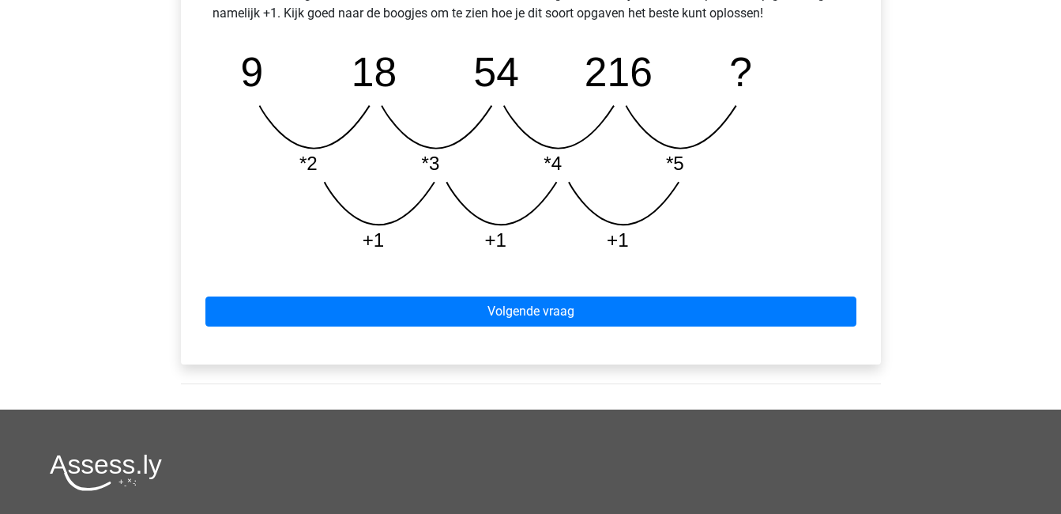
scroll to position [800, 0]
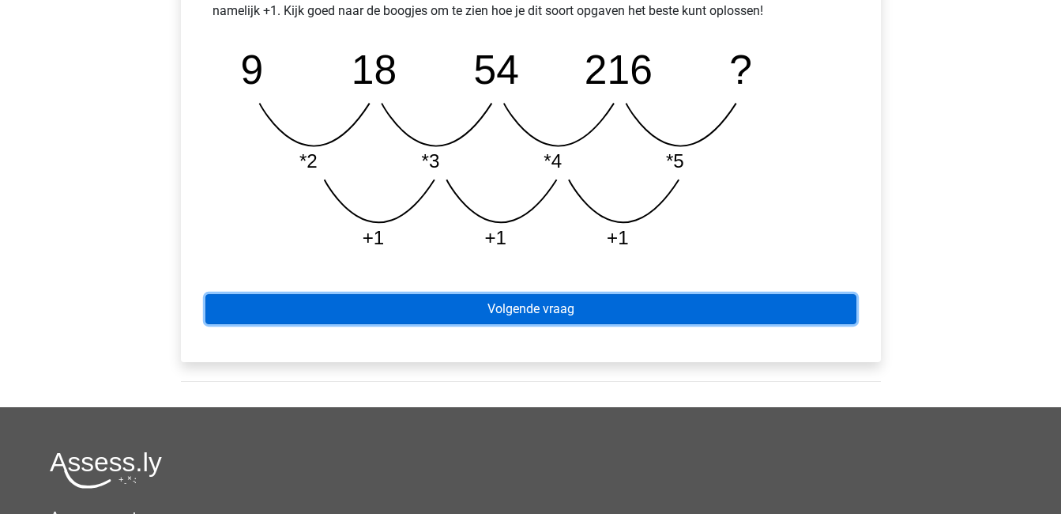
click at [473, 307] on link "Volgende vraag" at bounding box center [530, 309] width 651 height 30
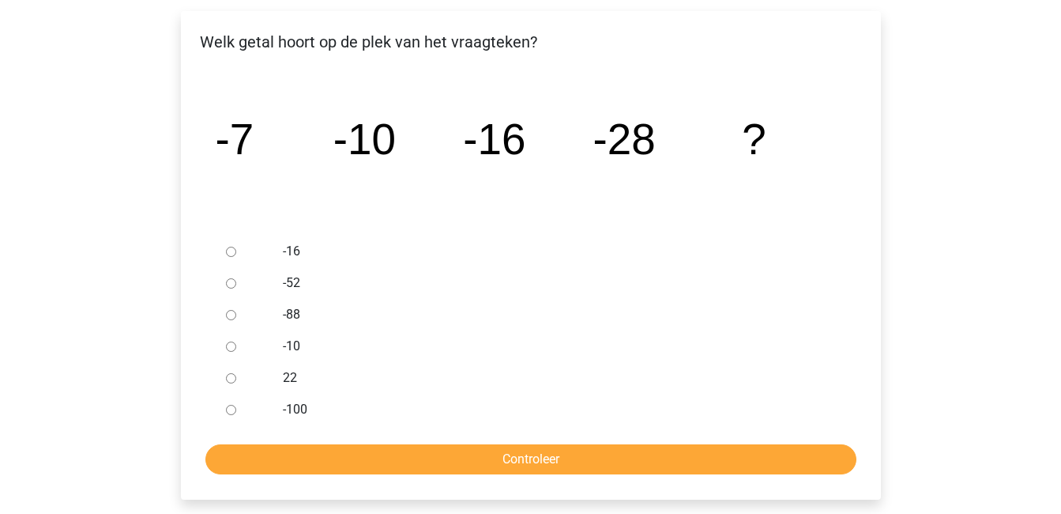
scroll to position [262, 0]
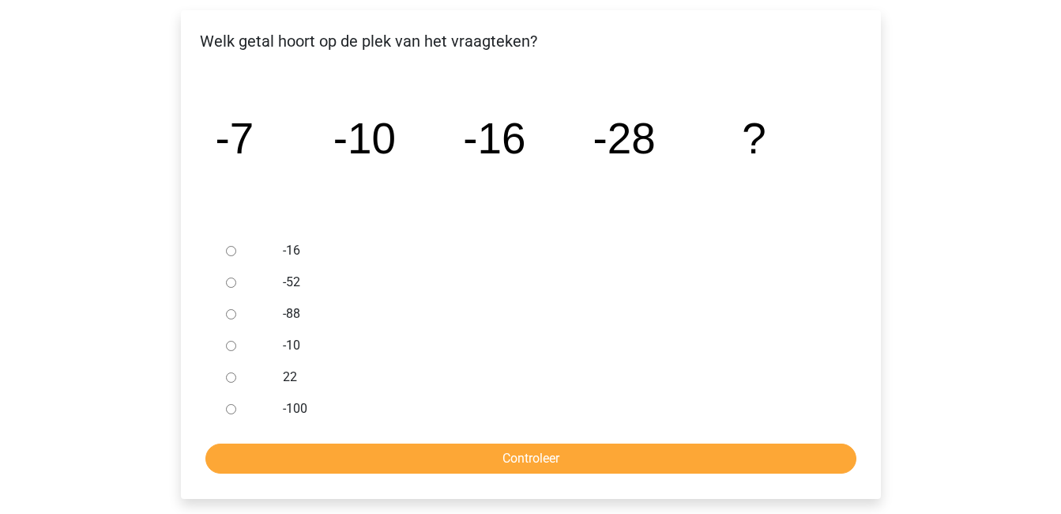
click at [222, 277] on div at bounding box center [246, 282] width 52 height 32
click at [233, 288] on div at bounding box center [246, 282] width 52 height 32
click at [226, 279] on input "-52" at bounding box center [231, 282] width 10 height 10
radio input "true"
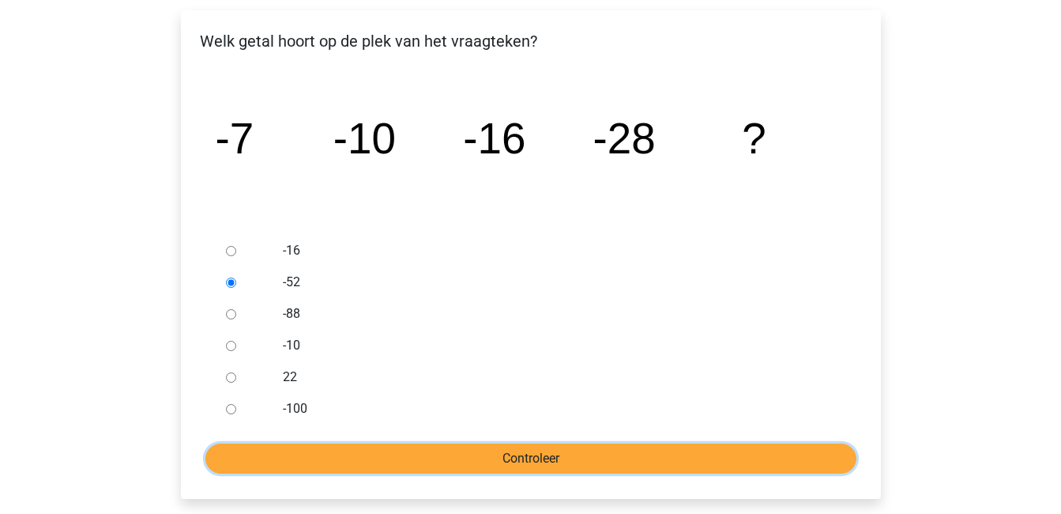
click at [373, 454] on input "Controleer" at bounding box center [530, 458] width 651 height 30
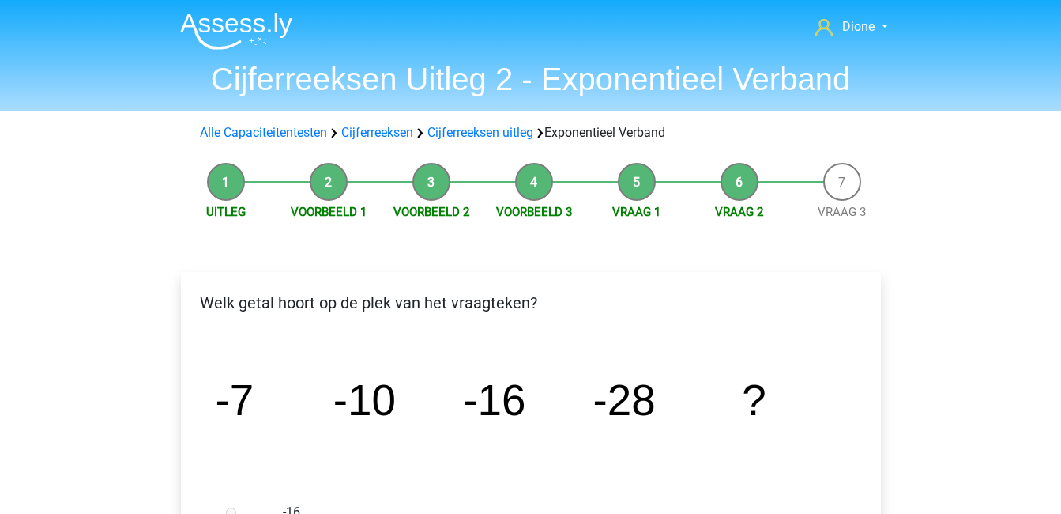
drag, startPoint x: 0, startPoint y: 0, endPoint x: 464, endPoint y: 266, distance: 534.8
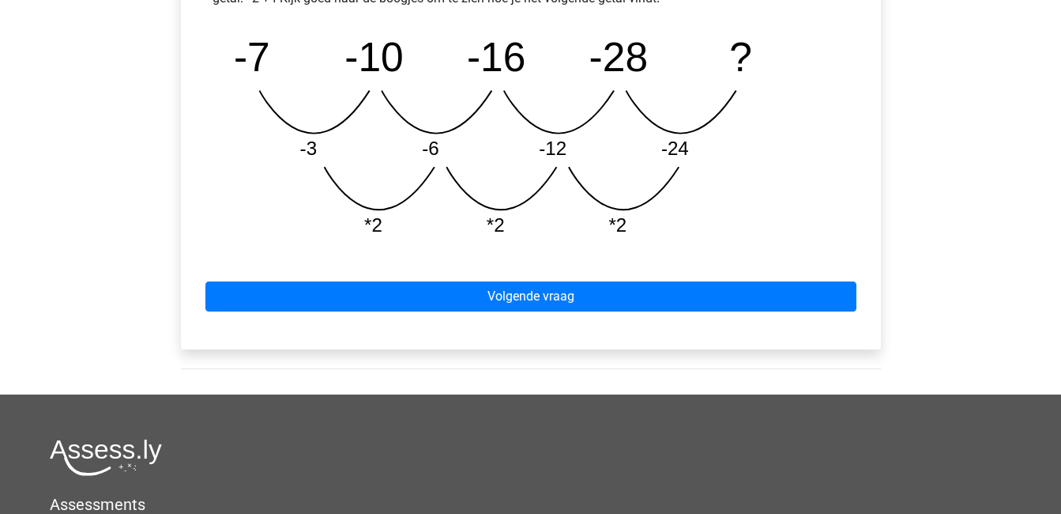
scroll to position [795, 0]
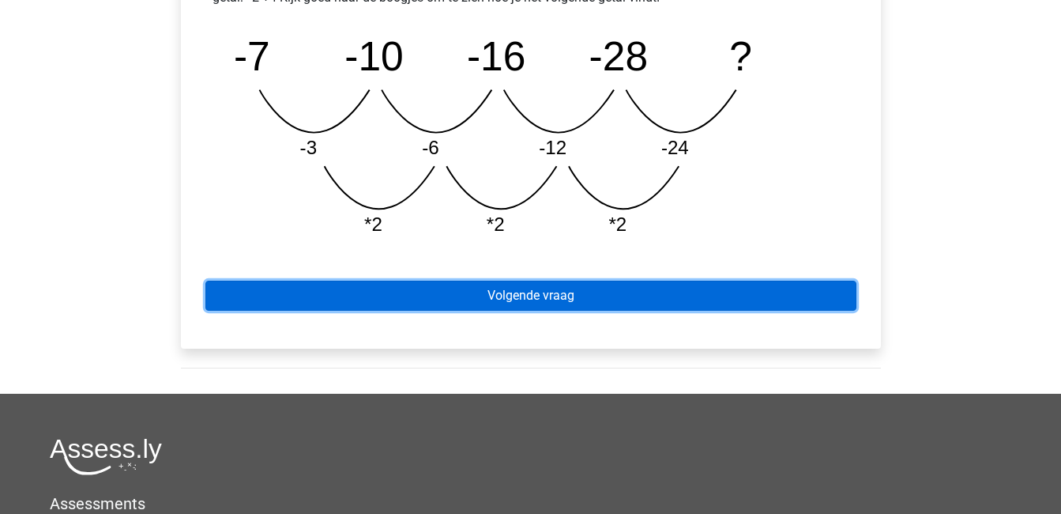
click at [479, 295] on link "Volgende vraag" at bounding box center [530, 296] width 651 height 30
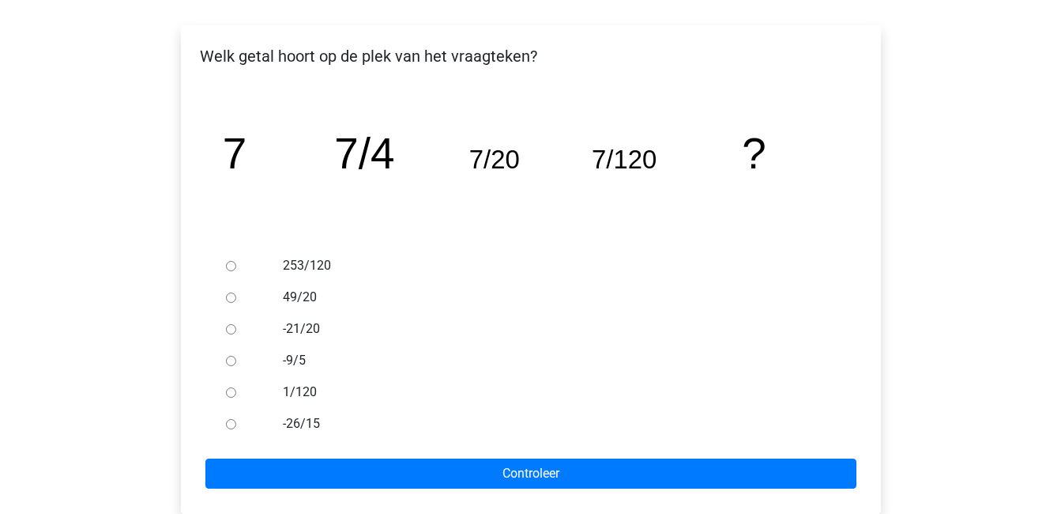
scroll to position [235, 0]
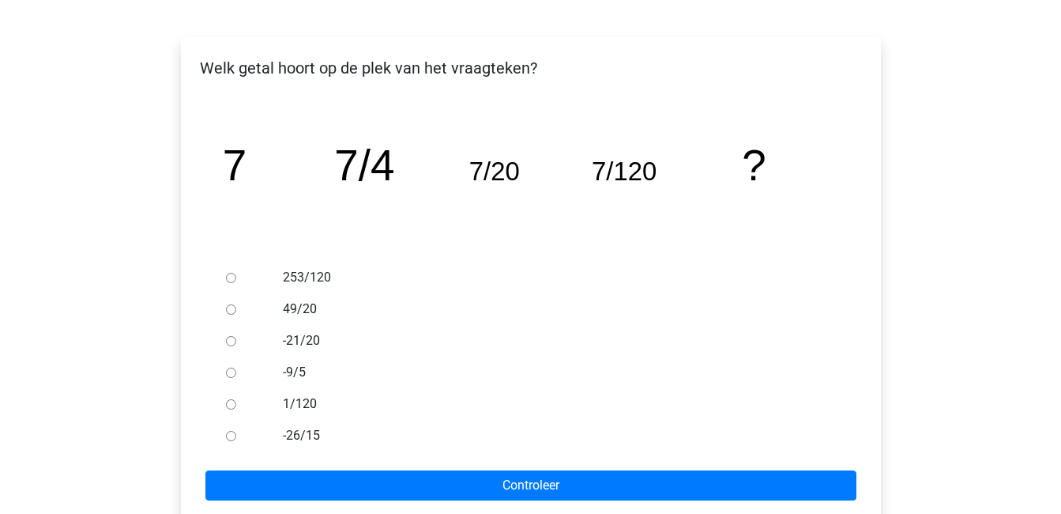
click at [228, 311] on input "49/20" at bounding box center [231, 309] width 10 height 10
radio input "true"
click at [228, 344] on input "-21/20" at bounding box center [231, 341] width 10 height 10
radio input "true"
click at [232, 276] on input "253/120" at bounding box center [231, 278] width 10 height 10
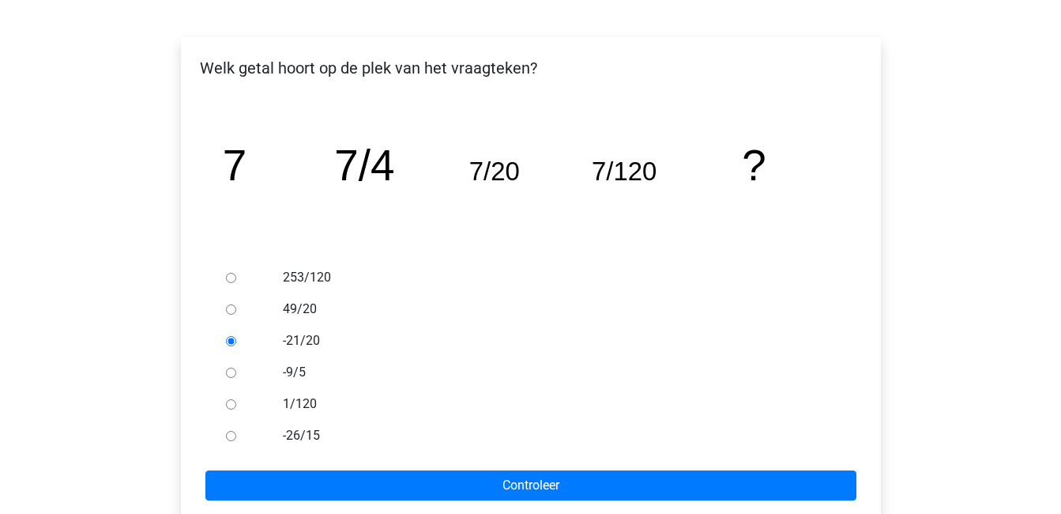
radio input "true"
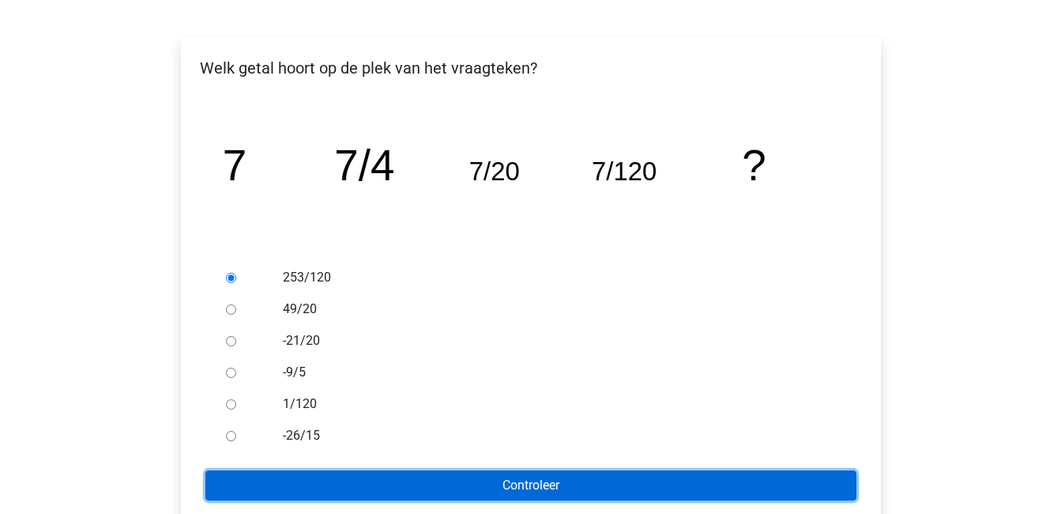
click at [476, 480] on input "Controleer" at bounding box center [530, 485] width 651 height 30
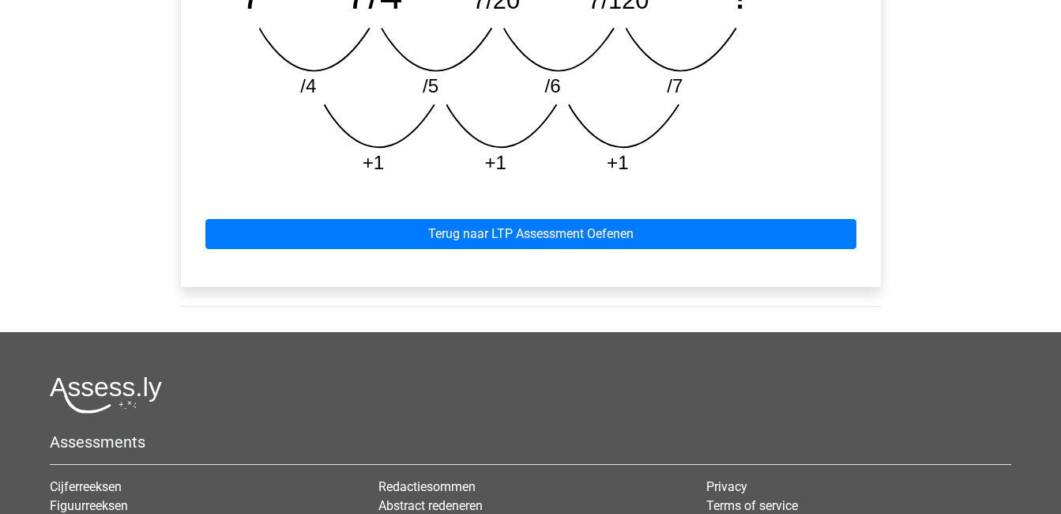
scroll to position [880, 0]
